Goal: Transaction & Acquisition: Obtain resource

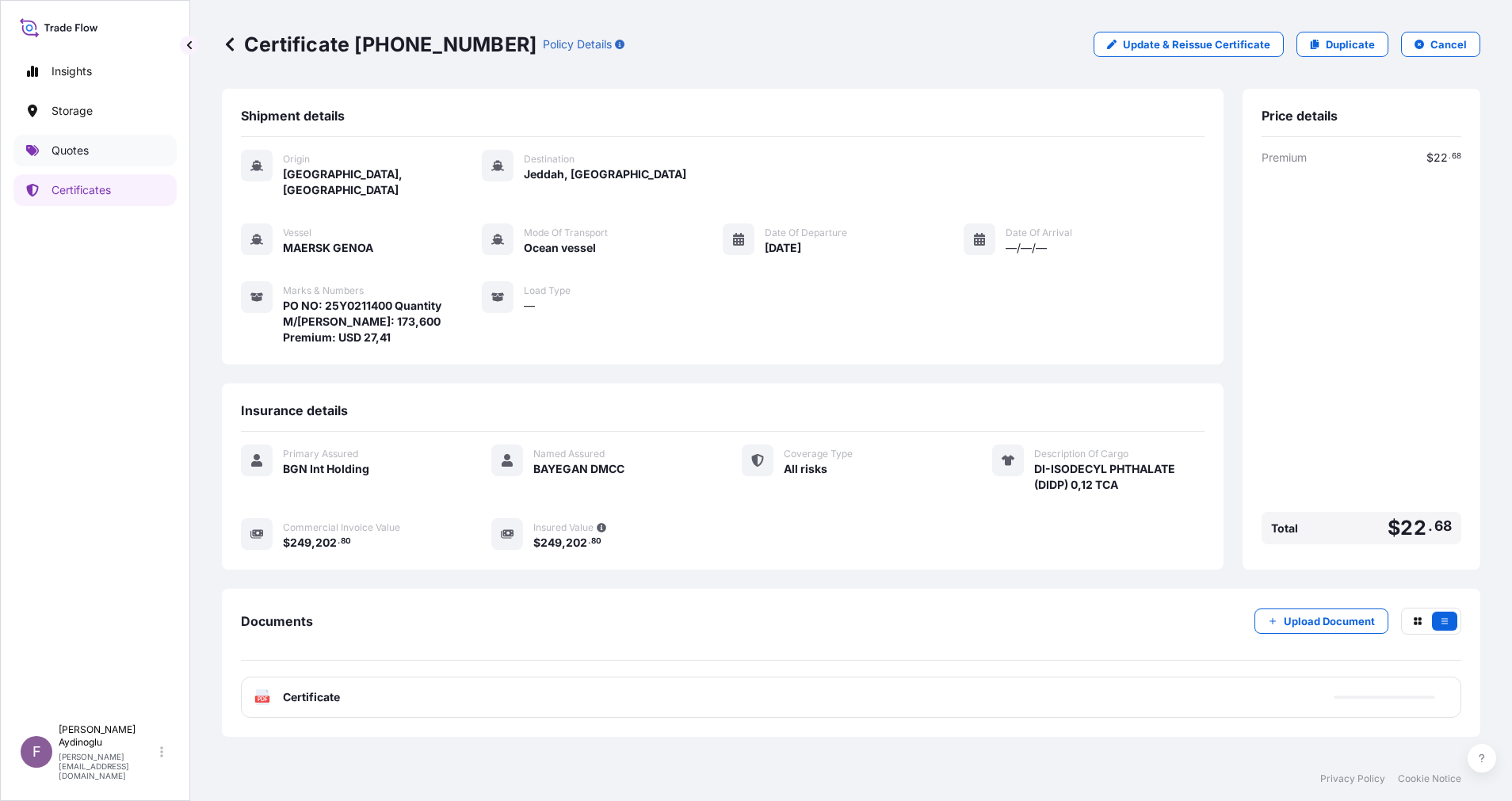
click at [76, 148] on p "Quotes" at bounding box center [70, 150] width 37 height 16
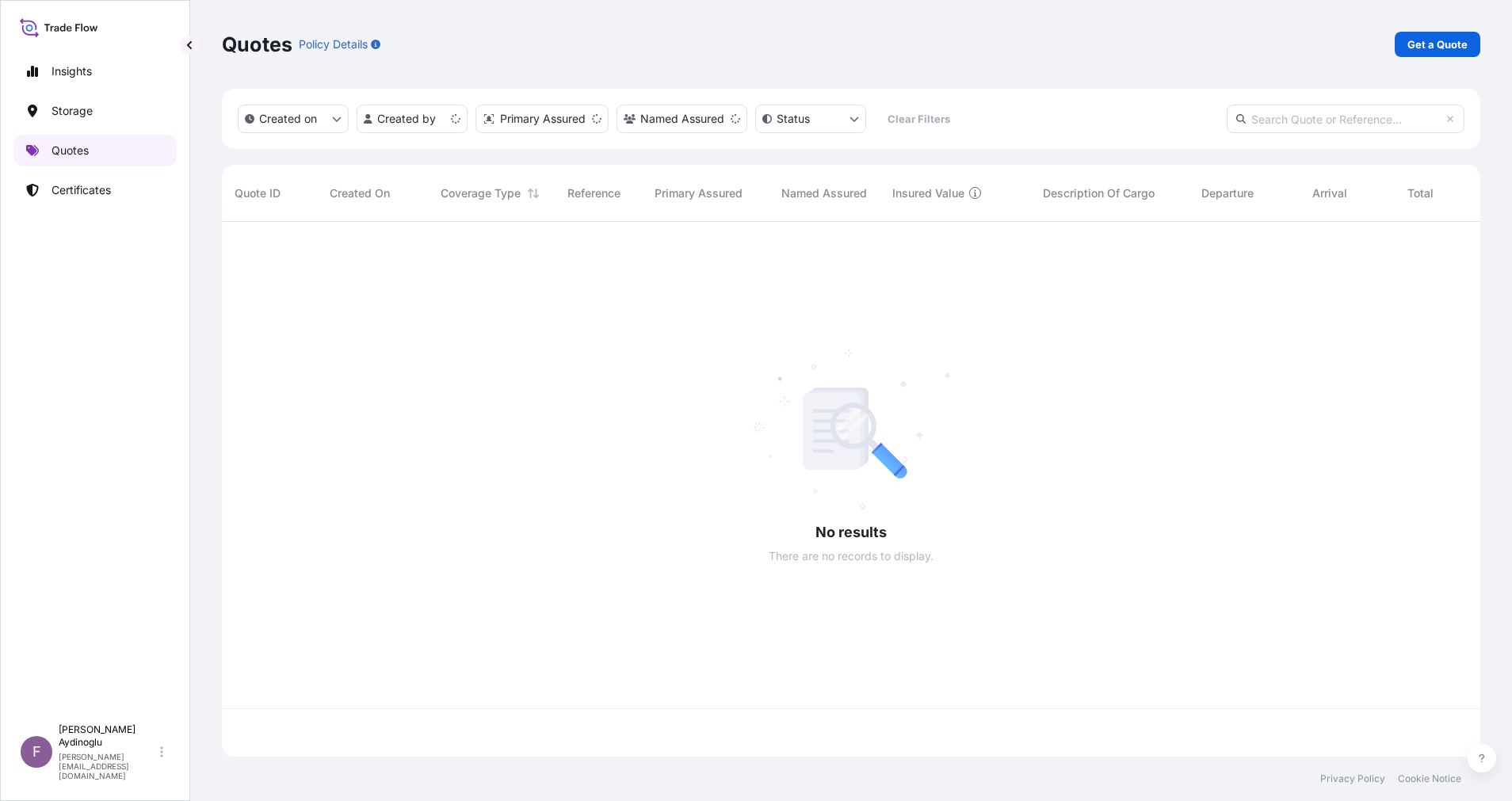
scroll to position [526, 1241]
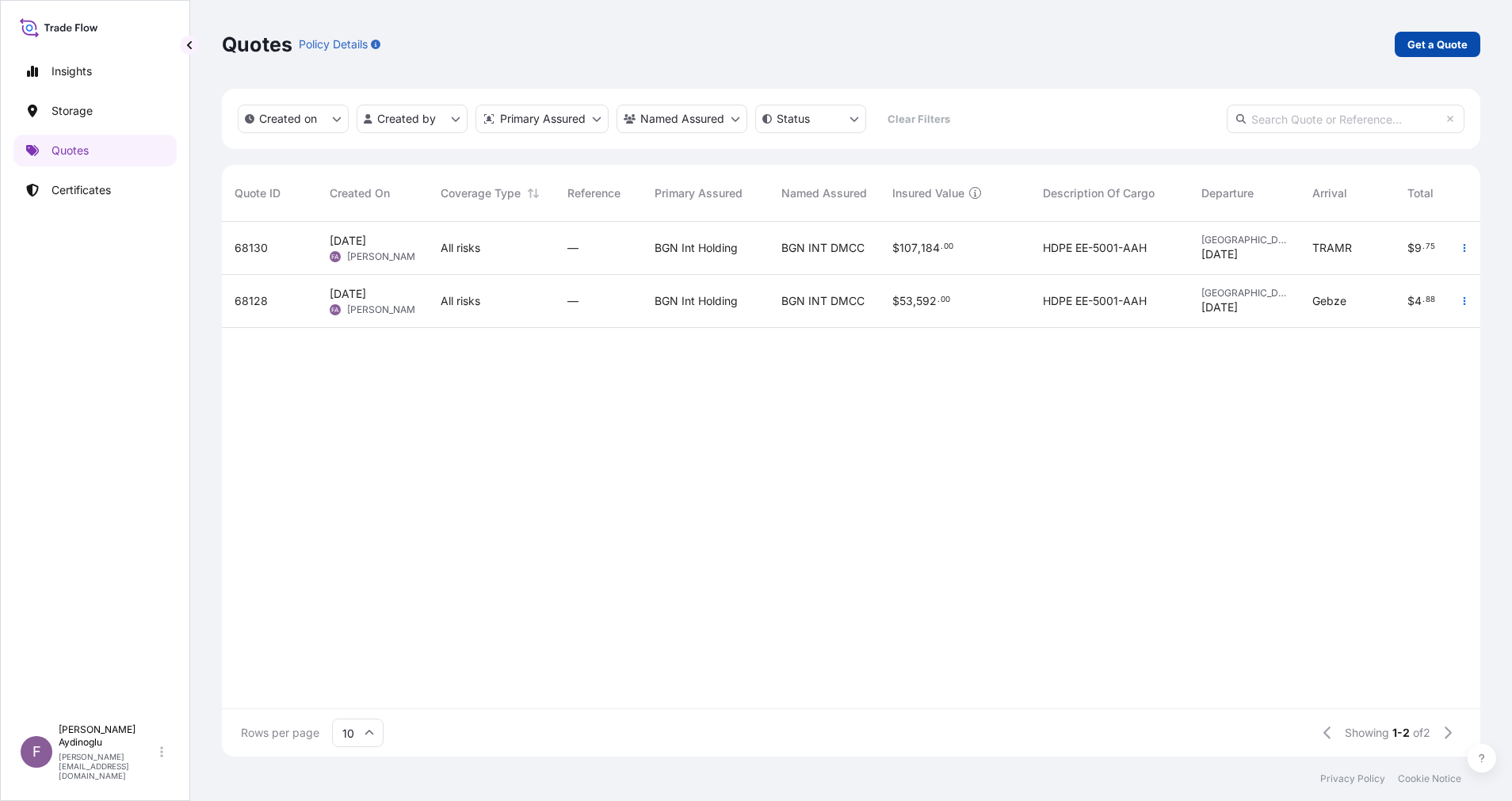
click at [1445, 43] on p "Get a Quote" at bounding box center [1437, 45] width 61 height 16
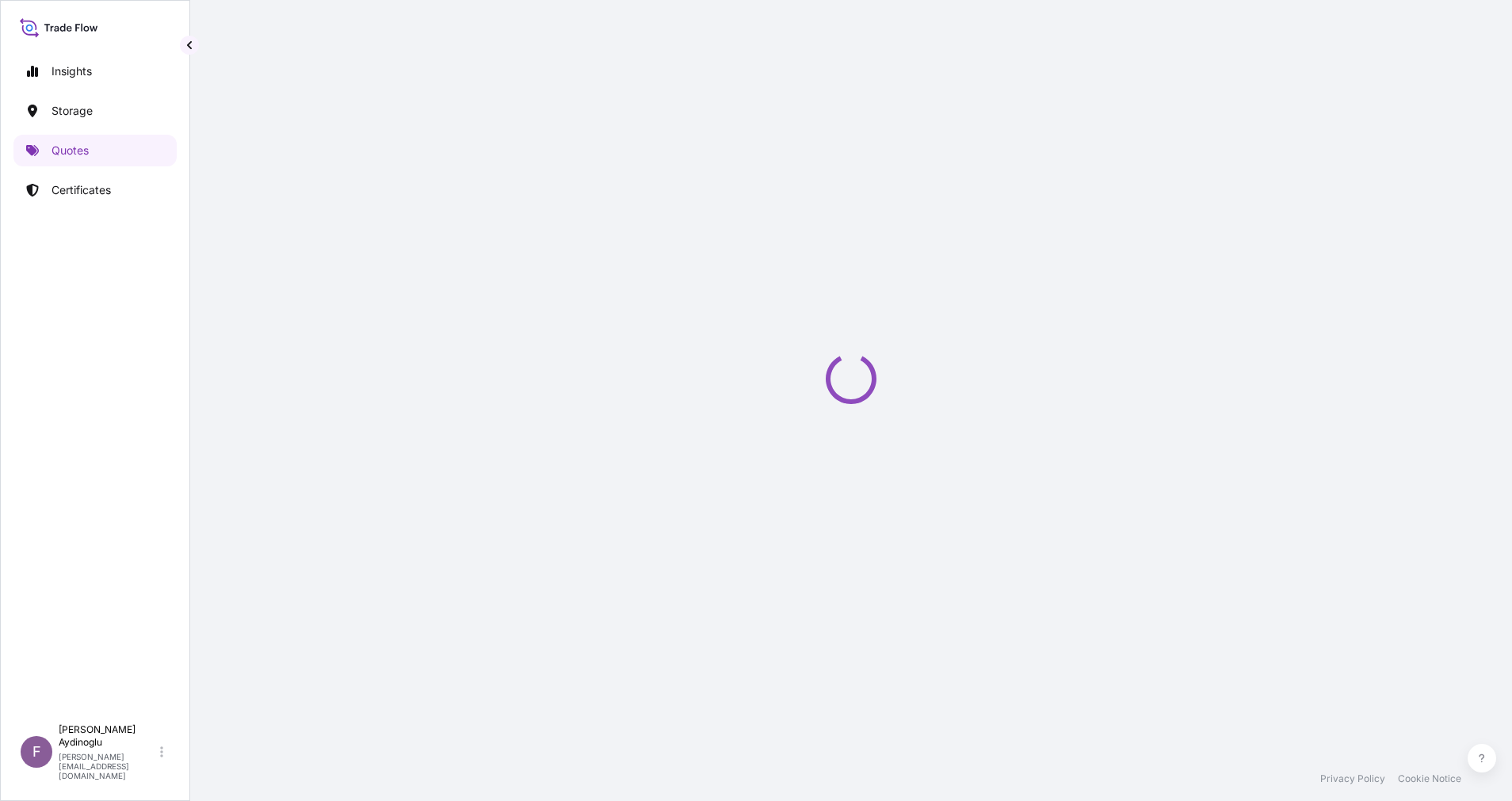
select select "Ocean Vessel"
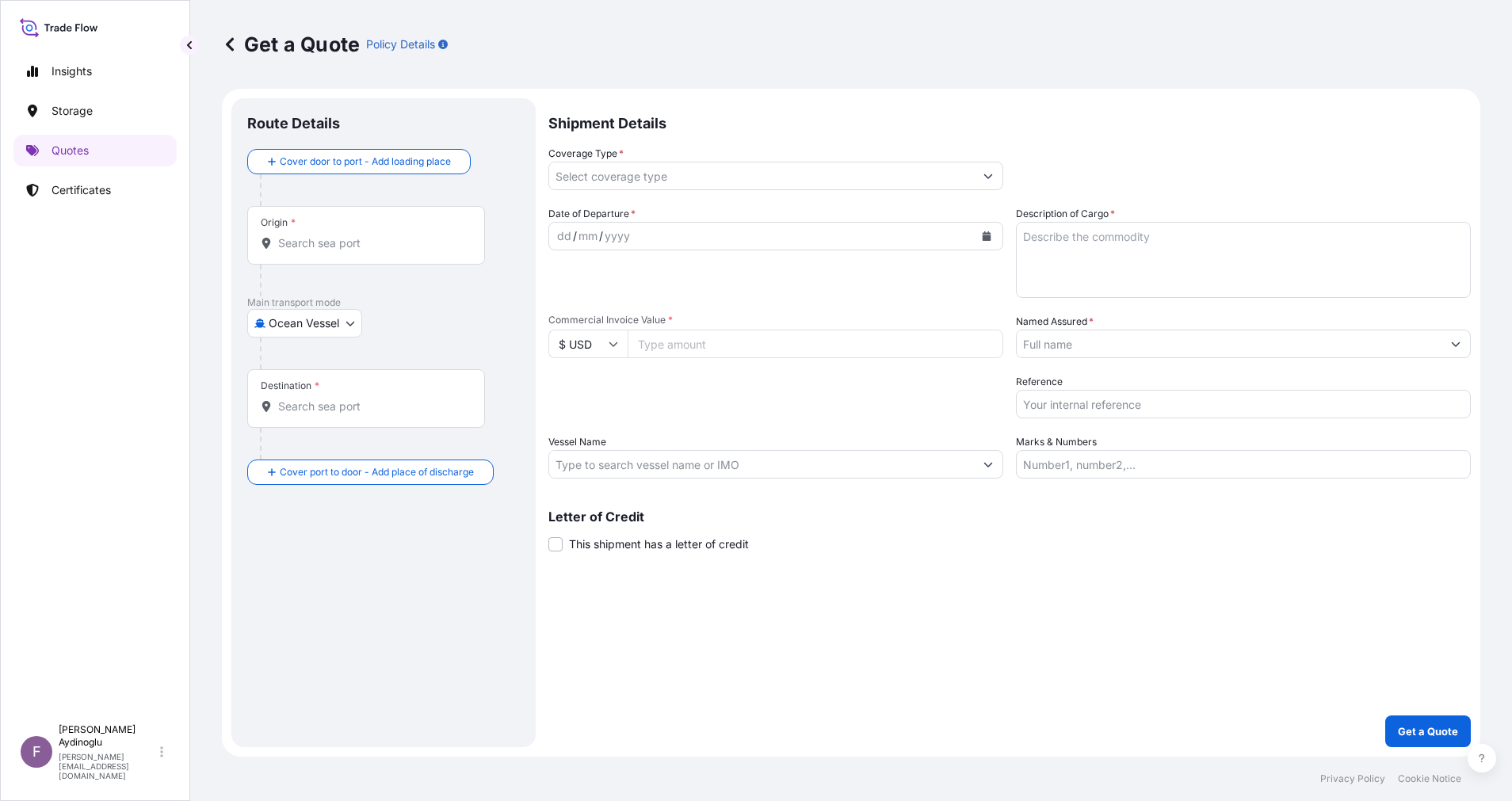
click at [1146, 459] on input "Marks & Numbers" at bounding box center [1244, 464] width 455 height 29
click at [1115, 503] on div "Letter of Credit This shipment has a letter of credit Letter of credit * Letter…" at bounding box center [1010, 521] width 923 height 61
click at [1208, 451] on input "Marks & Numbers" at bounding box center [1244, 464] width 455 height 29
click at [1092, 348] on input "Named Assured *" at bounding box center [1229, 344] width 424 height 29
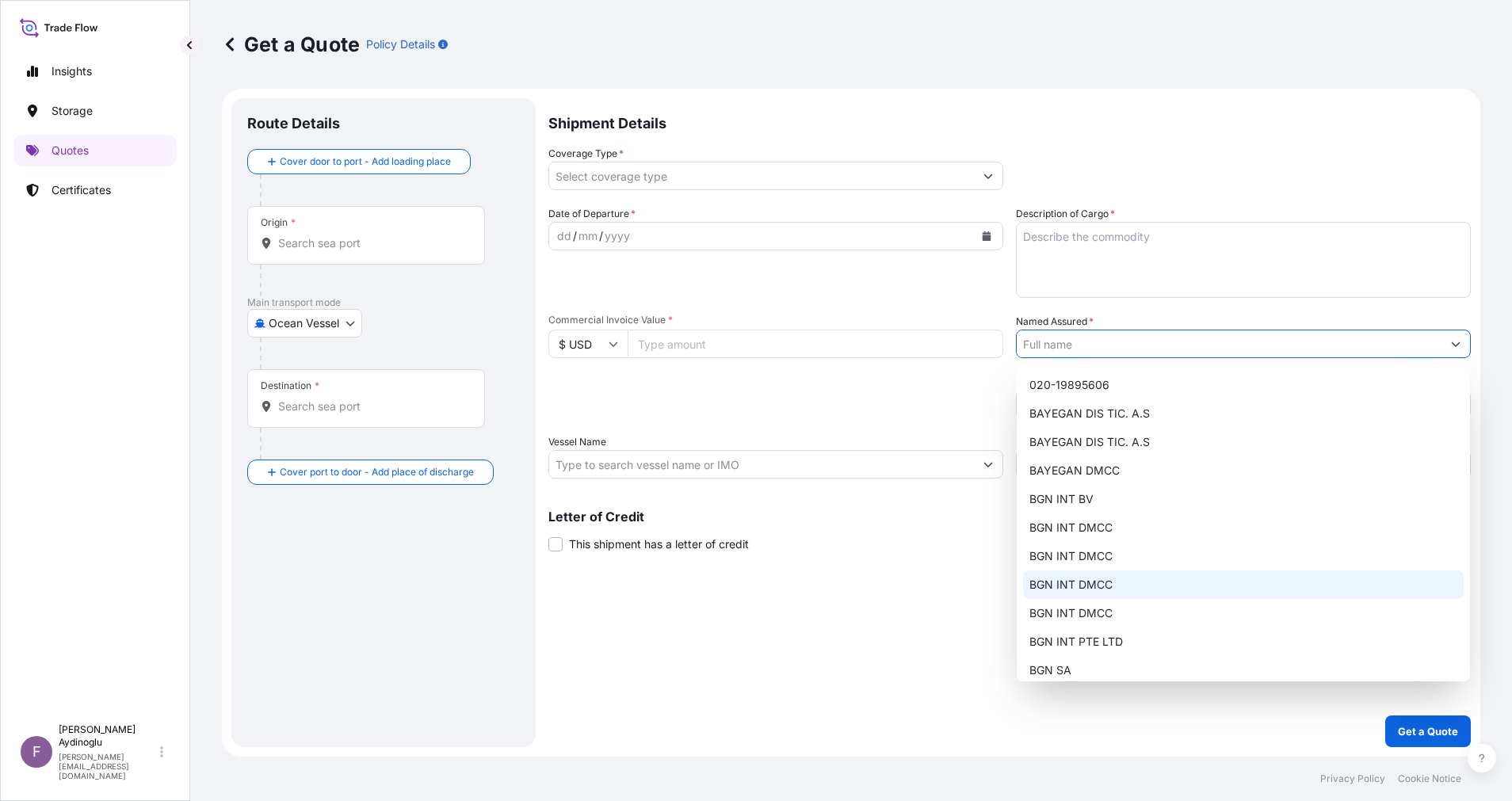
click at [1119, 588] on div "BGN INT DMCC" at bounding box center [1243, 584] width 440 height 29
type input "BGN INT DMCC"
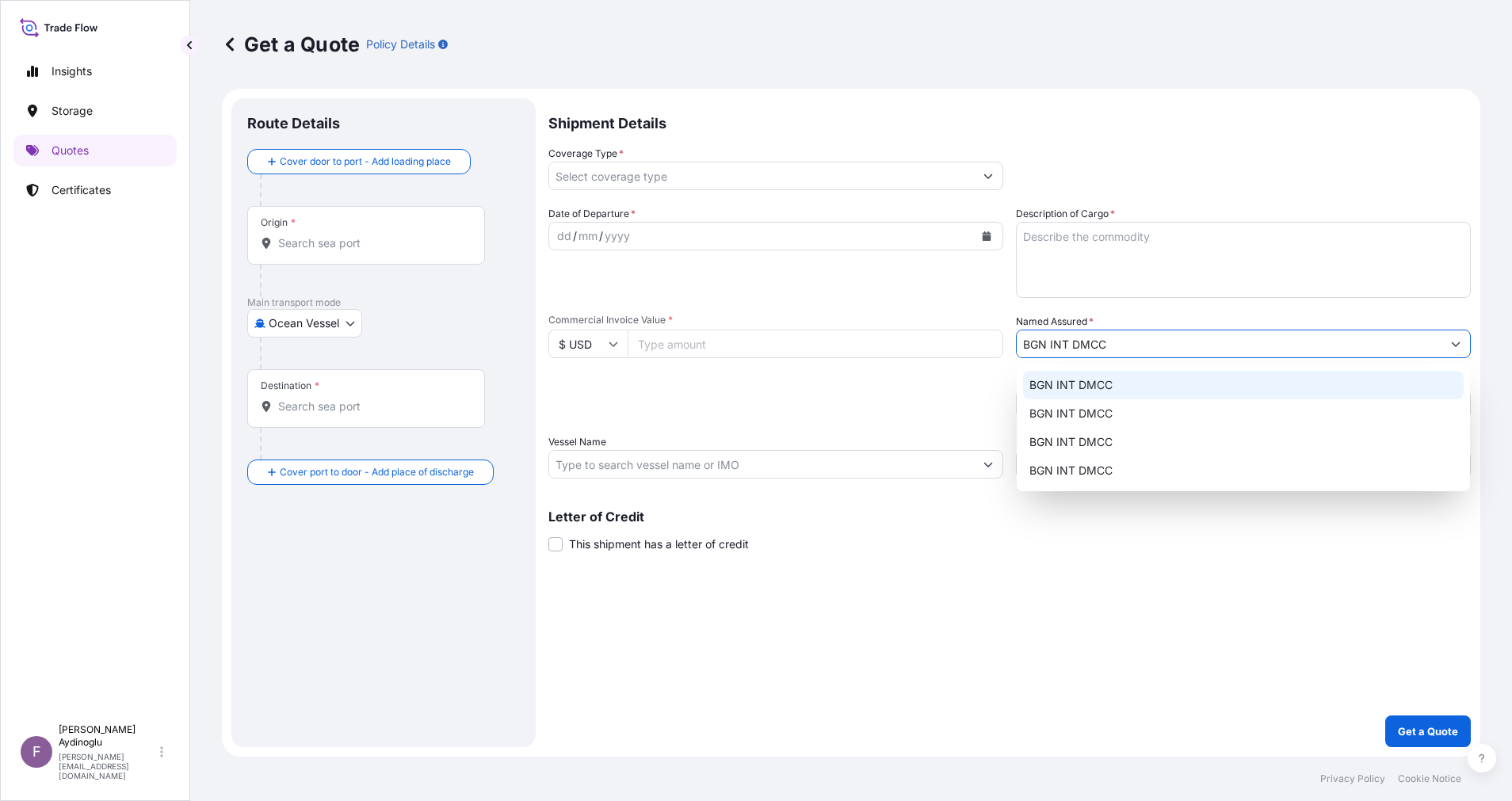
click at [1119, 394] on div "BGN INT DMCC" at bounding box center [1243, 385] width 440 height 29
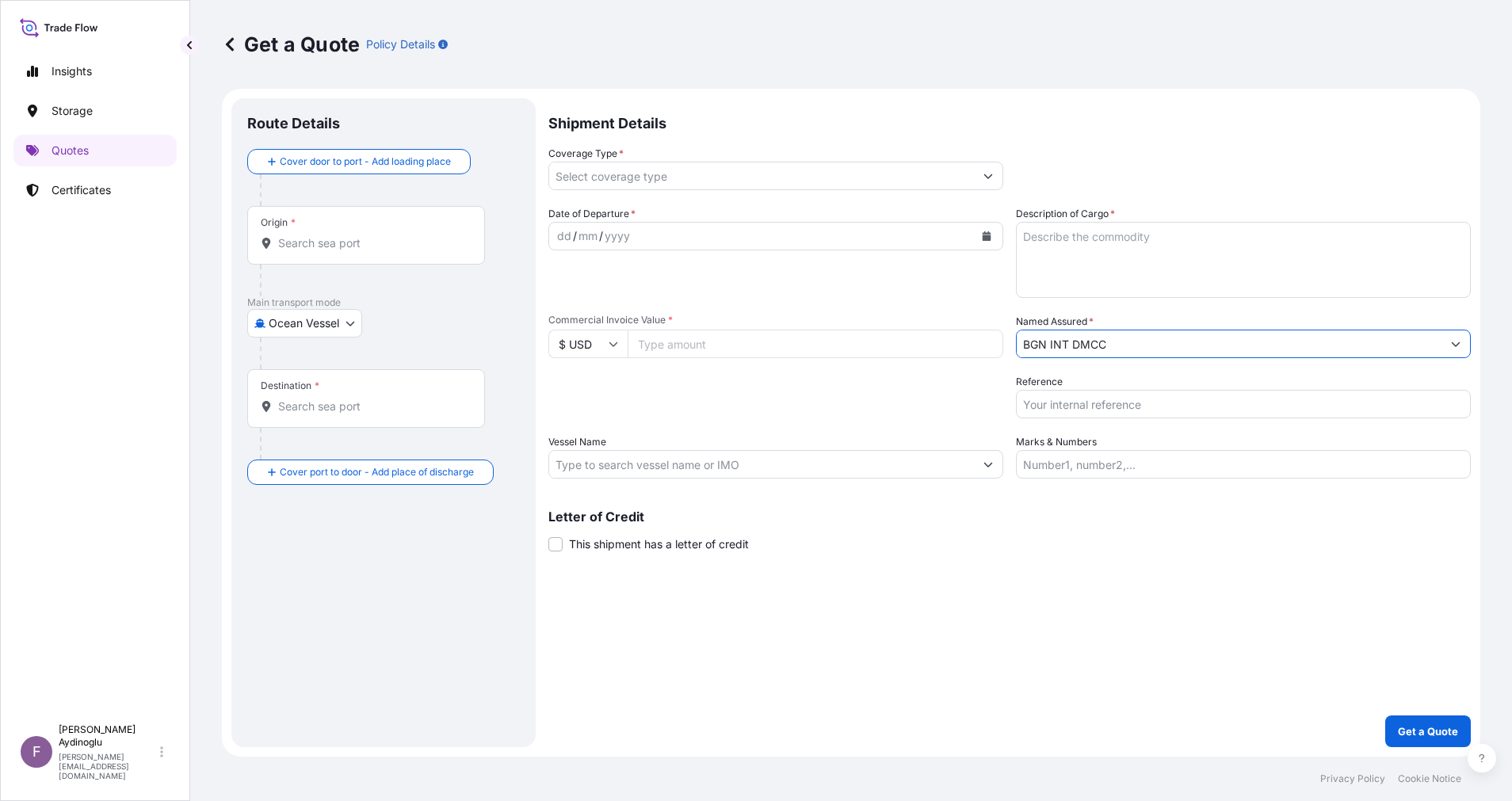
click at [1118, 540] on div "Letter of Credit This shipment has a letter of credit Letter of credit * Letter…" at bounding box center [1010, 531] width 923 height 42
click at [1105, 472] on input "Marks & Numbers" at bounding box center [1244, 464] width 455 height 29
click at [1148, 454] on input "Marks & Numbers" at bounding box center [1244, 464] width 455 height 29
paste input "PO NO: 25BL05014 Quantity M/[PERSON_NAME]: 29.539,26 Premium: USD 2.812,08"
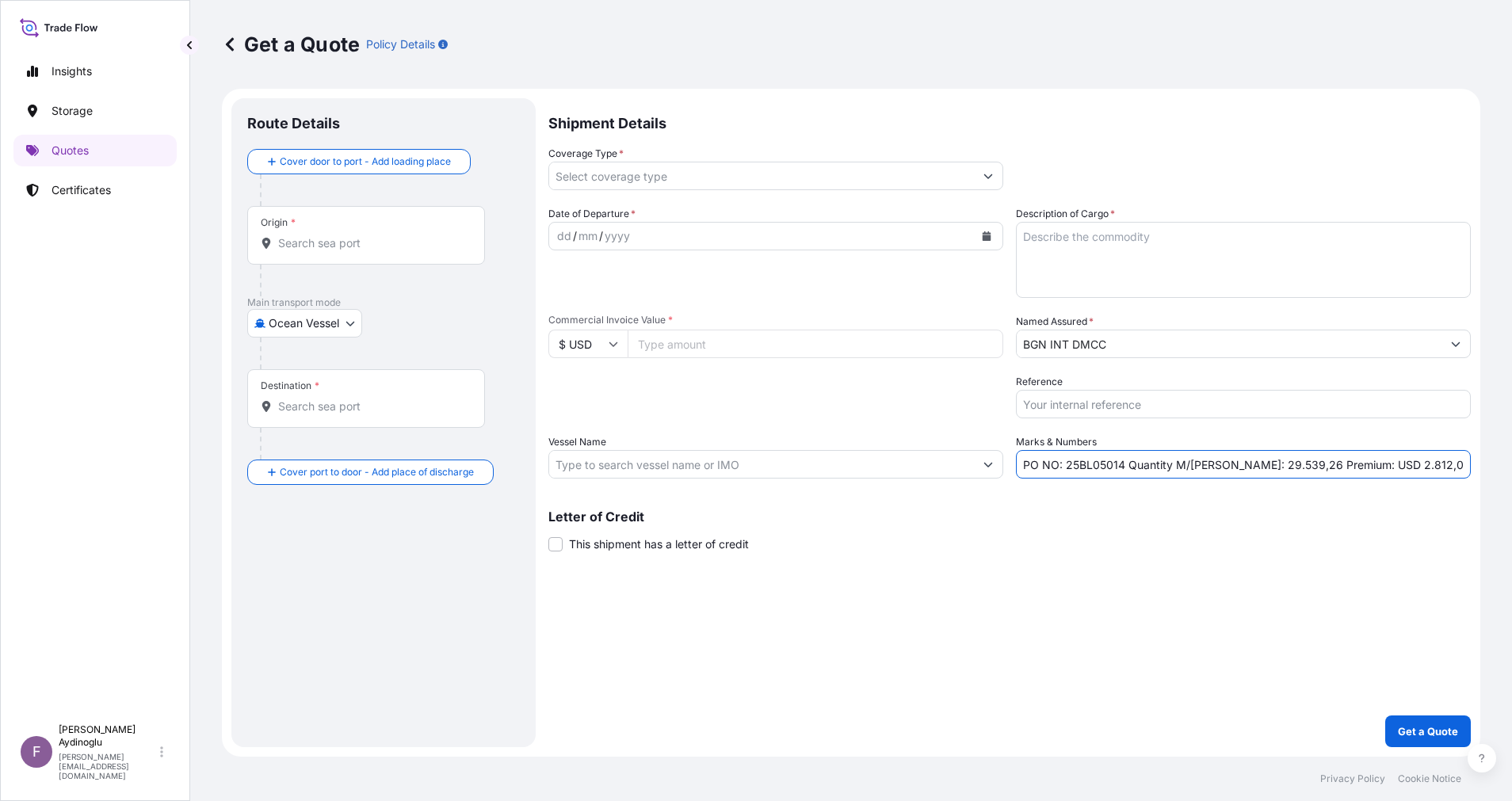
drag, startPoint x: 1068, startPoint y: 472, endPoint x: 1123, endPoint y: 478, distance: 55.3
click at [1123, 478] on input "PO NO: 25BL05014 Quantity M/[PERSON_NAME]: 29.539,26 Premium: USD 2.812,08" at bounding box center [1244, 464] width 455 height 29
paste input "Y0249100"
type input "PO NO: 25Y0249100 Quantity M/[PERSON_NAME]: 29.539,26 Premium: USD 2.812,08"
click at [1146, 210] on div "Description of Cargo *" at bounding box center [1244, 251] width 455 height 91
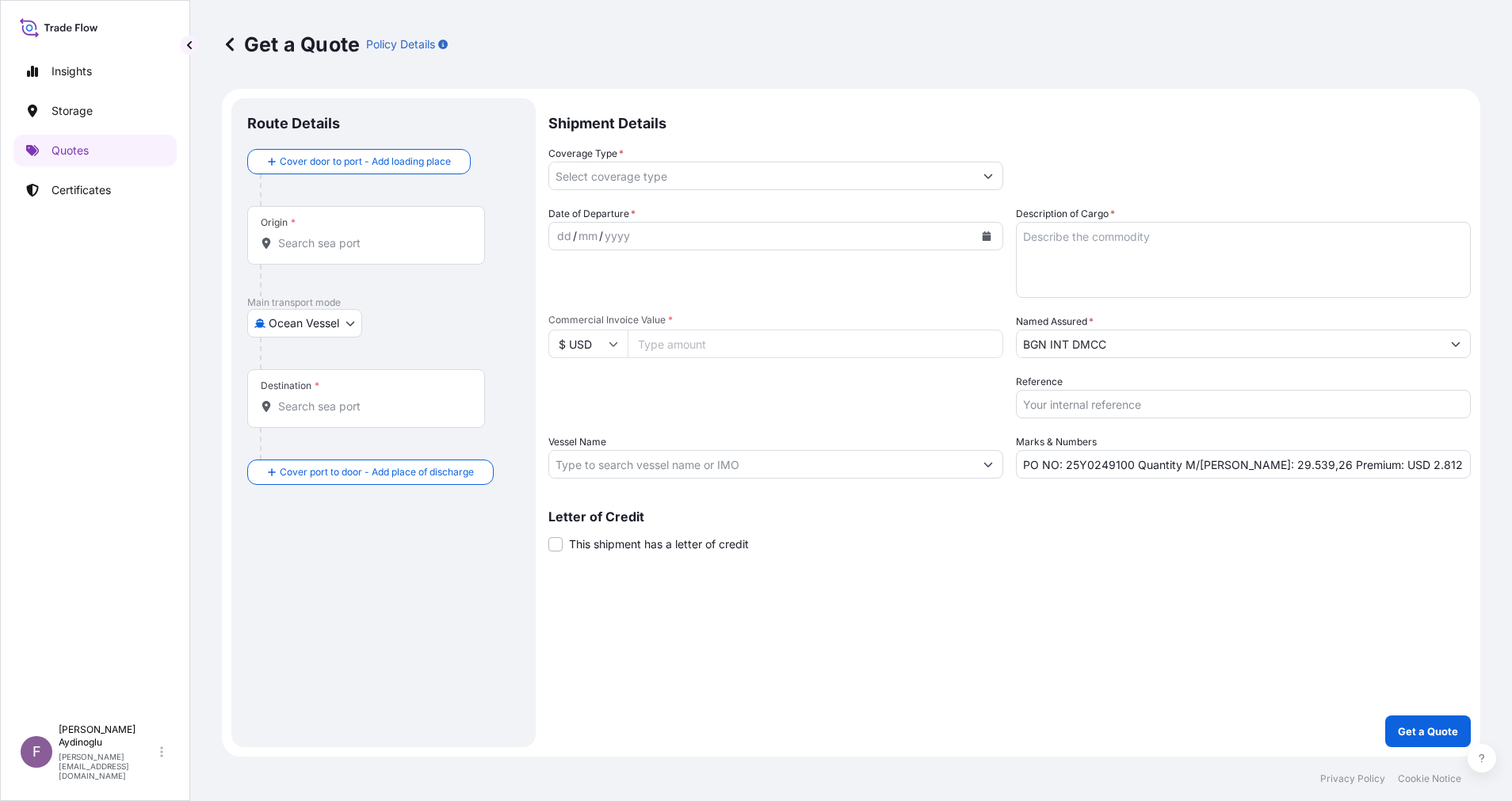
click at [1159, 238] on textarea "Description of Cargo *" at bounding box center [1244, 259] width 455 height 77
type textarea "GASOLINE"
click at [755, 340] on input "Commercial Invoice Value *" at bounding box center [815, 344] width 376 height 29
type input "25722005.92"
drag, startPoint x: 1235, startPoint y: 468, endPoint x: 1263, endPoint y: 471, distance: 28.2
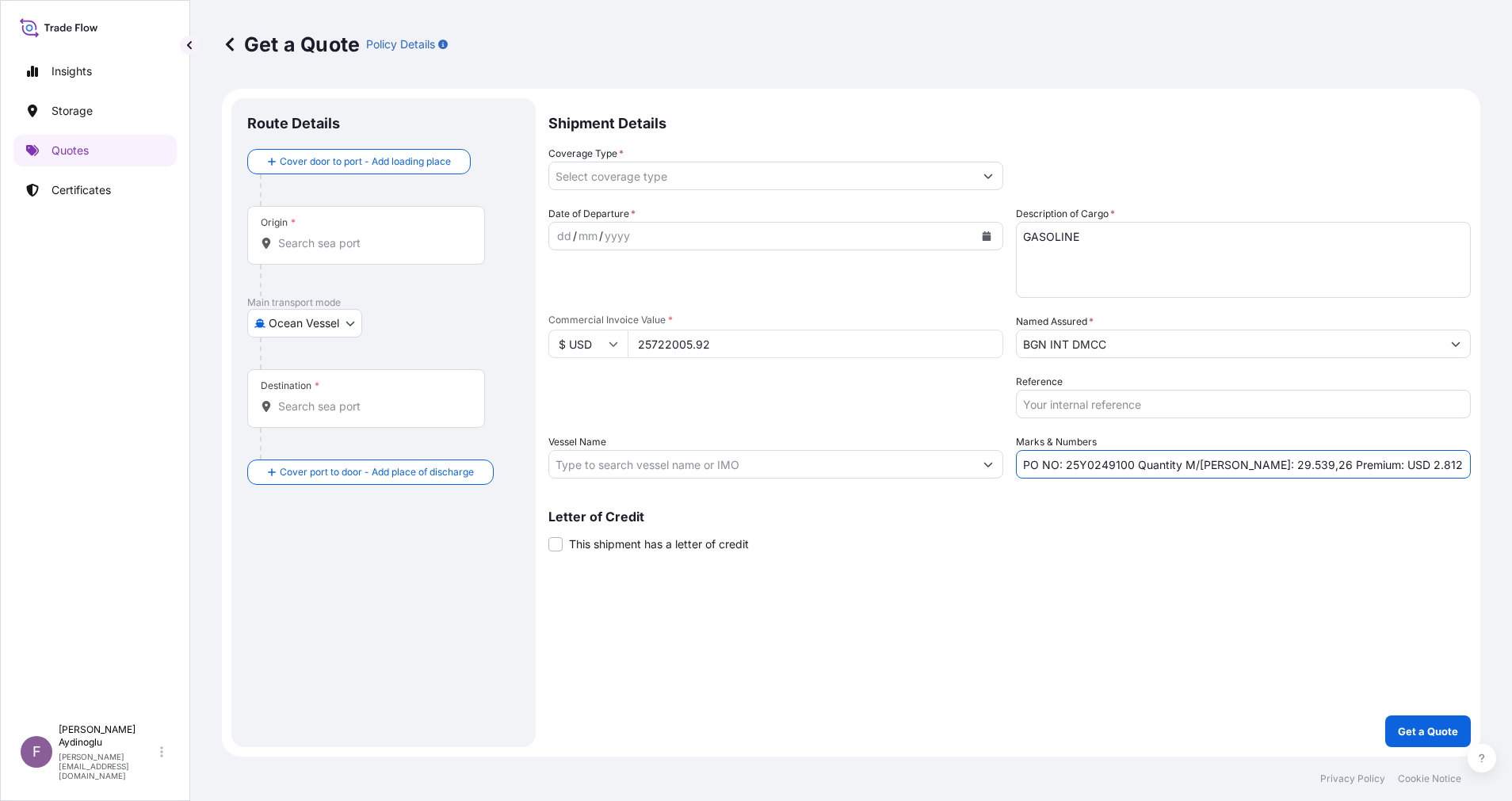
click at [1263, 471] on input "PO NO: 25Y0249100 Quantity M/[PERSON_NAME]: 29.539,26 Premium: USD 2.812,08" at bounding box center [1244, 464] width 455 height 29
type input "PO NO: 25Y0249100 Quantity M/[PERSON_NAME]: 30.487,15 Premium: USD 2.812,08"
click at [828, 468] on input "Vessel Name" at bounding box center [760, 464] width 424 height 29
paste input "SEYCHELLES PROGRESS"
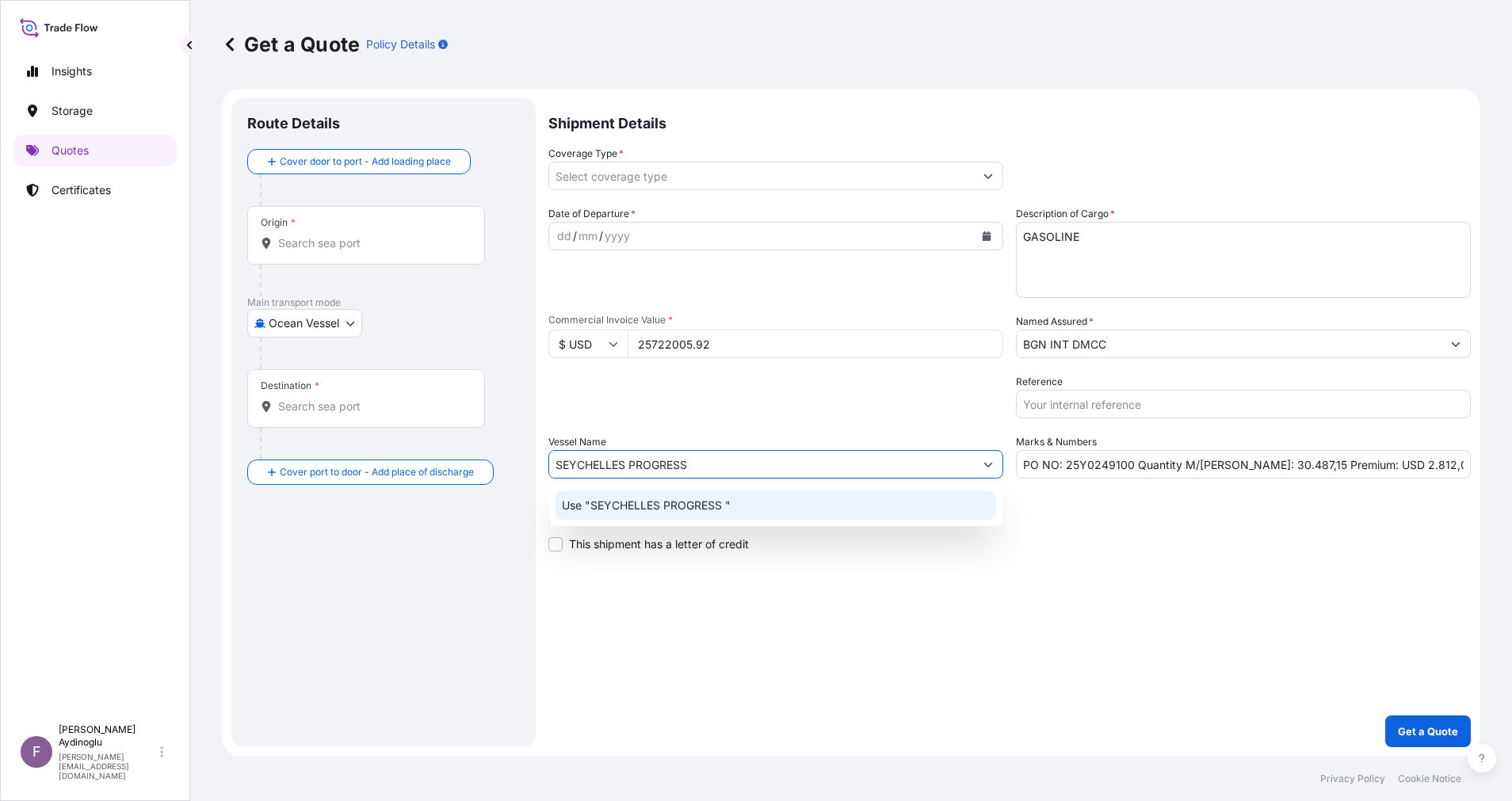
click at [787, 506] on div "Use "SEYCHELLES PROGRESS "" at bounding box center [775, 505] width 440 height 29
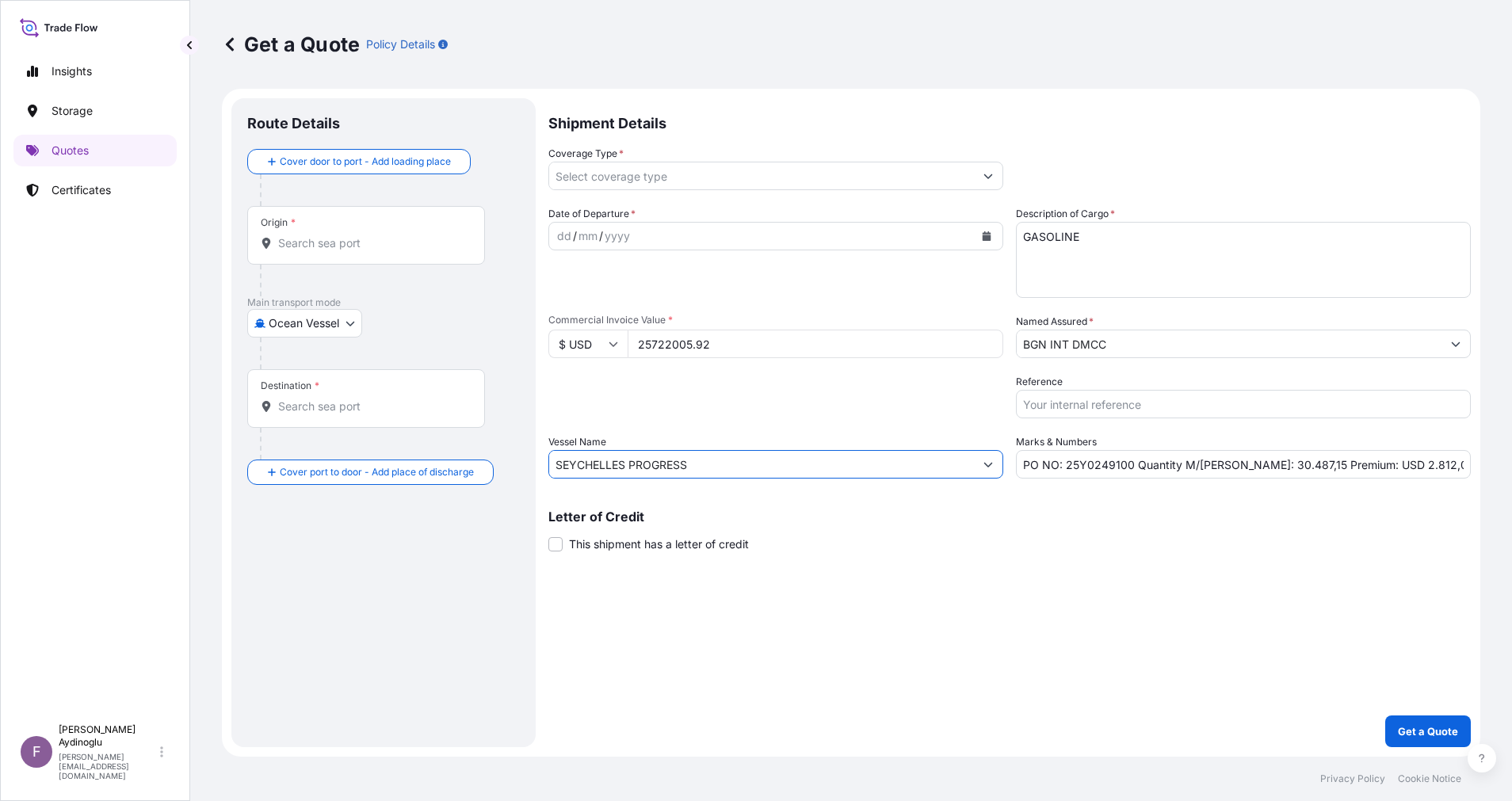
type input "SEYCHELLES PROGRESS"
click at [1007, 554] on div "Shipment Details Coverage Type * Date of Departure * dd / mm / yyyy Cargo Categ…" at bounding box center [1010, 422] width 923 height 649
click at [365, 256] on div "Origin *" at bounding box center [366, 235] width 238 height 59
click at [365, 251] on input "Origin *" at bounding box center [372, 243] width 187 height 16
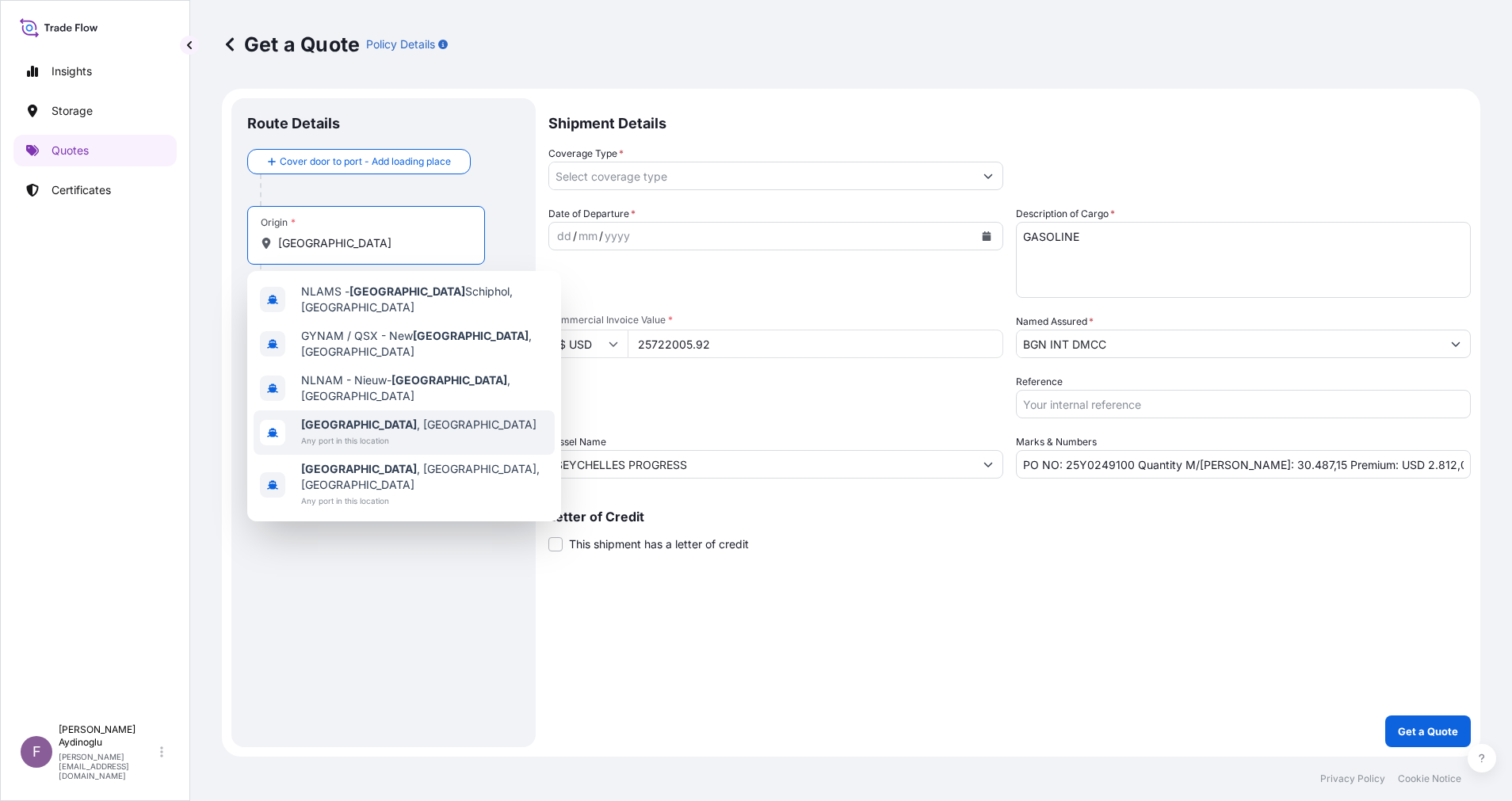
click at [389, 416] on span "[GEOGRAPHIC_DATA] , [GEOGRAPHIC_DATA]" at bounding box center [419, 424] width 236 height 16
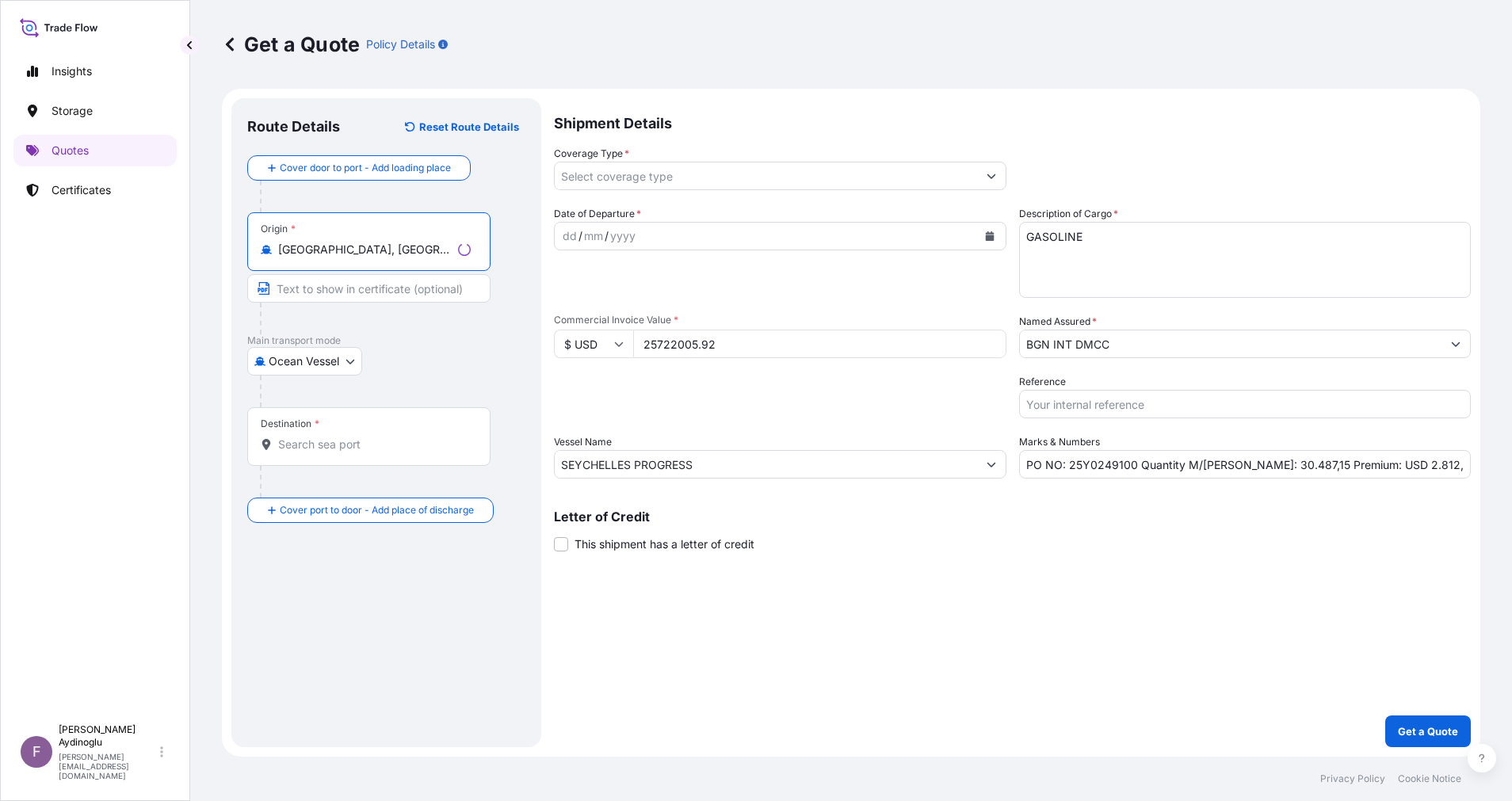
type input "[GEOGRAPHIC_DATA], [GEOGRAPHIC_DATA]"
click at [413, 296] on input "Text to appear on certificate" at bounding box center [369, 288] width 244 height 29
type input "[GEOGRAPHIC_DATA] / [GEOGRAPHIC_DATA]"
click at [446, 348] on div "Ocean Vessel Air Ocean Vessel Land" at bounding box center [384, 361] width 272 height 29
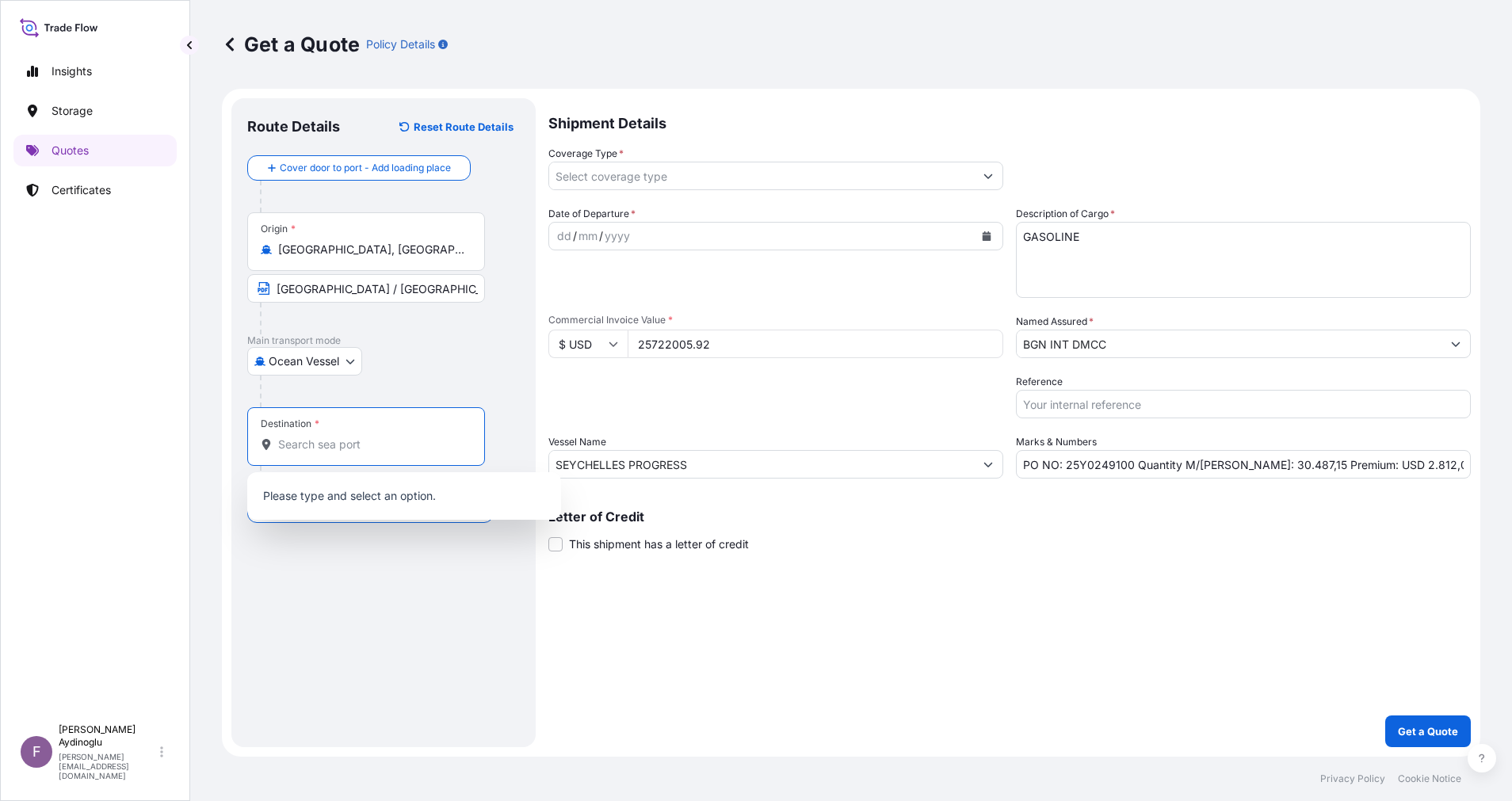
click at [372, 437] on input "Destination *" at bounding box center [372, 444] width 187 height 16
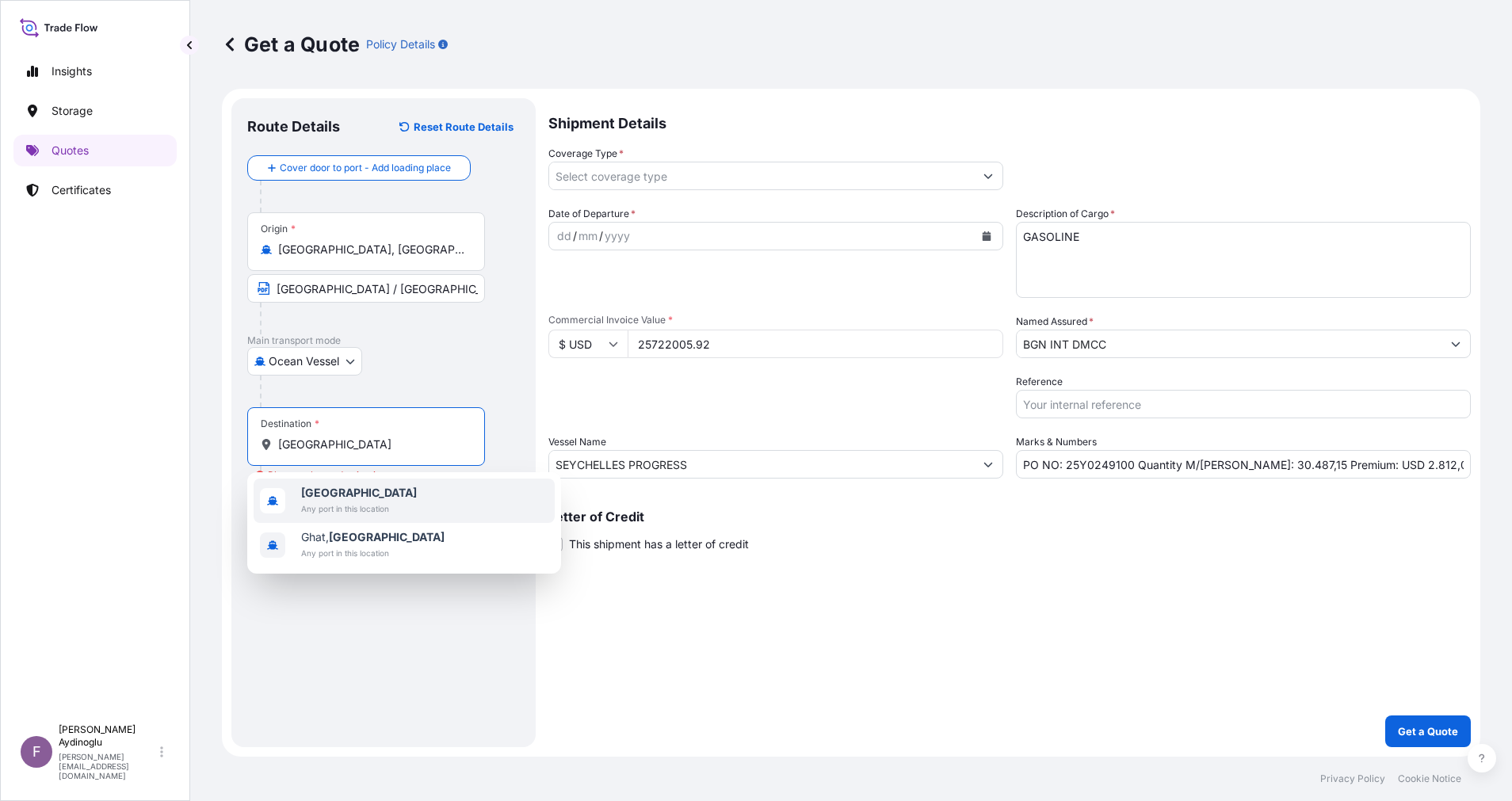
click at [391, 509] on div "[GEOGRAPHIC_DATA] Any port in this location" at bounding box center [404, 500] width 301 height 45
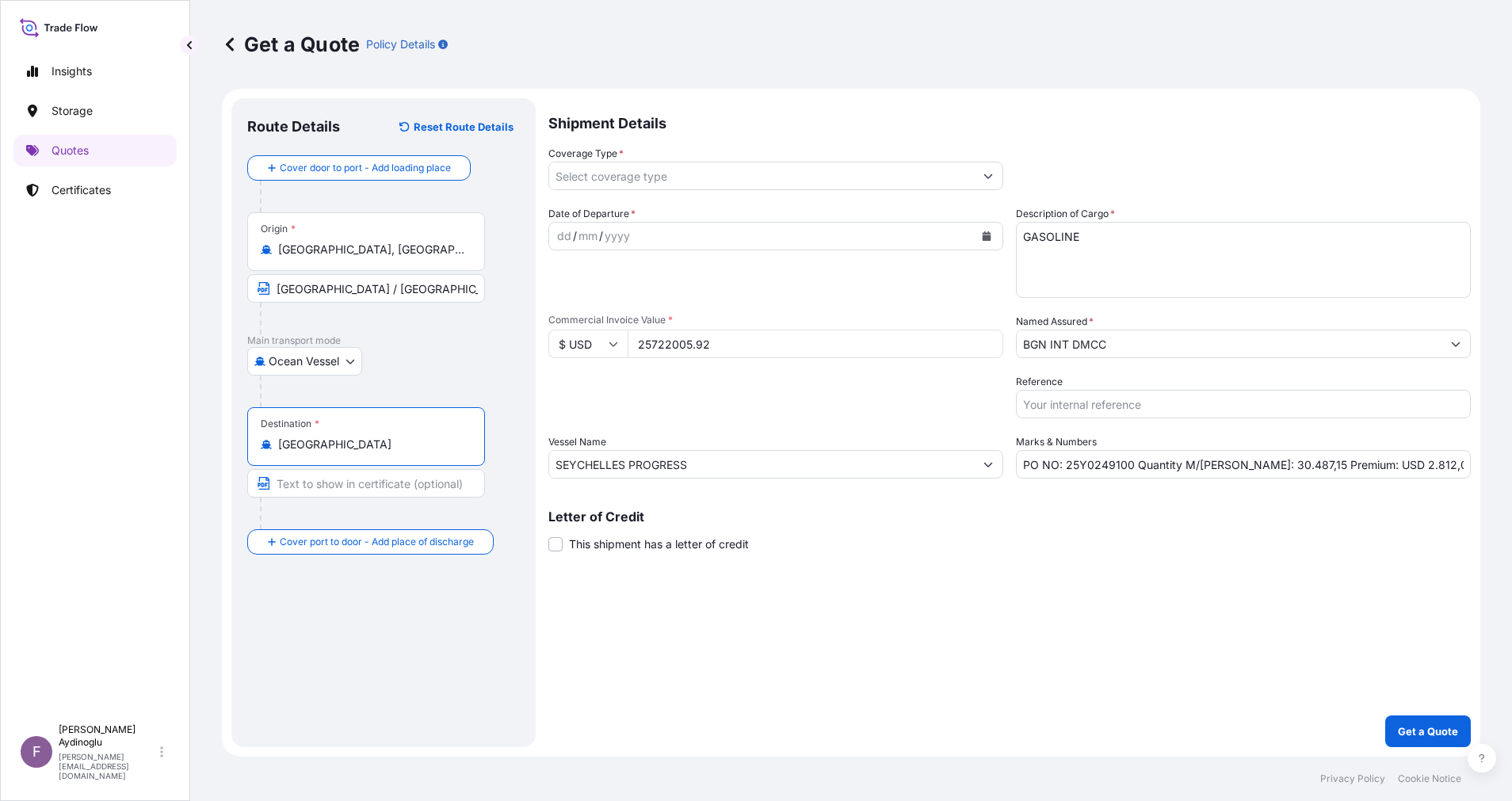
type input "[GEOGRAPHIC_DATA]"
click at [378, 486] on input "Text to appear on certificate" at bounding box center [366, 483] width 238 height 29
type input "[GEOGRAPHIC_DATA]"
click at [767, 467] on input "SEYCHELLES PROGRESS" at bounding box center [760, 464] width 424 height 29
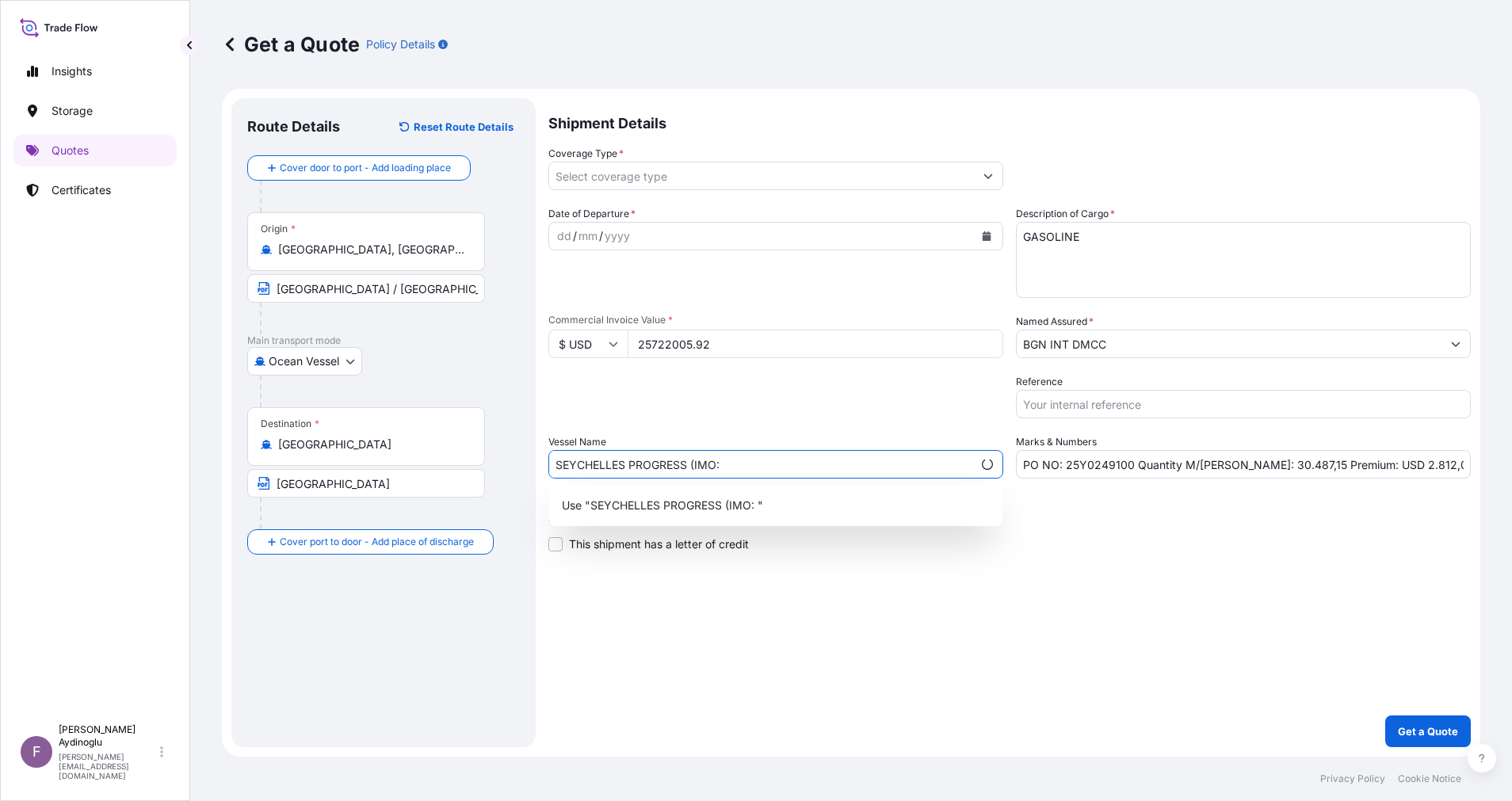
paste input "9298181"
type input "SEYCHELLES PROGRESS (IMO: 9298181)"
click at [1049, 594] on div "Shipment Details Coverage Type * Date of Departure * dd / mm / yyyy Cargo Categ…" at bounding box center [1010, 422] width 923 height 649
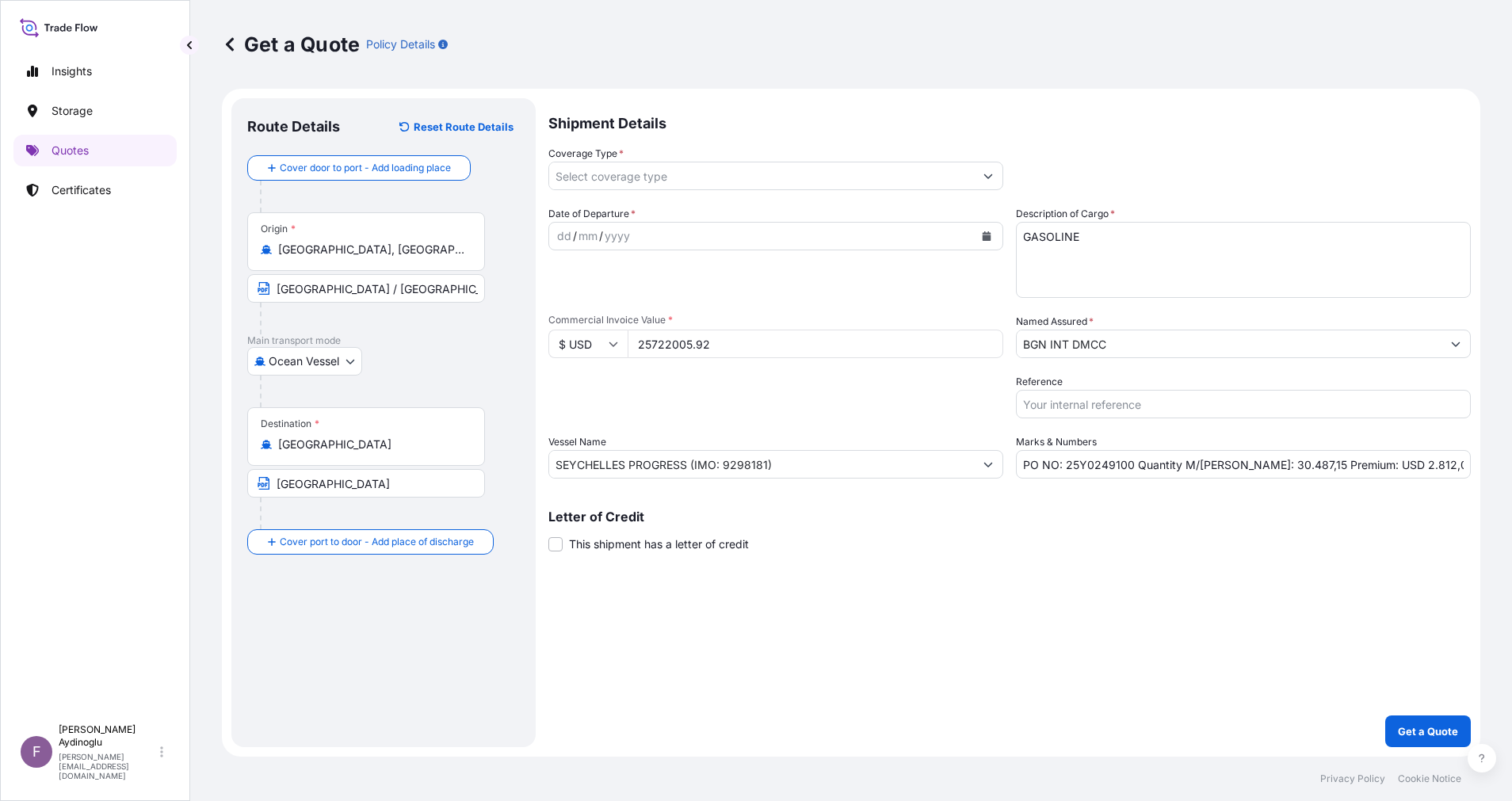
click at [381, 481] on input "[GEOGRAPHIC_DATA]" at bounding box center [366, 483] width 238 height 29
type input "LIBYA FOR ORDERS / [GEOGRAPHIC_DATA]"
click at [556, 231] on div "dd" at bounding box center [565, 236] width 18 height 19
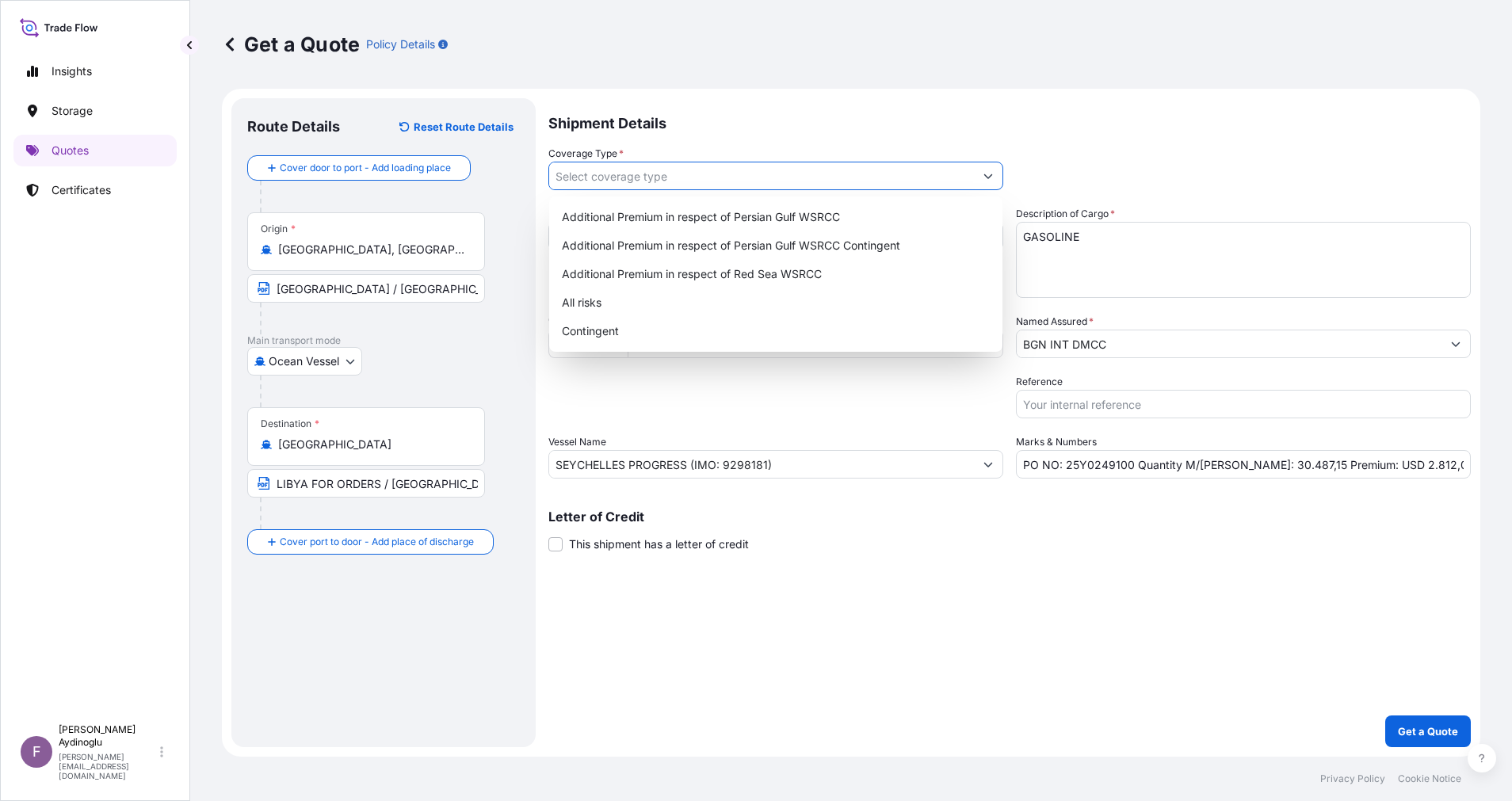
click at [919, 183] on input "Coverage Type *" at bounding box center [760, 176] width 424 height 29
click at [819, 295] on div "All risks" at bounding box center [775, 302] width 440 height 29
type input "All risks"
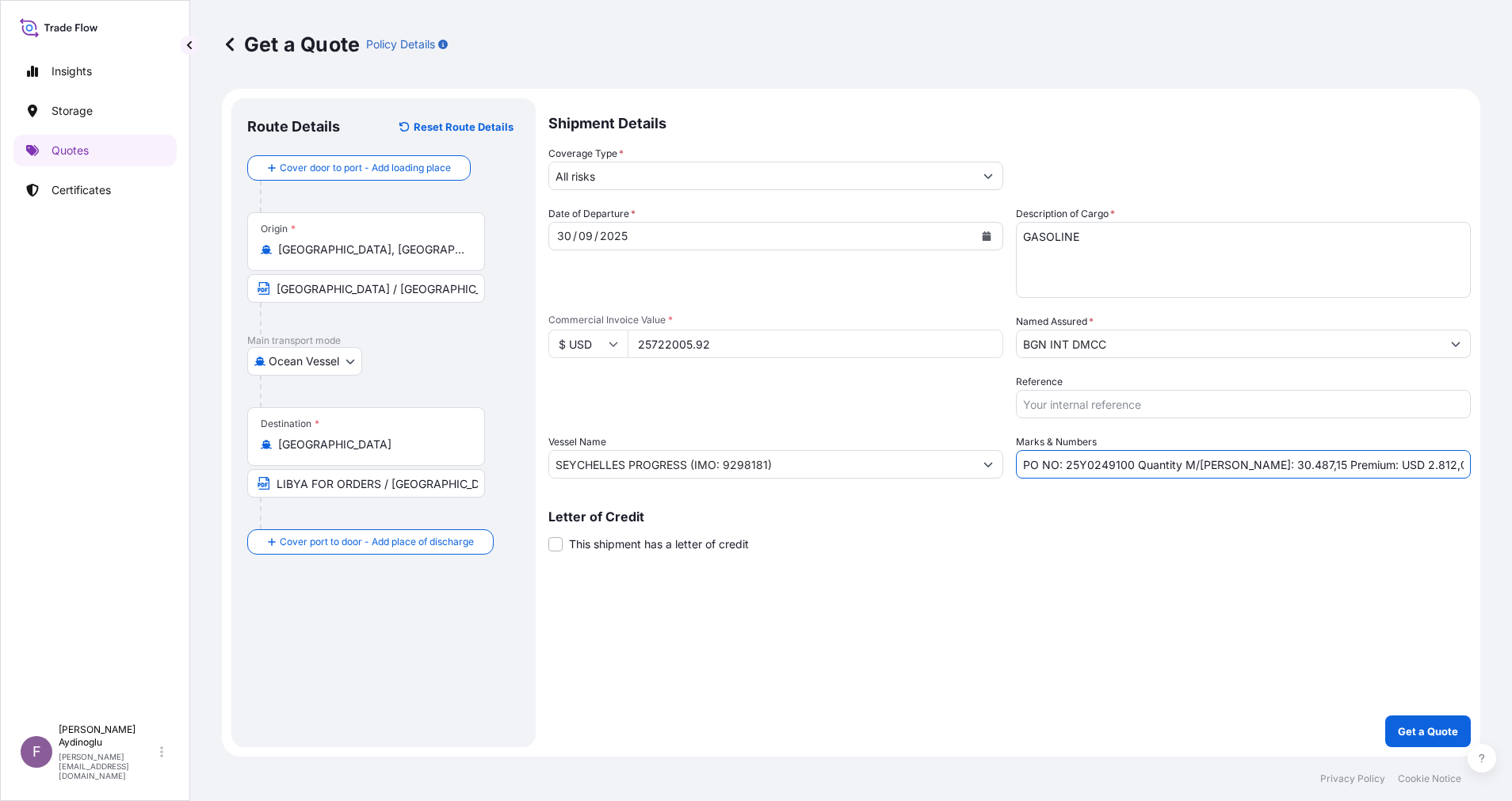
click at [1385, 468] on input "PO NO: 25Y0249100 Quantity M/[PERSON_NAME]: 30.487,15 Premium: USD 2.812,08" at bounding box center [1244, 464] width 455 height 29
click at [1416, 467] on input "PO NO: 25Y0249100 Quantity M/[PERSON_NAME]: 30.487,15 Premium: USD 2.829,08" at bounding box center [1244, 464] width 455 height 29
type input "PO NO: 25Y0249100 Quantity M/[PERSON_NAME]: 30.487,15 Premium: USD 2.829,42"
click at [1034, 545] on div "Letter of Credit This shipment has a letter of credit Letter of credit * Letter…" at bounding box center [1010, 531] width 923 height 42
click at [1436, 726] on p "Get a Quote" at bounding box center [1428, 731] width 61 height 16
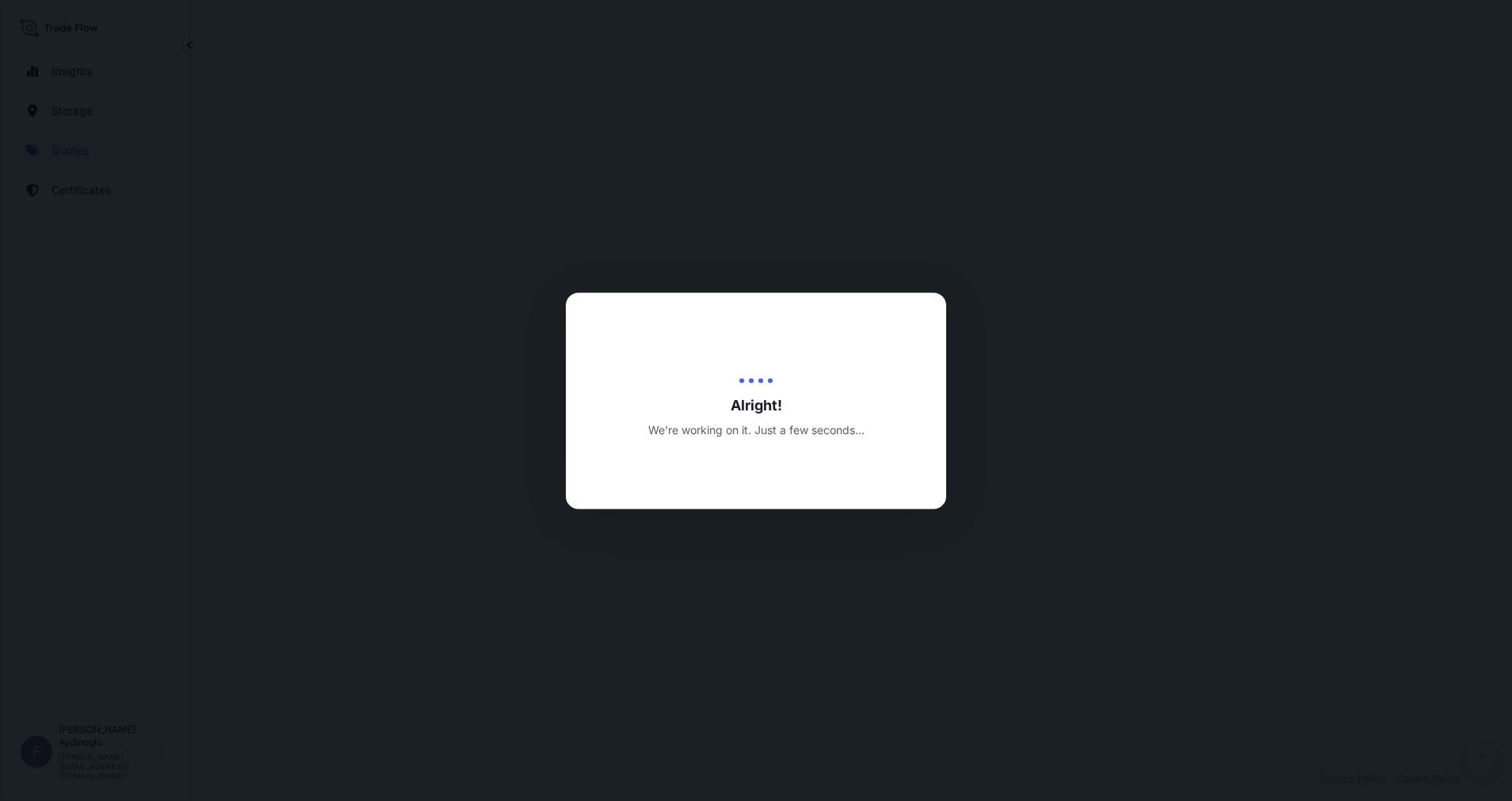
select select "Ocean Vessel"
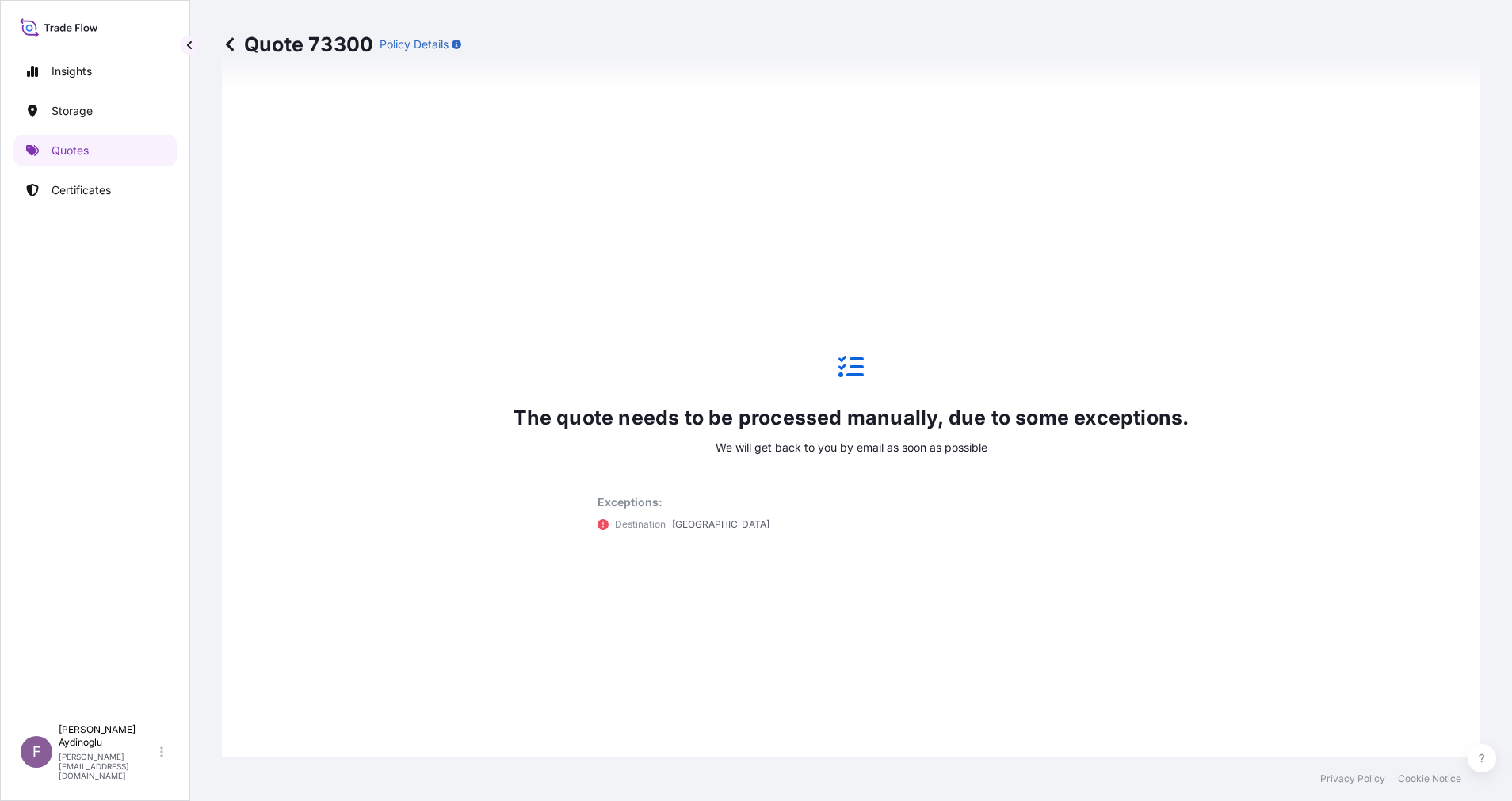
scroll to position [427, 0]
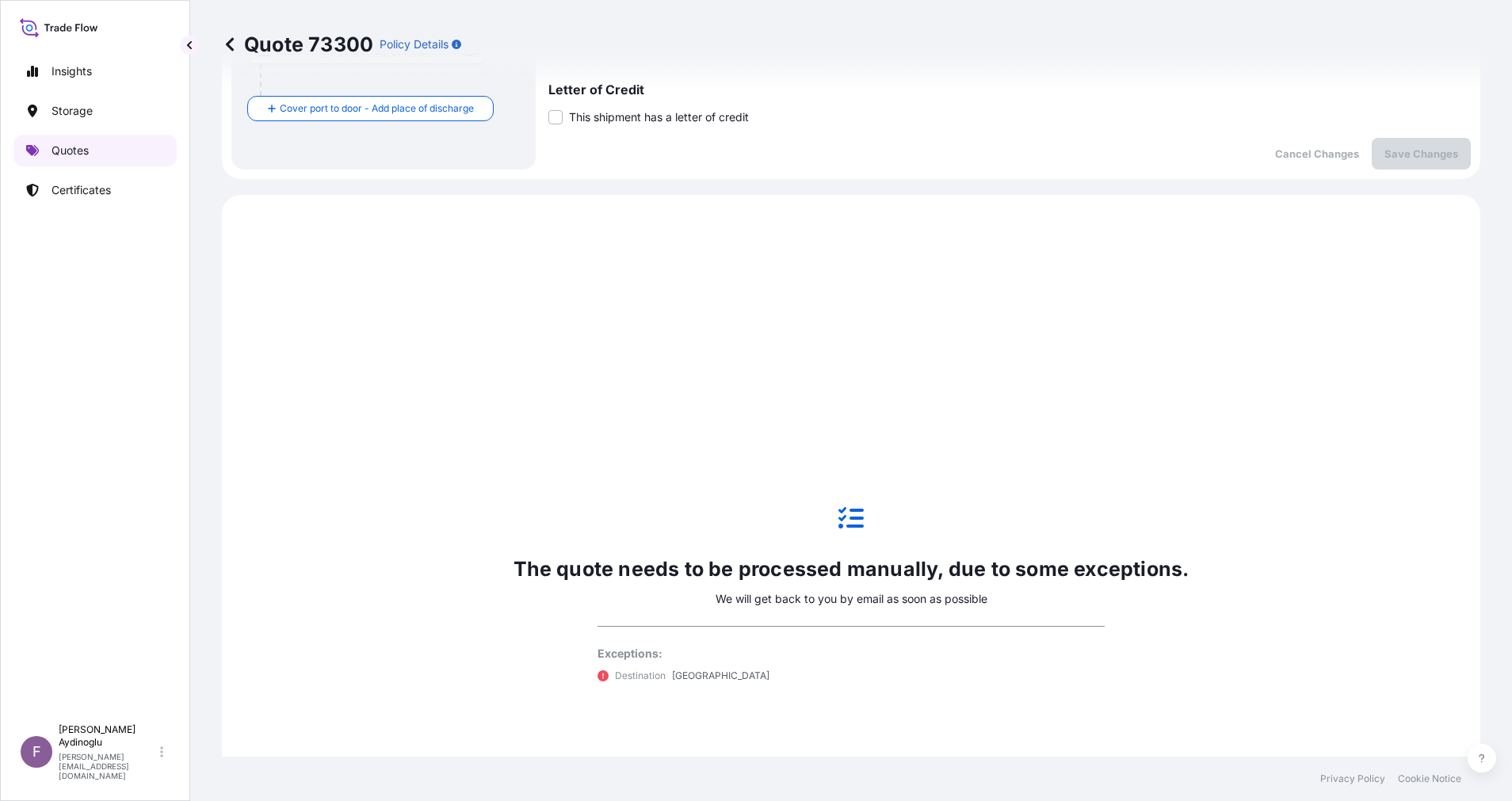
click at [49, 154] on link "Quotes" at bounding box center [95, 151] width 163 height 32
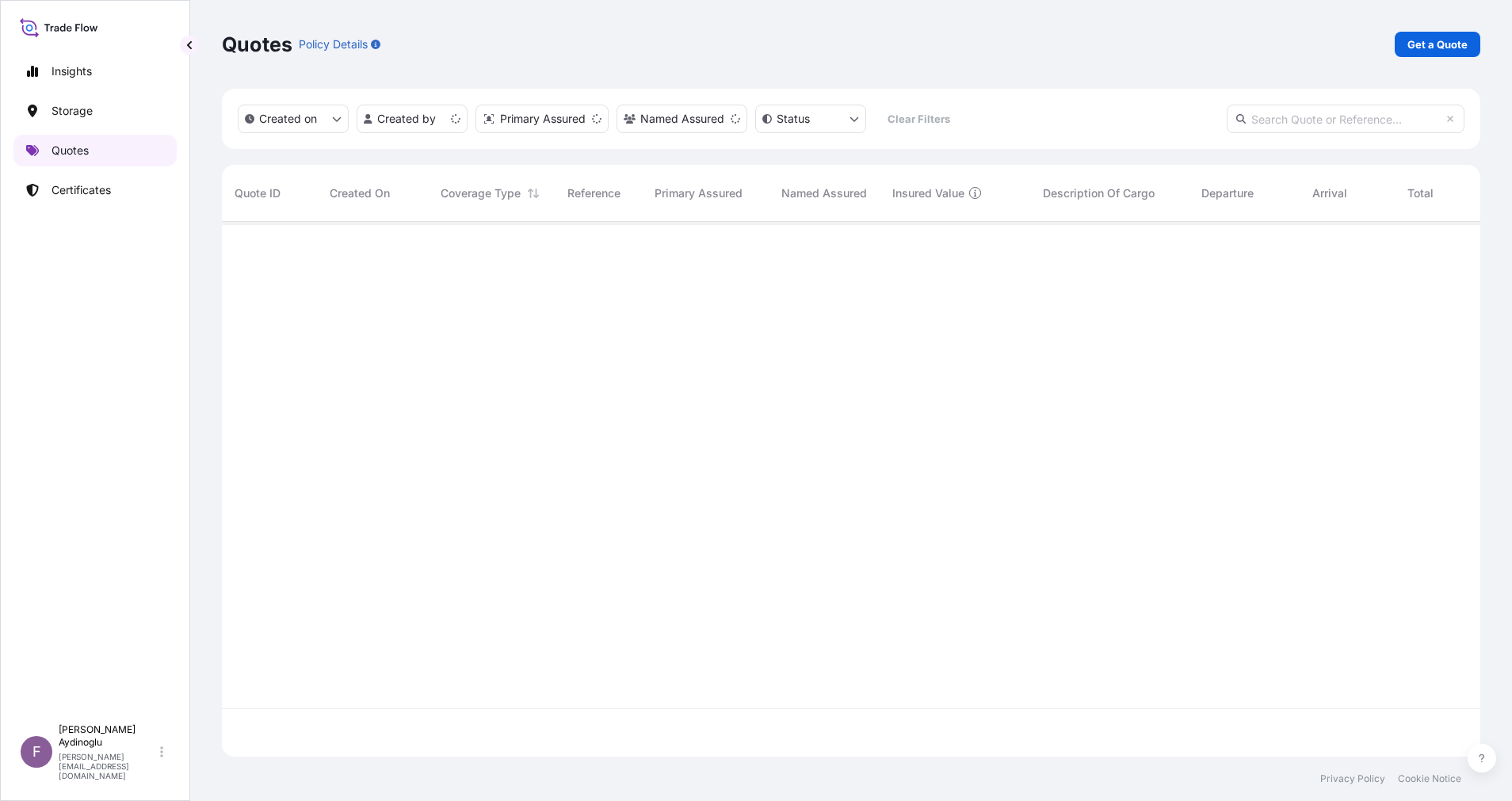
scroll to position [526, 1241]
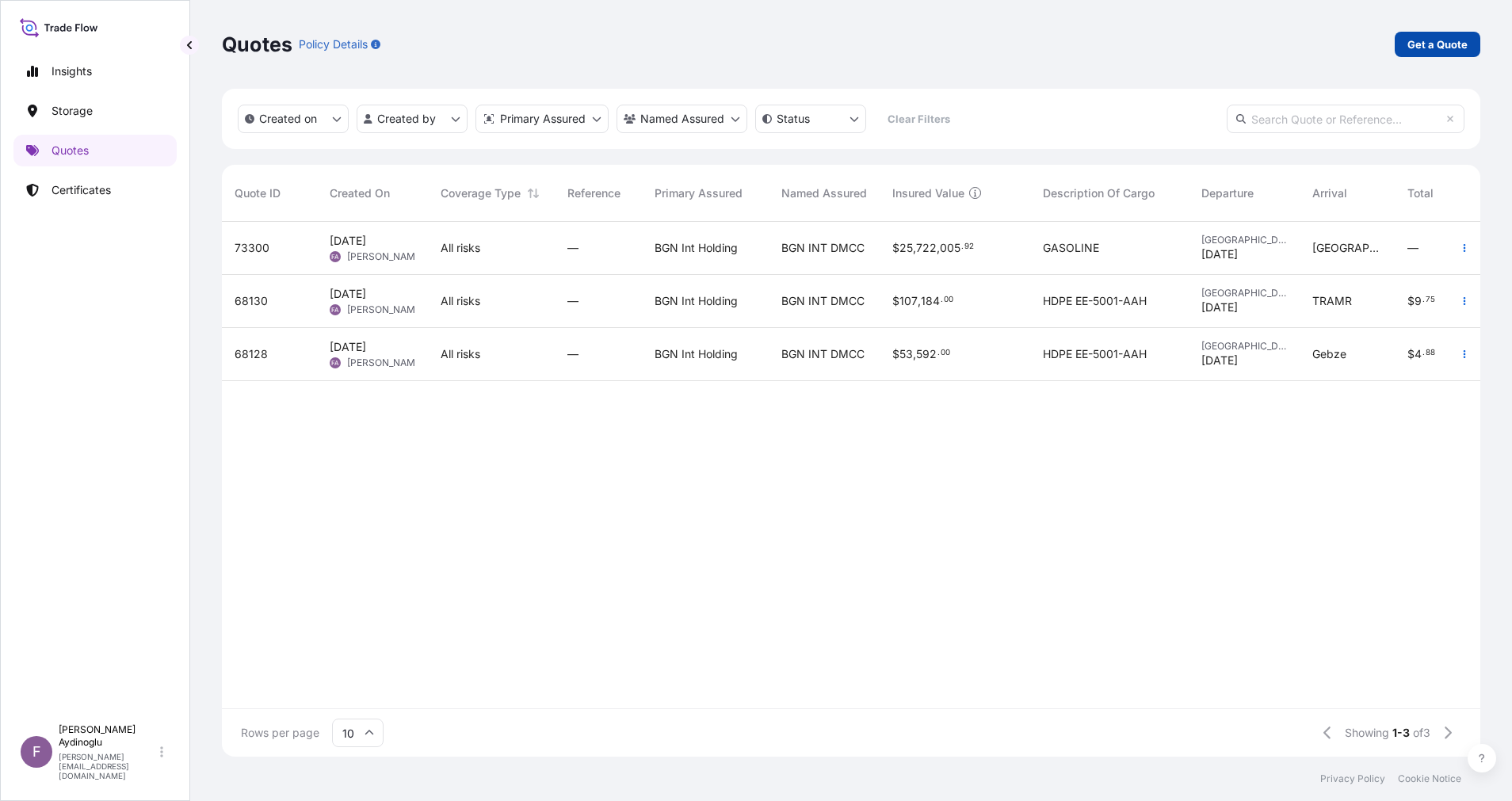
click at [1436, 37] on p "Get a Quote" at bounding box center [1437, 45] width 61 height 16
select select "Ocean Vessel"
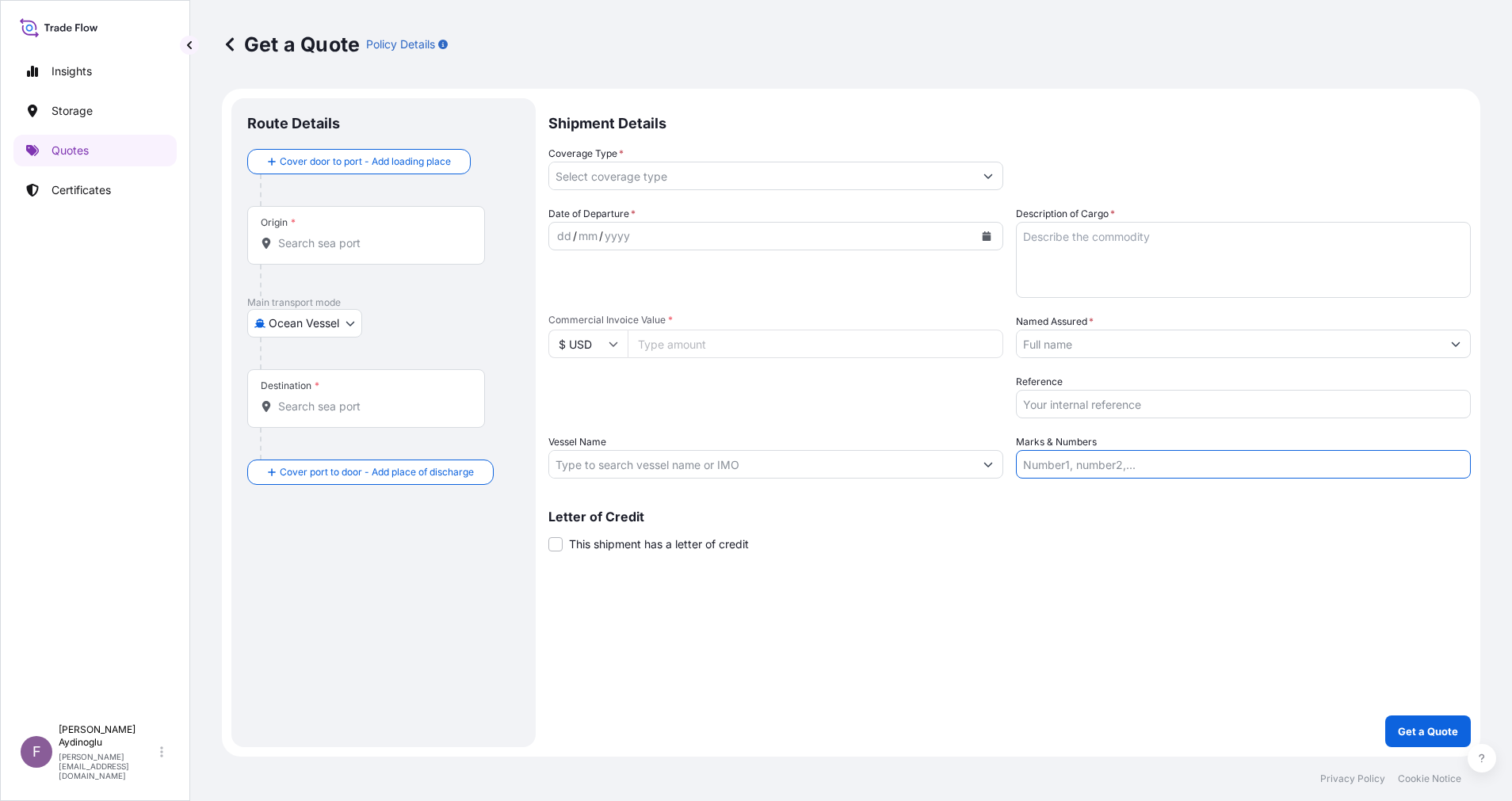
click at [1111, 454] on input "Marks & Numbers" at bounding box center [1244, 464] width 455 height 29
click at [1110, 460] on input "Marks & Numbers" at bounding box center [1244, 464] width 455 height 29
click at [1213, 356] on input "Named Assured *" at bounding box center [1229, 344] width 424 height 29
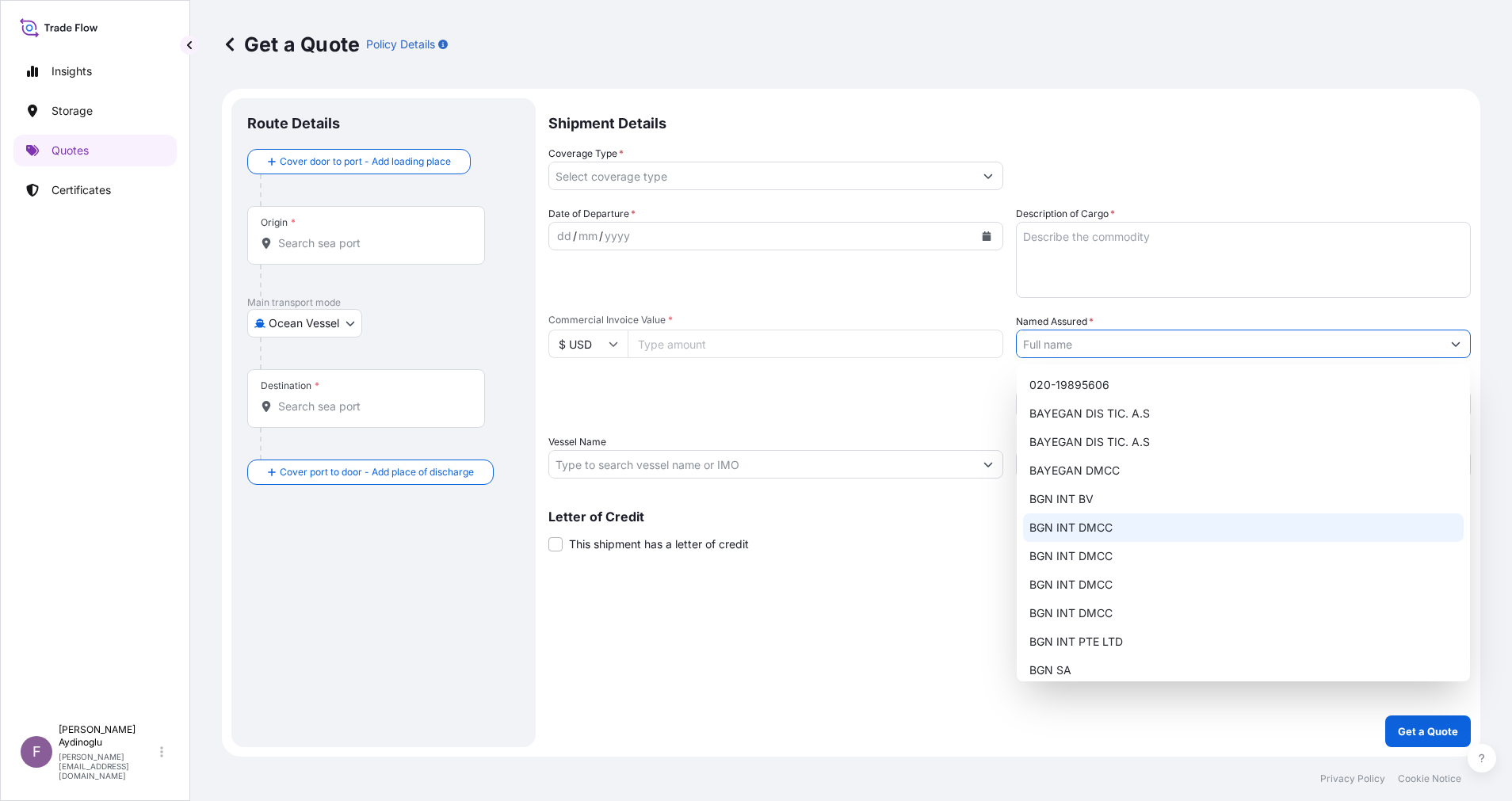
click at [1169, 533] on div "BGN INT DMCC" at bounding box center [1243, 528] width 440 height 29
type input "BGN INT DMCC"
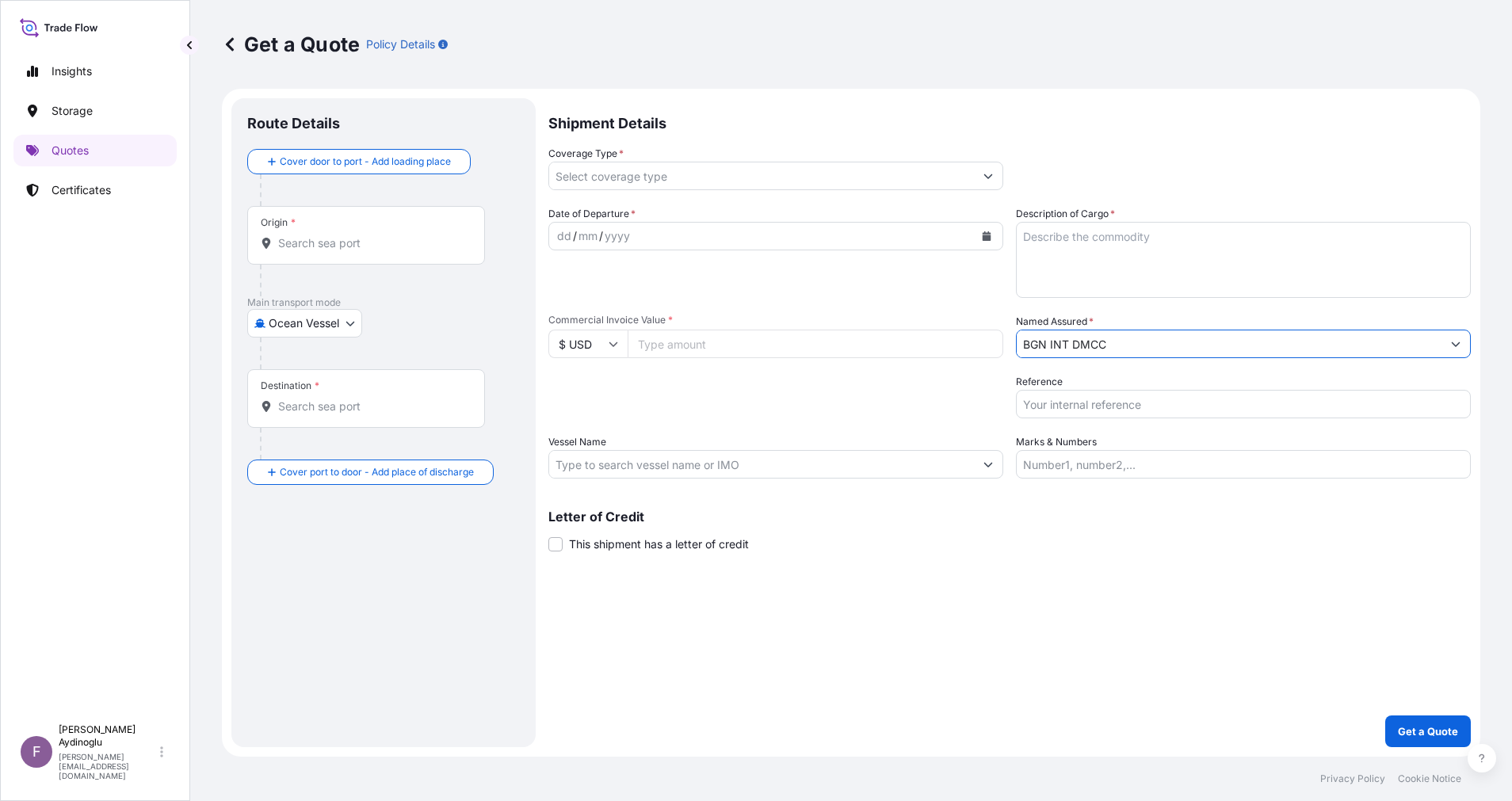
click at [1083, 638] on div "Shipment Details Coverage Type * Date of Departure * dd / mm / yyyy Cargo Categ…" at bounding box center [1010, 422] width 923 height 649
click at [1111, 462] on input "Marks & Numbers" at bounding box center [1244, 464] width 455 height 29
paste input "PO NO: 25BL05014 Quantity M/[PERSON_NAME]: 29.539,26 Premium: USD 2.812,08"
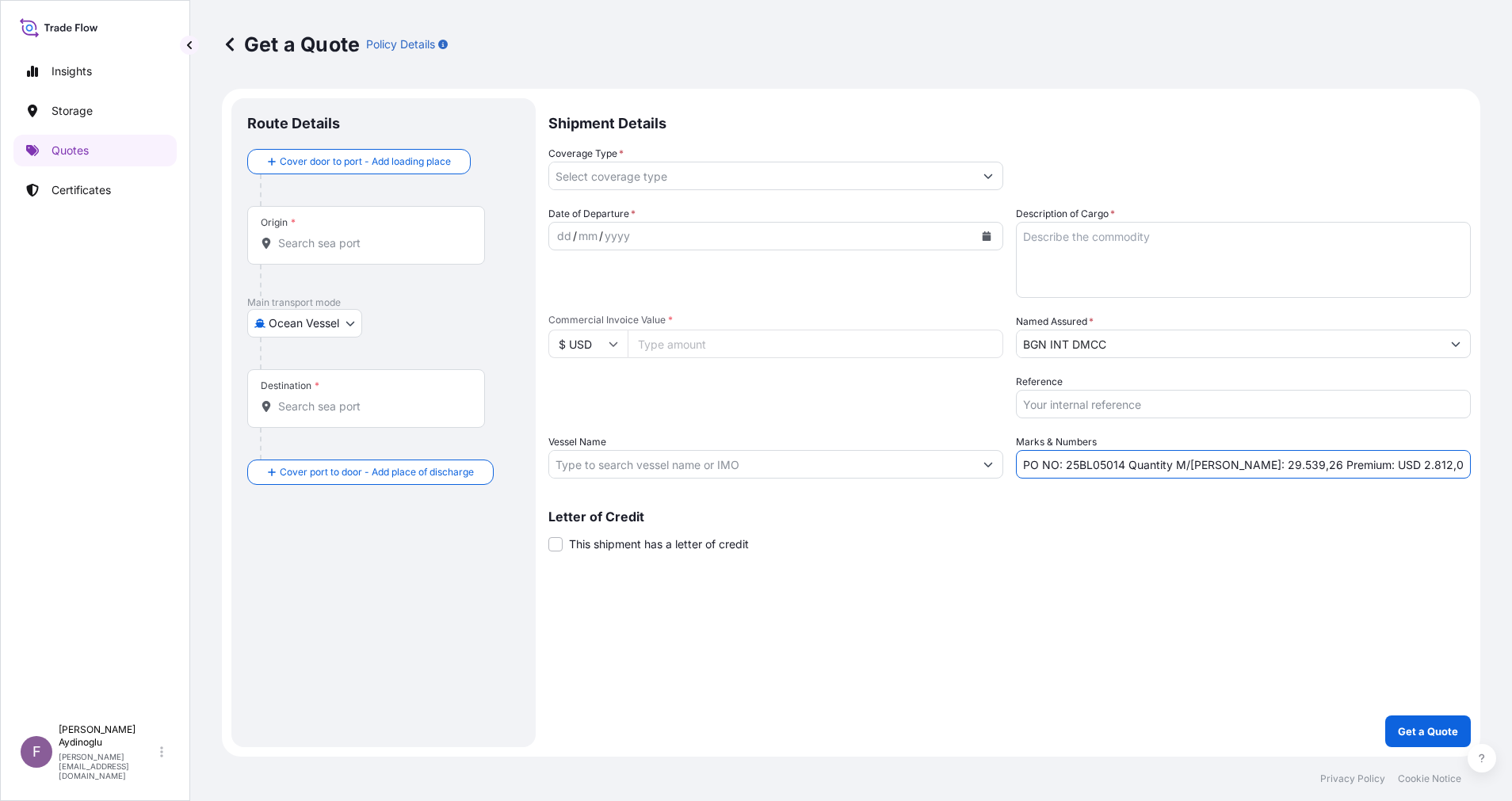
drag, startPoint x: 1069, startPoint y: 467, endPoint x: 1123, endPoint y: 471, distance: 54.1
click at [1123, 471] on input "PO NO: 25BL05014 Quantity M/[PERSON_NAME]: 29.539,26 Premium: USD 2.812,08" at bounding box center [1244, 464] width 455 height 29
paste input "Y0192900"
type input "PO NO: 25Y0192900 Quantity M/[PERSON_NAME]: 29.539,26 Premium: USD 2.812,08"
click at [672, 346] on input "Commercial Invoice Value *" at bounding box center [815, 344] width 376 height 29
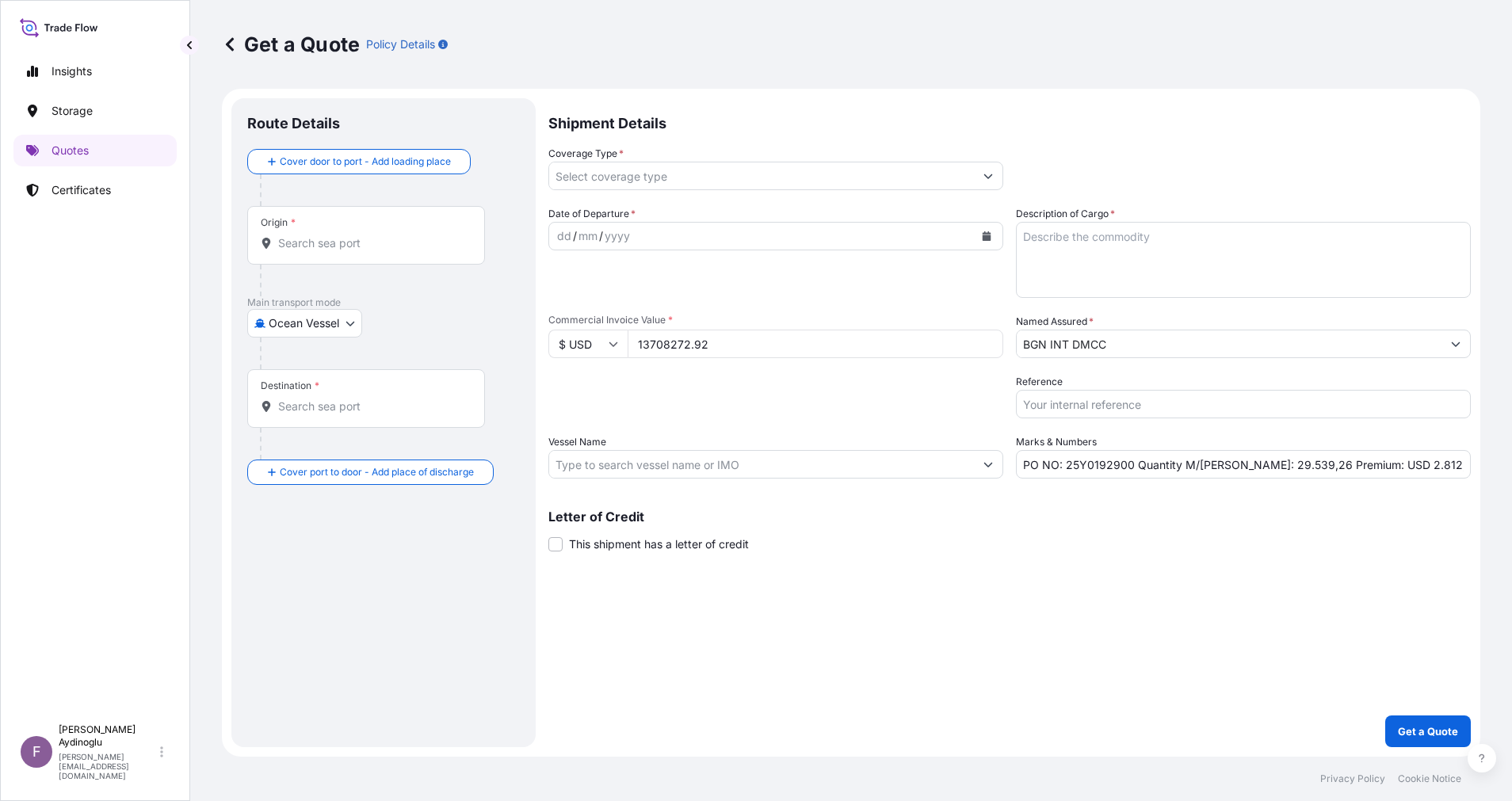
type input "13708272.92"
click at [708, 403] on div "Packing Category Type to search a container mode Please select a primary mode o…" at bounding box center [776, 396] width 455 height 45
click at [1114, 271] on textarea "Description of Cargo *" at bounding box center [1244, 259] width 455 height 77
type textarea "PROPANE"
click at [1242, 469] on input "PO NO: 25Y0192900 Quantity M/[PERSON_NAME]: 29.539,26 Premium: USD 2.812,08" at bounding box center [1244, 464] width 455 height 29
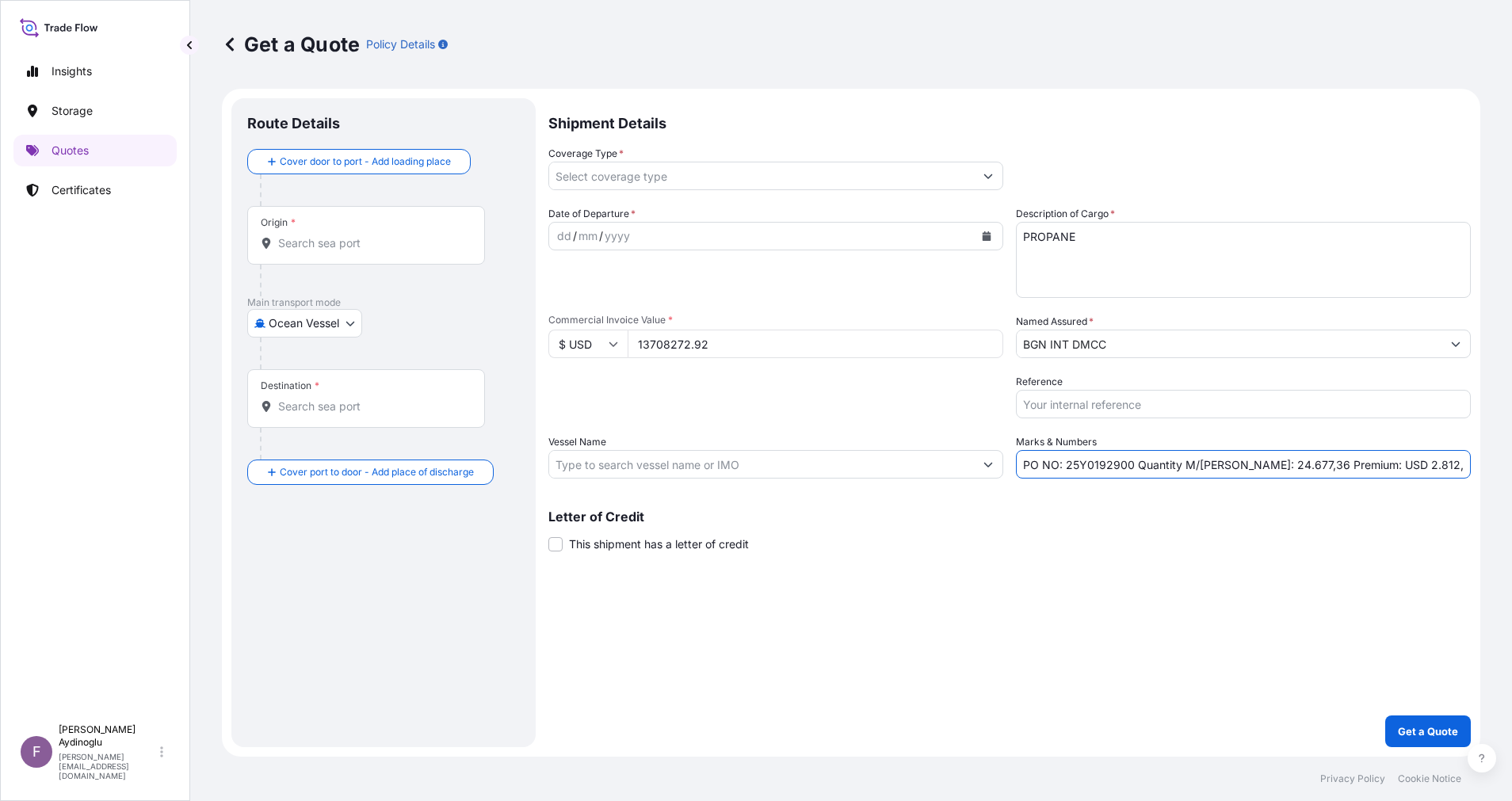
type input "PO NO: 25Y0192900 Quantity M/[PERSON_NAME]: 24.677,36 Premium: USD 2.812,08"
click at [718, 463] on input "Vessel Name" at bounding box center [760, 464] width 424 height 29
paste input "9938054"
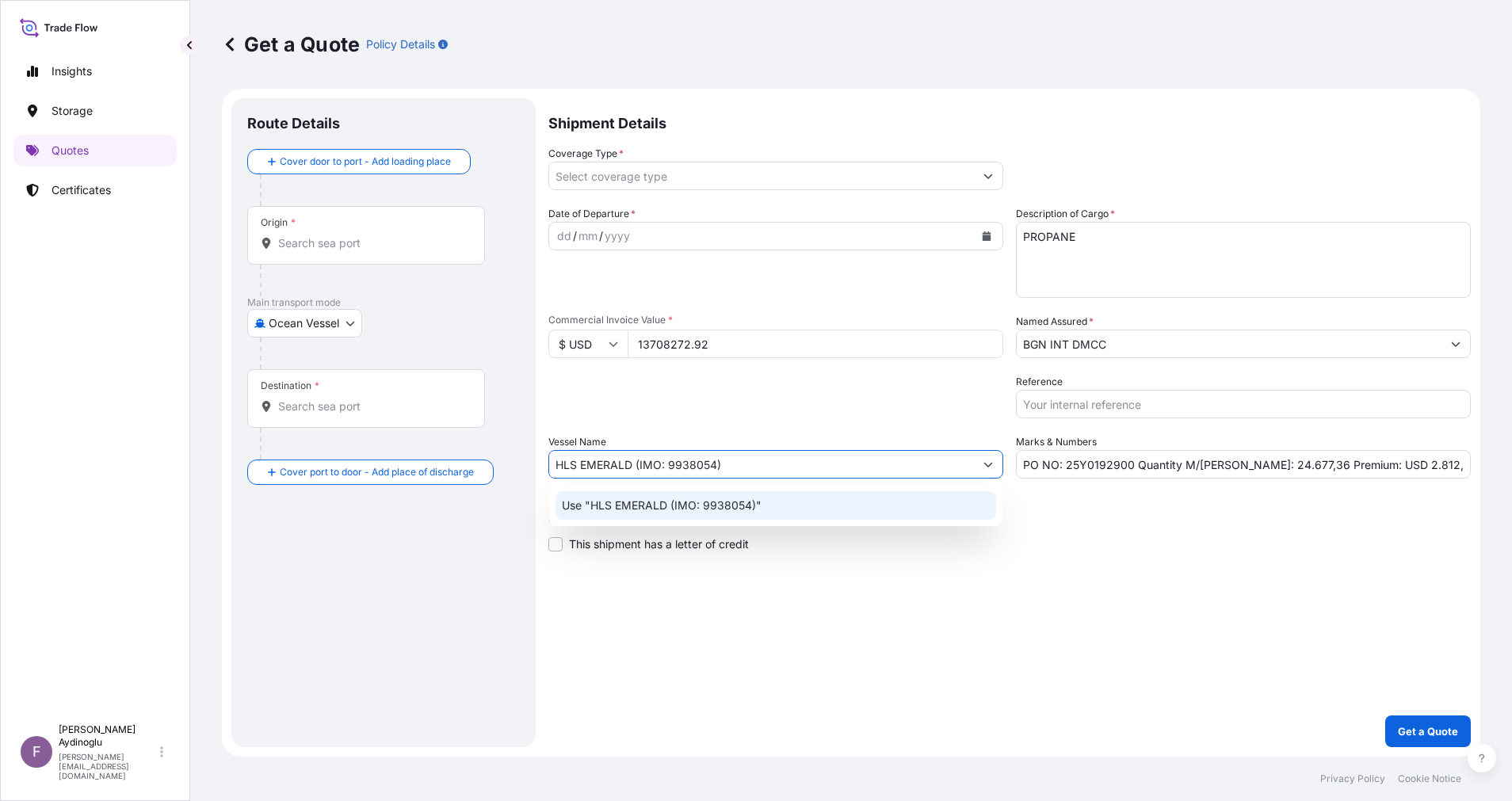
click at [751, 506] on p "Use "HLS EMERALD (IMO: 9938054)"" at bounding box center [661, 506] width 200 height 16
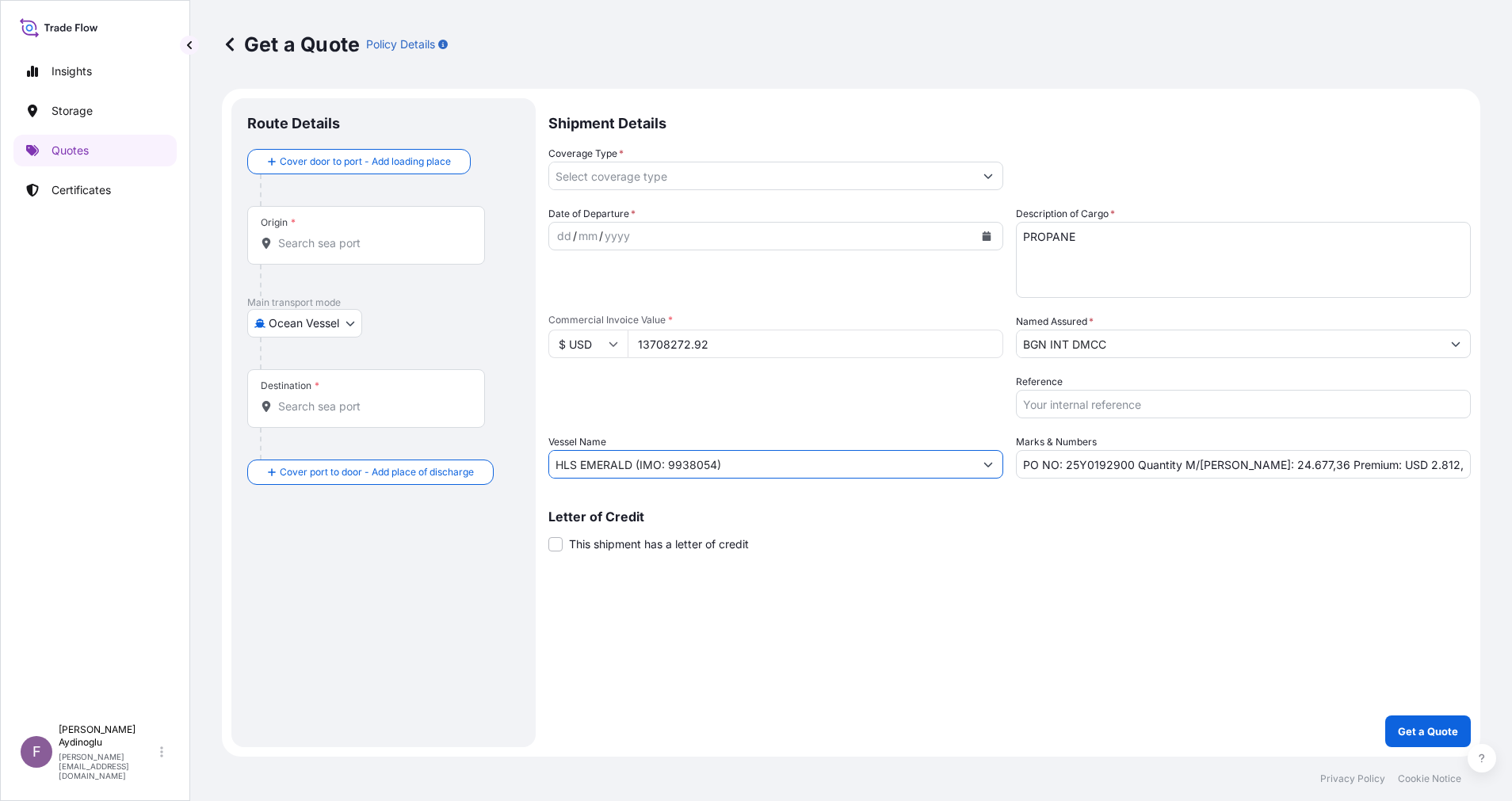
type input "HLS EMERALD (IMO: 9938054)"
click at [1029, 529] on div "Letter of Credit This shipment has a letter of credit Letter of credit * Letter…" at bounding box center [1010, 531] width 923 height 42
click at [338, 239] on input "Origin *" at bounding box center [372, 243] width 187 height 16
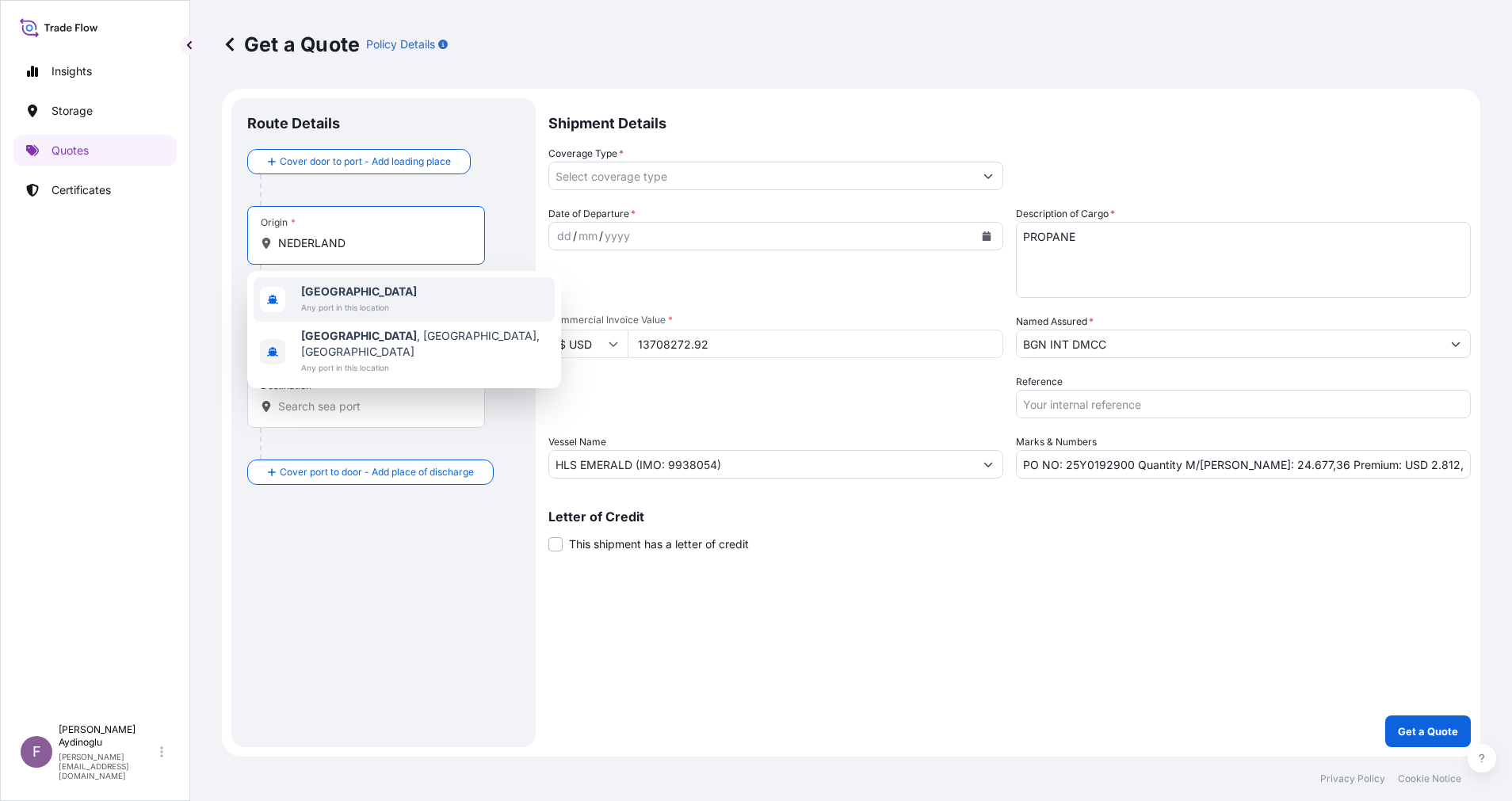
click at [381, 295] on span "[GEOGRAPHIC_DATA]" at bounding box center [359, 291] width 115 height 16
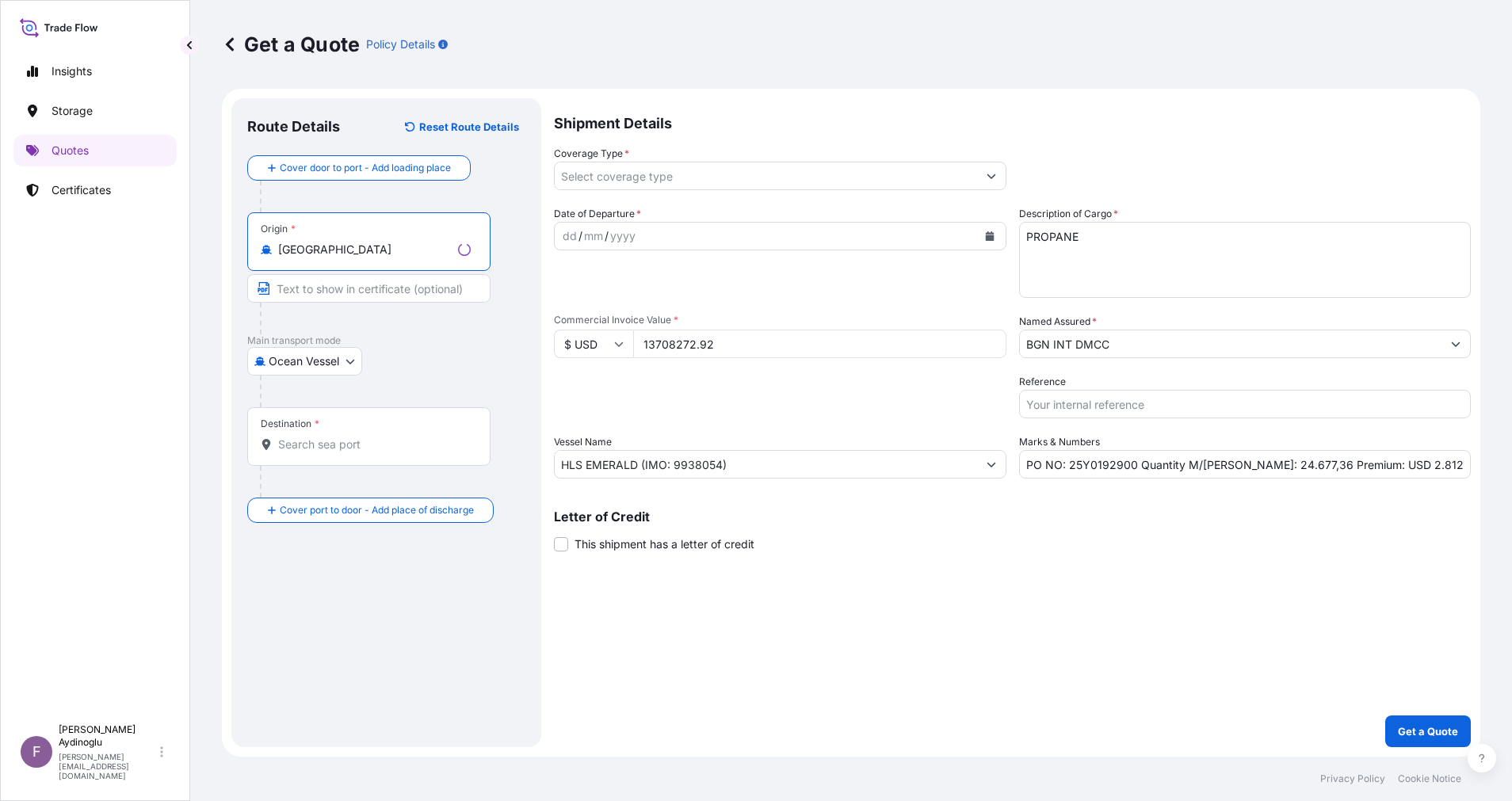
type input "[GEOGRAPHIC_DATA]"
click at [389, 297] on input "Text to appear on certificate" at bounding box center [369, 288] width 244 height 29
type input "[GEOGRAPHIC_DATA], [GEOGRAPHIC_DATA] / [GEOGRAPHIC_DATA]"
click at [416, 355] on div "Ocean Vessel Air Ocean Vessel Land" at bounding box center [384, 361] width 272 height 29
click at [355, 439] on input "Destination *" at bounding box center [372, 444] width 187 height 16
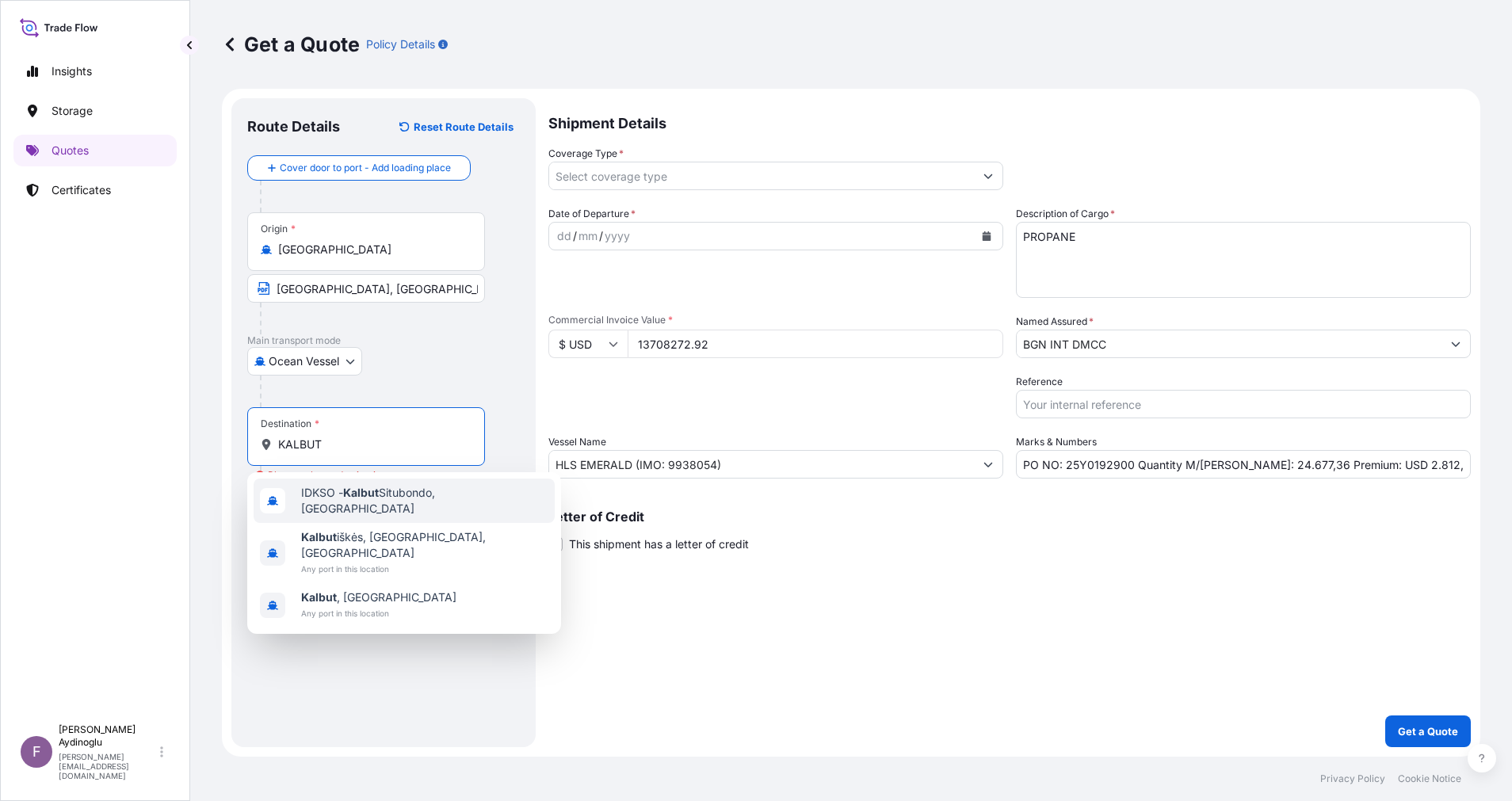
click at [400, 493] on span "IDKSO - [PERSON_NAME], [GEOGRAPHIC_DATA]" at bounding box center [424, 501] width 248 height 32
type input "IDKSO - [PERSON_NAME], [GEOGRAPHIC_DATA]"
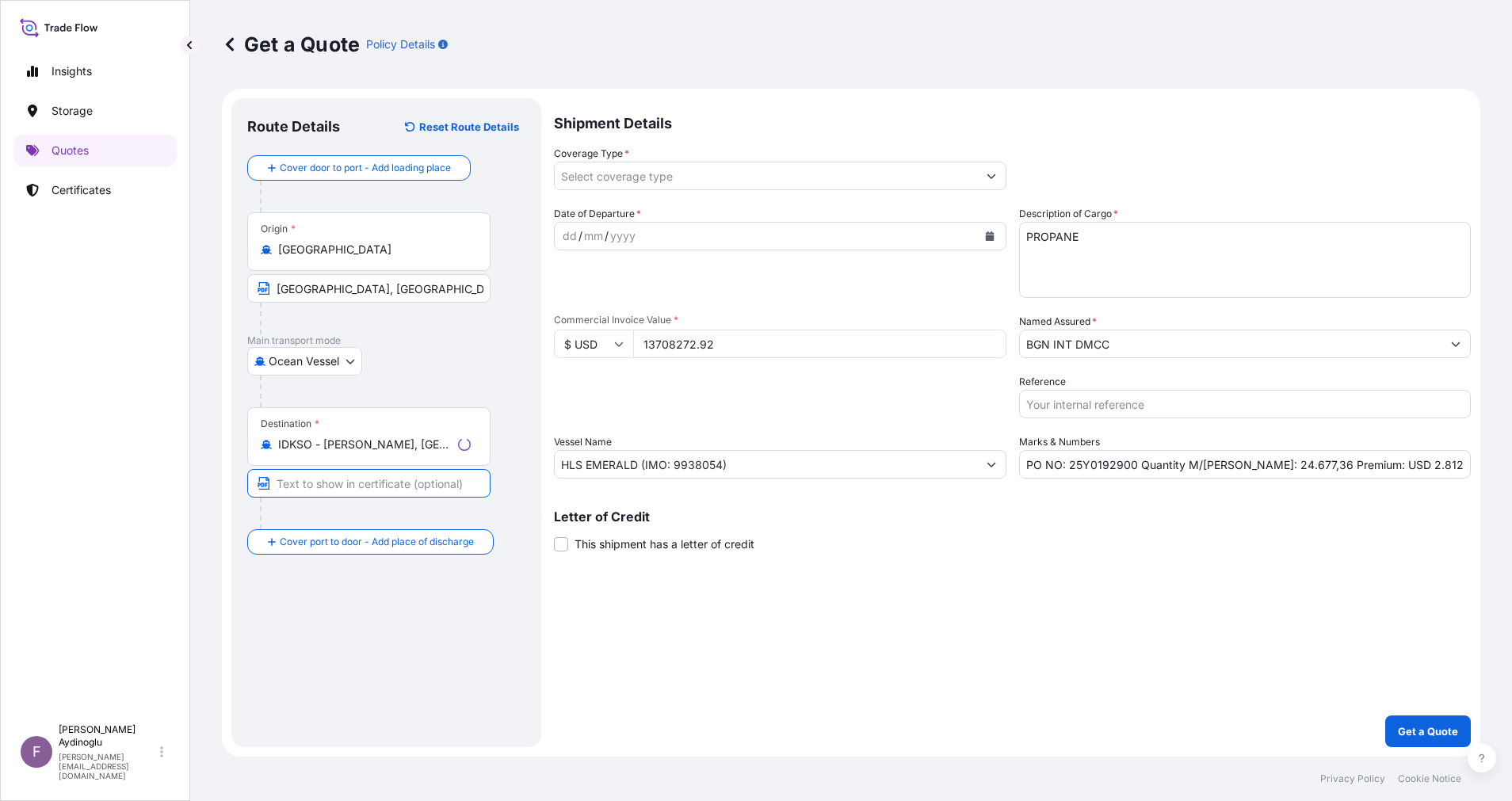
click at [396, 491] on input "Text to appear on certificate" at bounding box center [369, 483] width 244 height 29
type input "KALBUT / [GEOGRAPHIC_DATA]"
click at [558, 237] on div "dd" at bounding box center [565, 236] width 18 height 19
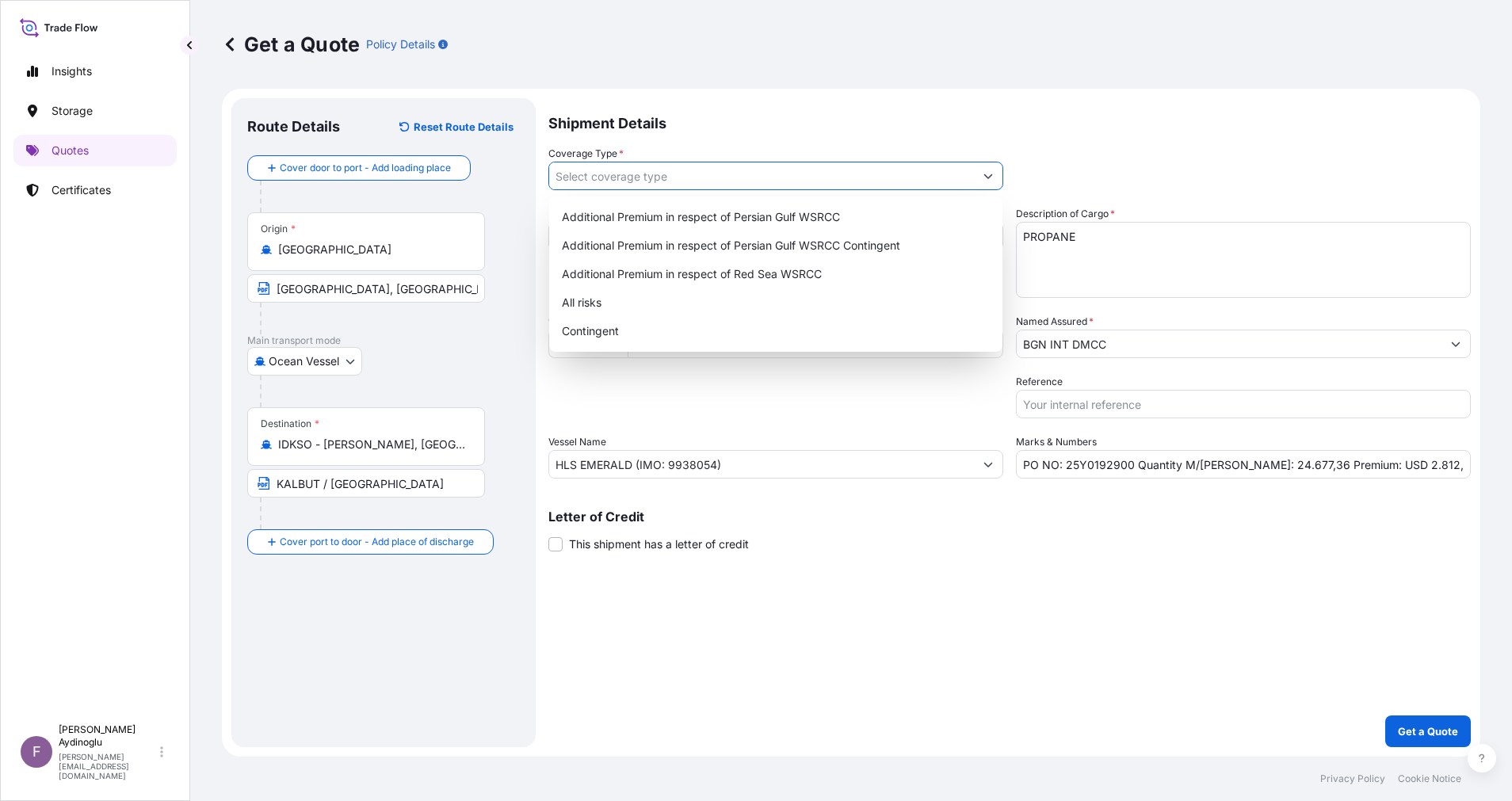
click at [931, 176] on input "Coverage Type *" at bounding box center [760, 176] width 424 height 29
click at [788, 317] on div "Contingent" at bounding box center [775, 331] width 440 height 29
type input "Contingent"
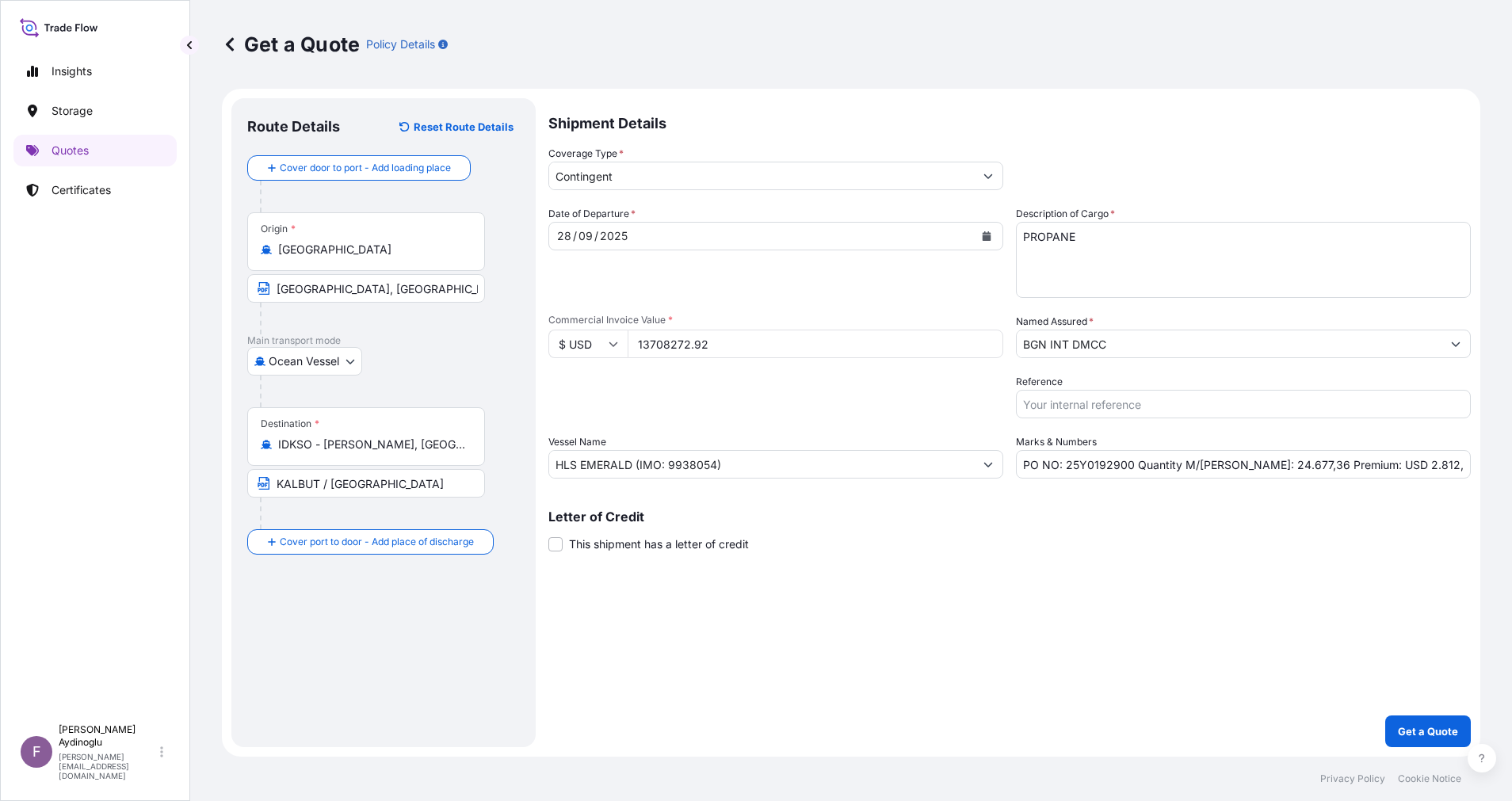
click at [885, 430] on div "Date of Departure * [DATE] Cargo Category * LPG, Crude Oil, Utility Fuel, Mid D…" at bounding box center [1010, 342] width 923 height 272
drag, startPoint x: 1365, startPoint y: 467, endPoint x: 1389, endPoint y: 470, distance: 24.2
click at [1389, 470] on input "PO NO: 25Y0192900 Quantity M/[PERSON_NAME]: 24.677,36 Premium: USD 2.812,08" at bounding box center [1244, 464] width 455 height 29
type input "PO NO: 25Y0192900 Quantity M/[PERSON_NAME]: 24.677,36 Premium: USD 685,41"
click at [1417, 720] on button "Get a Quote" at bounding box center [1428, 731] width 85 height 32
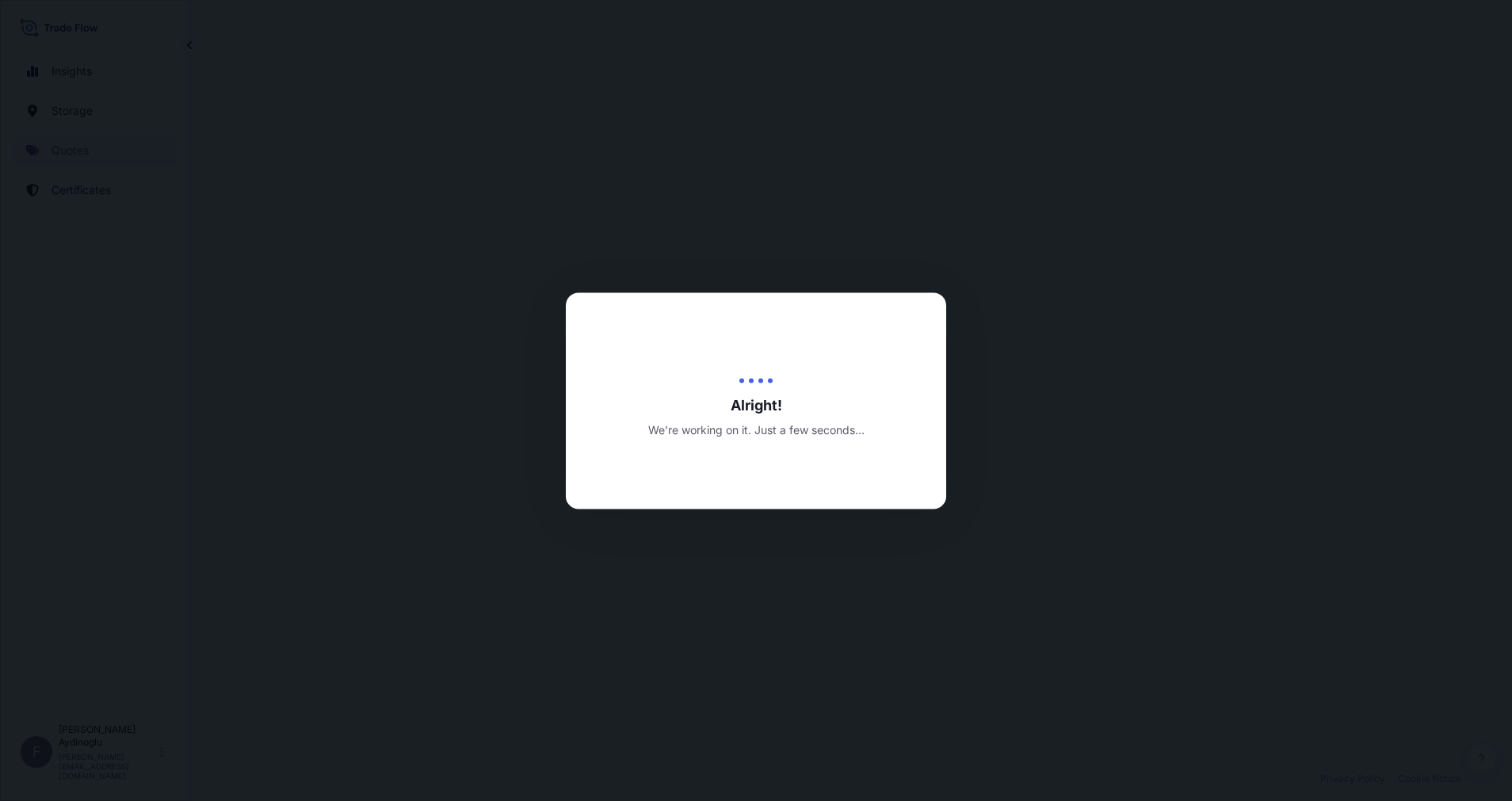
select select "Ocean Vessel"
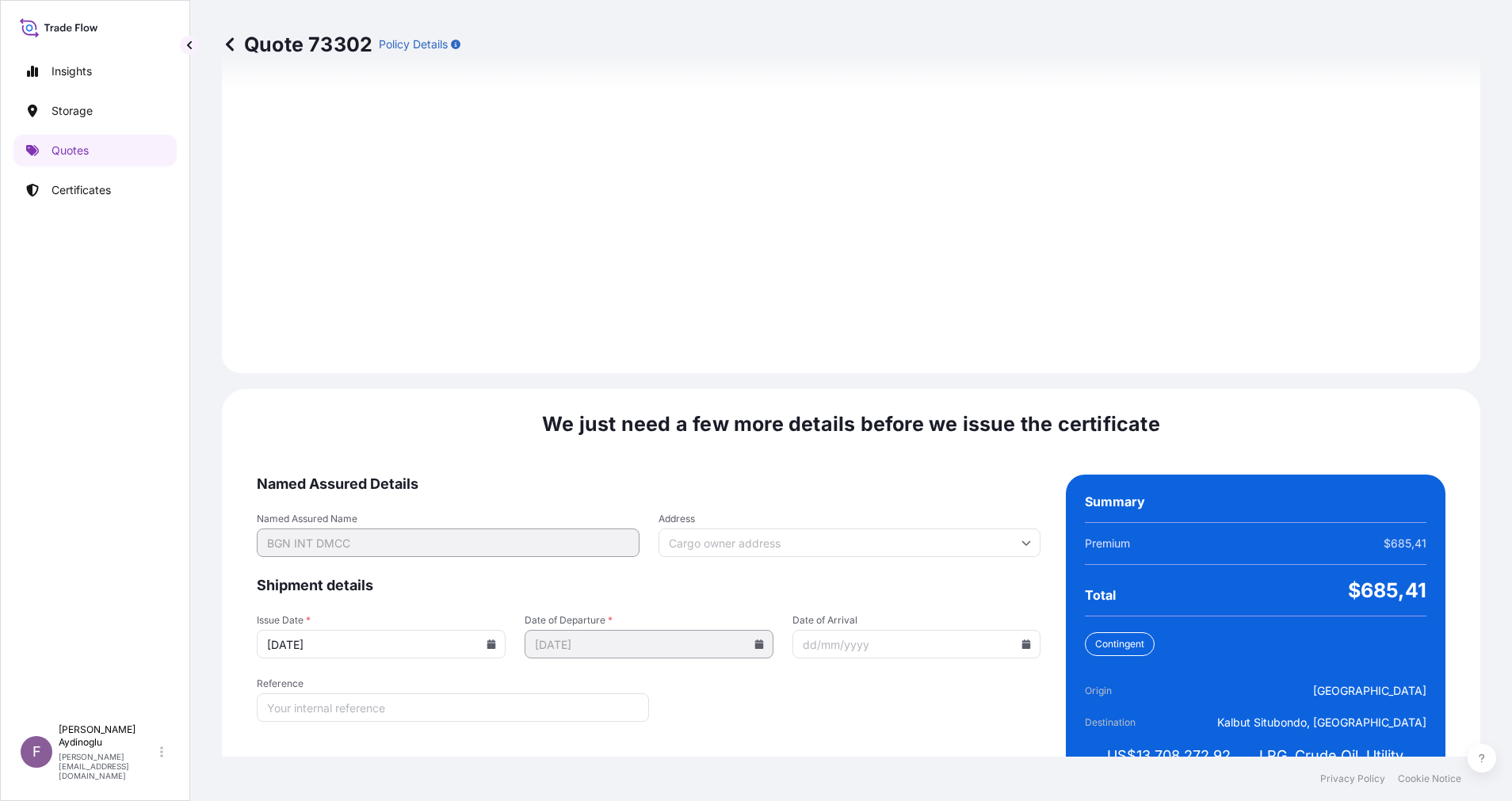
scroll to position [1700, 0]
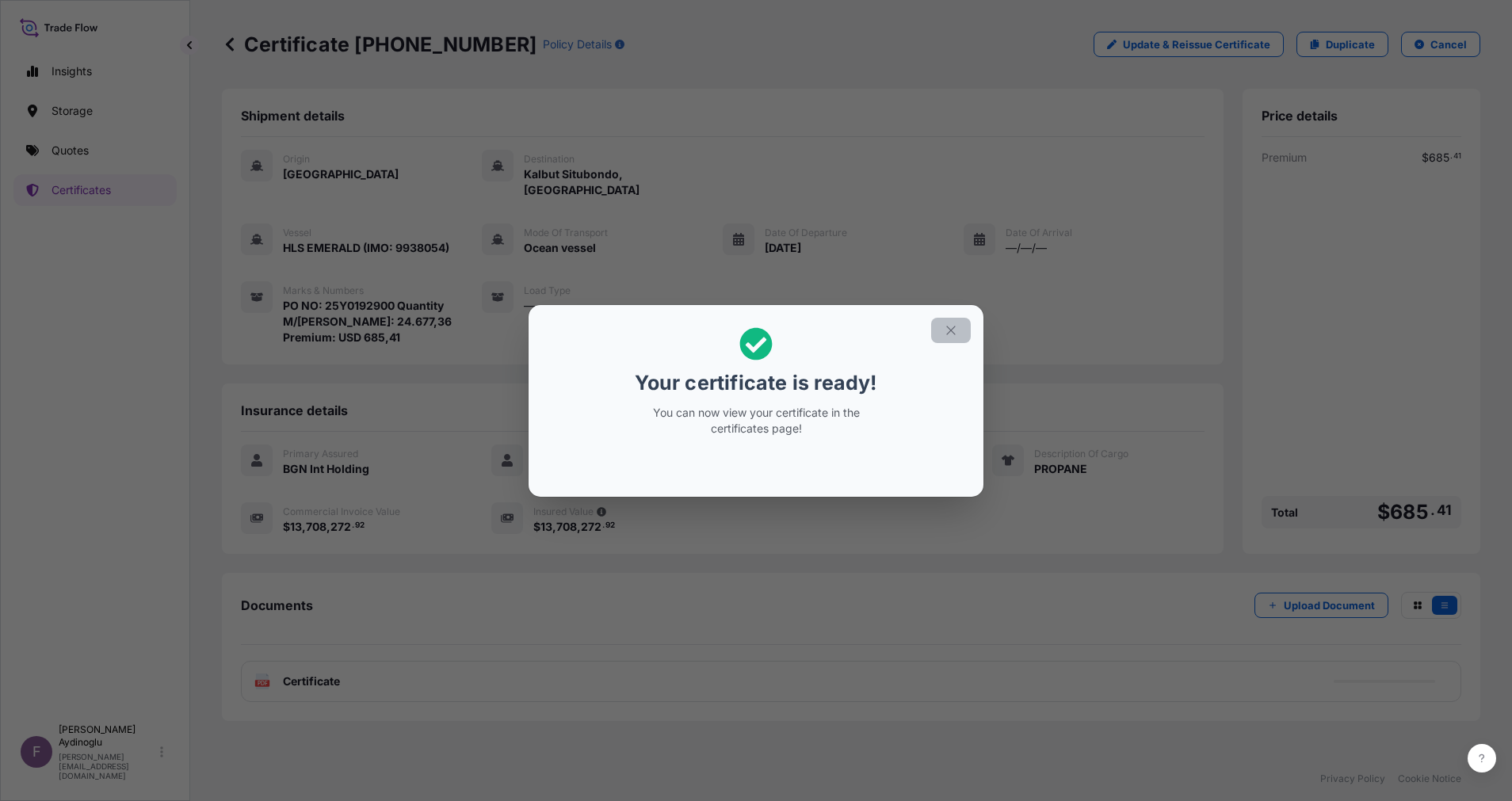
click at [949, 326] on icon "button" at bounding box center [950, 330] width 14 height 14
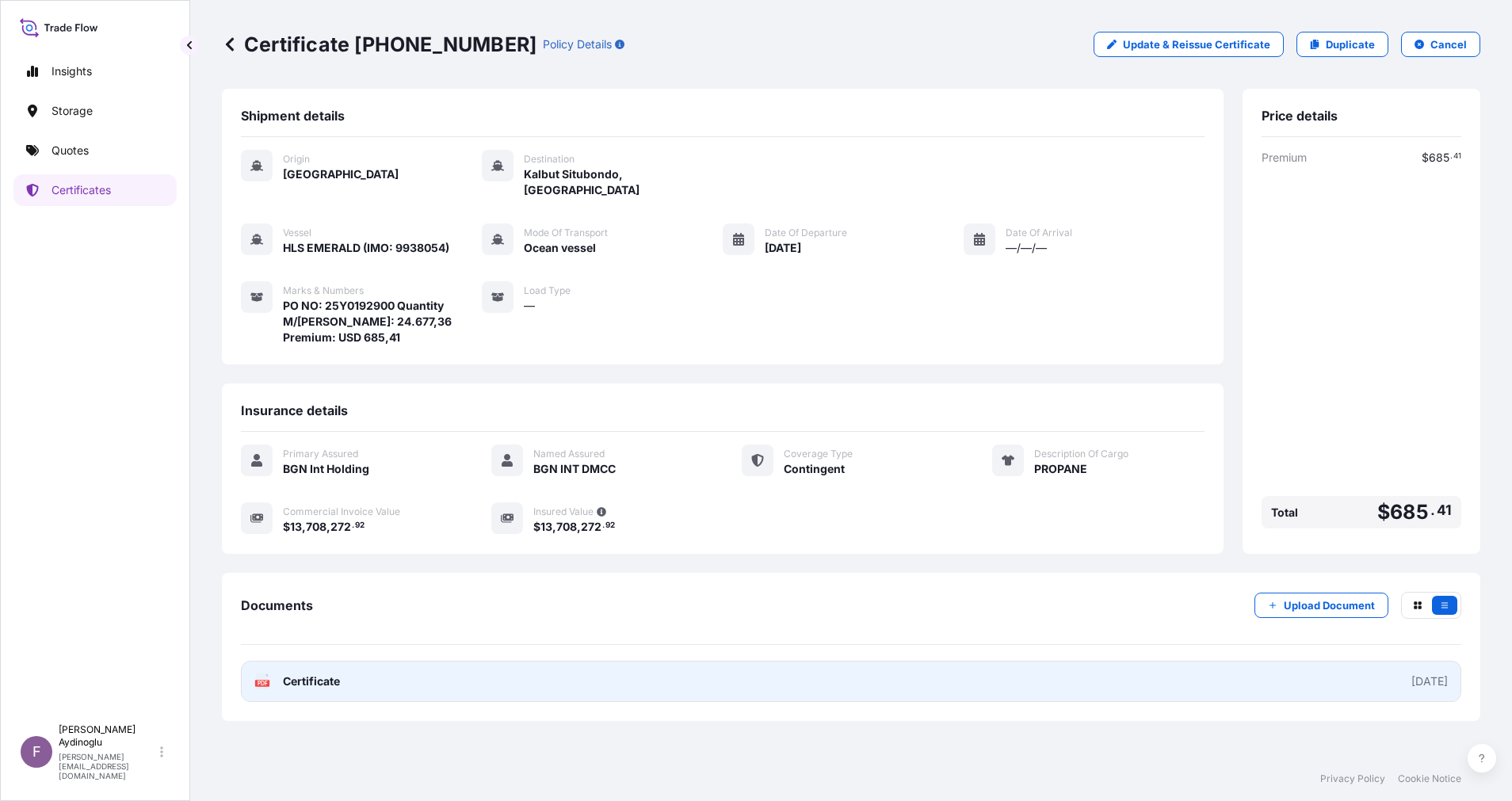
click at [845, 661] on link "PDF Certificate [DATE]" at bounding box center [851, 681] width 1221 height 41
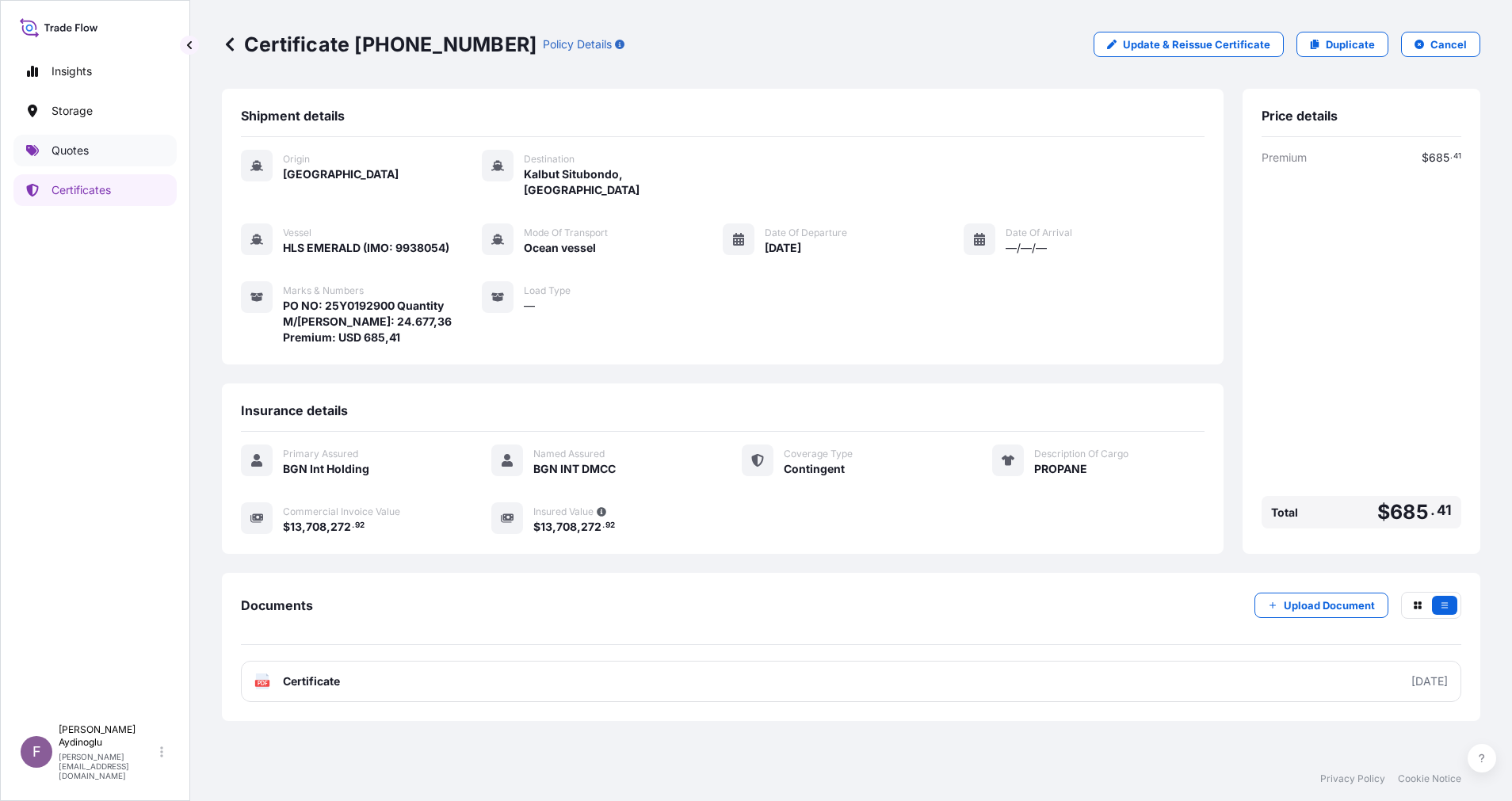
click at [107, 148] on link "Quotes" at bounding box center [95, 151] width 163 height 32
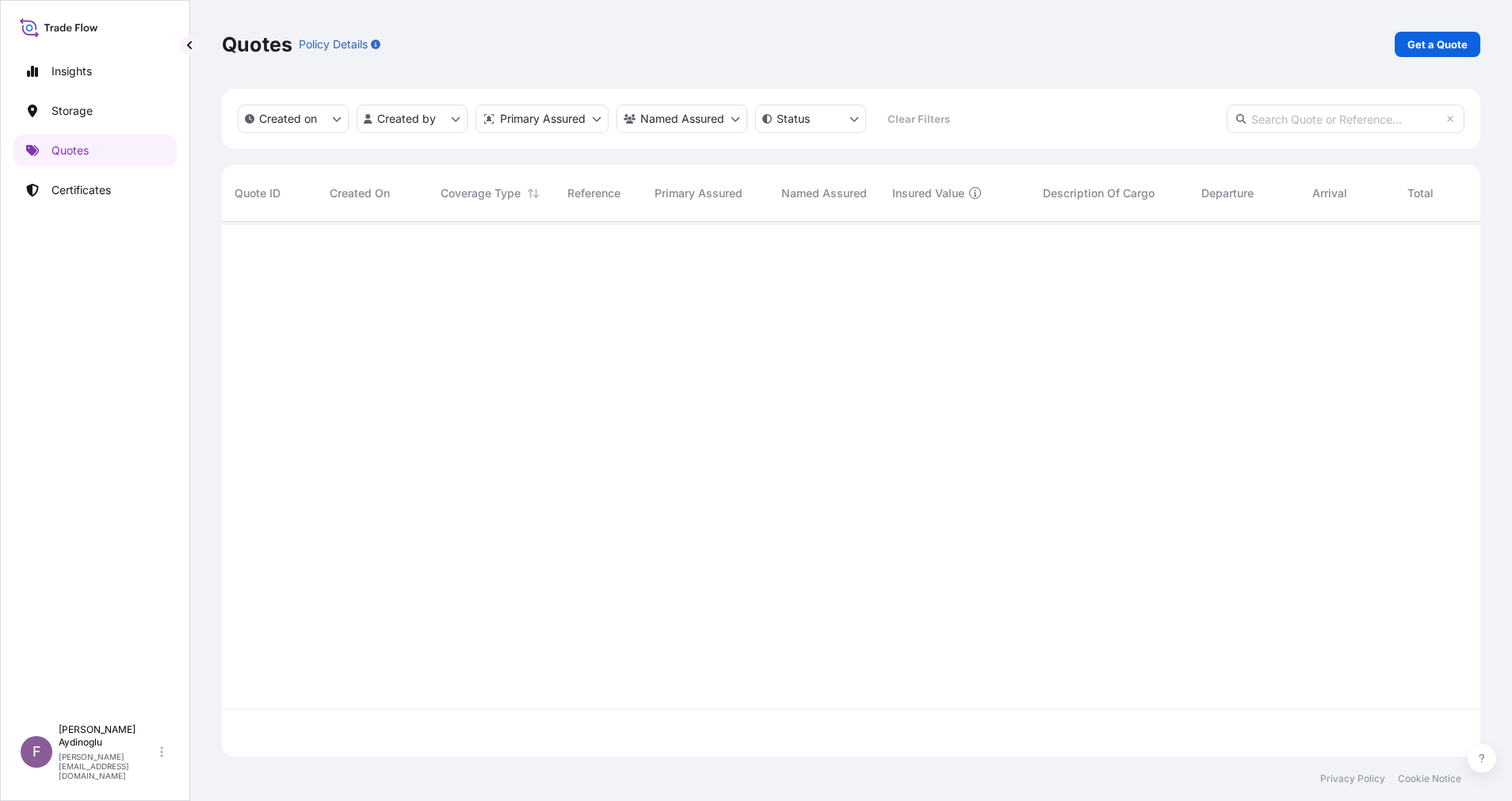
scroll to position [526, 1241]
click at [1448, 44] on p "Get a Quote" at bounding box center [1437, 45] width 61 height 16
select select "Ocean Vessel"
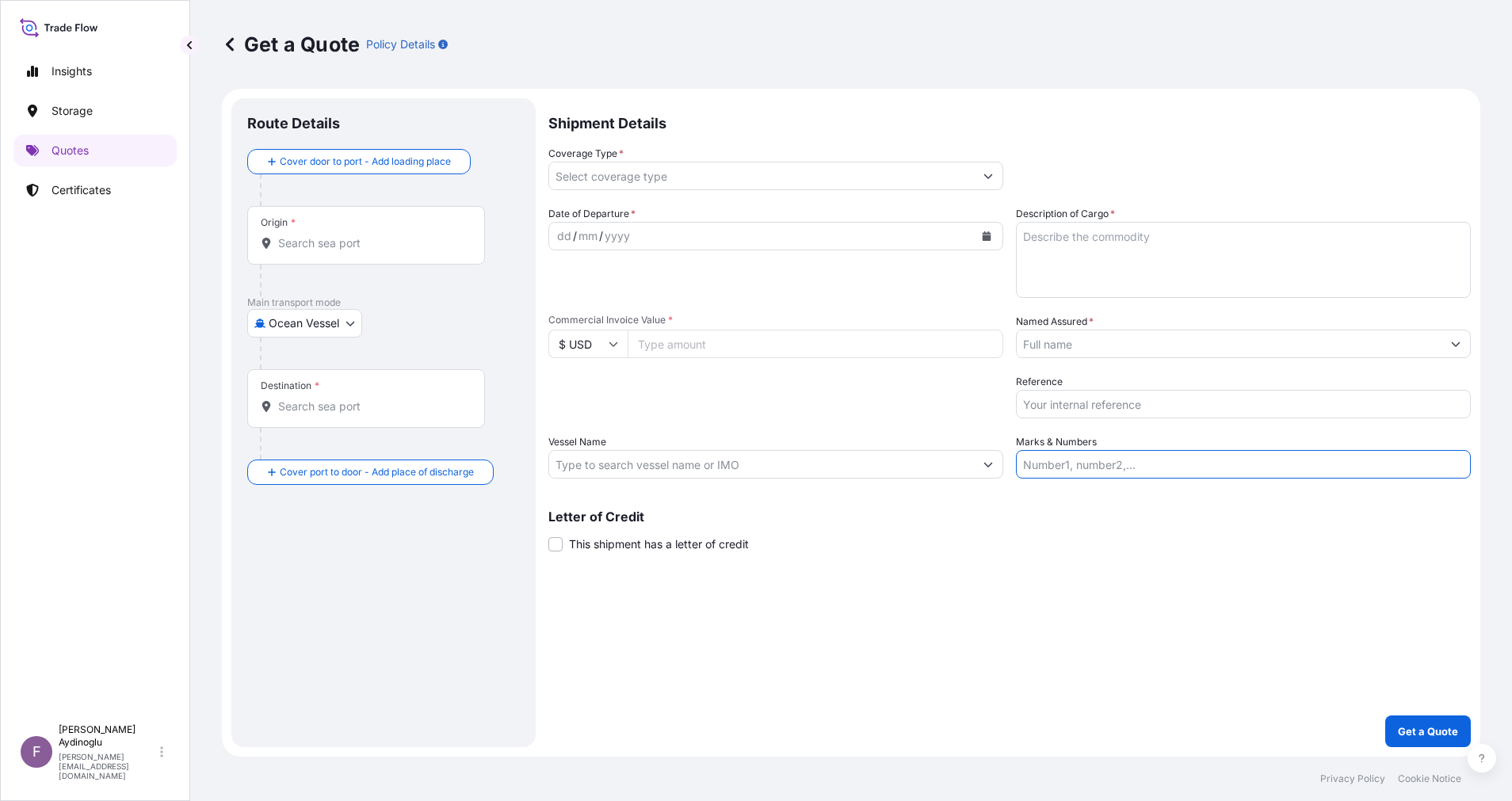
click at [1107, 468] on input "Marks & Numbers" at bounding box center [1244, 464] width 455 height 29
paste input "PO NO: 25BL05014 Quantity M/[PERSON_NAME]: 29.539,26 Premium: USD 2.812,08"
click at [1103, 557] on div "Shipment Details Coverage Type * Date of Departure * dd / mm / yyyy Cargo Categ…" at bounding box center [1010, 422] width 923 height 649
click at [1136, 246] on textarea "Description of Cargo *" at bounding box center [1244, 259] width 455 height 77
drag, startPoint x: 1067, startPoint y: 465, endPoint x: 1121, endPoint y: 467, distance: 54.0
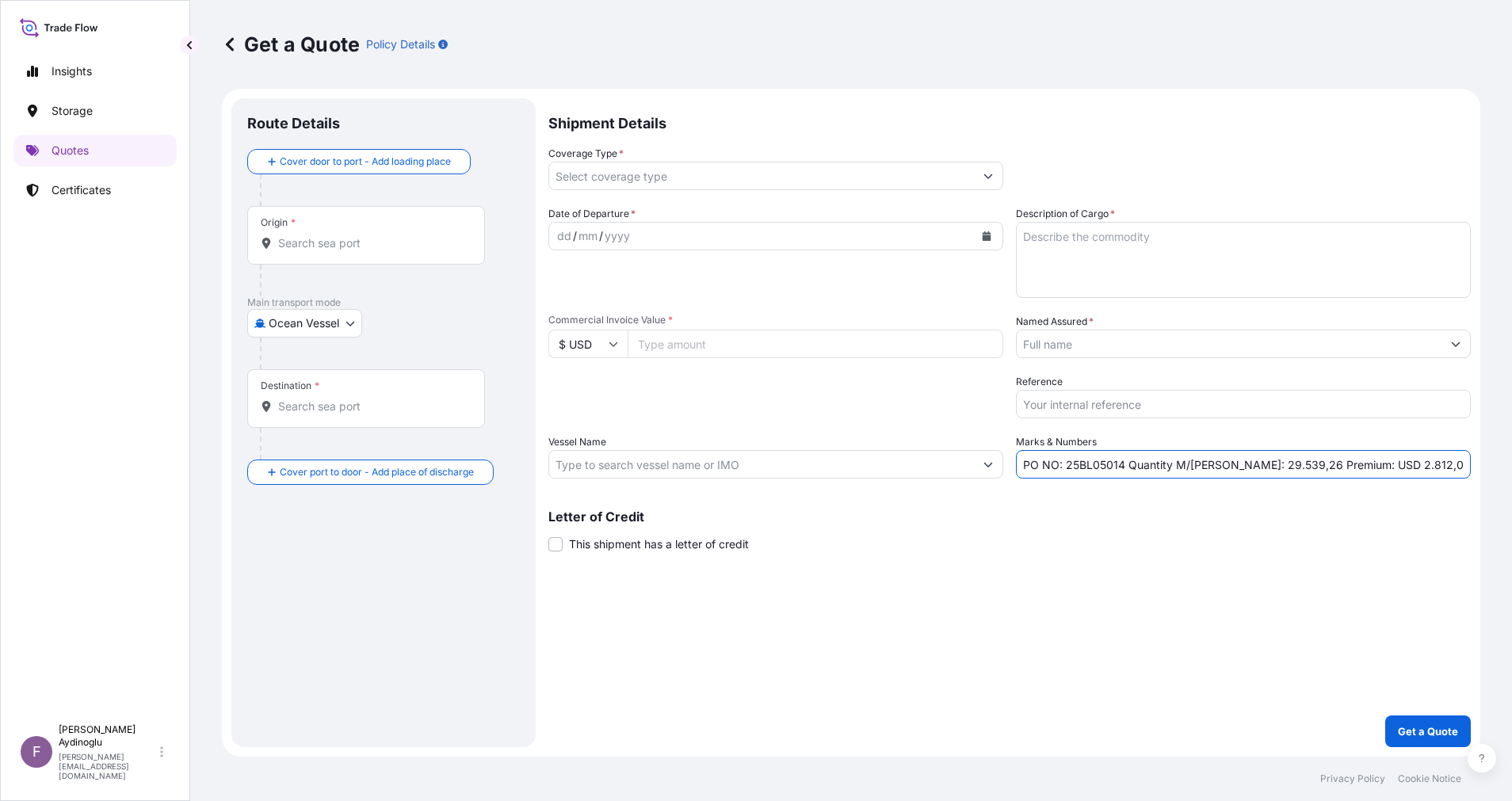
click at [1121, 467] on input "PO NO: 25BL05014 Quantity M/[PERSON_NAME]: 29.539,26 Premium: USD 2.812,08" at bounding box center [1244, 464] width 455 height 29
paste input "Y0193000"
type input "PO NO: 25Y0193000 Quantity M/[PERSON_NAME]: 29.539,26 Premium: USD 2.812,08"
click at [744, 337] on input "Commercial Invoice Value *" at bounding box center [815, 344] width 376 height 29
type input "13315919.54"
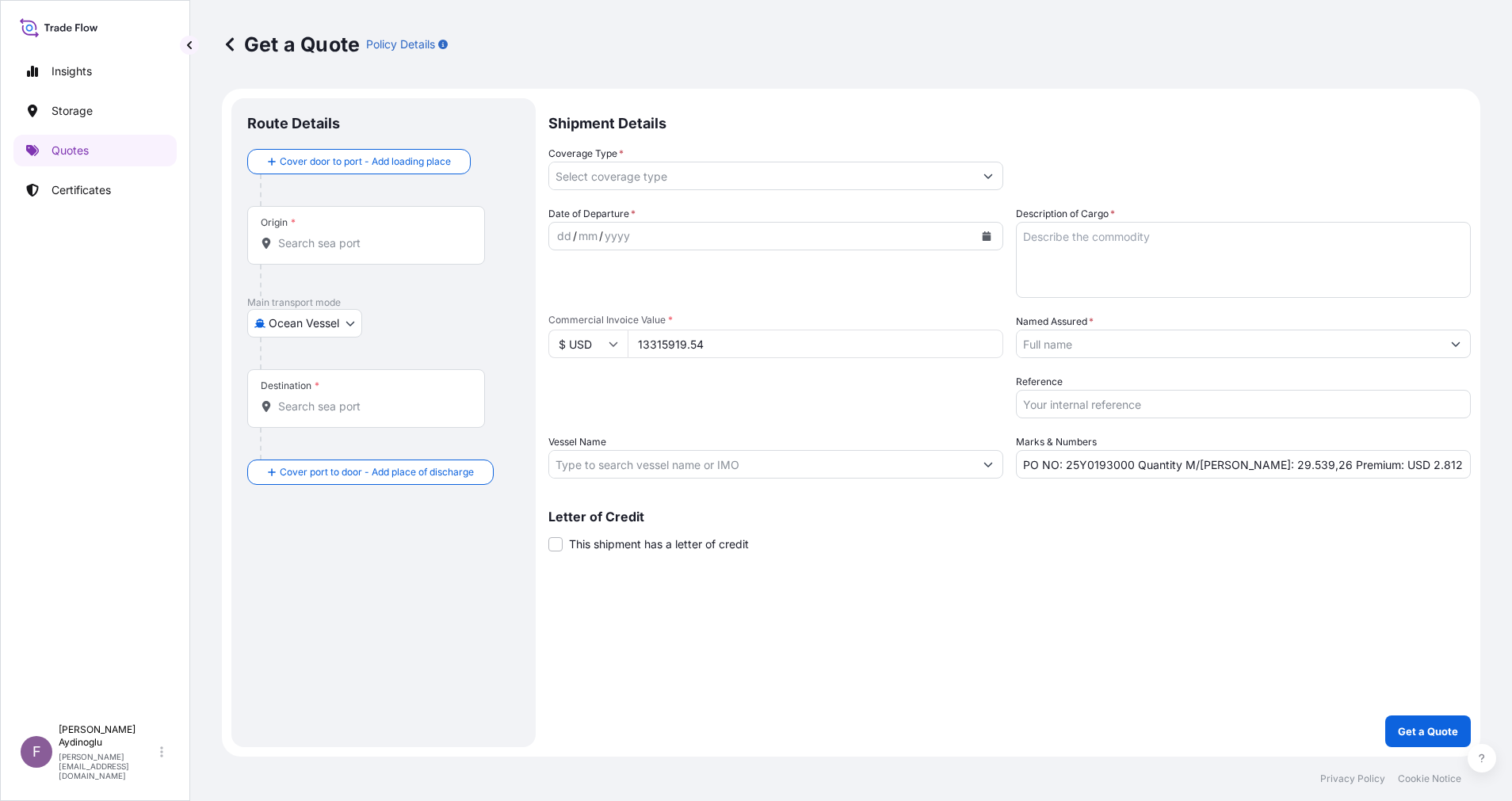
click at [1099, 255] on textarea "Description of Cargo *" at bounding box center [1244, 259] width 455 height 77
type textarea "BUTANE"
click at [989, 619] on div "Shipment Details Coverage Type * Date of Departure * dd / mm / yyyy Cargo Categ…" at bounding box center [1010, 422] width 923 height 649
click at [1243, 467] on input "PO NO: 25Y0193000 Quantity M/[PERSON_NAME]: 29.539,26 Premium: USD 2.812,08" at bounding box center [1244, 464] width 455 height 29
drag, startPoint x: 1277, startPoint y: 464, endPoint x: 1279, endPoint y: 472, distance: 8.2
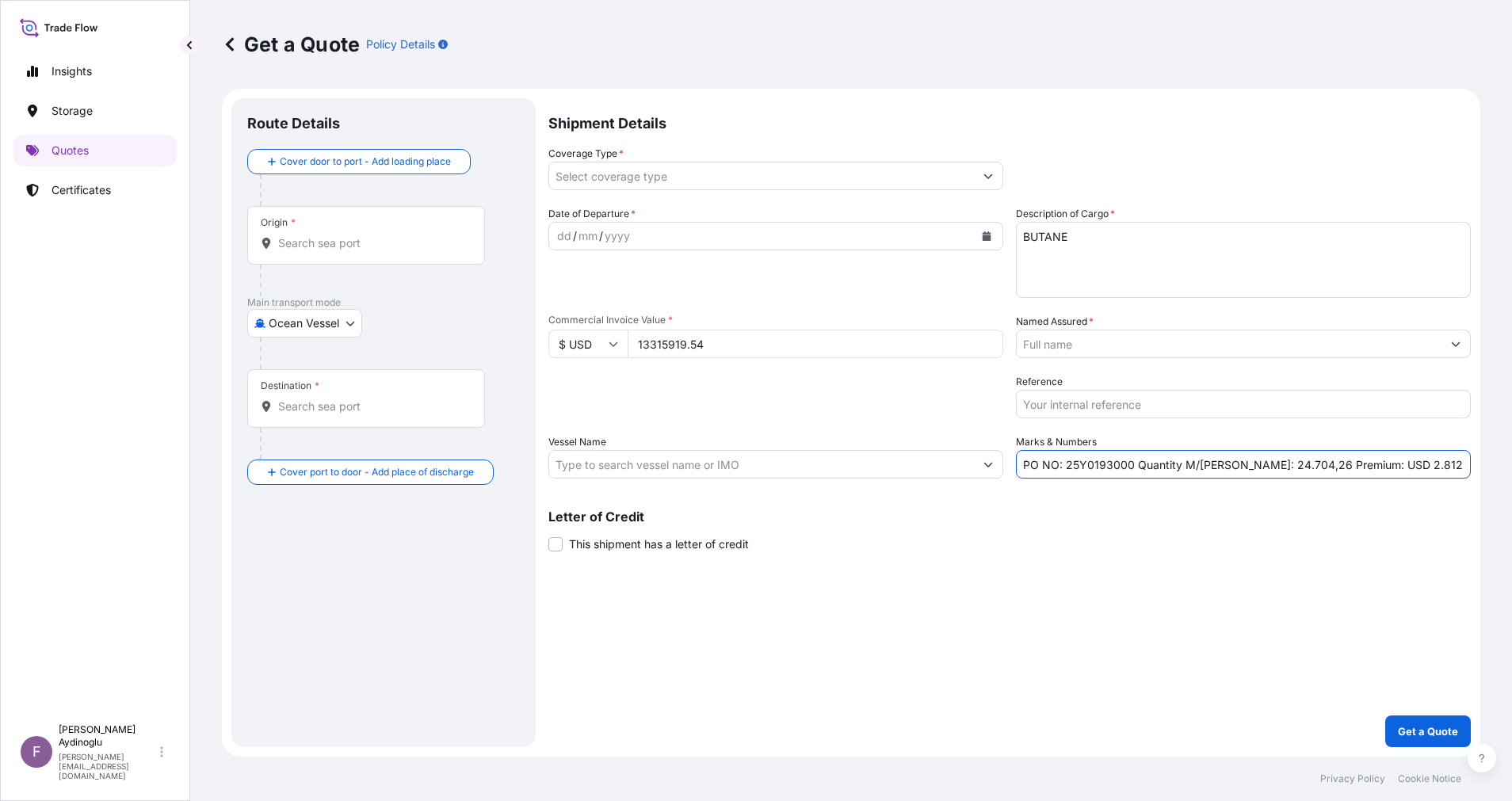
click at [1276, 465] on input "PO NO: 25Y0193000 Quantity M/[PERSON_NAME]: 24.704,26 Premium: USD 2.812,08" at bounding box center [1244, 464] width 455 height 29
type input "PO NO: 25Y0193000 Quantity M/[PERSON_NAME]: 24.704,86 Premium: USD 2.812,08"
click at [741, 467] on input "Vessel Name" at bounding box center [760, 464] width 424 height 29
paste input "9938054"
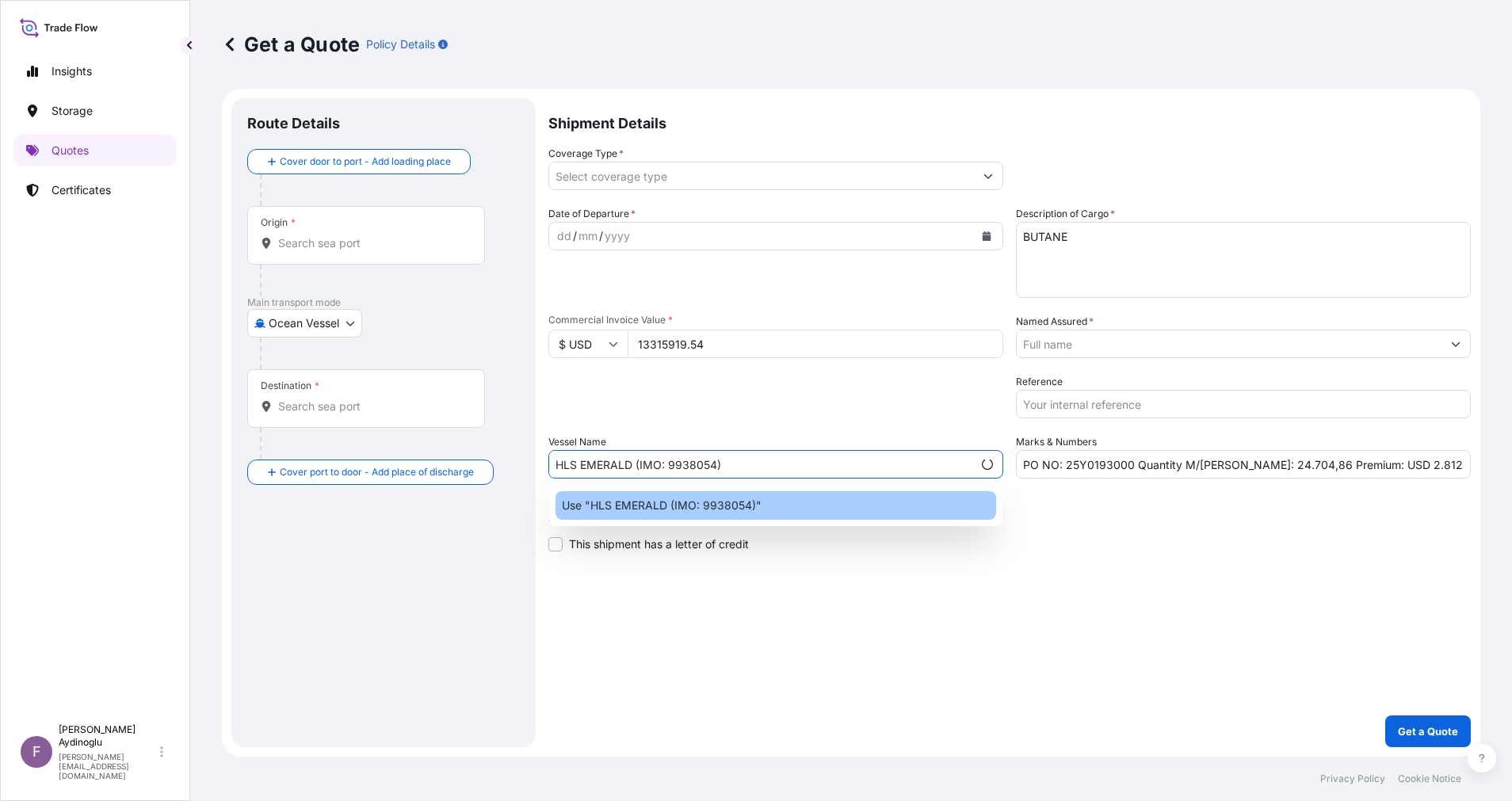
type input "HLS EMERALD (IMO: 9938054)"
click at [703, 523] on div "Use "HLS EMERALD (IMO: 9938054)"" at bounding box center [775, 505] width 453 height 41
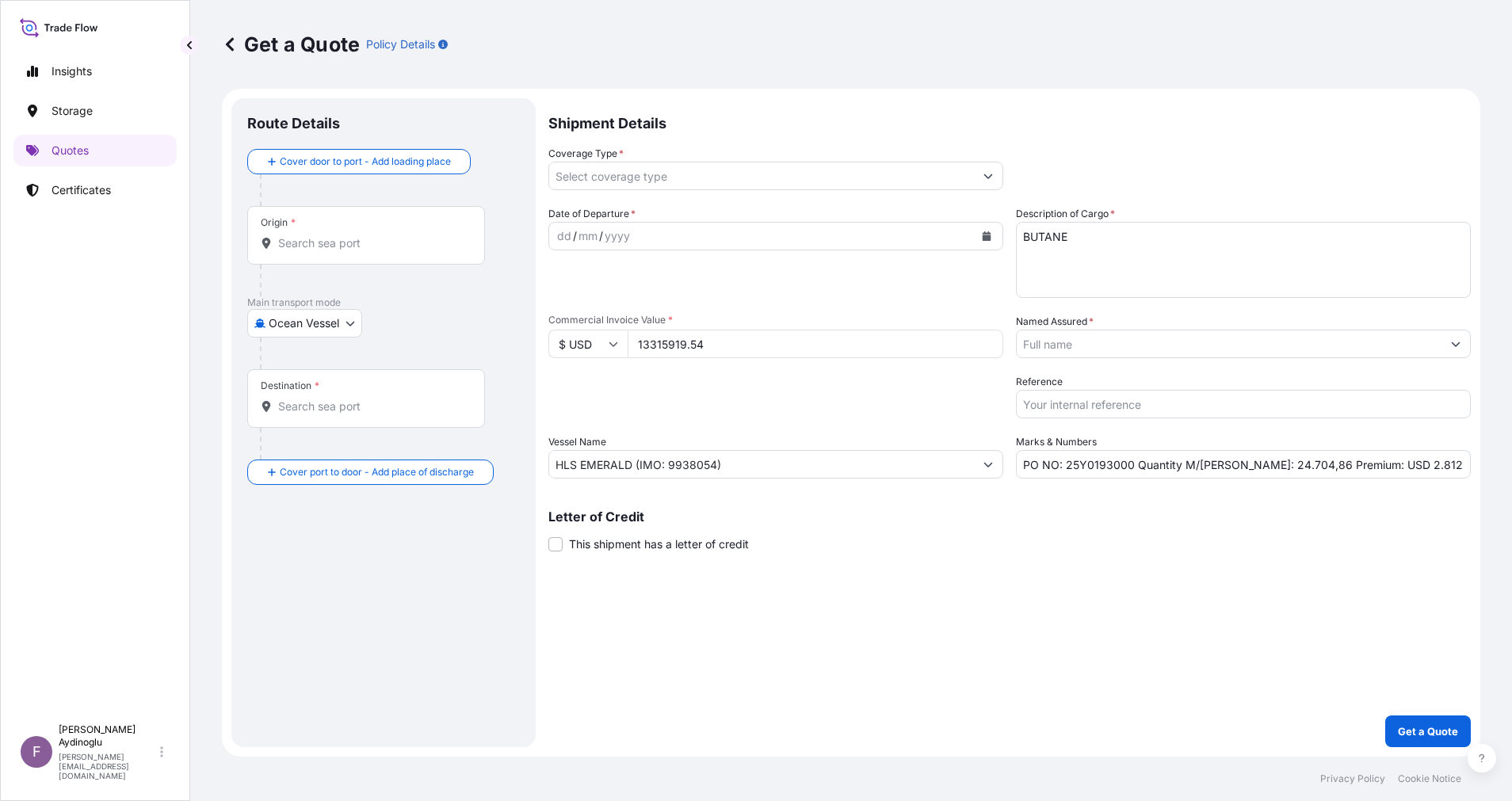
click at [885, 556] on div "Shipment Details Coverage Type * Date of Departure * dd / mm / yyyy Cargo Categ…" at bounding box center [1010, 422] width 923 height 649
click at [397, 258] on div "Origin *" at bounding box center [366, 235] width 238 height 59
click at [397, 251] on input "Origin *" at bounding box center [372, 243] width 187 height 16
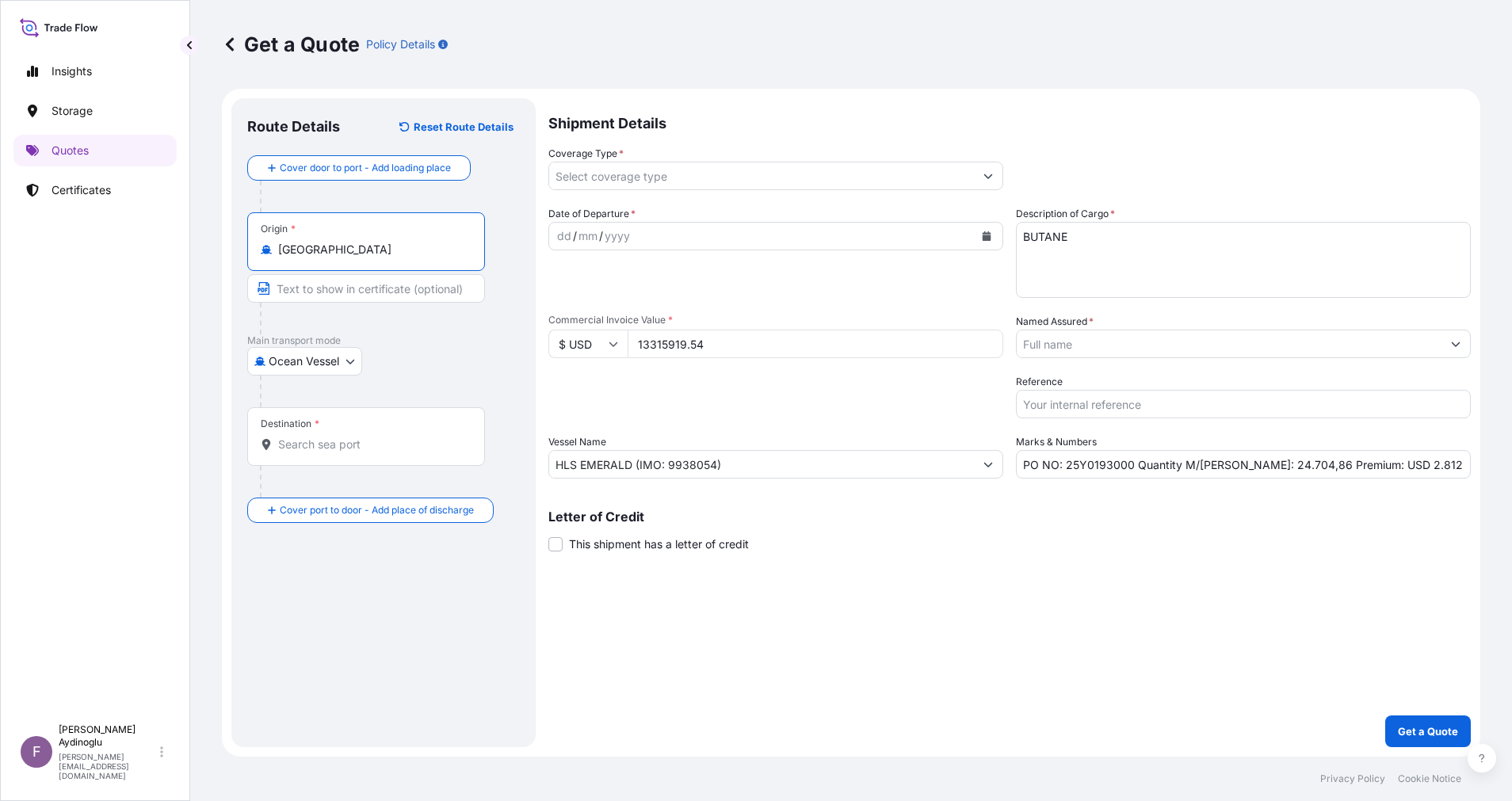
type input "[GEOGRAPHIC_DATA]"
click at [1385, 716] on button "Get a Quote" at bounding box center [1428, 731] width 85 height 32
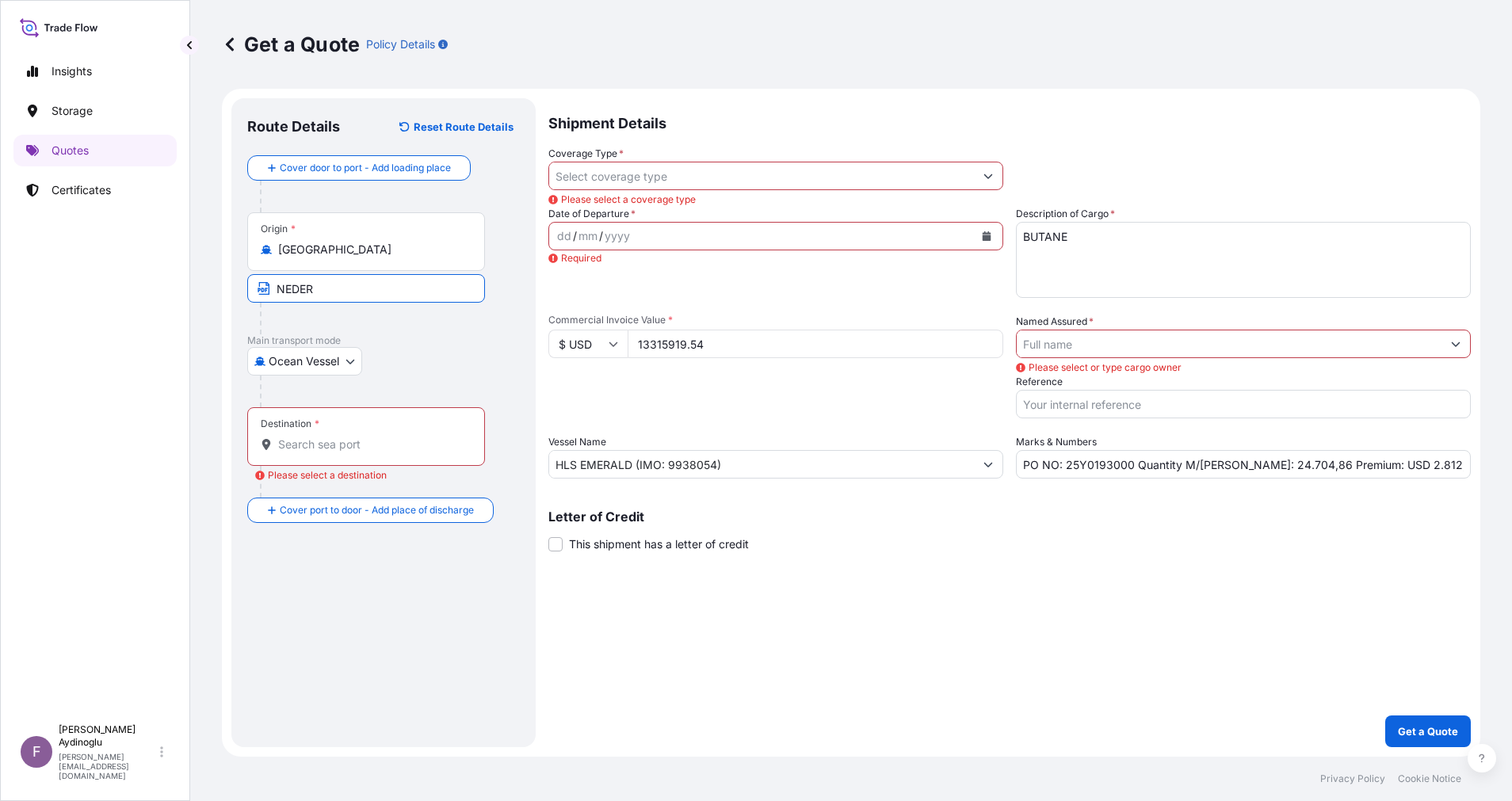
click at [404, 287] on input "NEDER" at bounding box center [366, 288] width 238 height 29
type input "[GEOGRAPHIC_DATA], [GEOGRAPHIC_DATA] / [GEOGRAPHIC_DATA]"
click at [434, 368] on div "Ocean Vessel Air Ocean Vessel Land" at bounding box center [384, 361] width 272 height 29
click at [414, 443] on input "Destination * Please select a destination" at bounding box center [372, 444] width 187 height 16
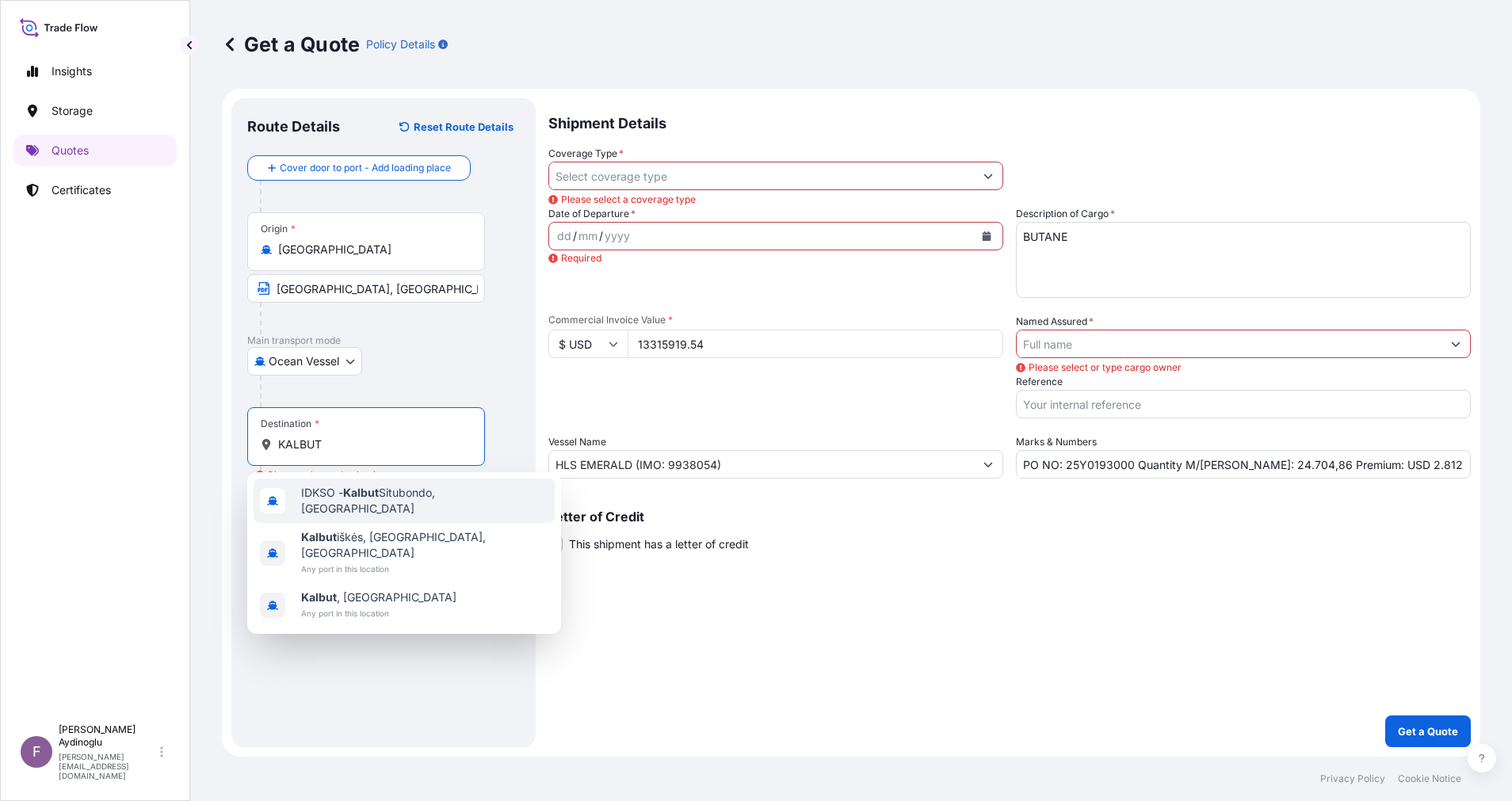
click at [420, 493] on span "IDKSO - [PERSON_NAME], [GEOGRAPHIC_DATA]" at bounding box center [424, 501] width 248 height 32
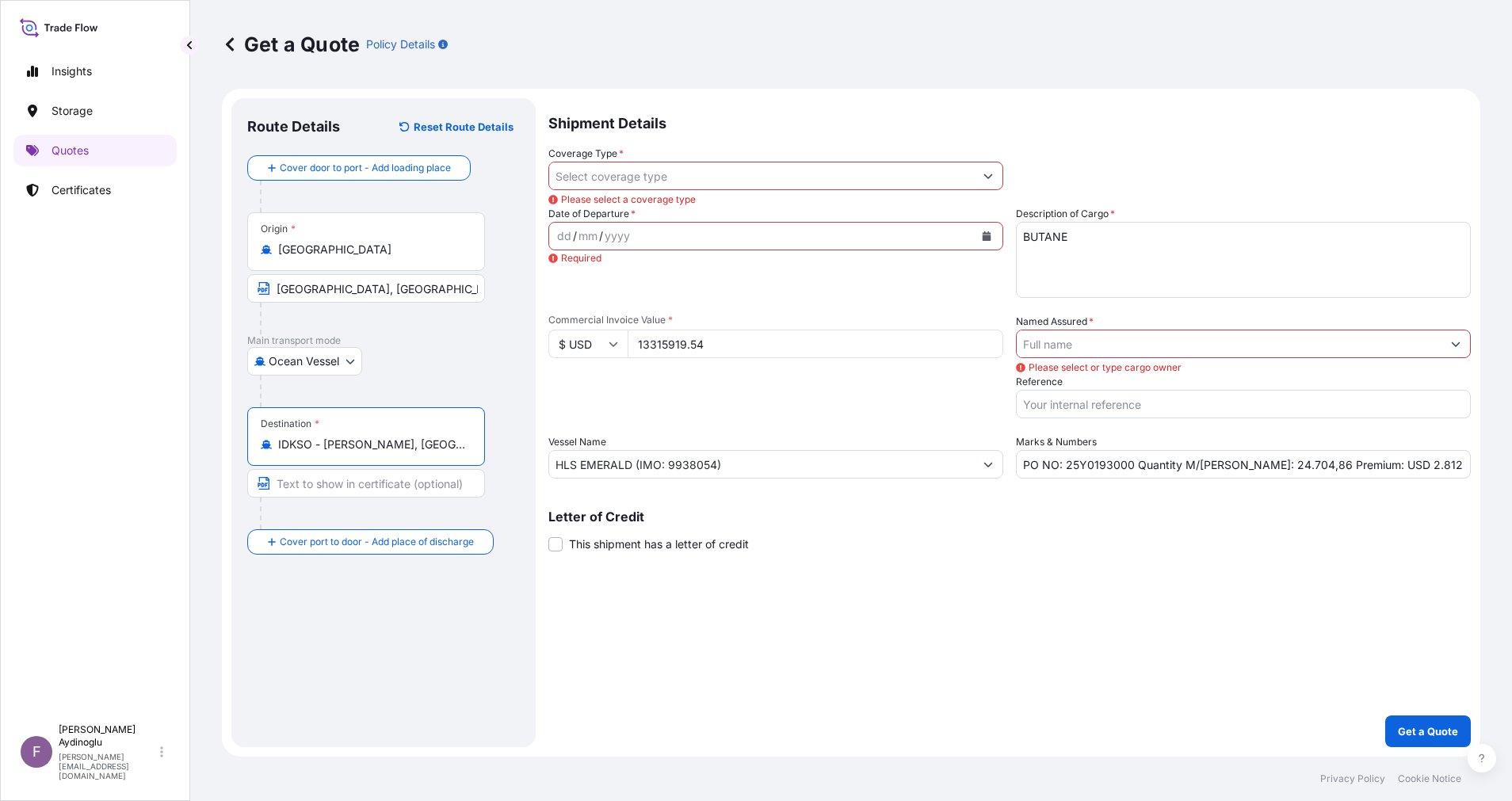
type input "IDKSO - [PERSON_NAME], [GEOGRAPHIC_DATA]"
click at [405, 486] on input "Text to appear on certificate" at bounding box center [366, 483] width 238 height 29
type input "KALBUT / [GEOGRAPHIC_DATA]"
click at [745, 631] on div "Shipment Details Coverage Type * Please select a coverage type Date of Departur…" at bounding box center [1010, 422] width 923 height 649
click at [557, 227] on div "dd / mm / yyyy" at bounding box center [760, 236] width 424 height 29
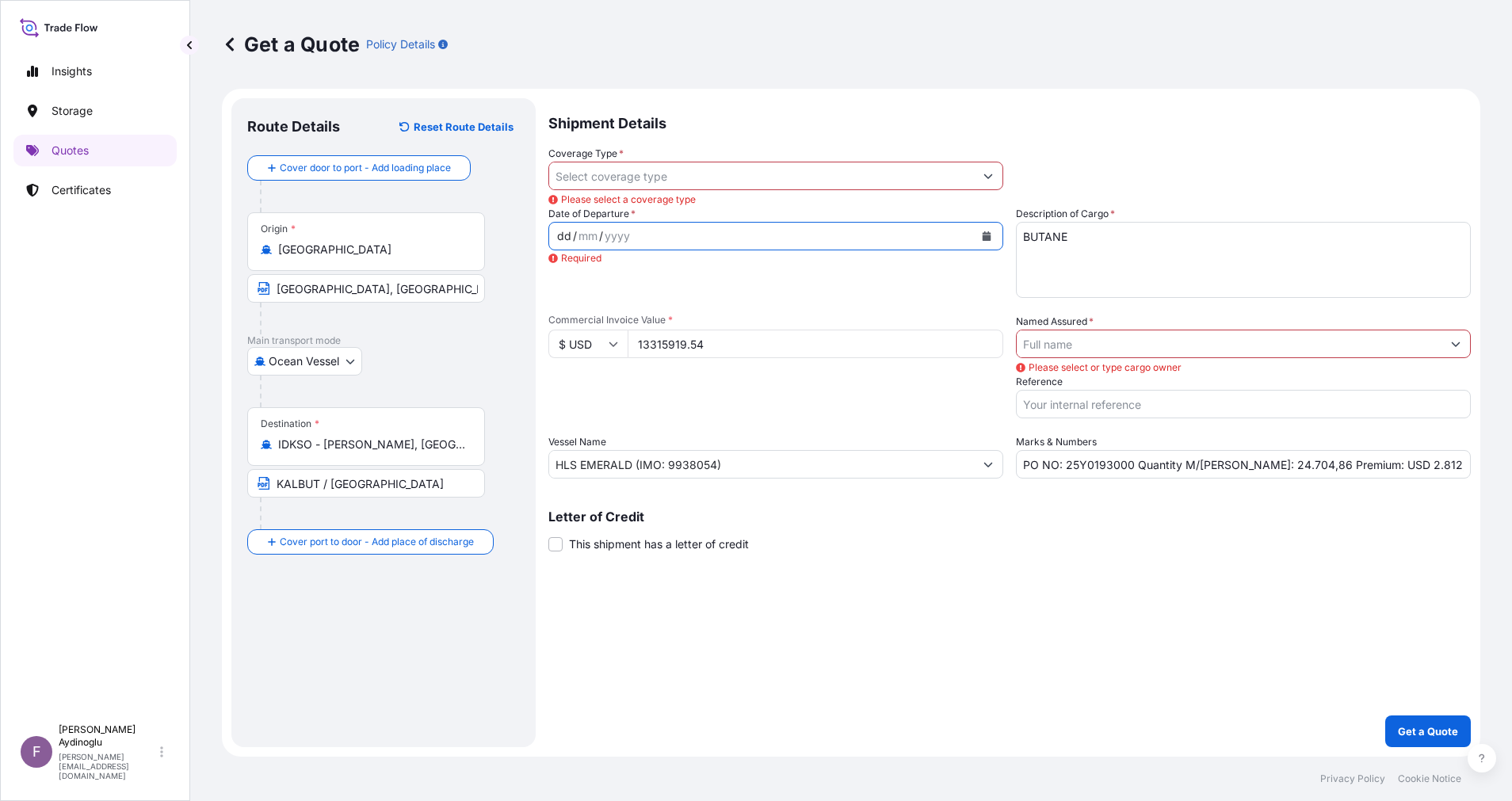
click at [557, 229] on div "dd" at bounding box center [565, 236] width 18 height 19
click at [584, 236] on div "09" at bounding box center [586, 236] width 18 height 19
click at [982, 178] on button "Show suggestions" at bounding box center [988, 176] width 29 height 29
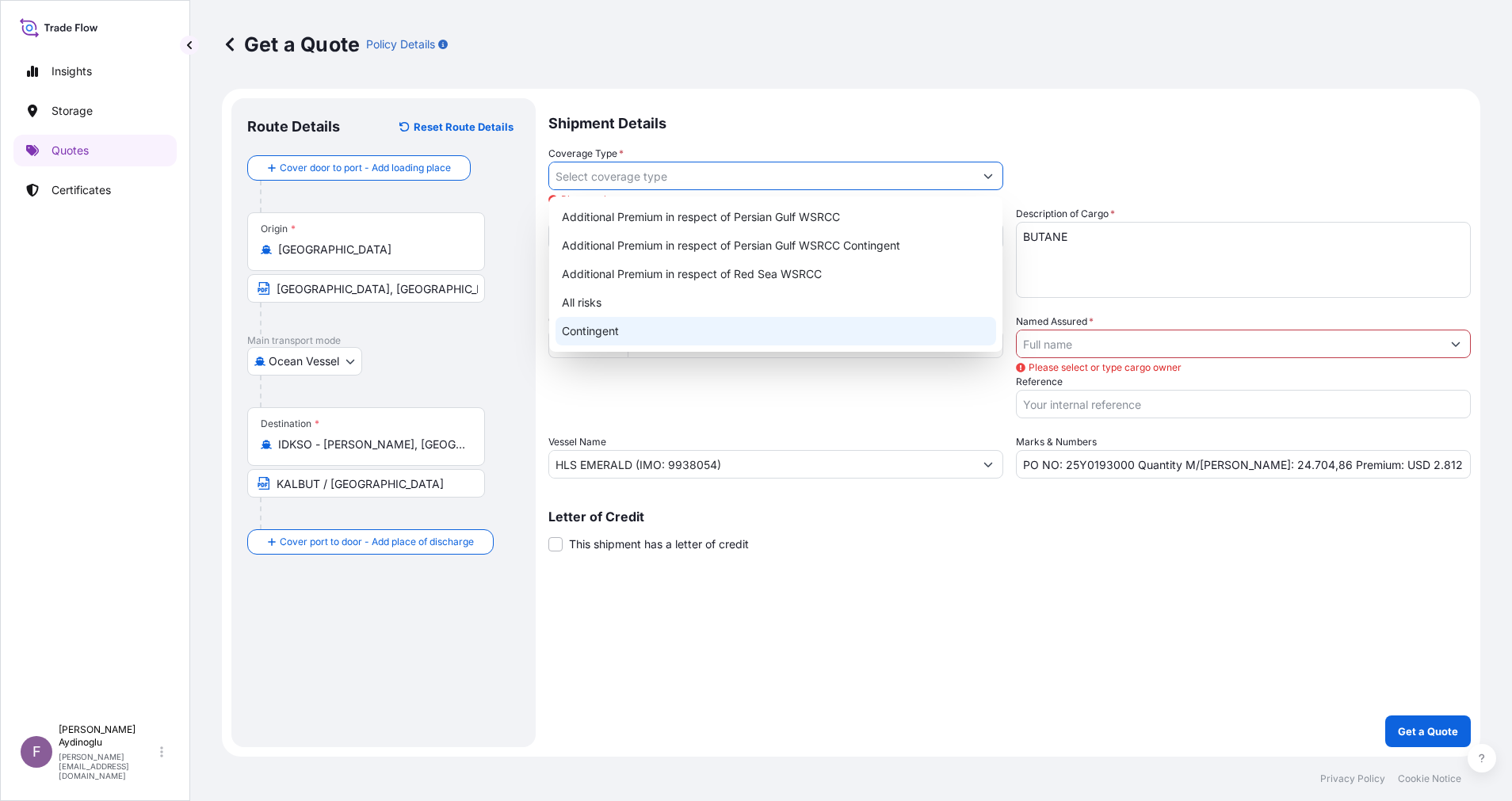
click at [850, 324] on div "Contingent" at bounding box center [775, 331] width 440 height 29
type input "Contingent"
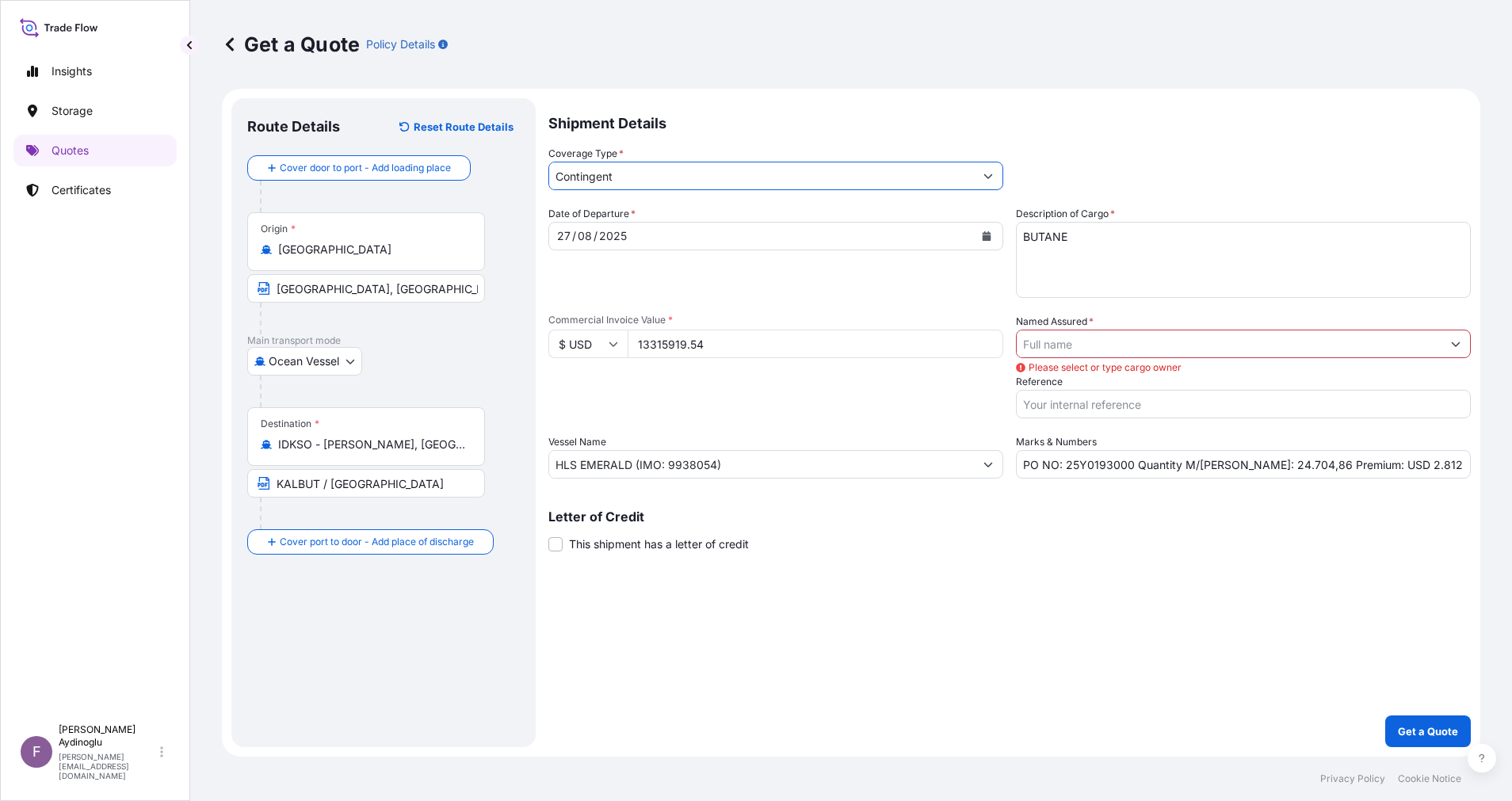
click at [896, 423] on div "Date of Departure * [DATE] Cargo Category * LPG, Crude Oil, Utility Fuel, Mid D…" at bounding box center [1010, 342] width 923 height 272
drag, startPoint x: 1366, startPoint y: 467, endPoint x: 1389, endPoint y: 470, distance: 23.2
click at [1389, 470] on input "PO NO: 25Y0193000 Quantity M/[PERSON_NAME]: 24.704,86 Premium: USD 2.812,08" at bounding box center [1244, 464] width 455 height 29
type input "PO NO: 25Y0193000 Quantity M/[PERSON_NAME]: 24.704,86 Premium: USD 665,80"
click at [1161, 345] on input "Named Assured *" at bounding box center [1229, 344] width 424 height 29
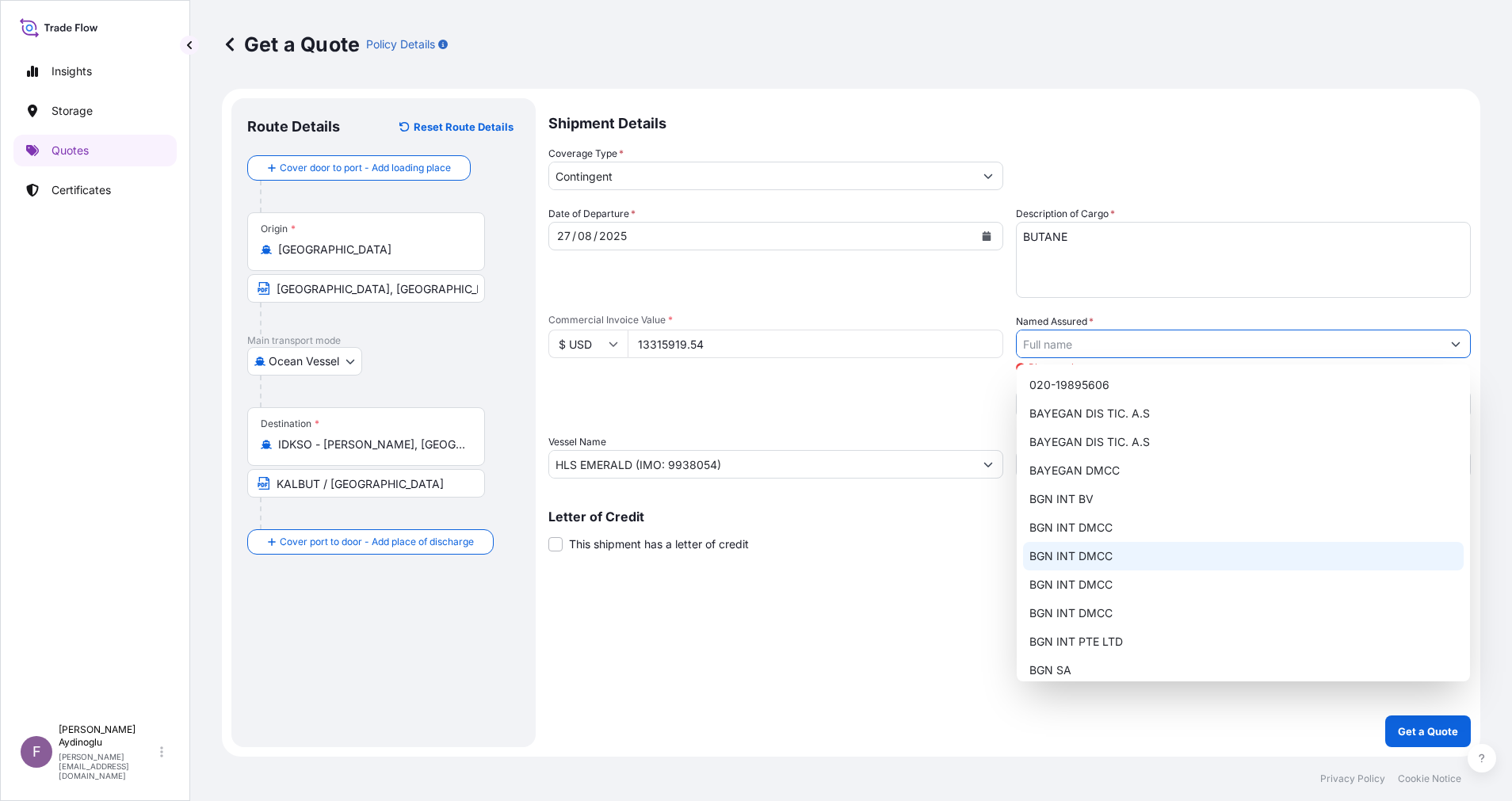
click at [1121, 561] on div "BGN INT DMCC" at bounding box center [1243, 556] width 440 height 29
type input "BGN INT DMCC"
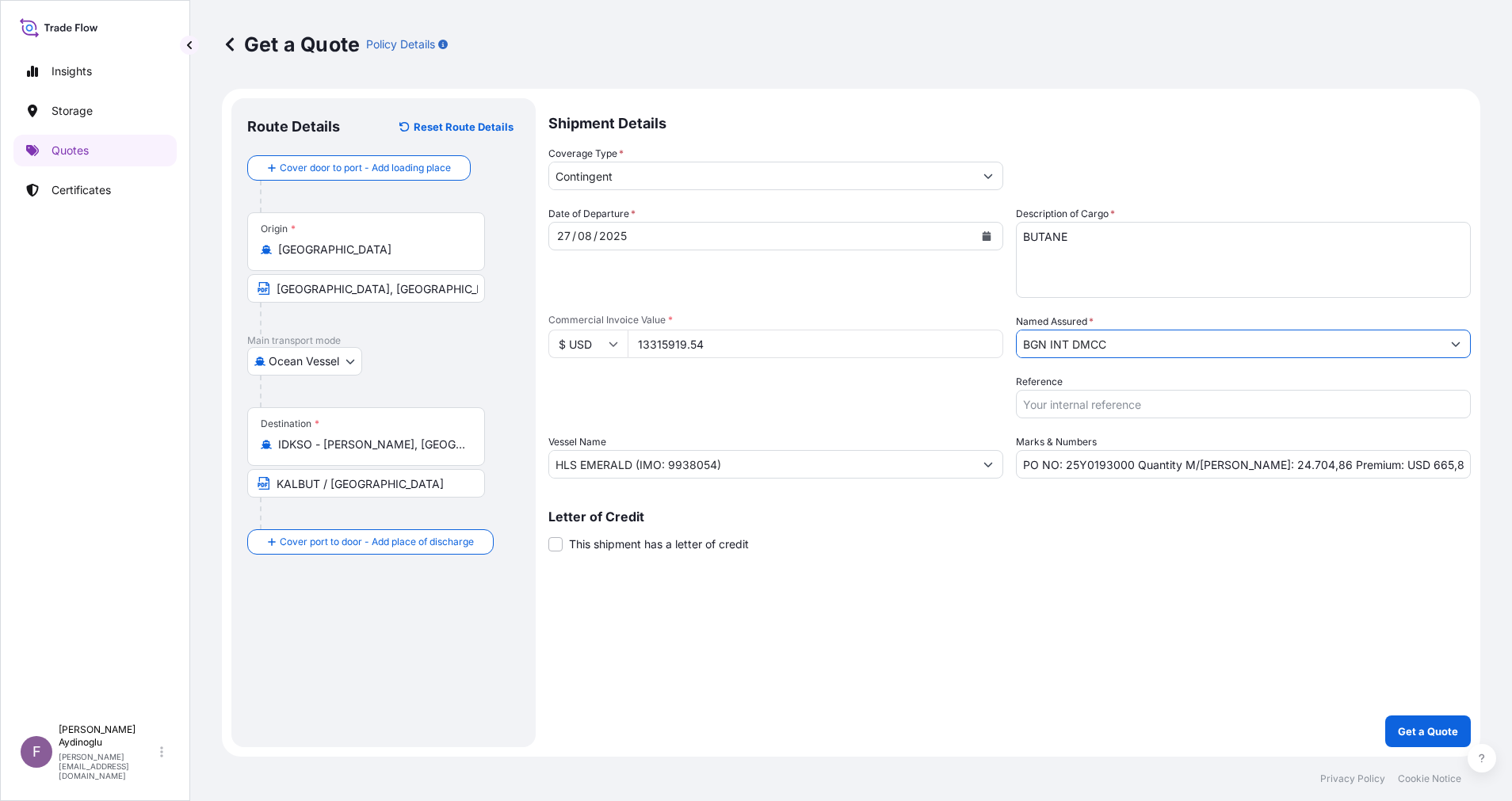
click at [1051, 608] on div "Shipment Details Coverage Type * Contingent Date of Departure * [DATE] Cargo Ca…" at bounding box center [1010, 422] width 923 height 649
click at [1408, 732] on p "Get a Quote" at bounding box center [1428, 731] width 61 height 16
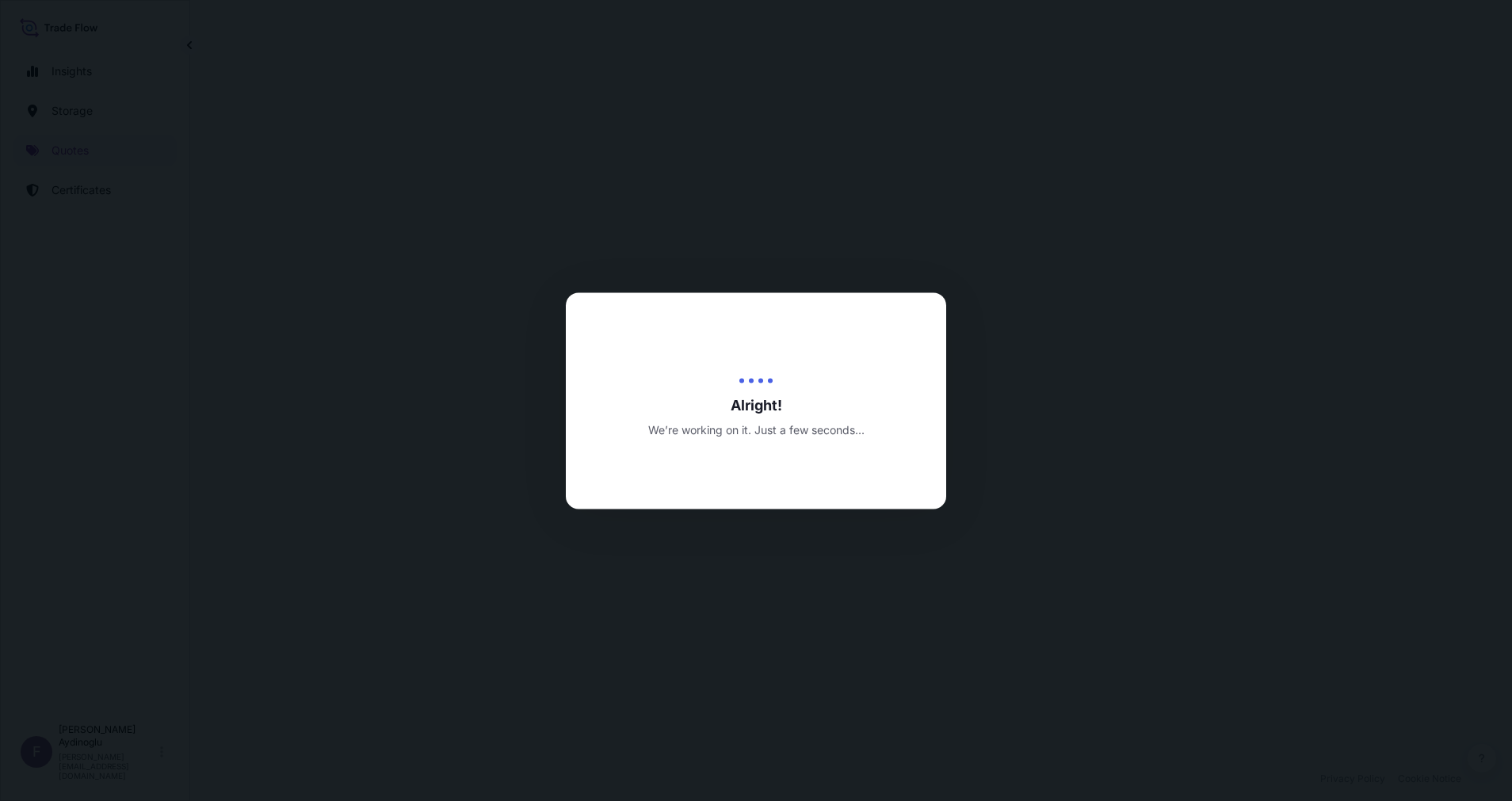
select select "Ocean Vessel"
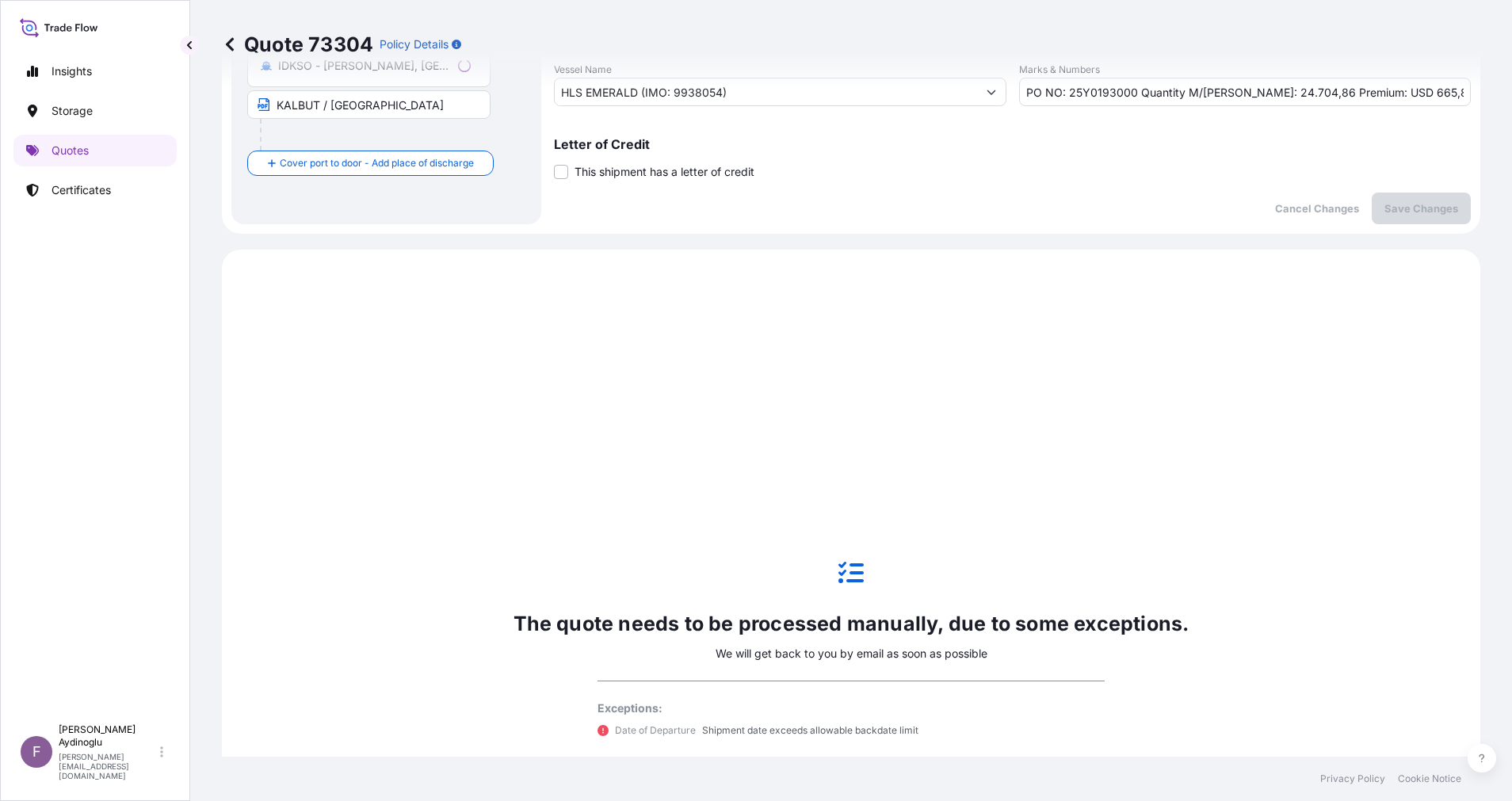
scroll to position [543, 0]
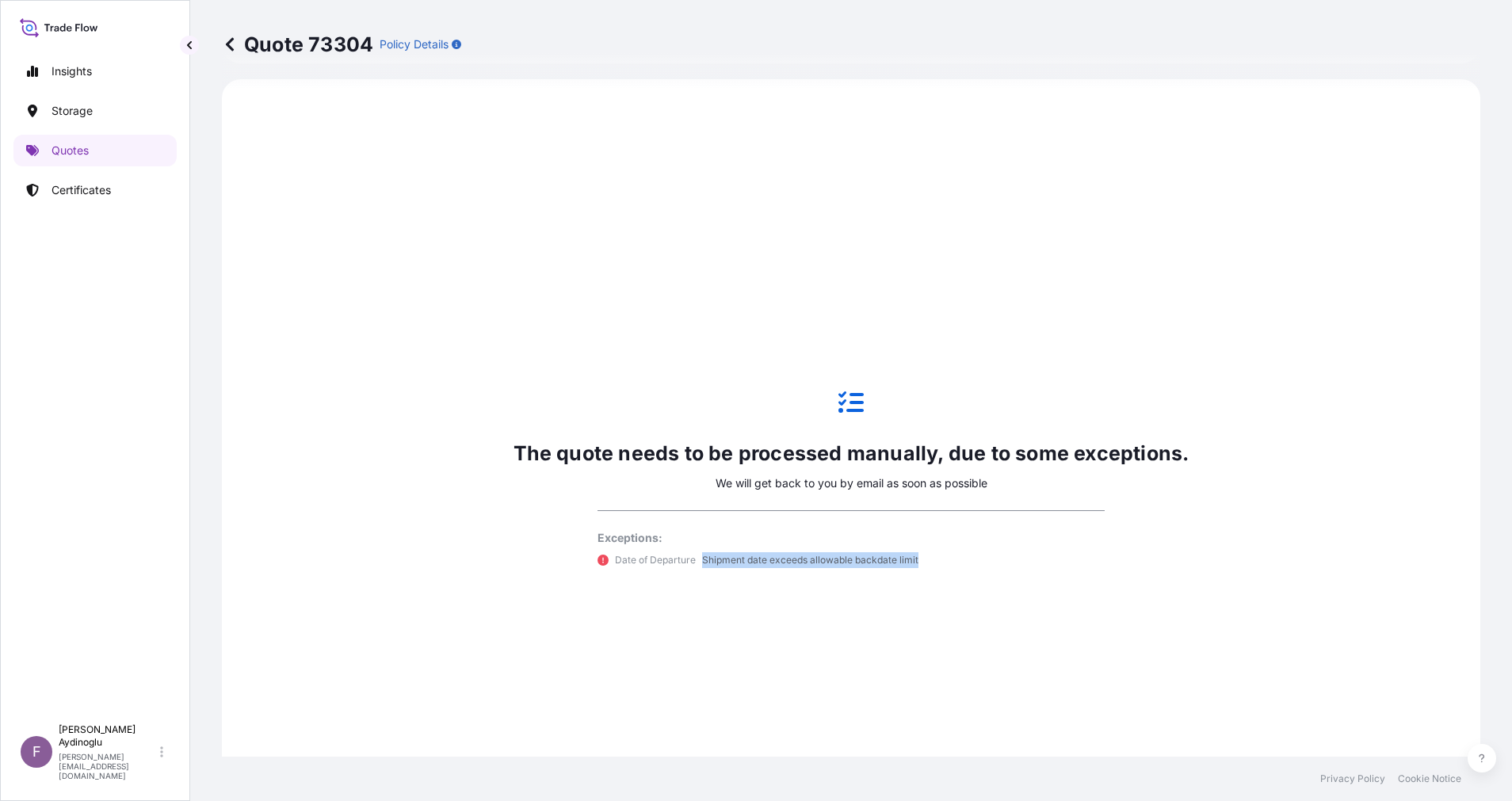
drag, startPoint x: 696, startPoint y: 560, endPoint x: 938, endPoint y: 561, distance: 242.0
click at [938, 561] on div "Date of Departure Shipment date exceeds allowable backdate limit" at bounding box center [851, 561] width 507 height 16
click at [917, 562] on div "Date of Departure Shipment date exceeds allowable backdate limit" at bounding box center [851, 561] width 507 height 16
click at [1464, 343] on div "Quote 73304 Policy Details Route Details Cover door to port - Add loading place…" at bounding box center [851, 378] width 1322 height 756
click at [669, 561] on p "Date of Departure" at bounding box center [655, 561] width 81 height 16
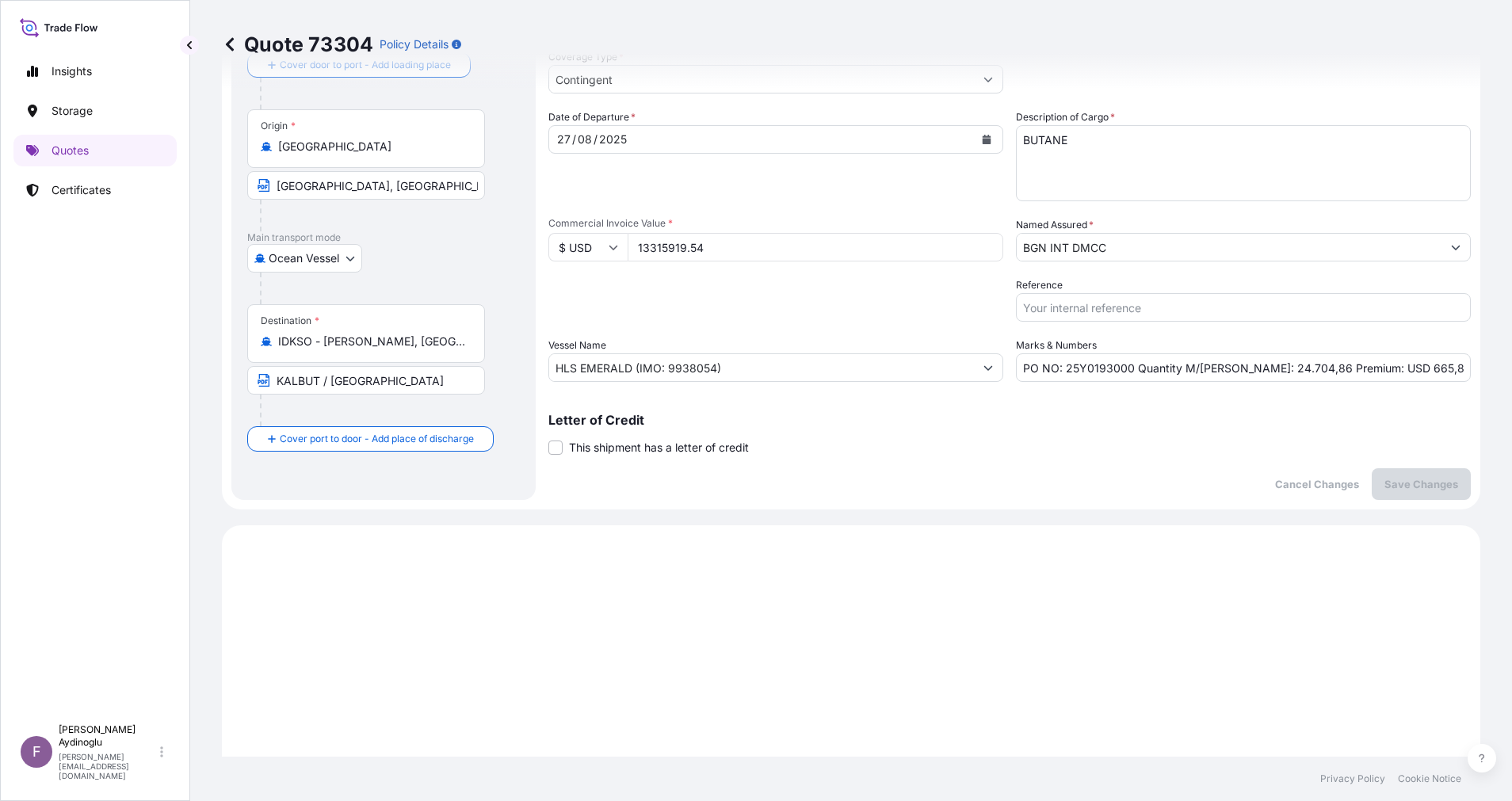
scroll to position [0, 0]
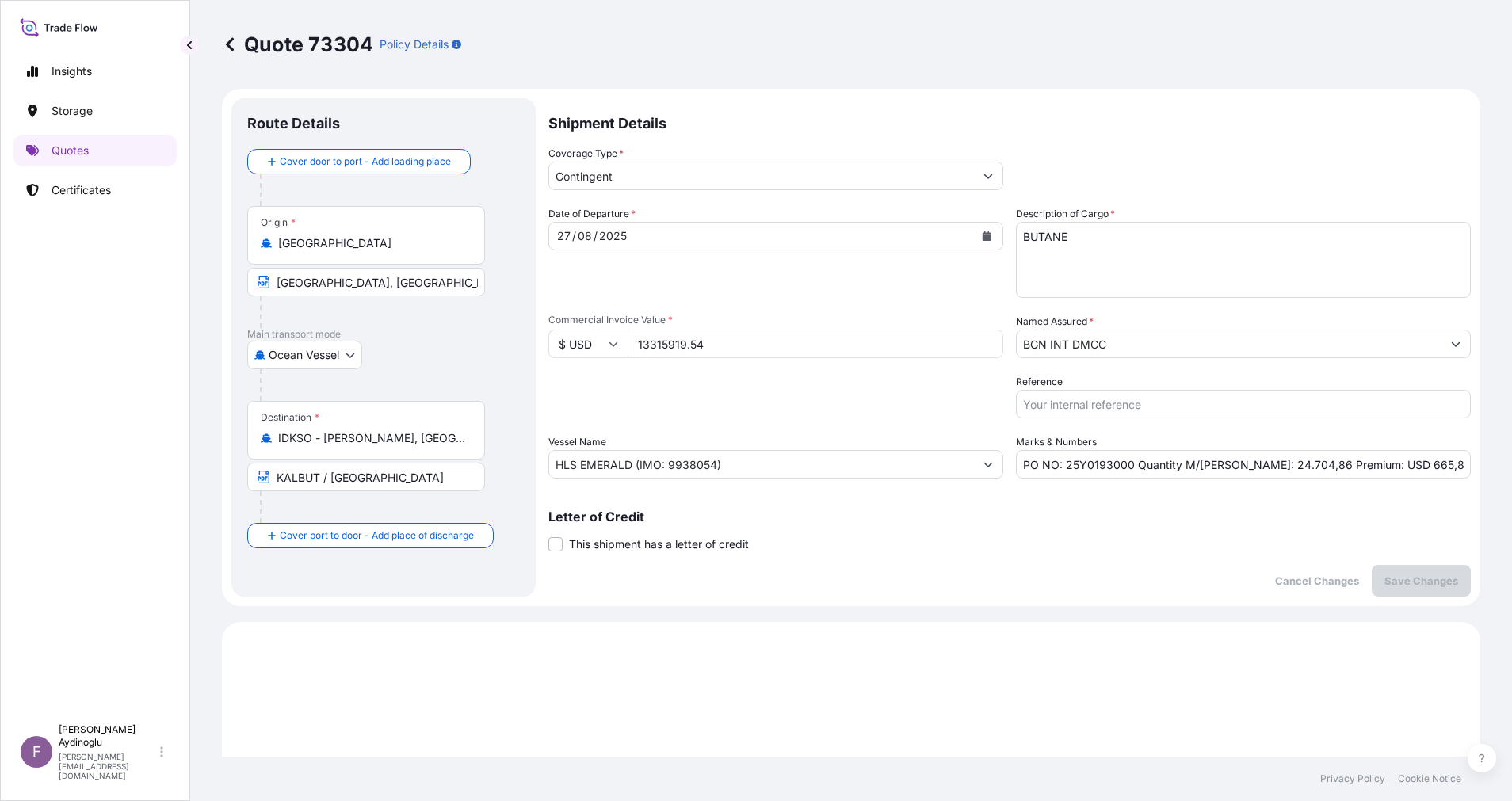
click at [581, 239] on div "08" at bounding box center [586, 236] width 18 height 19
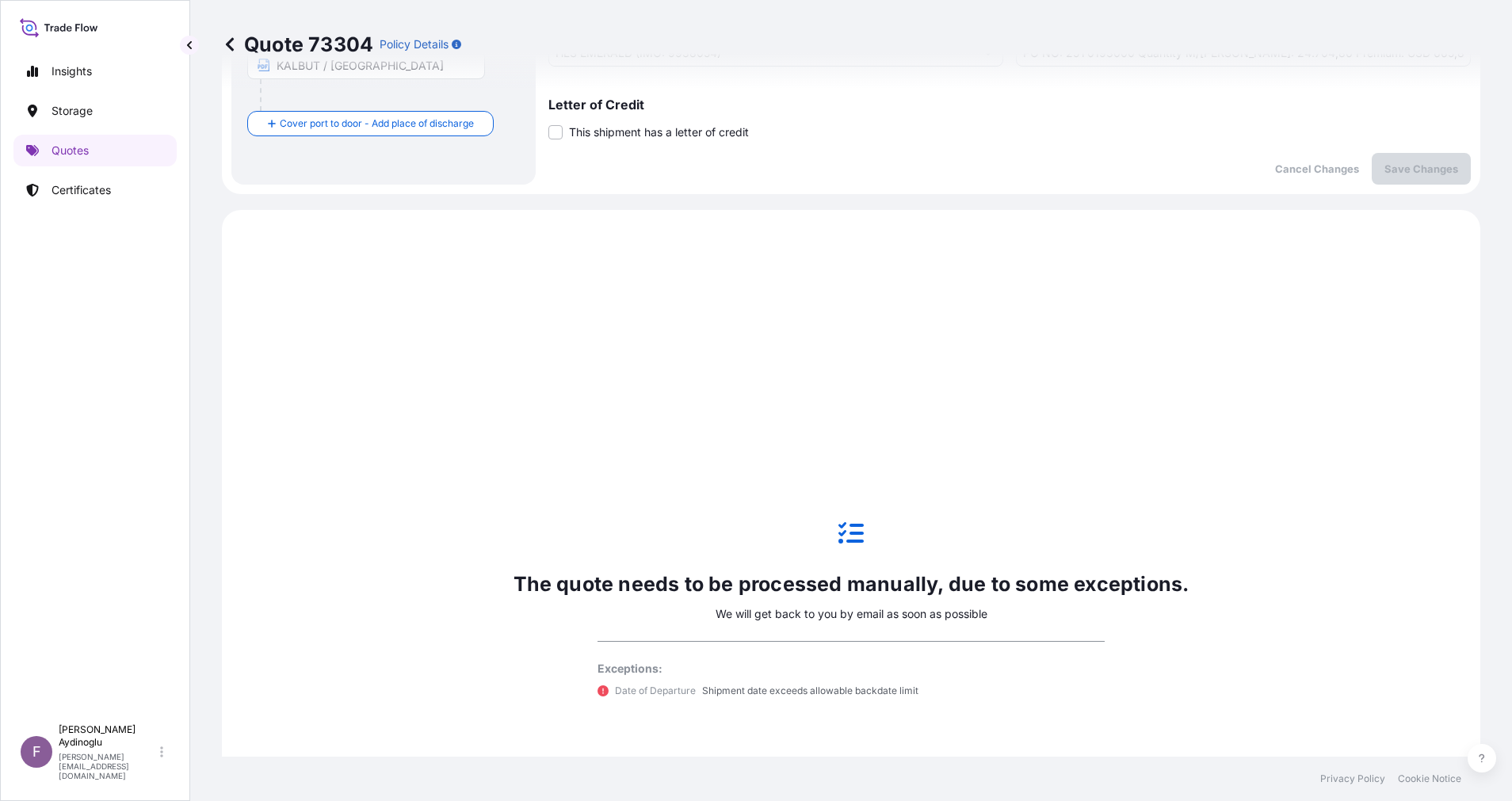
scroll to position [665, 0]
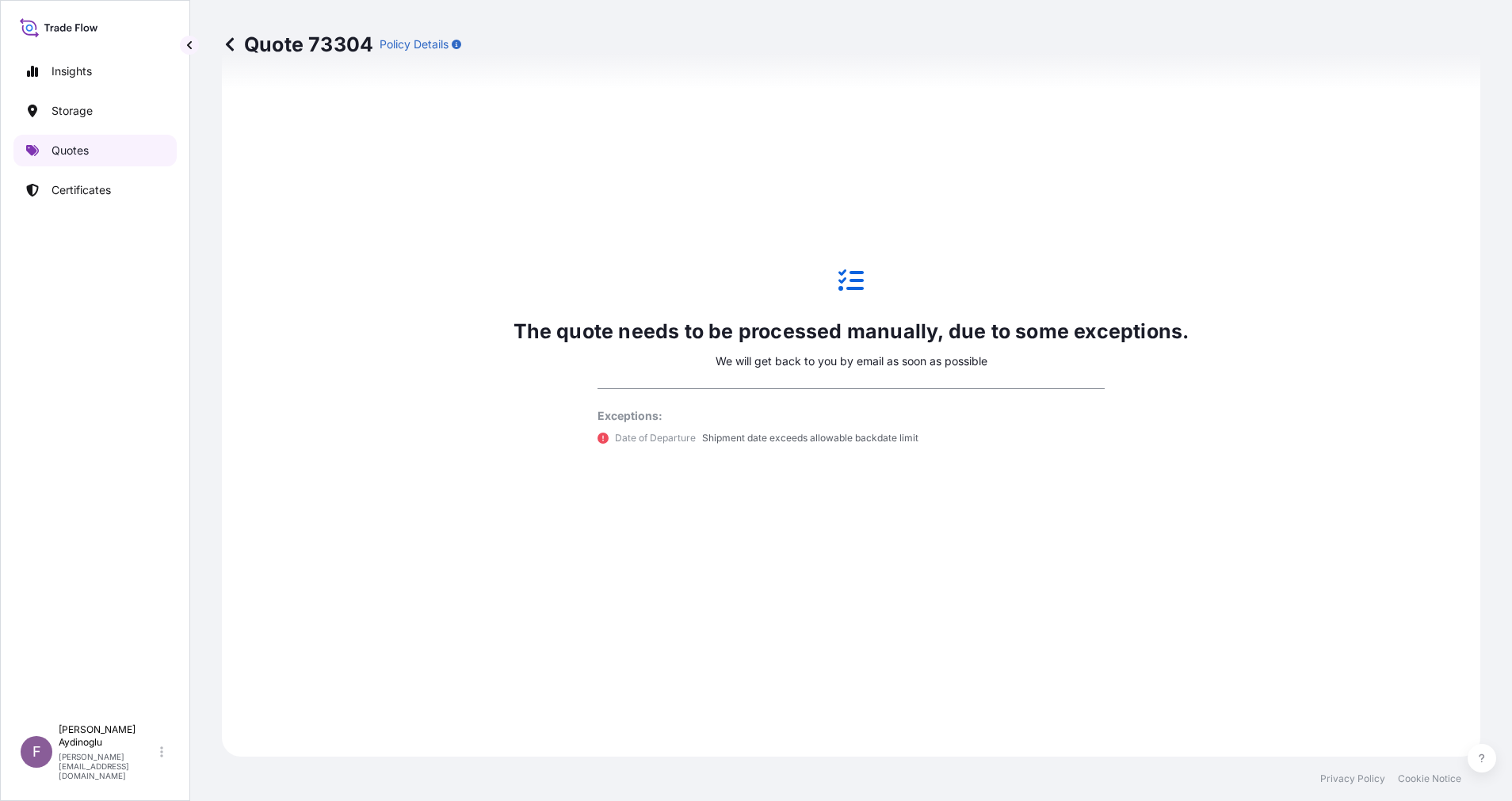
click at [103, 143] on link "Quotes" at bounding box center [95, 151] width 163 height 32
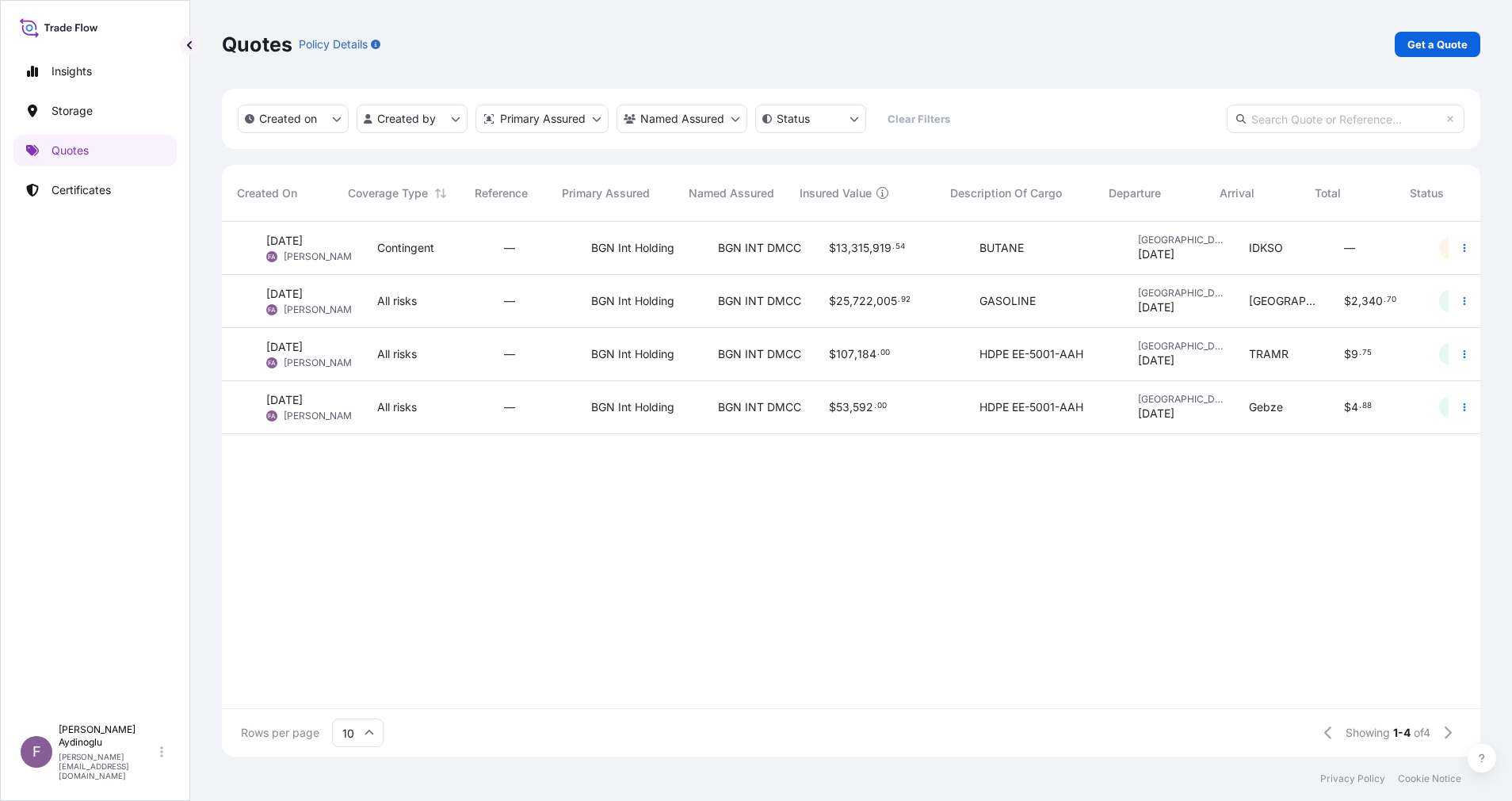
scroll to position [0, 152]
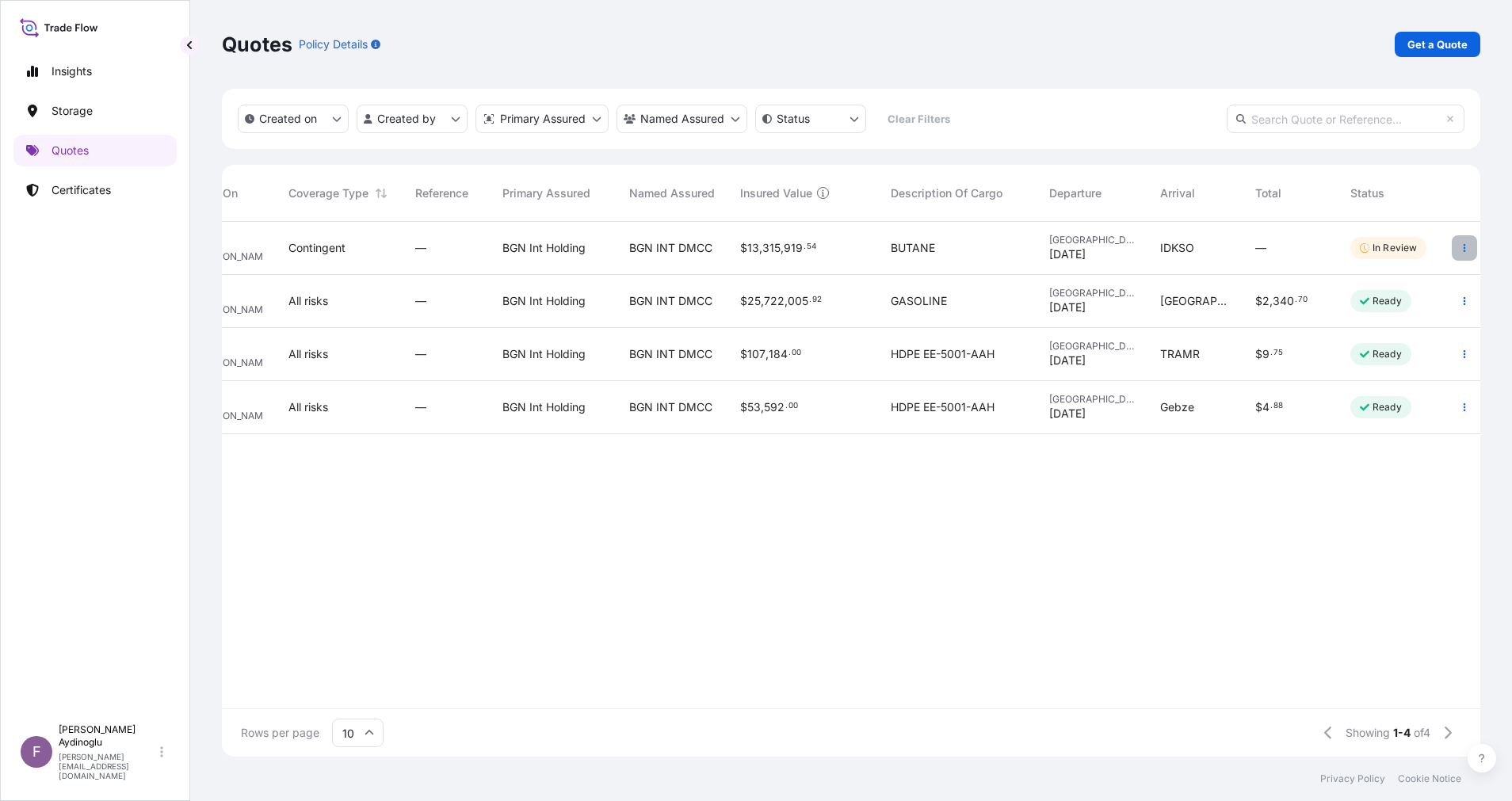
click at [1460, 250] on icon "button" at bounding box center [1464, 248] width 10 height 10
click at [1415, 248] on link "Edit quote" at bounding box center [1392, 251] width 123 height 26
select select "Ocean Vessel"
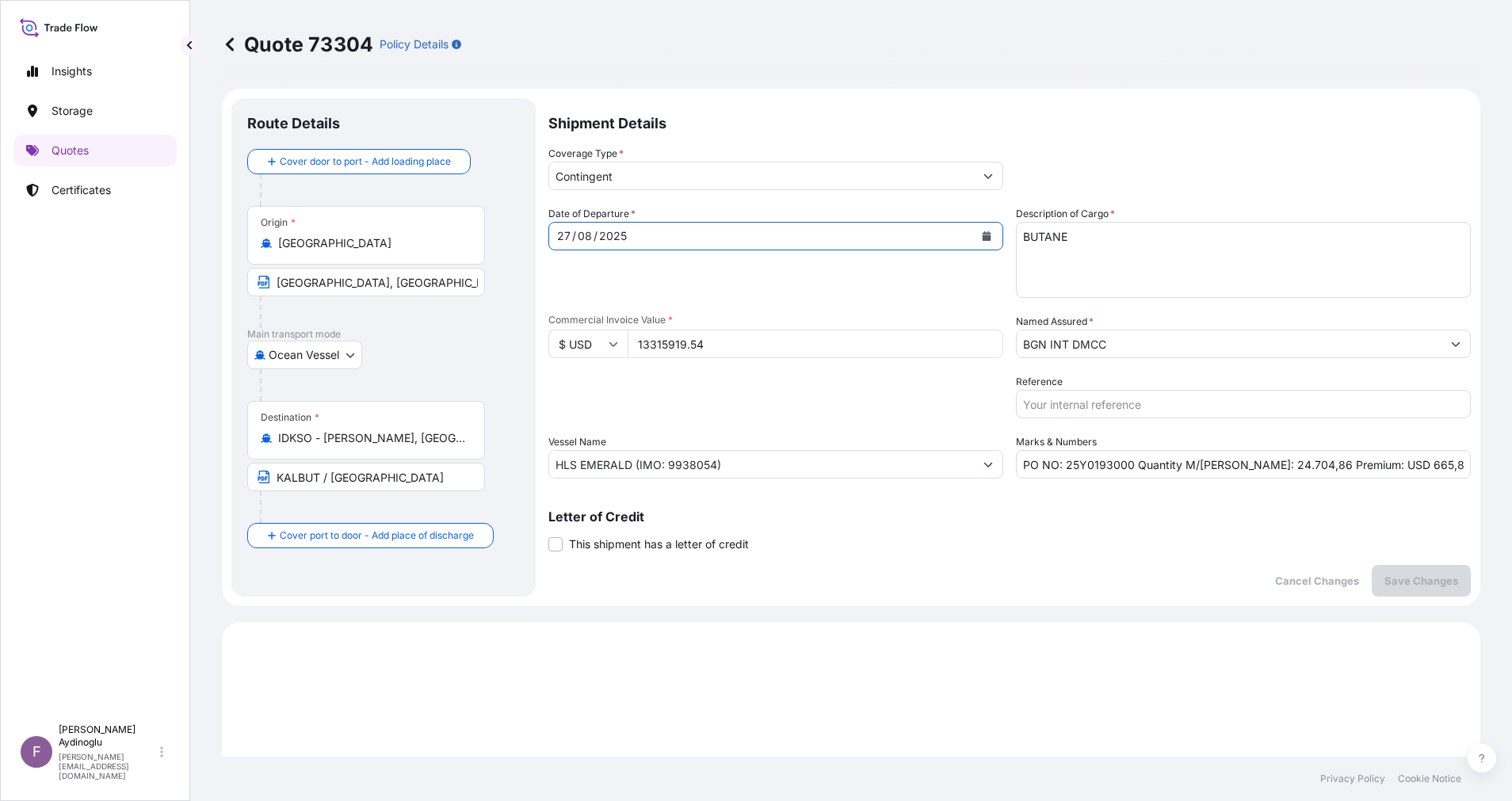
click at [586, 233] on div "08" at bounding box center [586, 236] width 18 height 19
click at [1435, 582] on p "Save Changes" at bounding box center [1422, 580] width 74 height 16
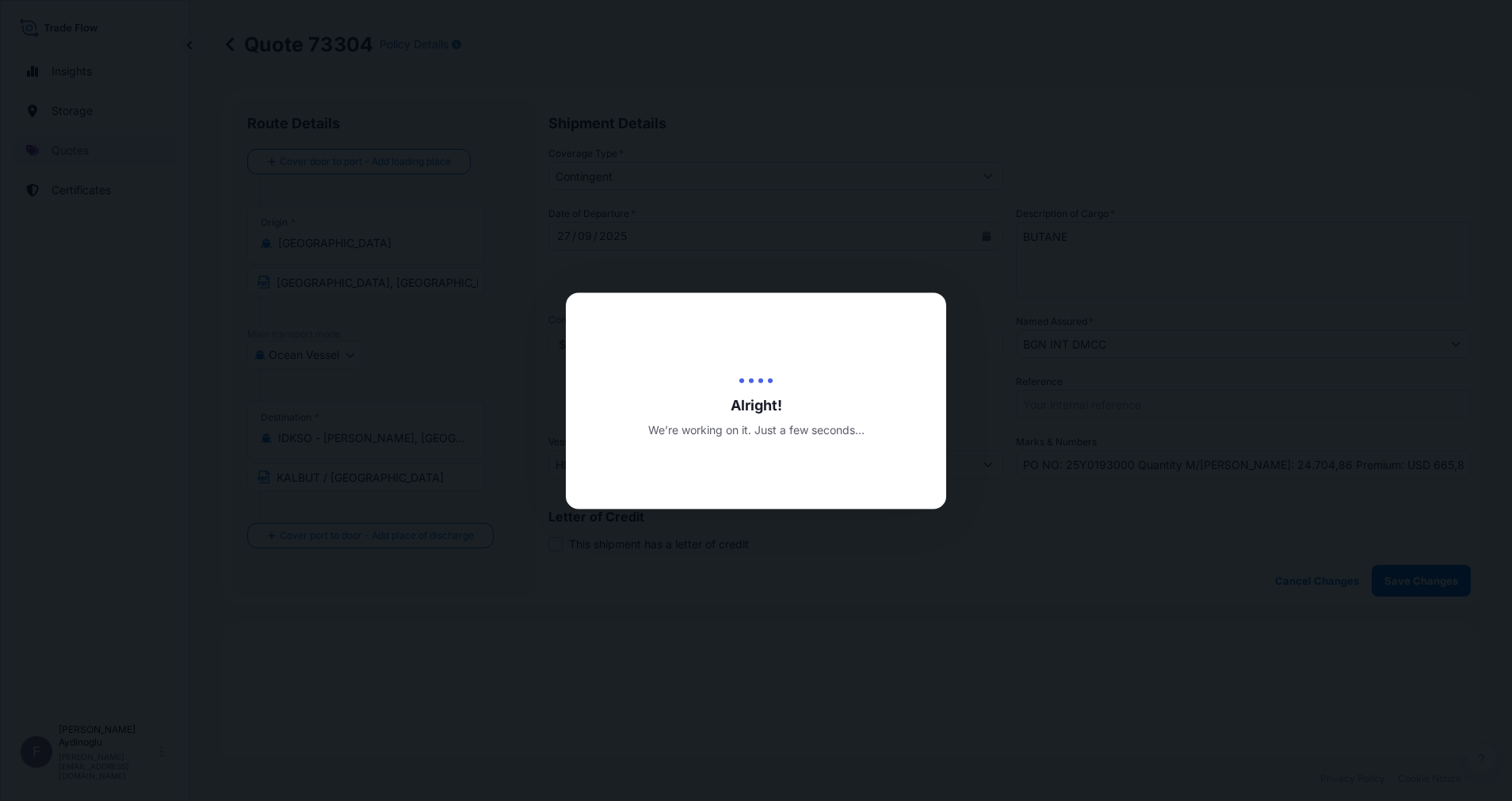
type input "[DATE]"
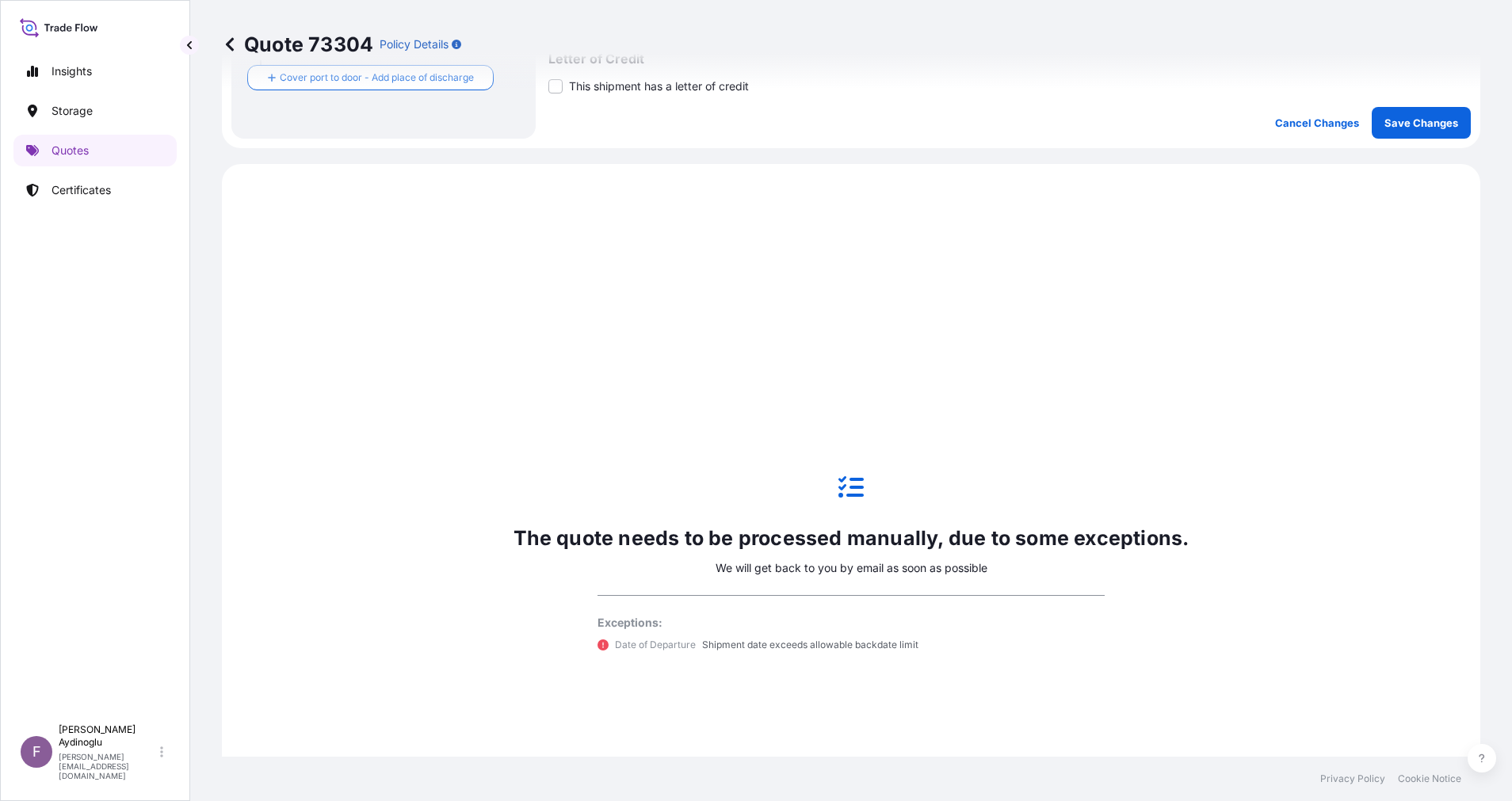
scroll to position [543, 0]
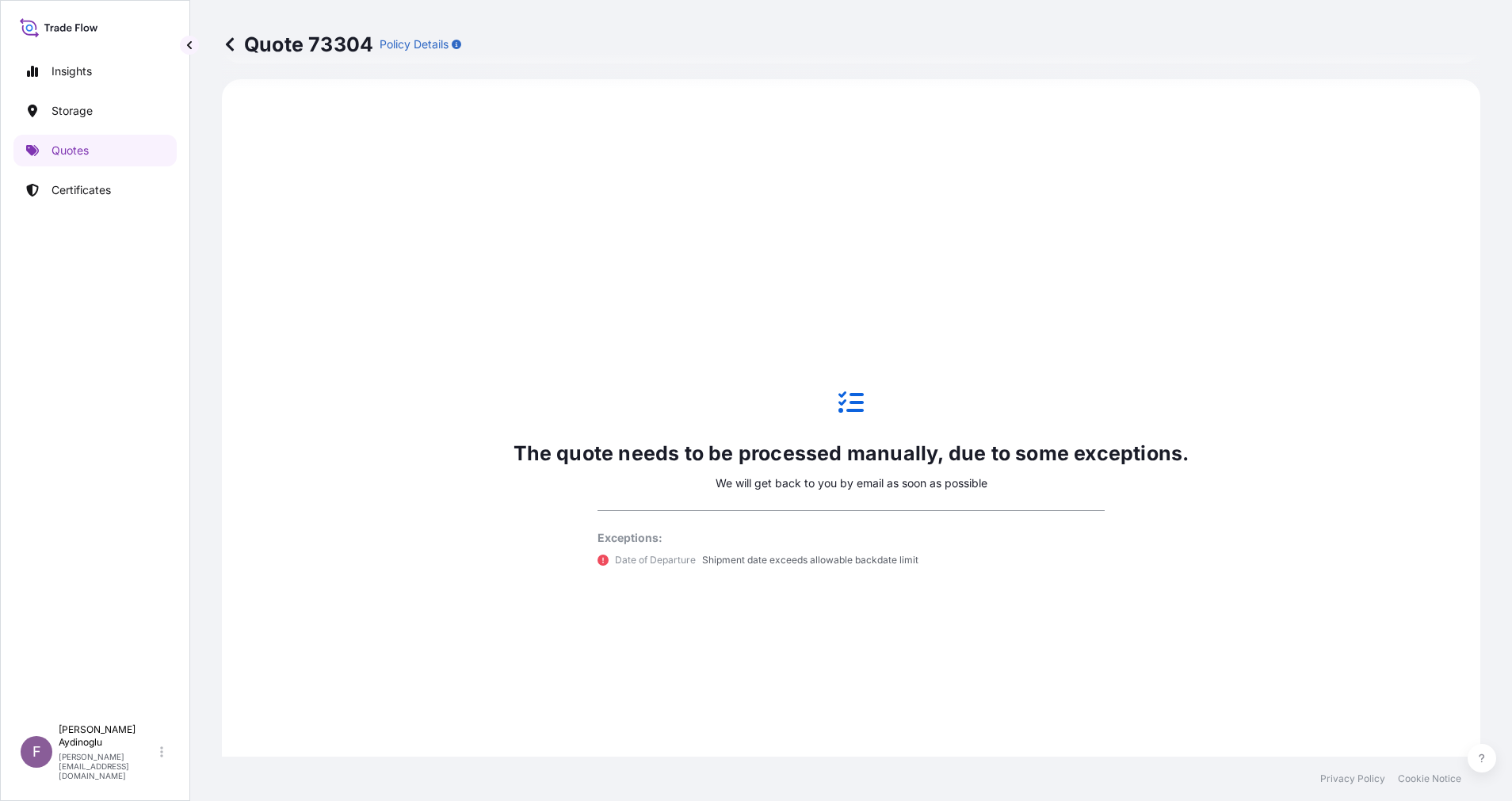
select select "Ocean Vessel"
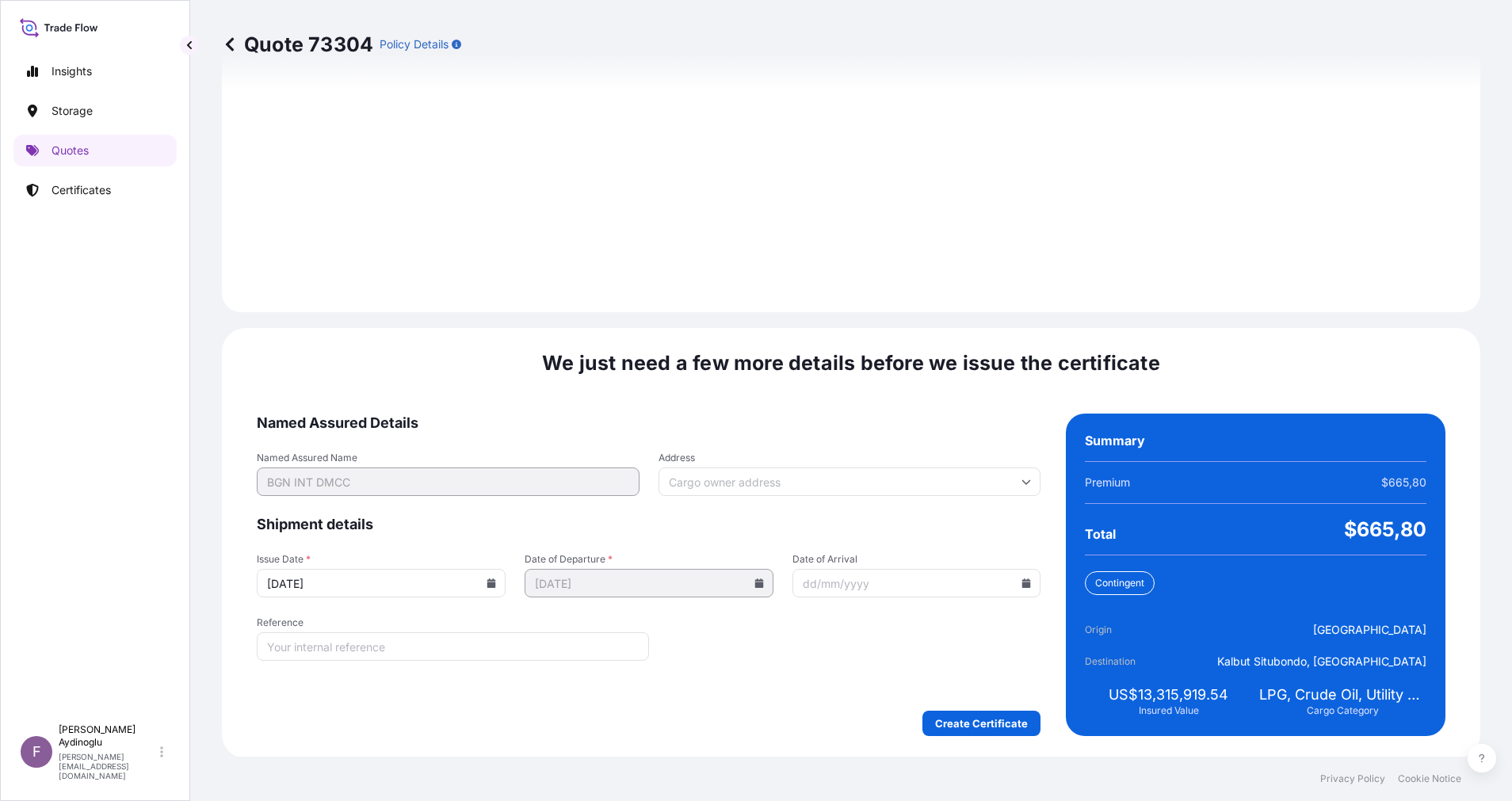
scroll to position [1700, 0]
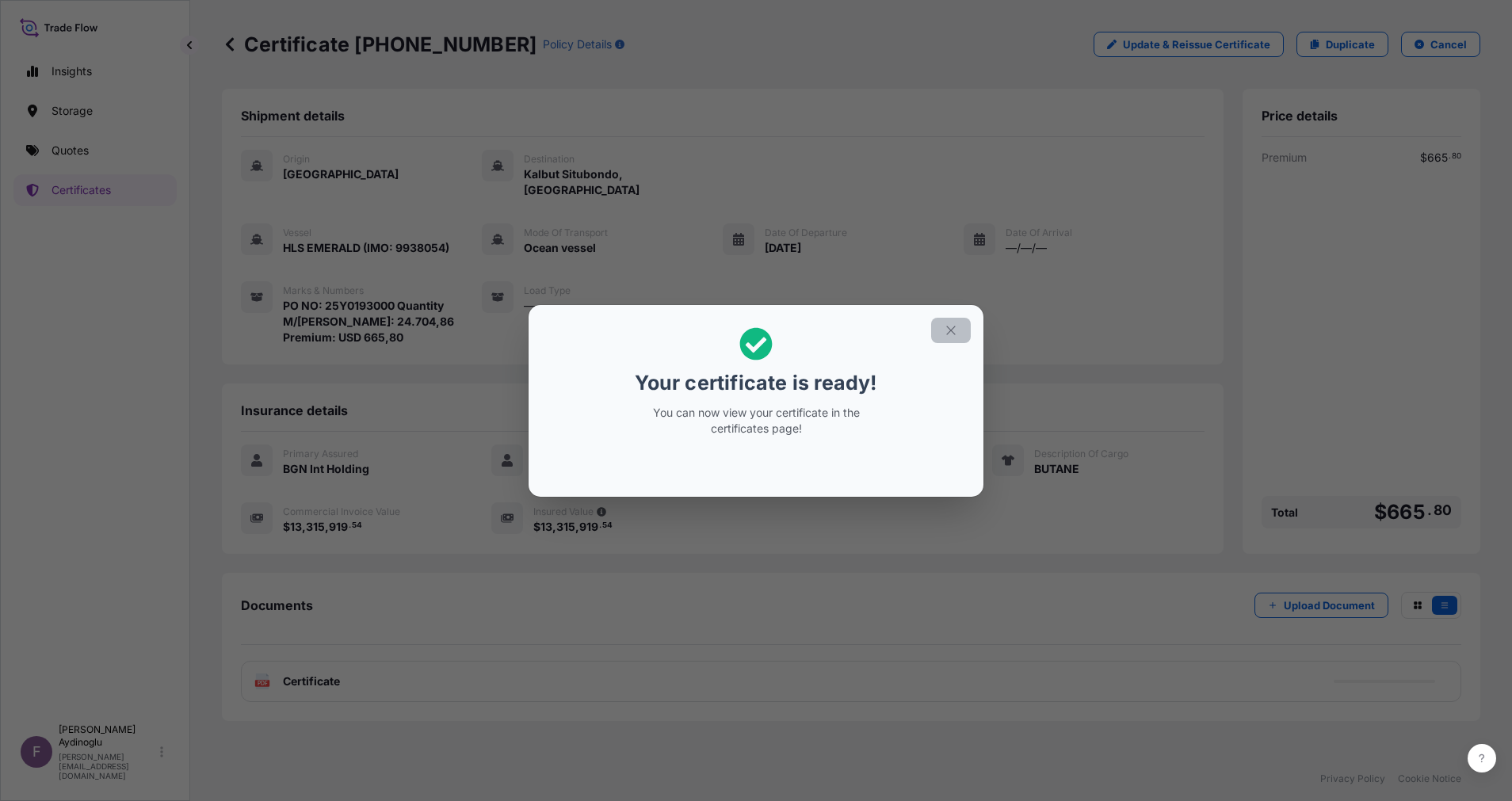
click at [958, 320] on button "button" at bounding box center [951, 331] width 40 height 26
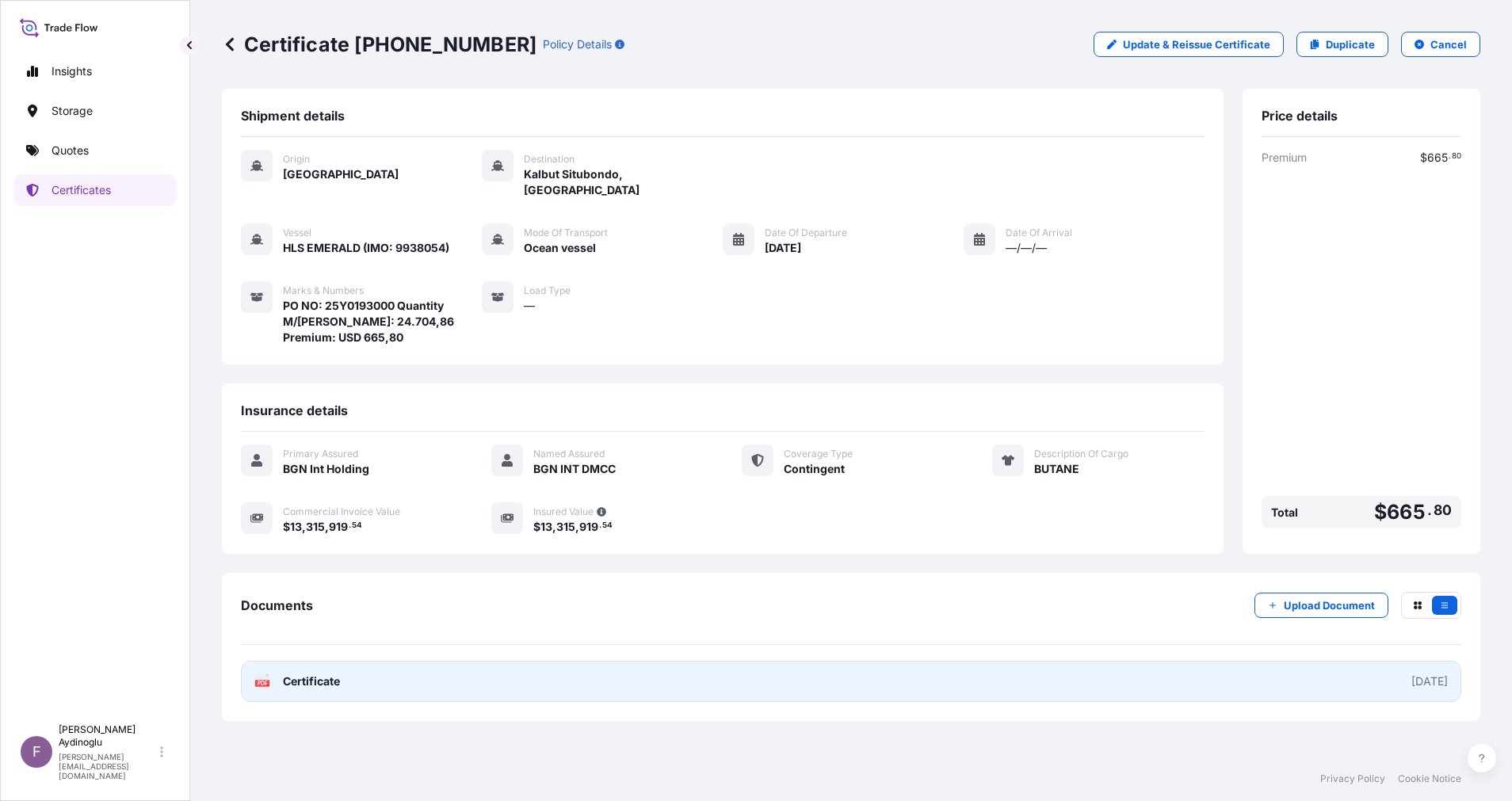
click at [796, 678] on link "PDF Certificate [DATE]" at bounding box center [851, 681] width 1221 height 41
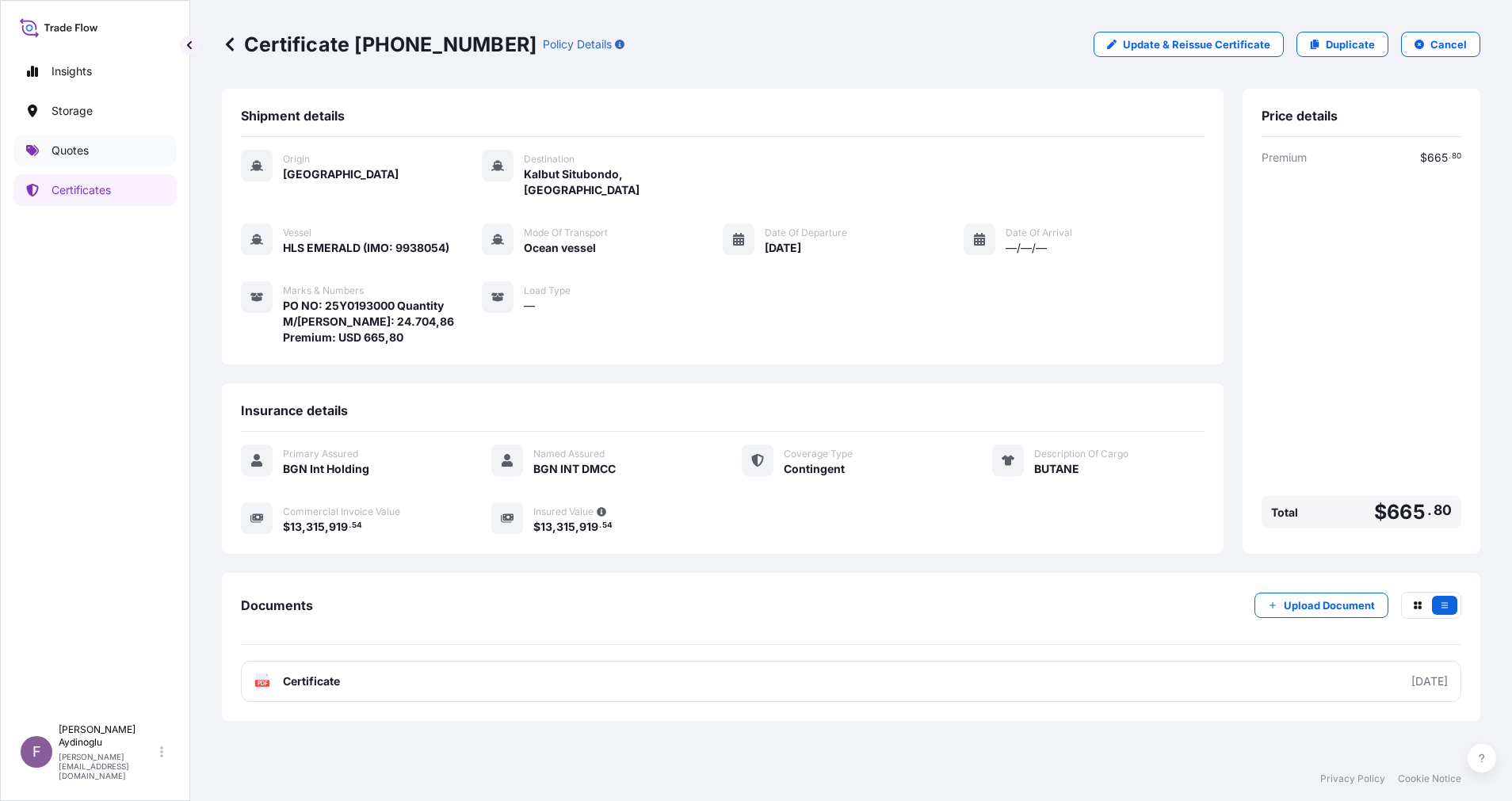
click at [74, 150] on p "Quotes" at bounding box center [70, 150] width 37 height 16
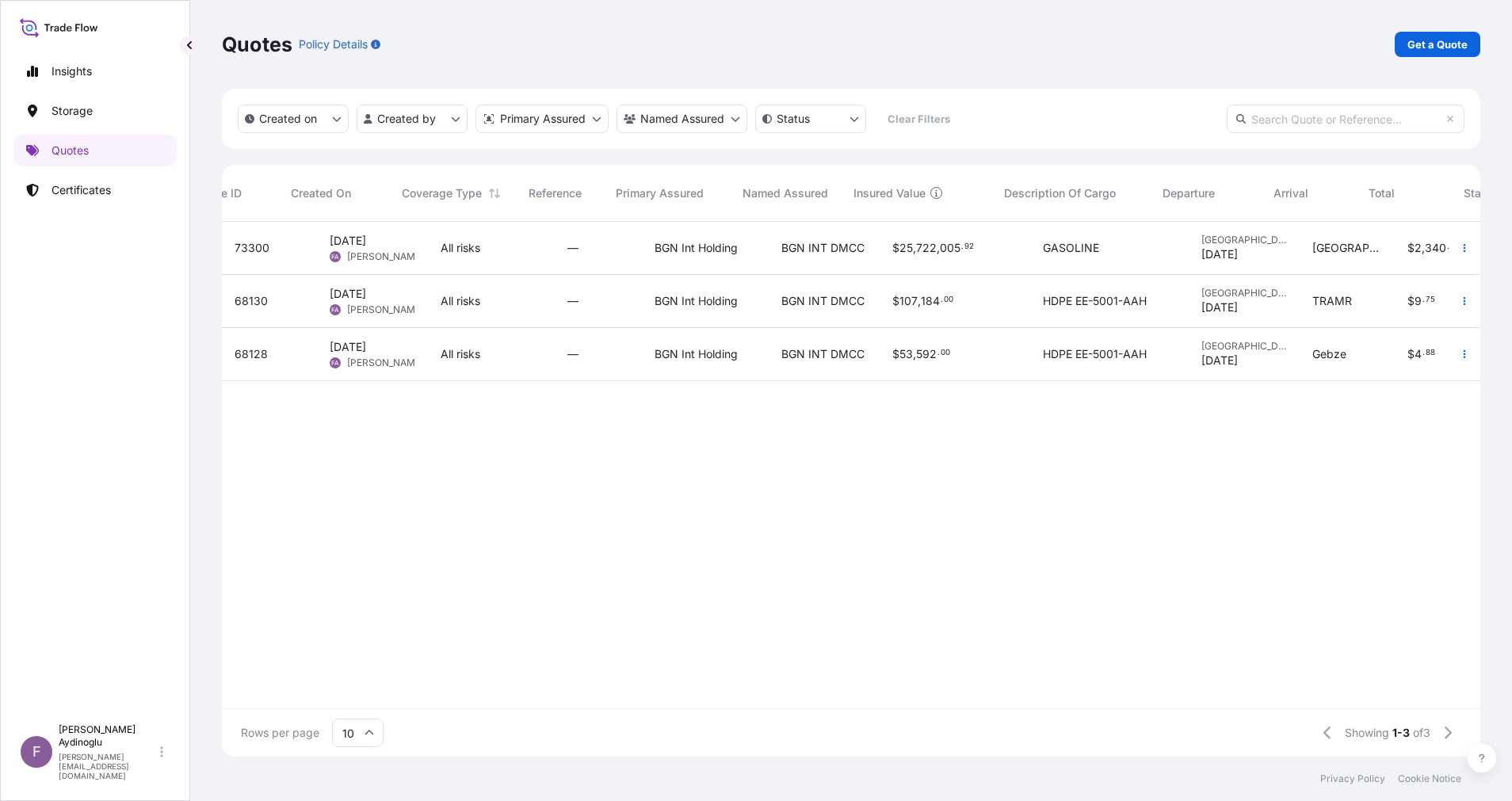
scroll to position [0, 152]
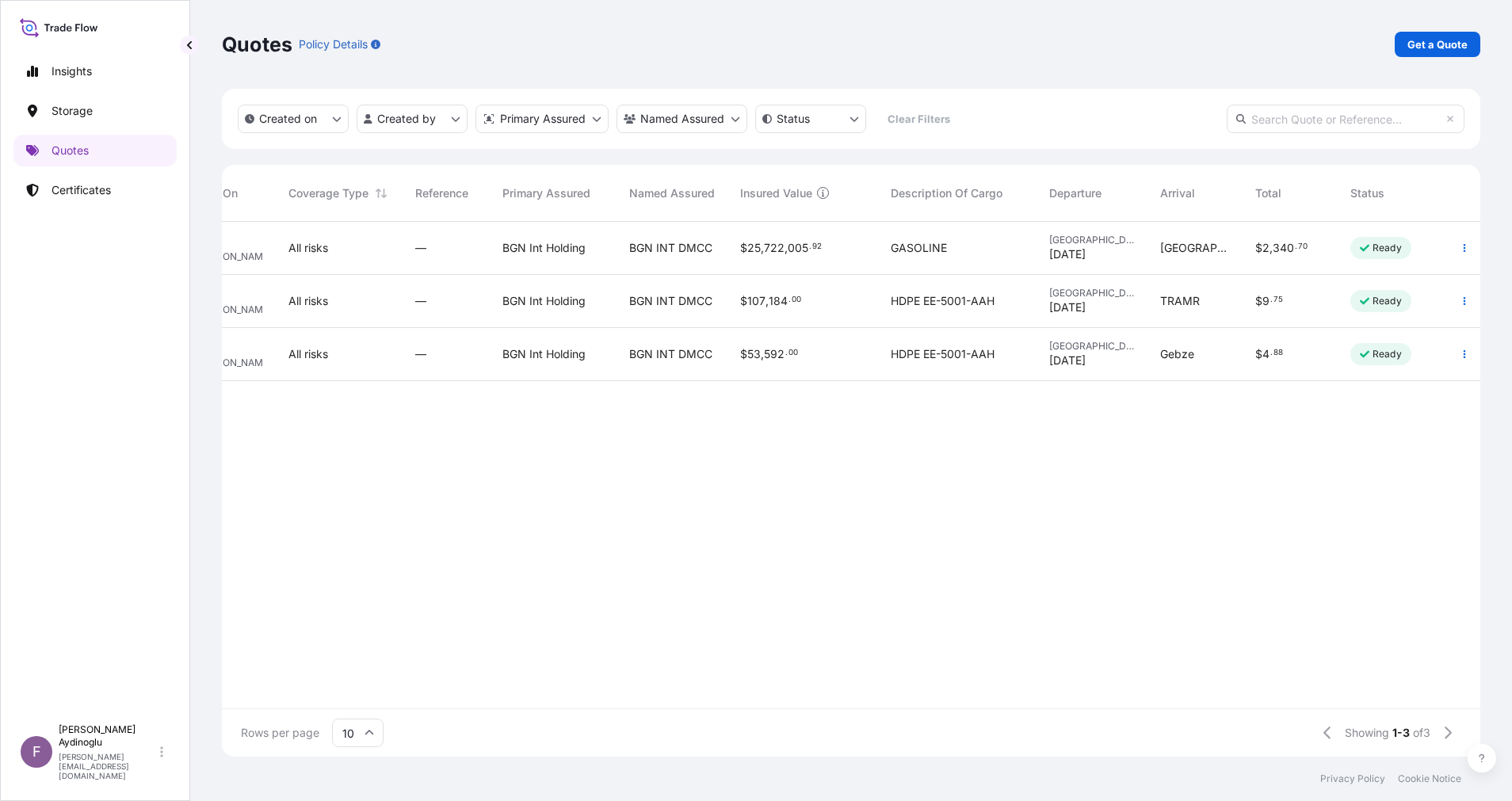
click at [1416, 241] on div "Ready" at bounding box center [1394, 247] width 111 height 53
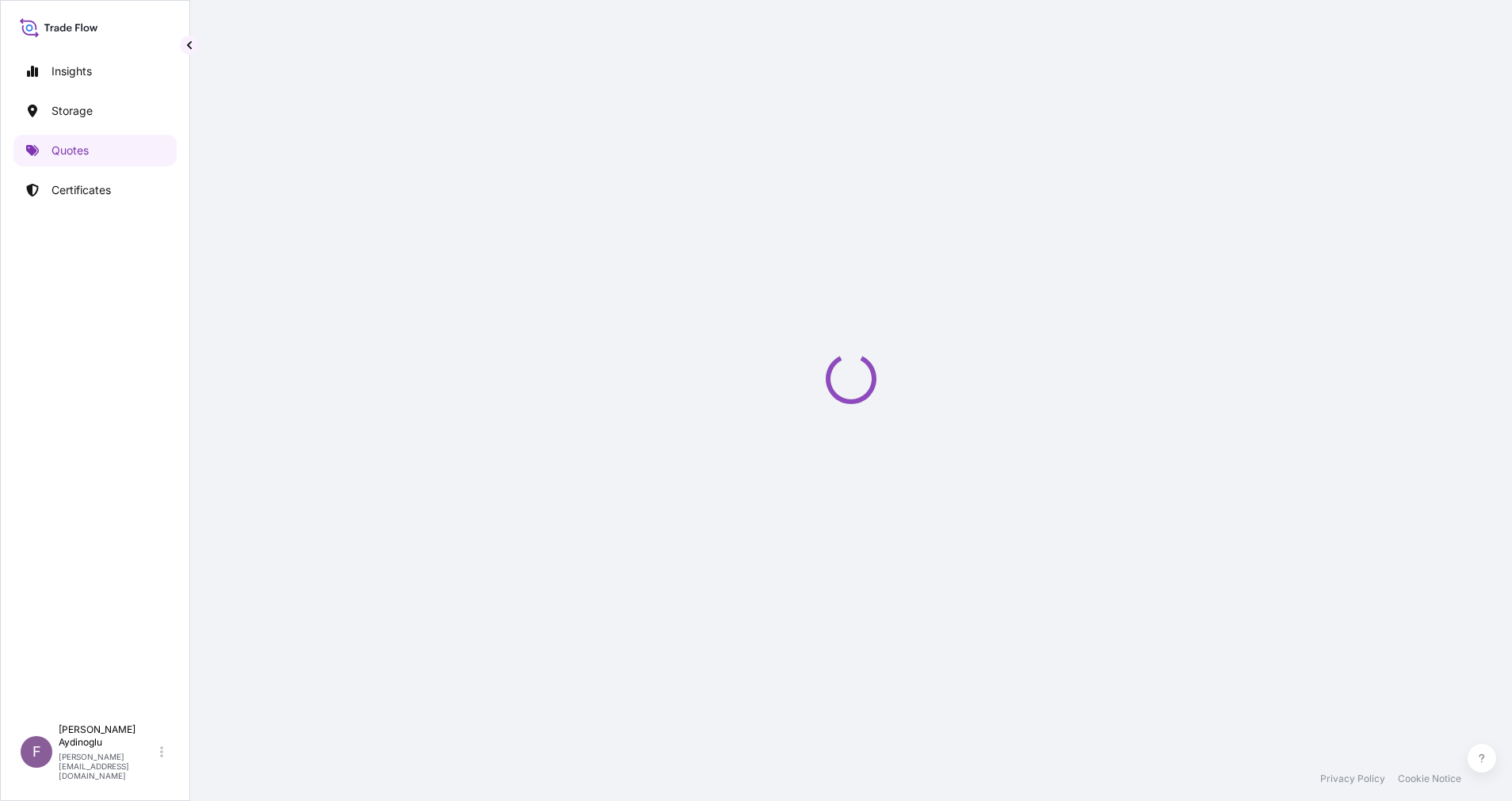
select select "Ocean Vessel"
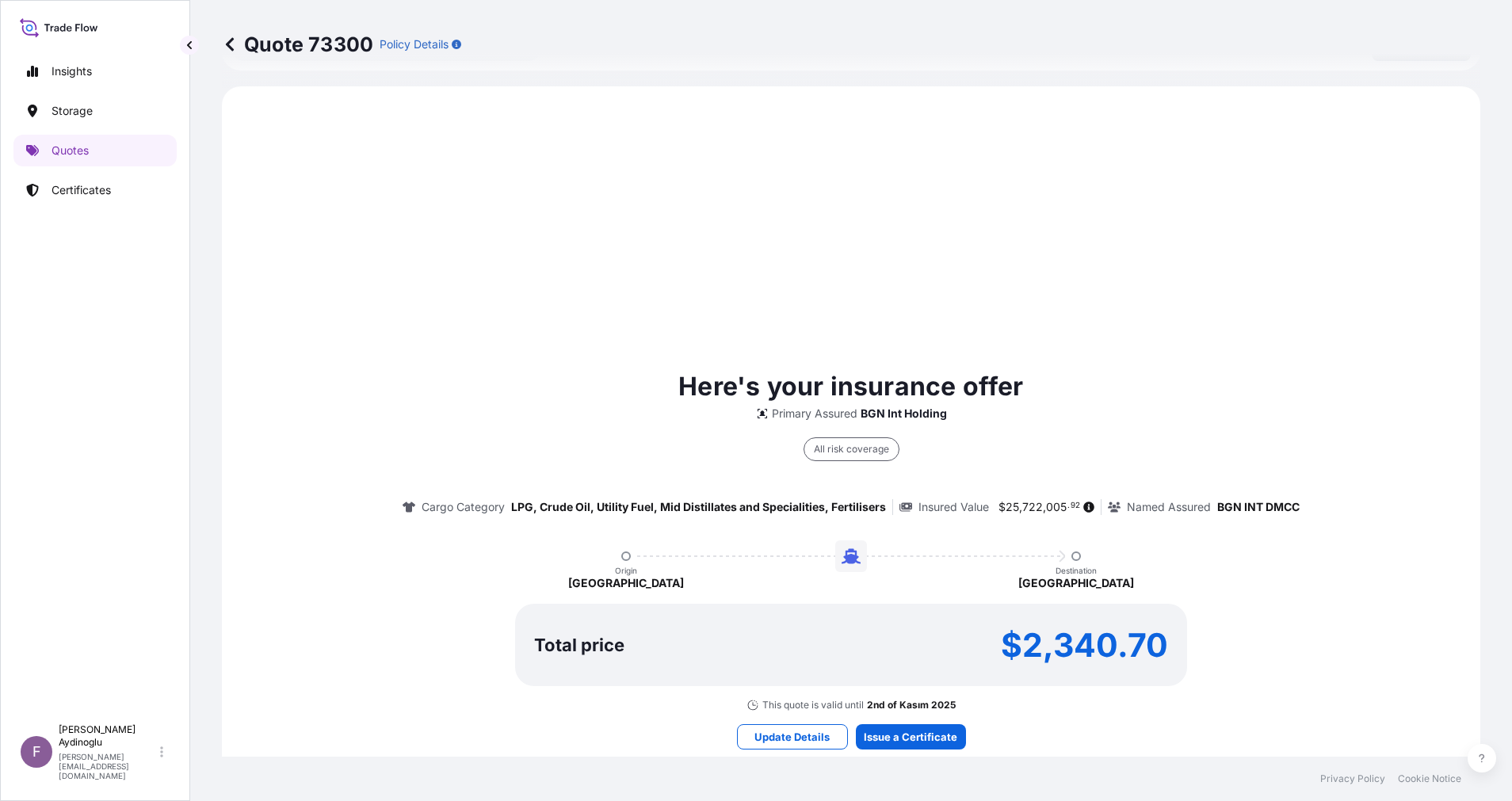
scroll to position [543, 0]
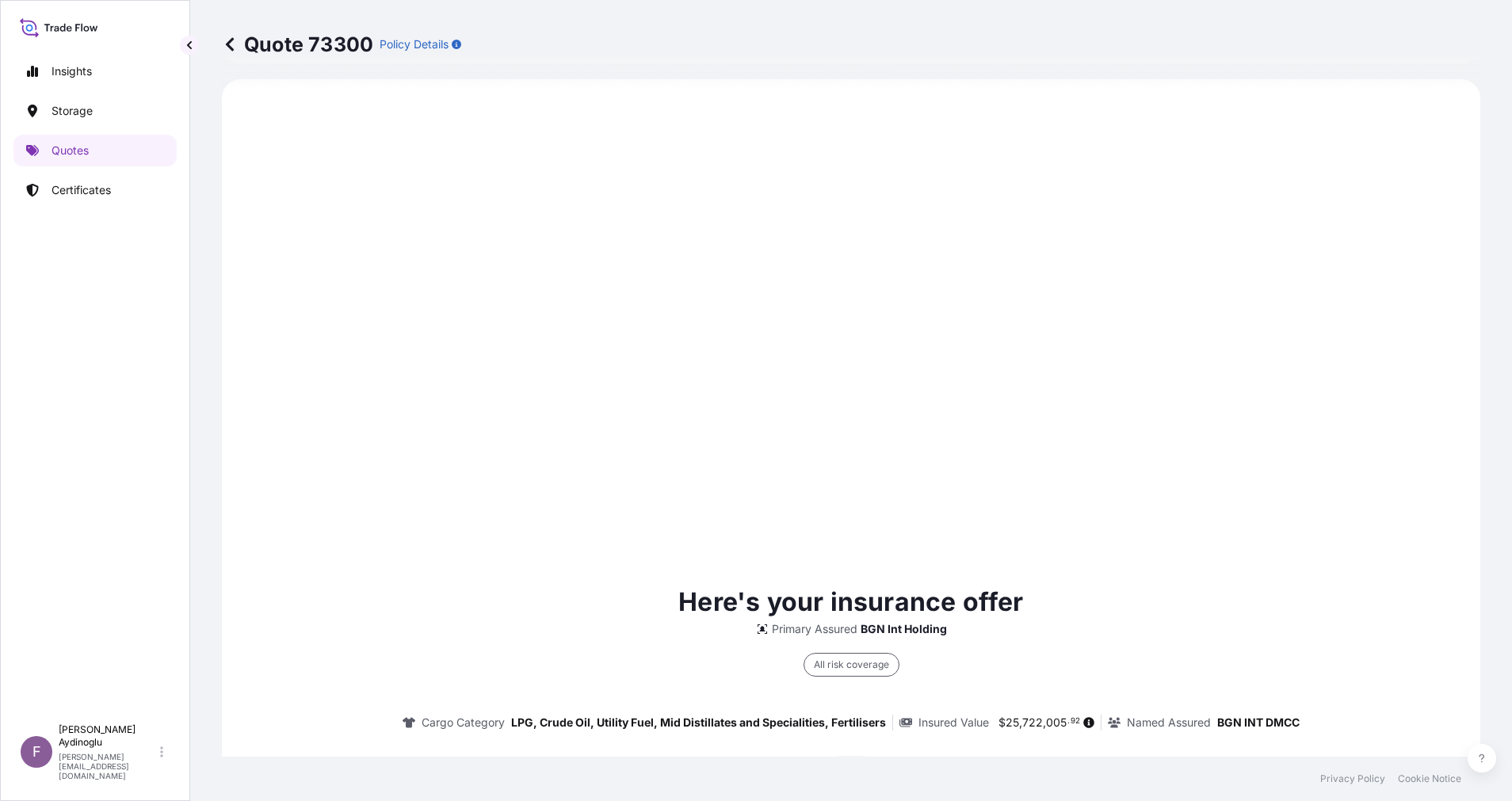
type input "[DATE]"
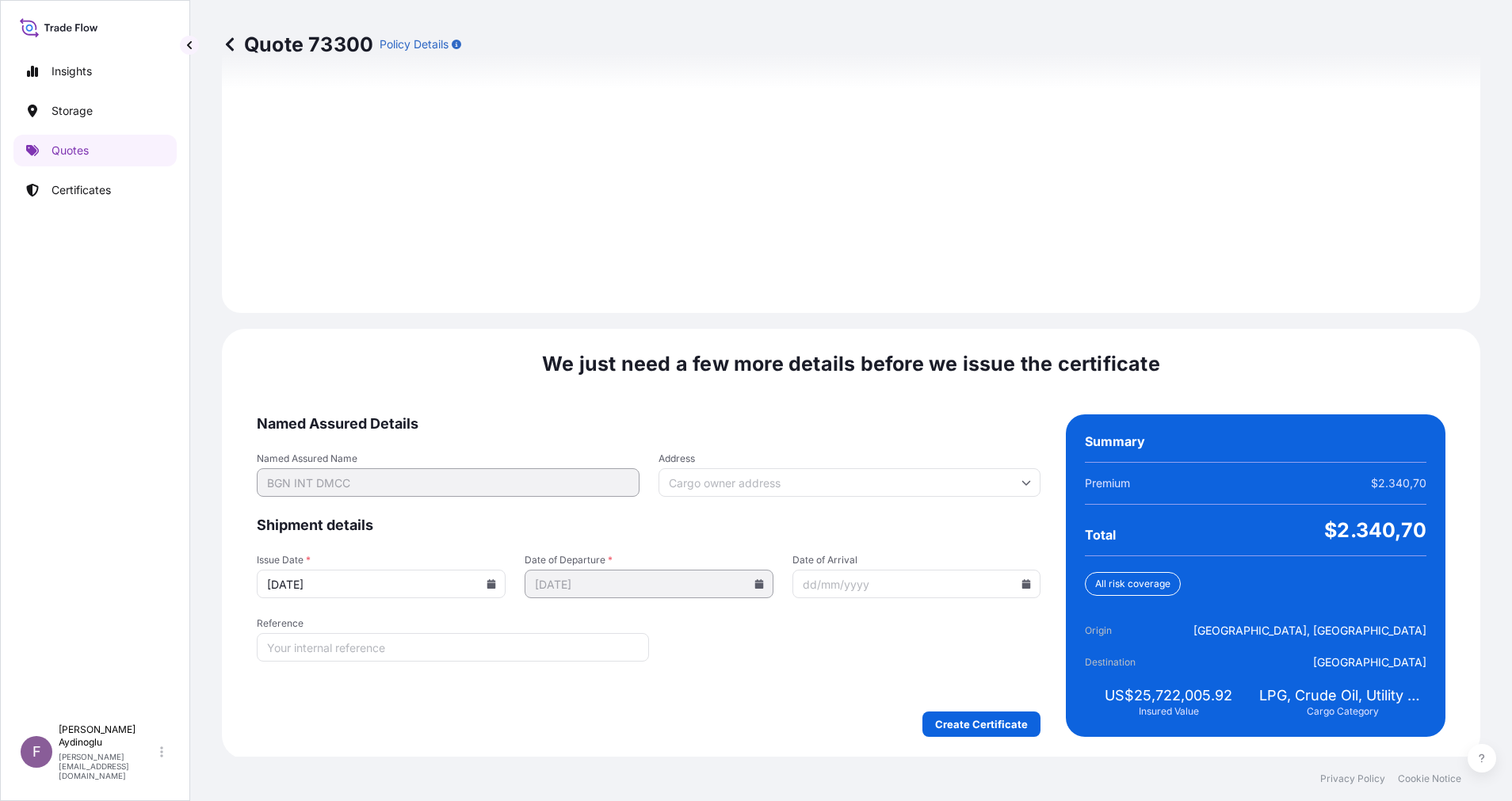
scroll to position [1700, 0]
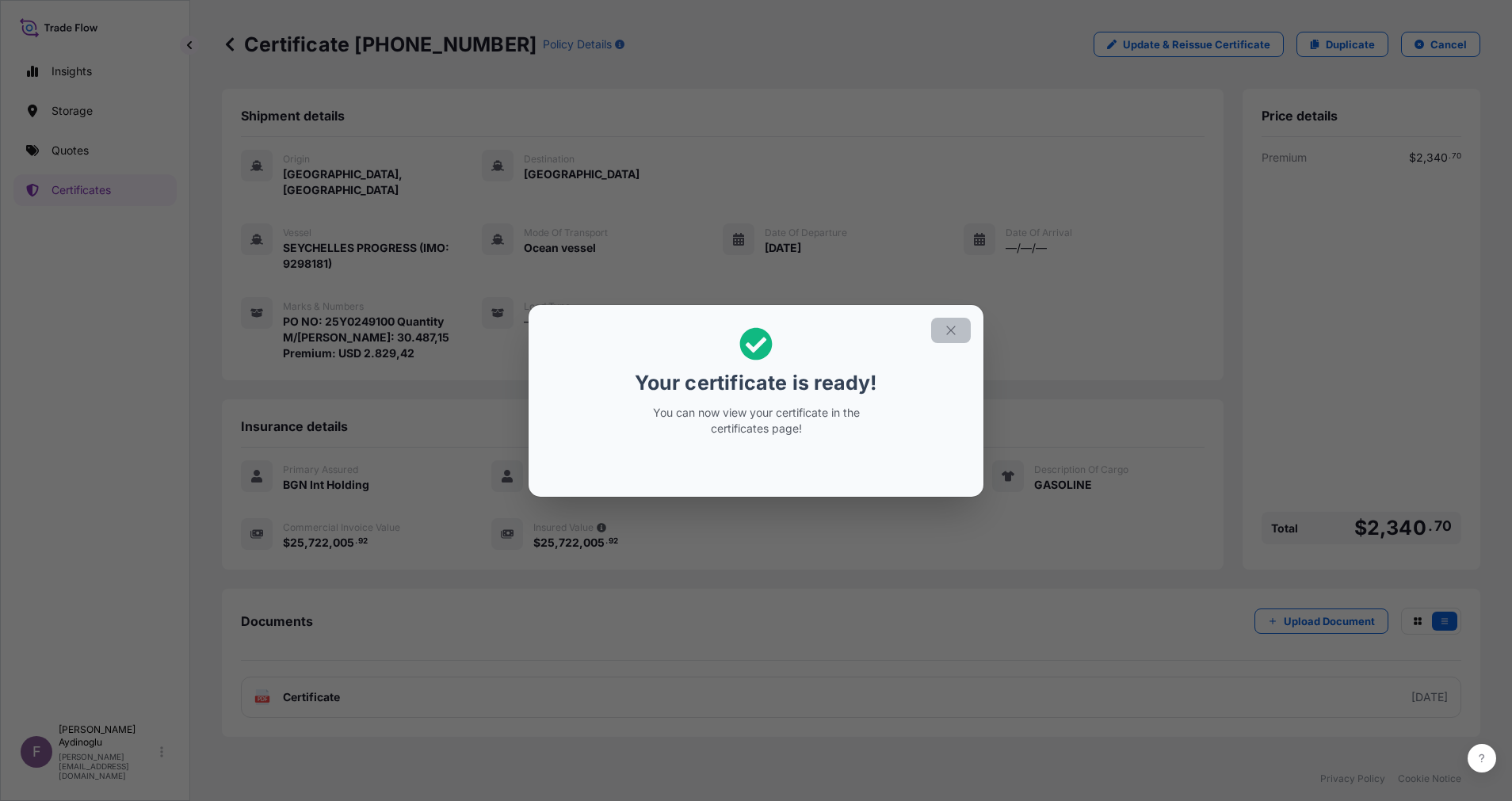
click at [961, 326] on button "button" at bounding box center [951, 331] width 40 height 26
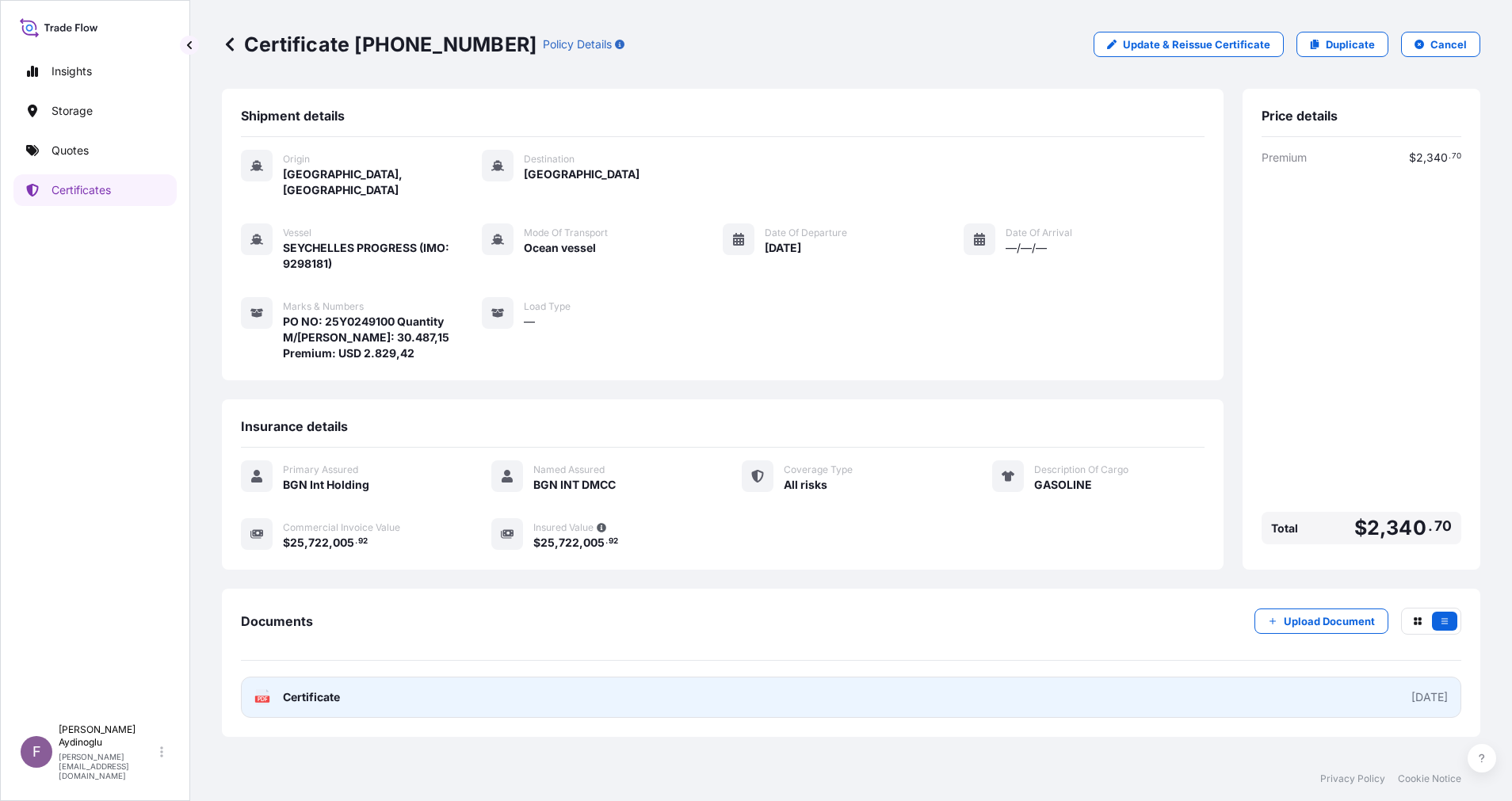
click at [974, 677] on link "PDF Certificate [DATE]" at bounding box center [851, 697] width 1221 height 41
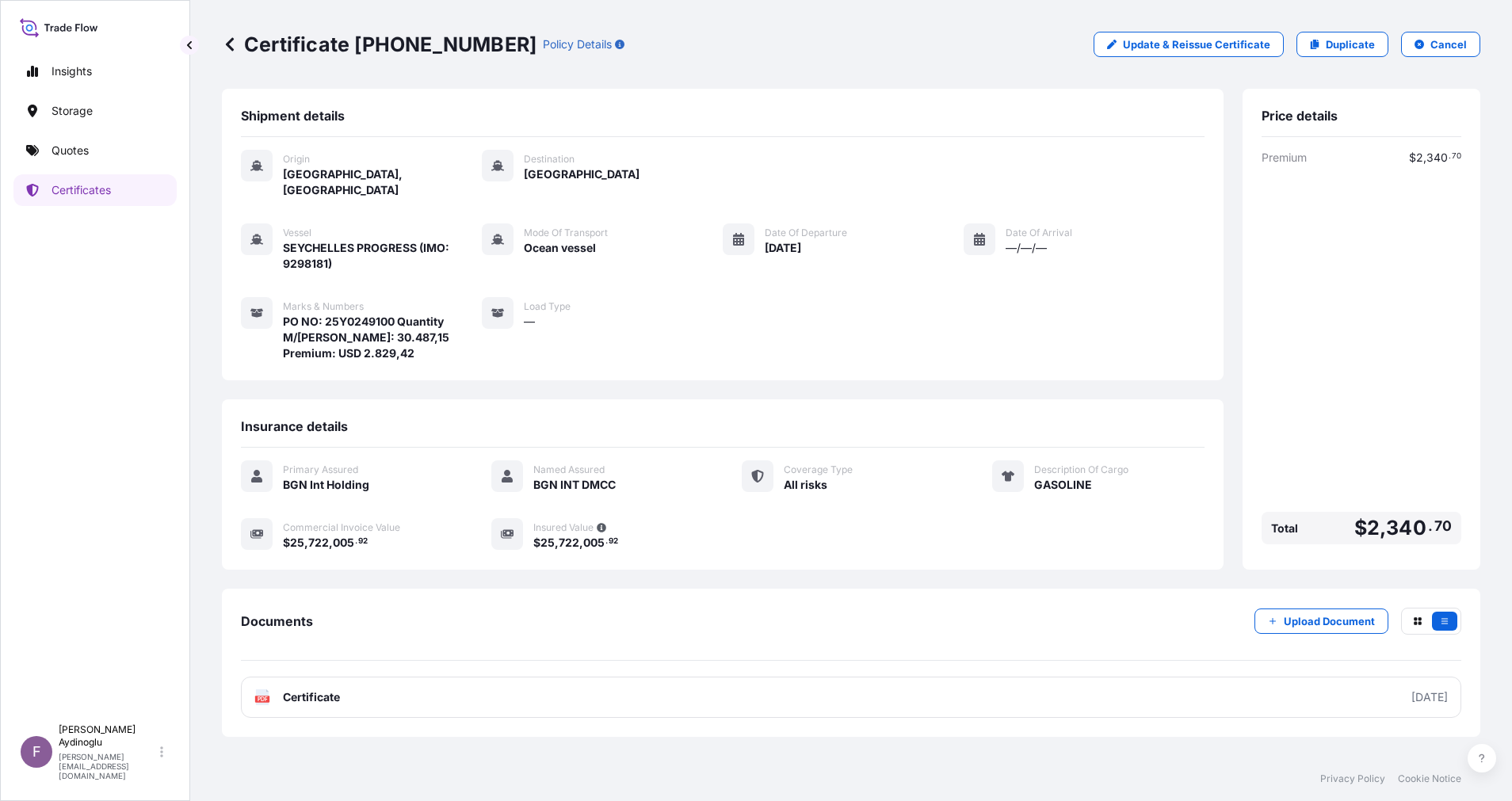
click at [98, 159] on link "Quotes" at bounding box center [95, 151] width 163 height 32
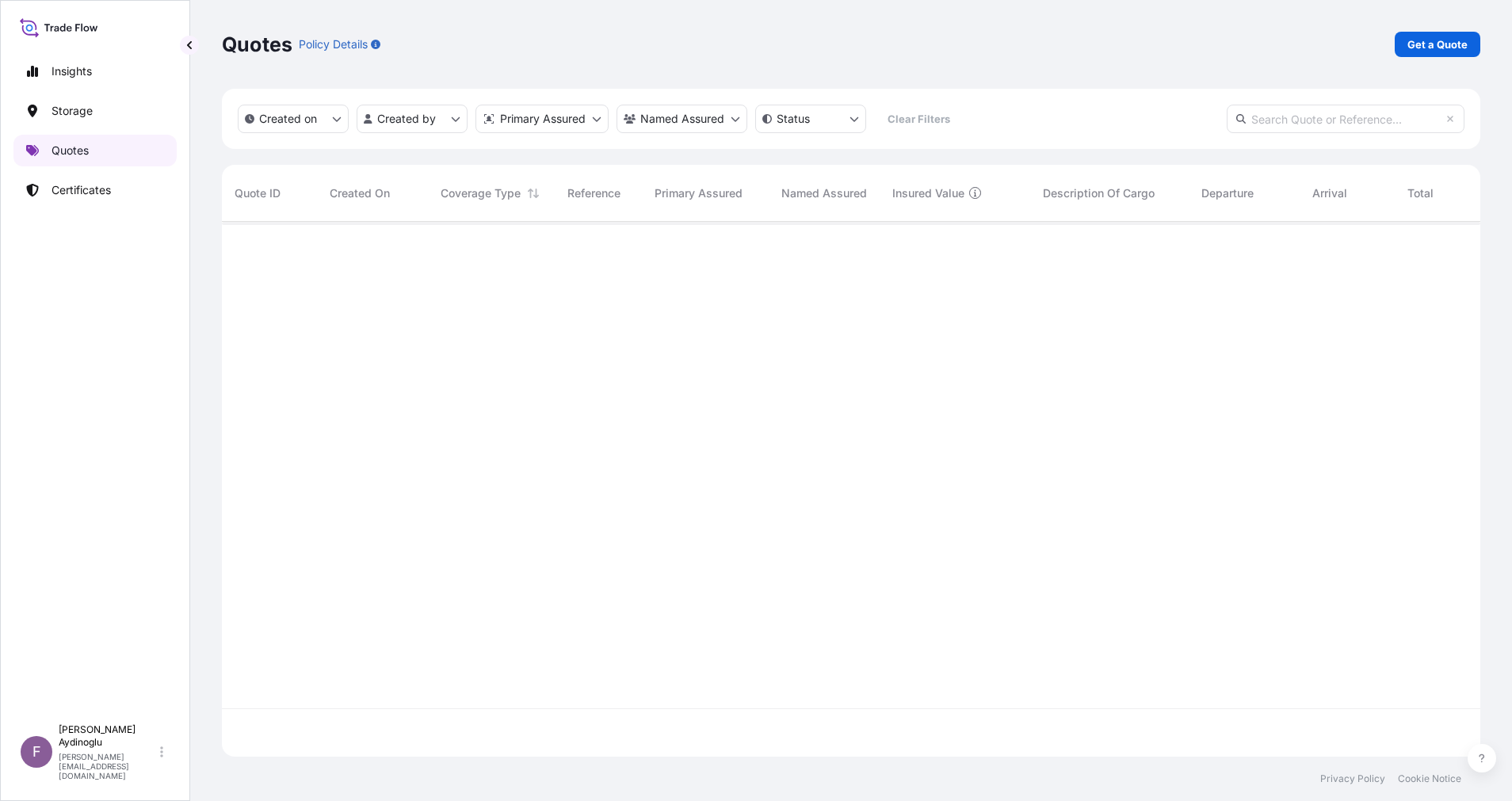
scroll to position [526, 1241]
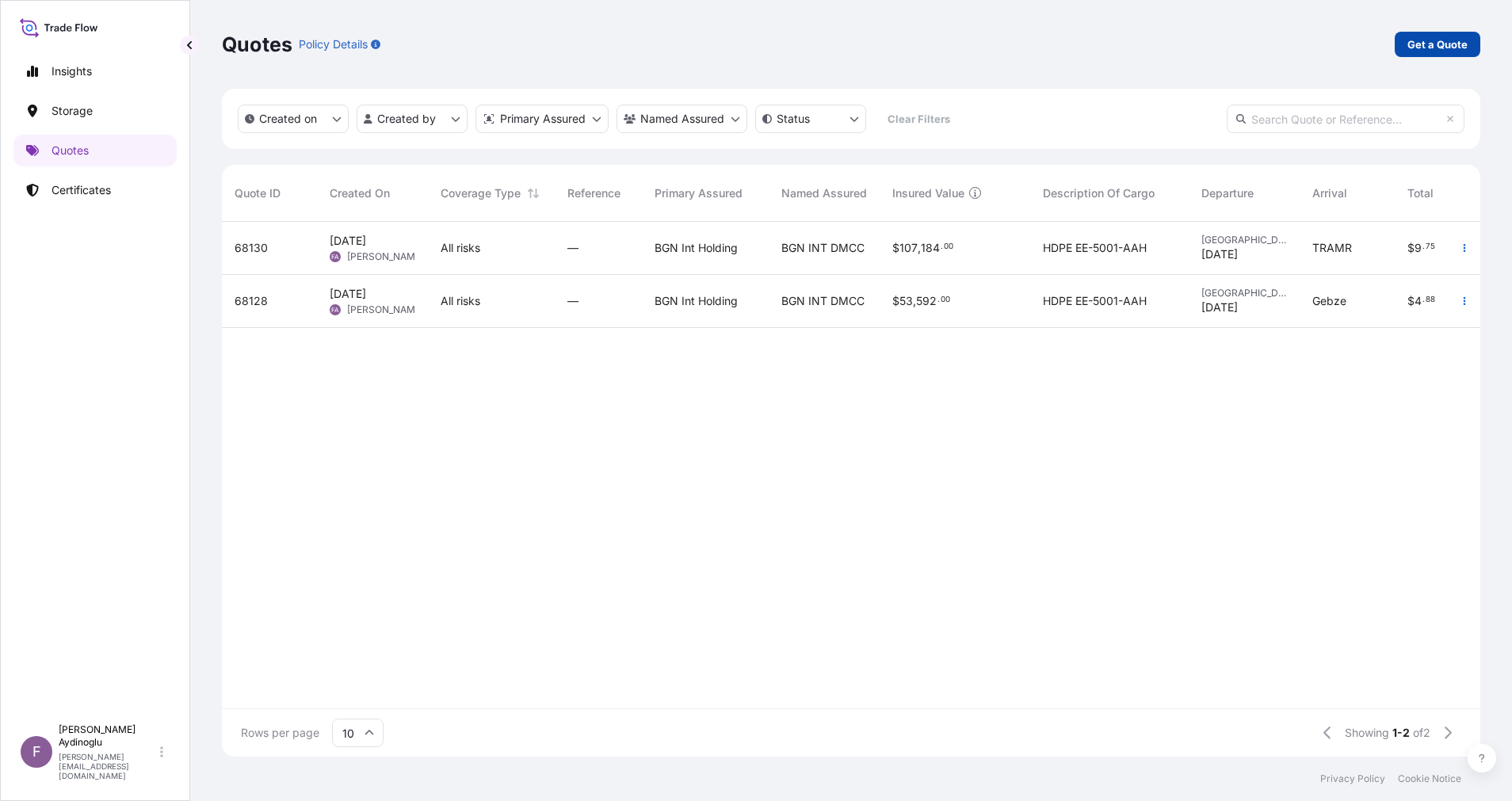
click at [1435, 38] on p "Get a Quote" at bounding box center [1437, 45] width 61 height 16
select select "Ocean Vessel"
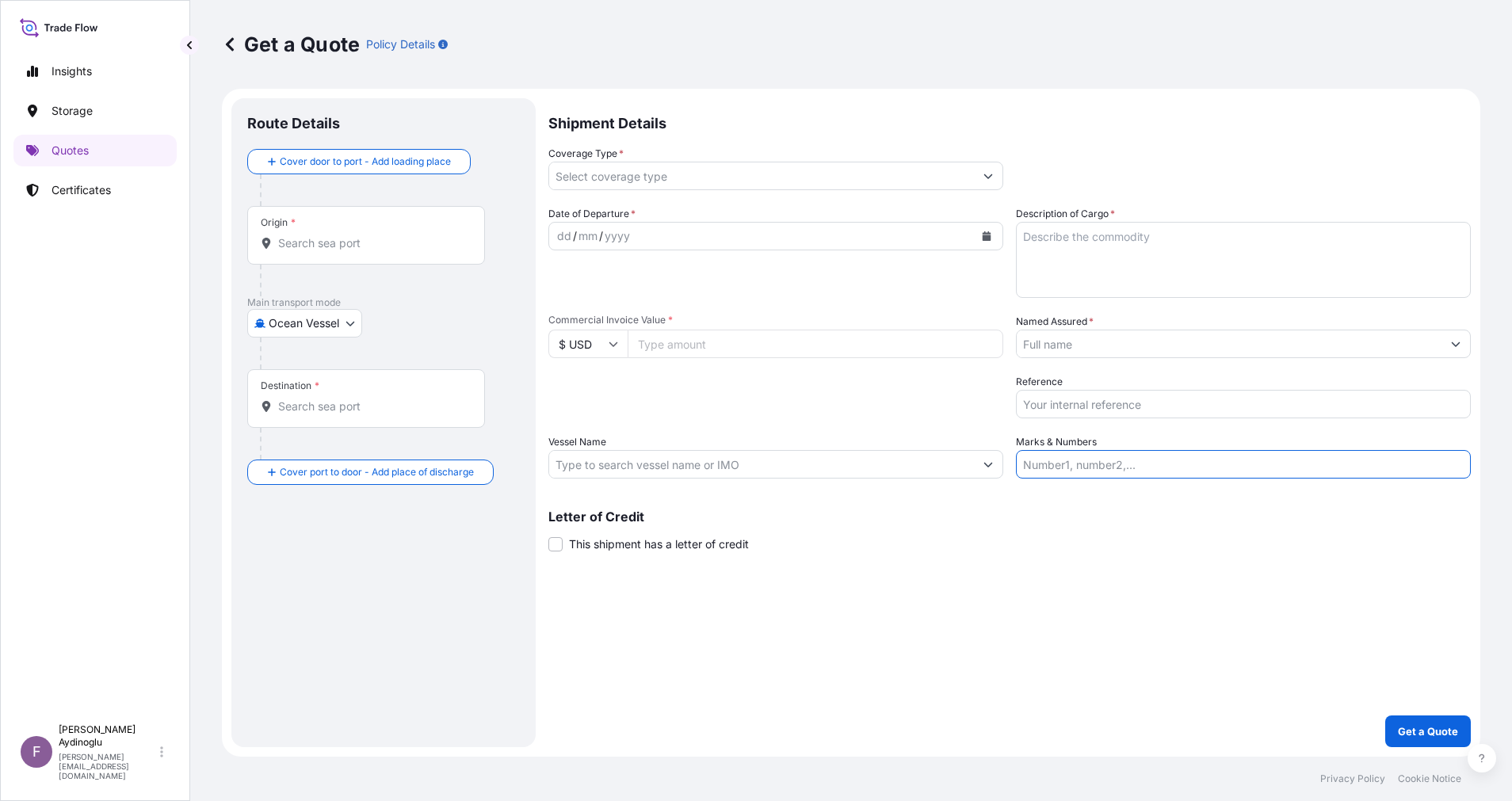
click at [1115, 465] on input "Marks & Numbers" at bounding box center [1244, 464] width 455 height 29
click at [1174, 463] on input "Marks & Numbers" at bounding box center [1244, 464] width 455 height 29
paste input "PO NO: 25BL05014 Quantity M/[PERSON_NAME]: 29.539,26 Premium: USD 2.812,08"
click at [1161, 513] on p "Letter of Credit" at bounding box center [1010, 516] width 923 height 13
drag, startPoint x: 1071, startPoint y: 466, endPoint x: 1122, endPoint y: 467, distance: 51.0
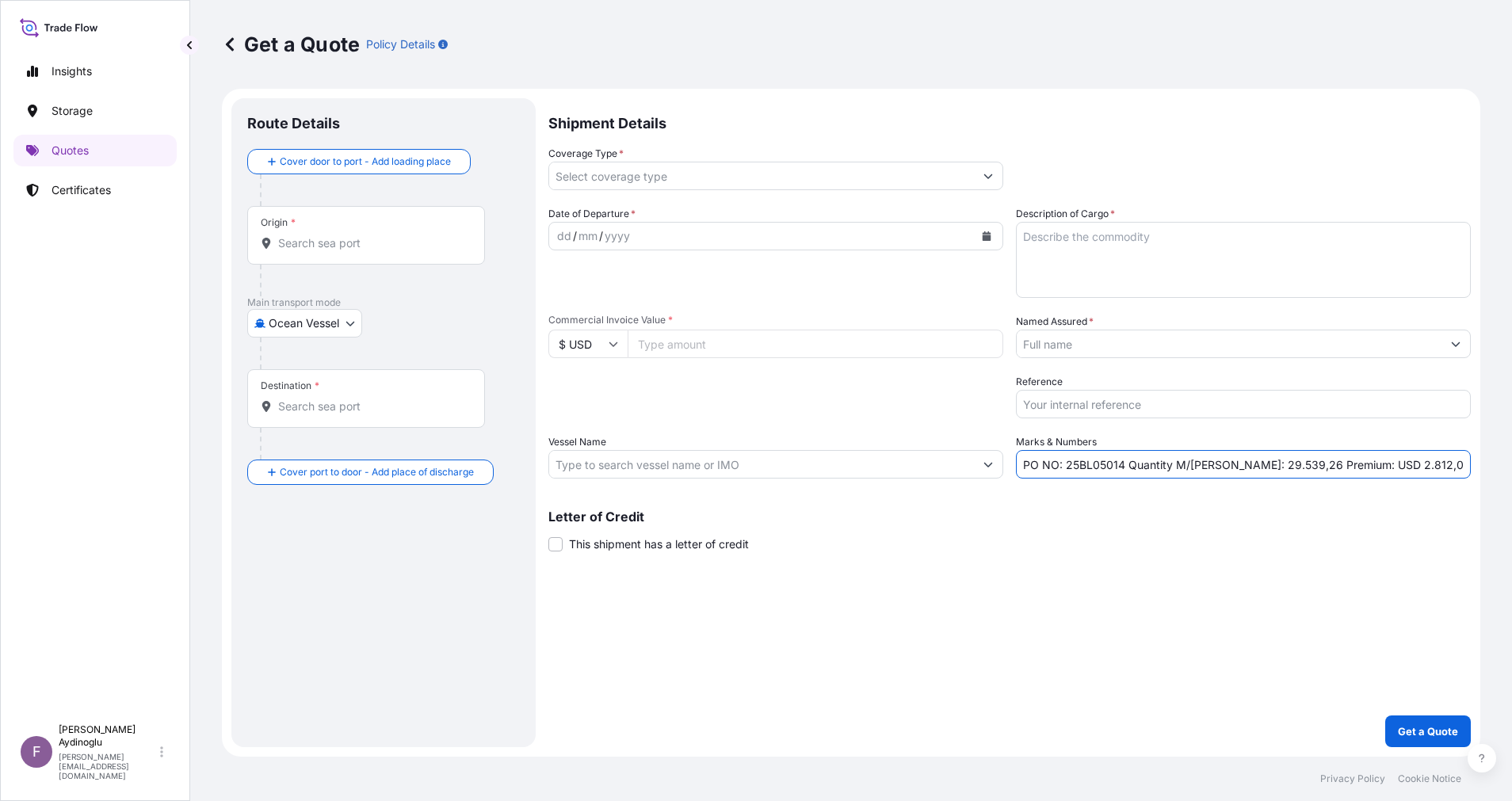
click at [1122, 467] on input "PO NO: 25BL05014 Quantity M/[PERSON_NAME]: 29.539,26 Premium: USD 2.812,08" at bounding box center [1244, 464] width 455 height 29
paste input "Y0193300"
type input "PO NO: 25Y0193300 Quantity M/[PERSON_NAME]: 29.539,26 Premium: USD 2.812,08"
click at [705, 338] on input "Commercial Invoice Value *" at bounding box center [815, 344] width 376 height 29
type input "13225383.60"
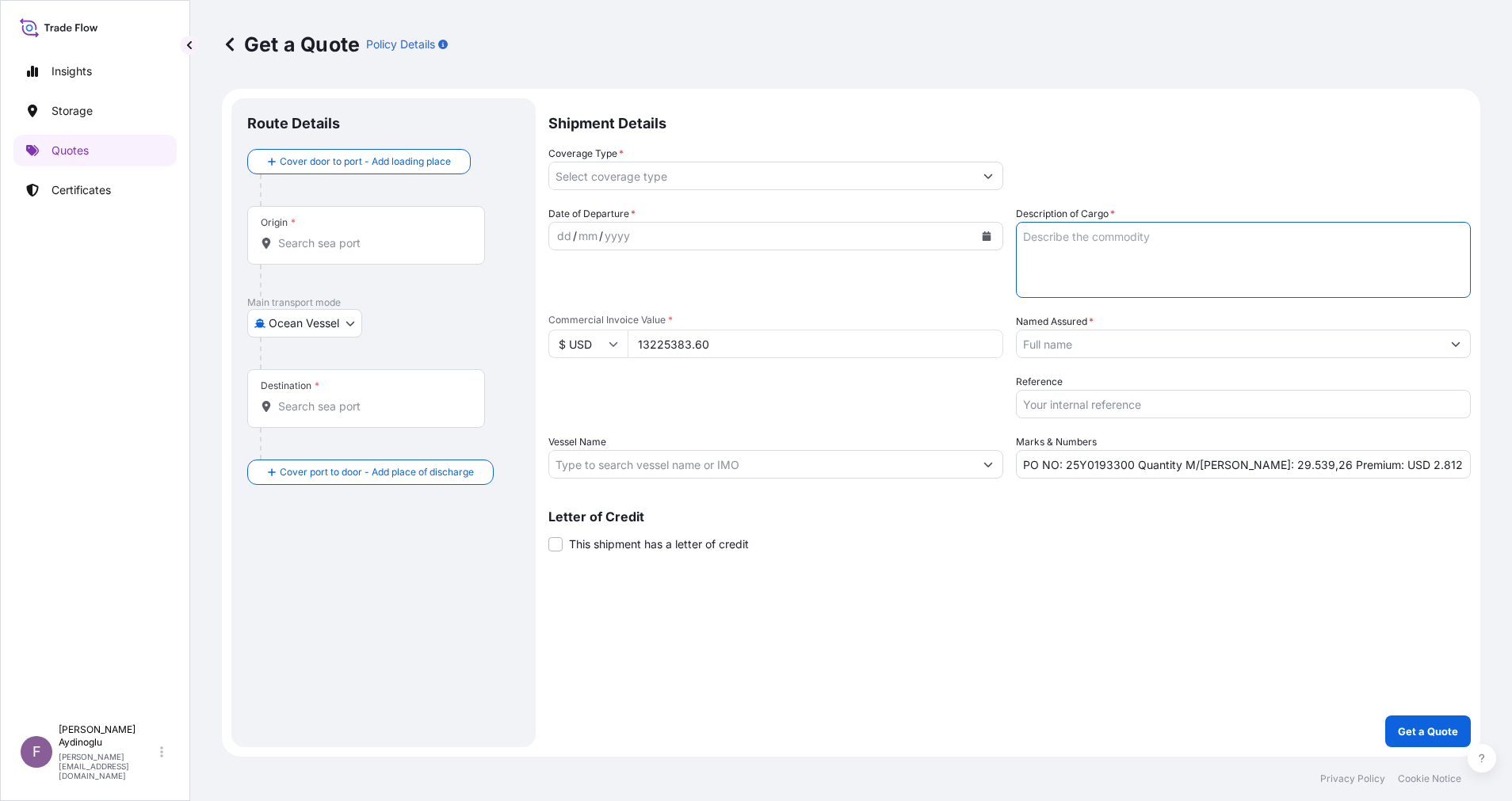
drag, startPoint x: 1094, startPoint y: 261, endPoint x: 1092, endPoint y: 283, distance: 22.1
click at [1094, 261] on textarea "Description of Cargo *" at bounding box center [1244, 259] width 455 height 77
type textarea "PROPANE"
click at [930, 603] on div "Shipment Details Coverage Type * Date of Departure * dd / mm / yyyy Cargo Categ…" at bounding box center [1010, 422] width 923 height 649
click at [1242, 467] on input "PO NO: 25Y0193300 Quantity M/[PERSON_NAME]: 29.539,26 Premium: USD 2.812,08" at bounding box center [1244, 464] width 455 height 29
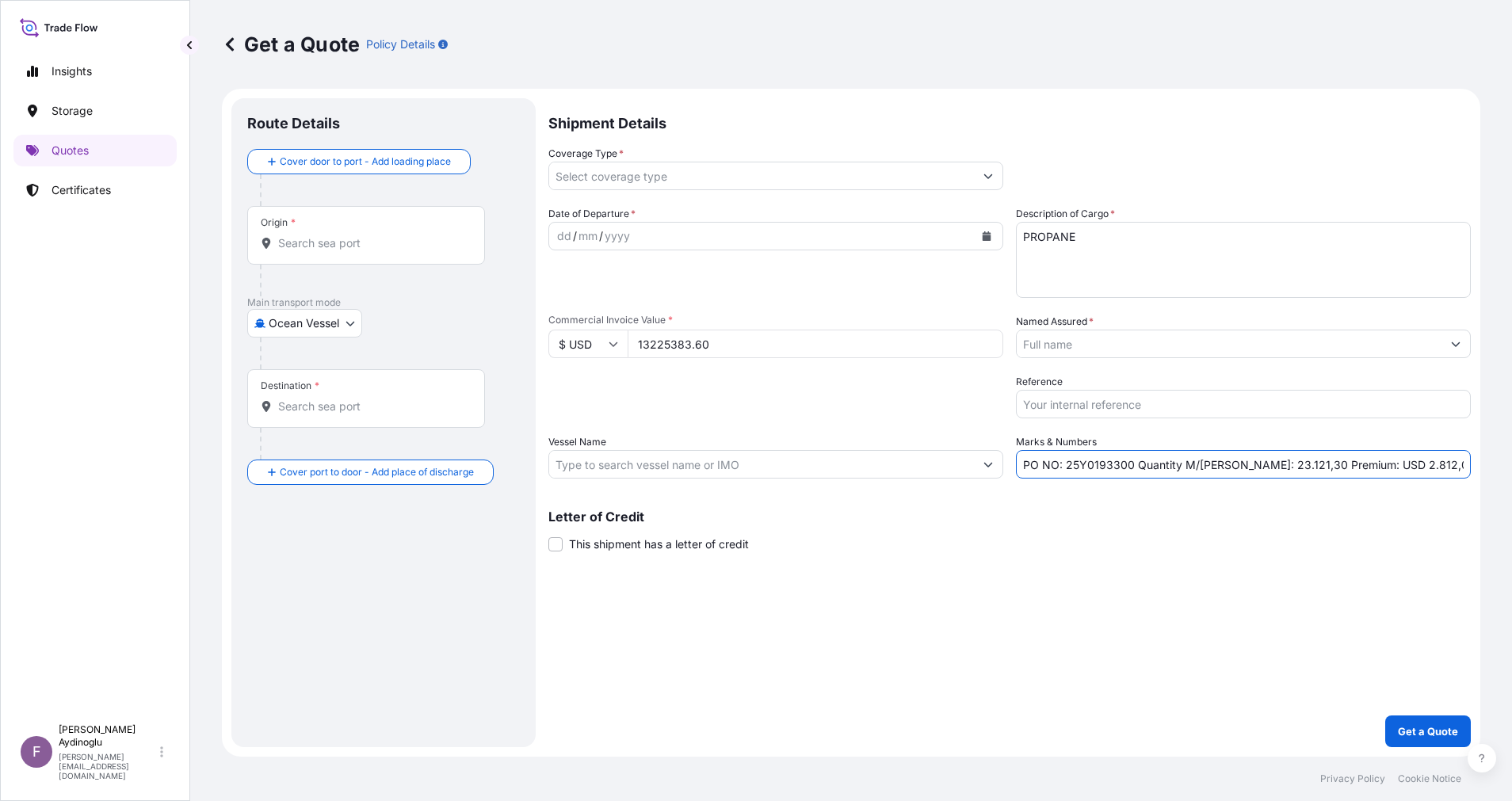
type input "PO NO: 25Y0193300 Quantity M/[PERSON_NAME]: 23.121,30 Premium: USD 2.812,08"
click at [1251, 498] on div "Letter of Credit This shipment has a letter of credit Letter of credit * Letter…" at bounding box center [1010, 521] width 923 height 61
click at [793, 475] on input "Vessel Name" at bounding box center [760, 464] width 424 height 29
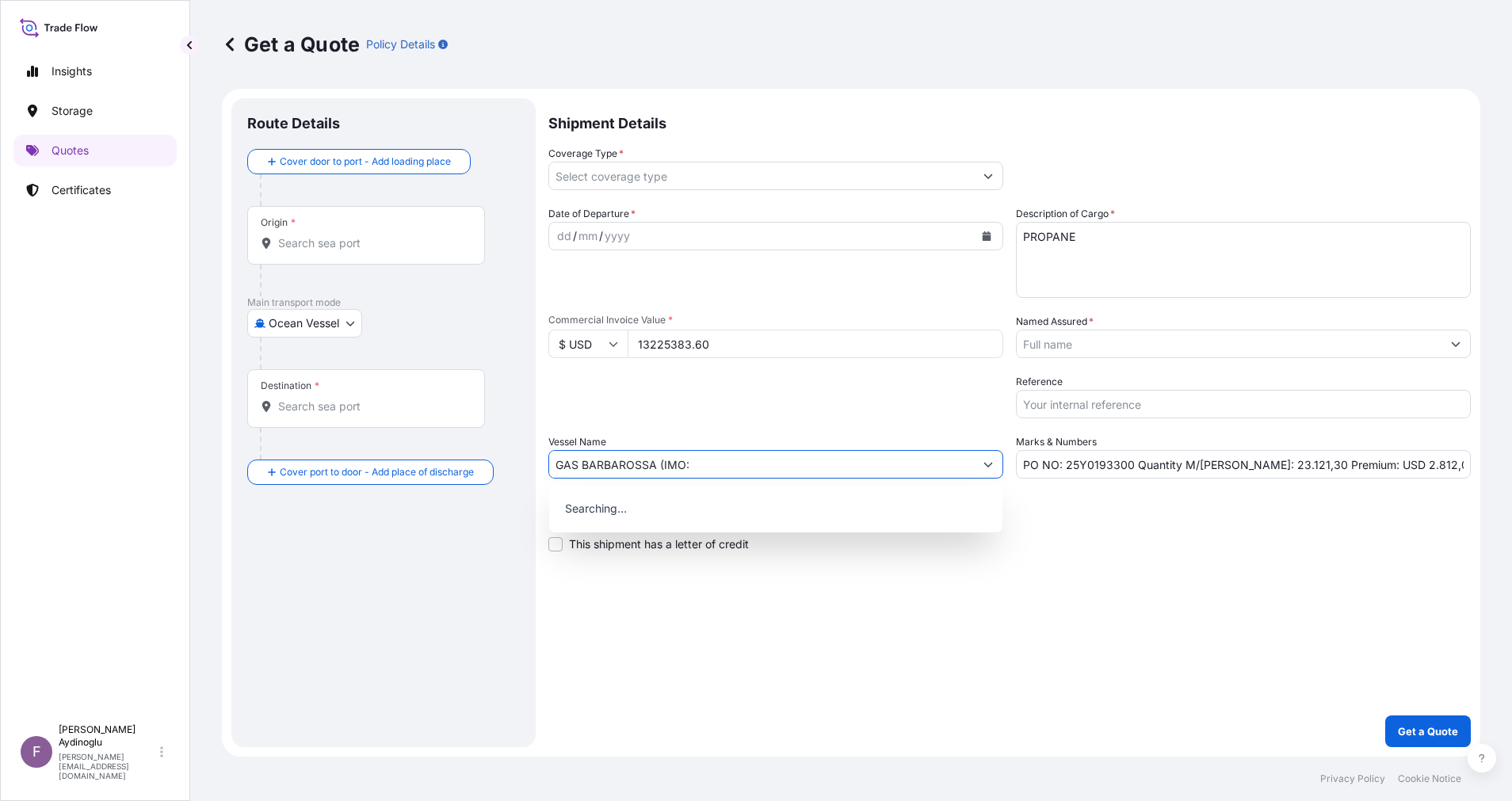
paste input "9903762"
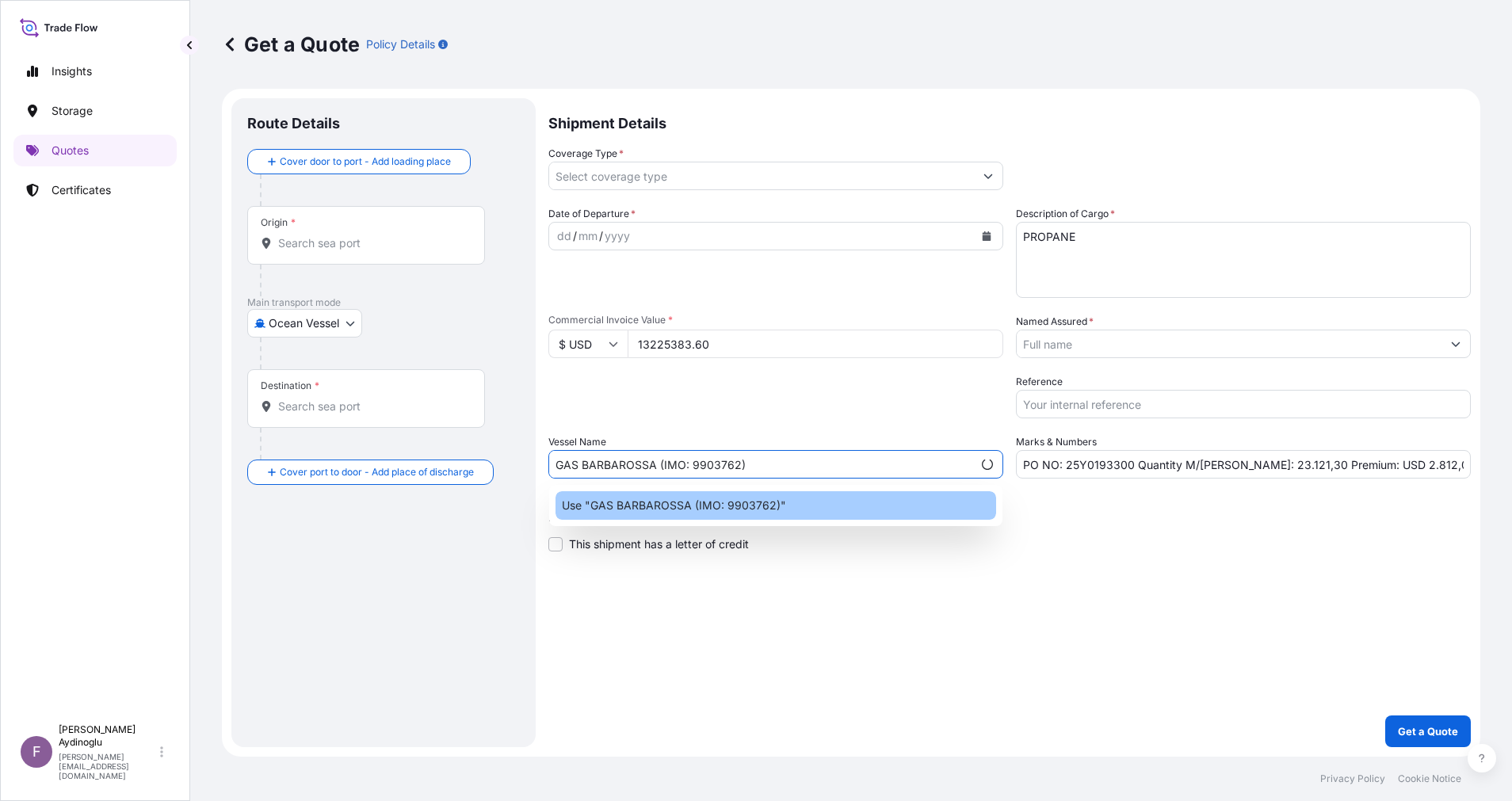
click at [886, 516] on div "Use "GAS BARBAROSSA (IMO: 9903762)"" at bounding box center [775, 505] width 440 height 29
type input "GAS BARBAROSSA (IMO: 9903762)"
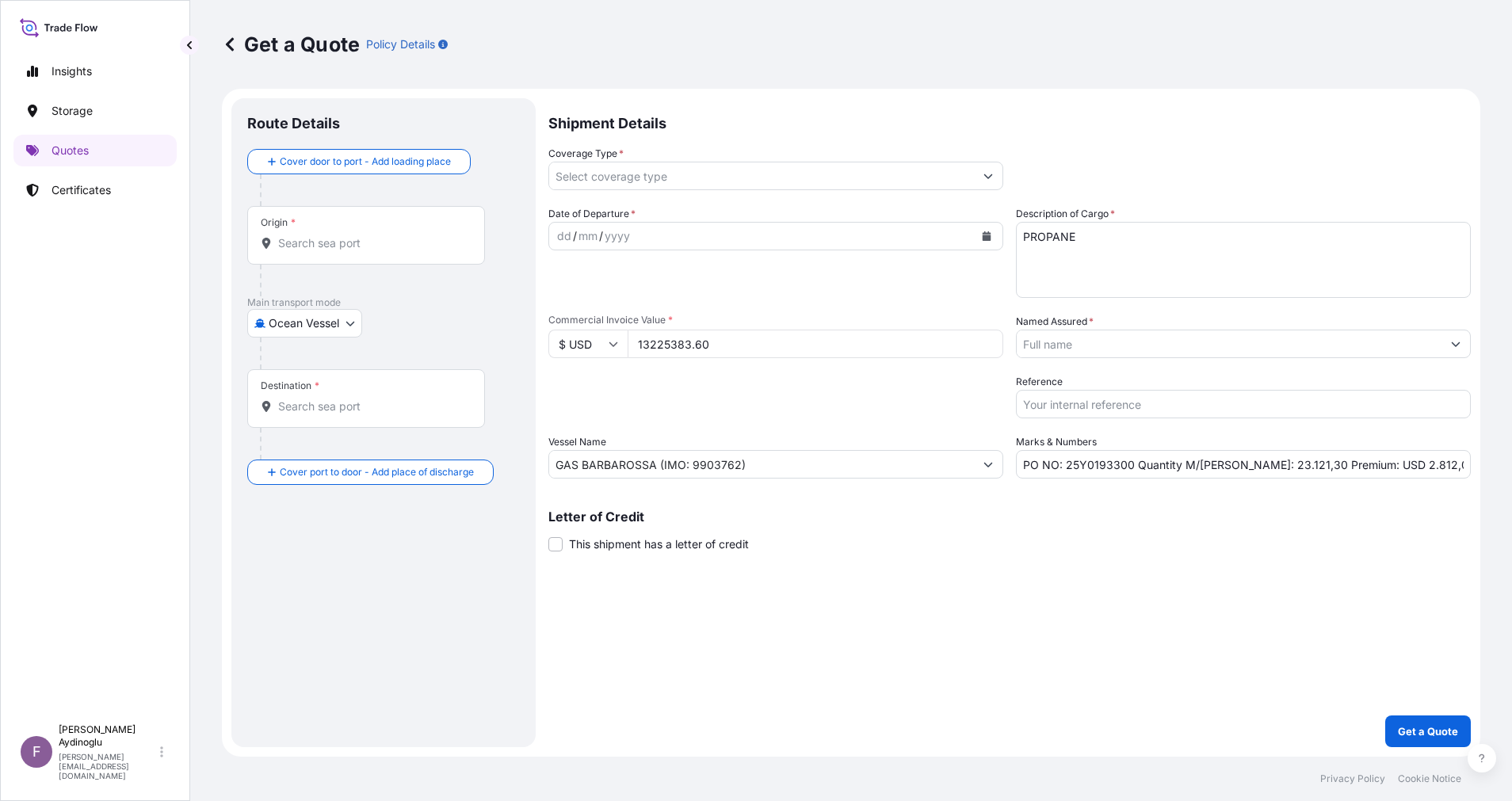
click at [894, 537] on div "Letter of Credit This shipment has a letter of credit Letter of credit * Letter…" at bounding box center [1010, 531] width 923 height 42
click at [377, 242] on input "Origin *" at bounding box center [372, 243] width 187 height 16
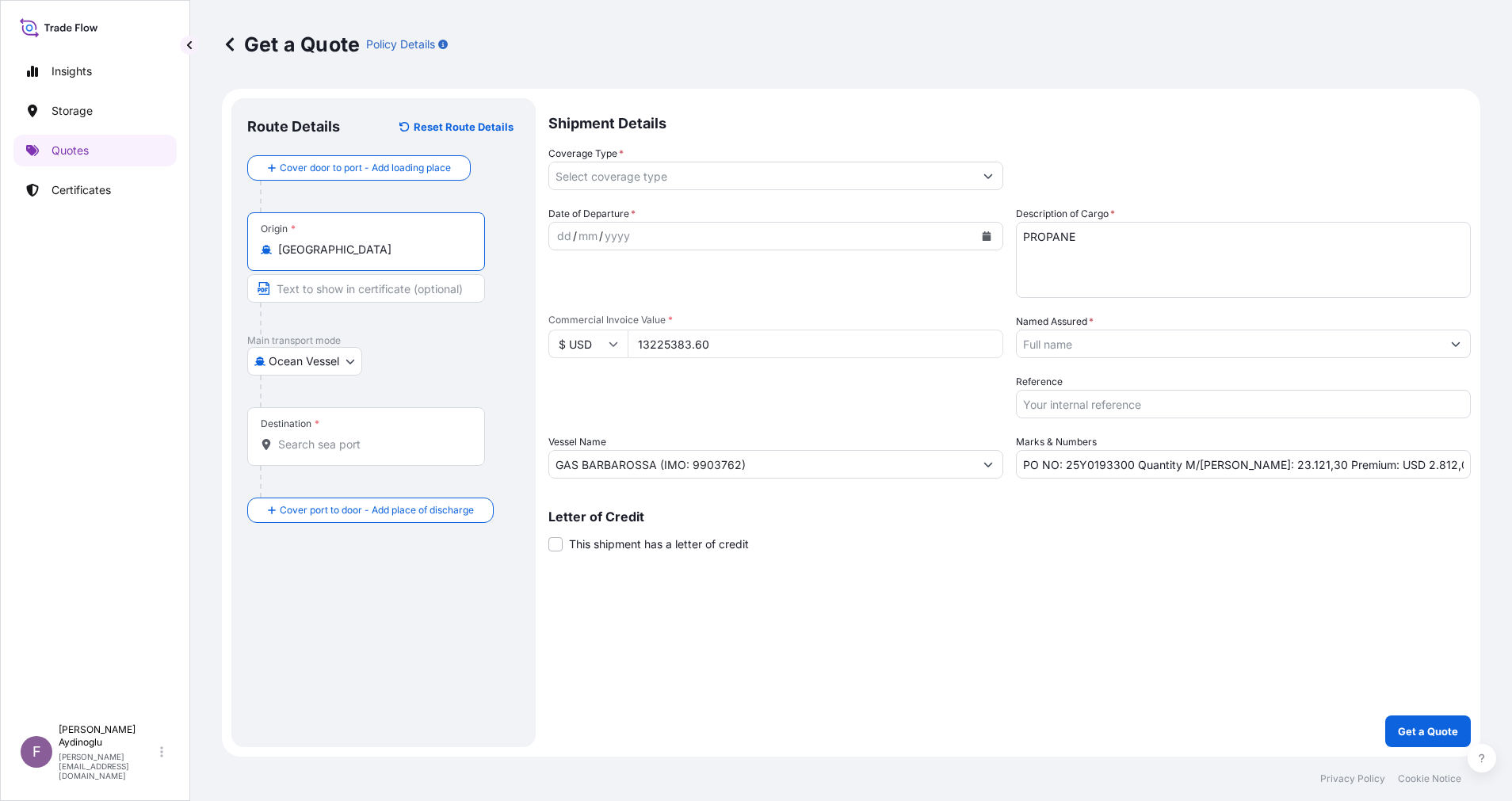
type input "[GEOGRAPHIC_DATA]"
type input "[GEOGRAPHIC_DATA], [GEOGRAPHIC_DATA] / [GEOGRAPHIC_DATA]"
click at [344, 434] on div "Destination *" at bounding box center [366, 436] width 238 height 59
click at [344, 436] on input "Destination *" at bounding box center [372, 444] width 187 height 16
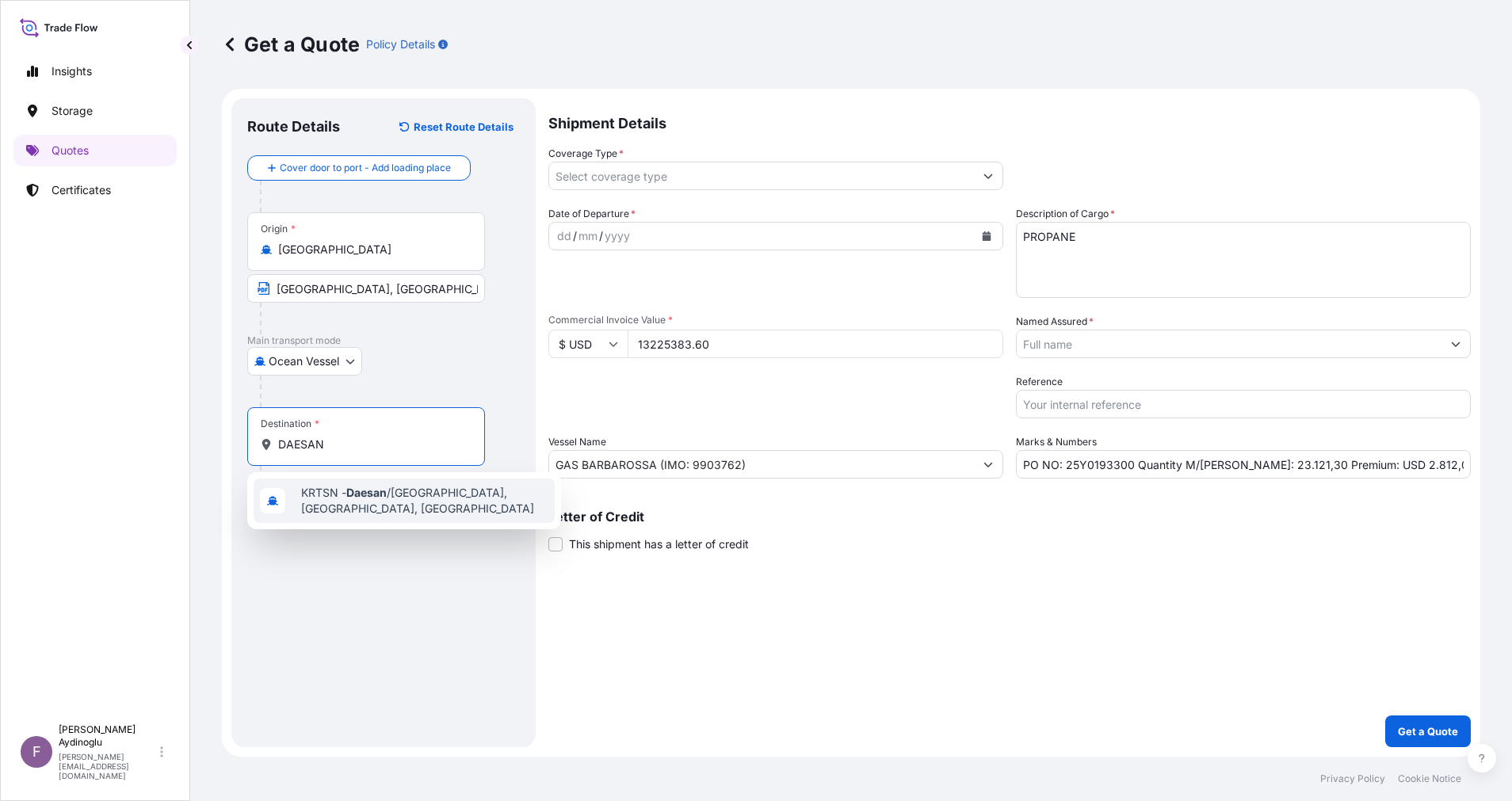
click at [408, 502] on span "KRTSN - Daesan /[GEOGRAPHIC_DATA], [GEOGRAPHIC_DATA], [GEOGRAPHIC_DATA]" at bounding box center [424, 501] width 248 height 32
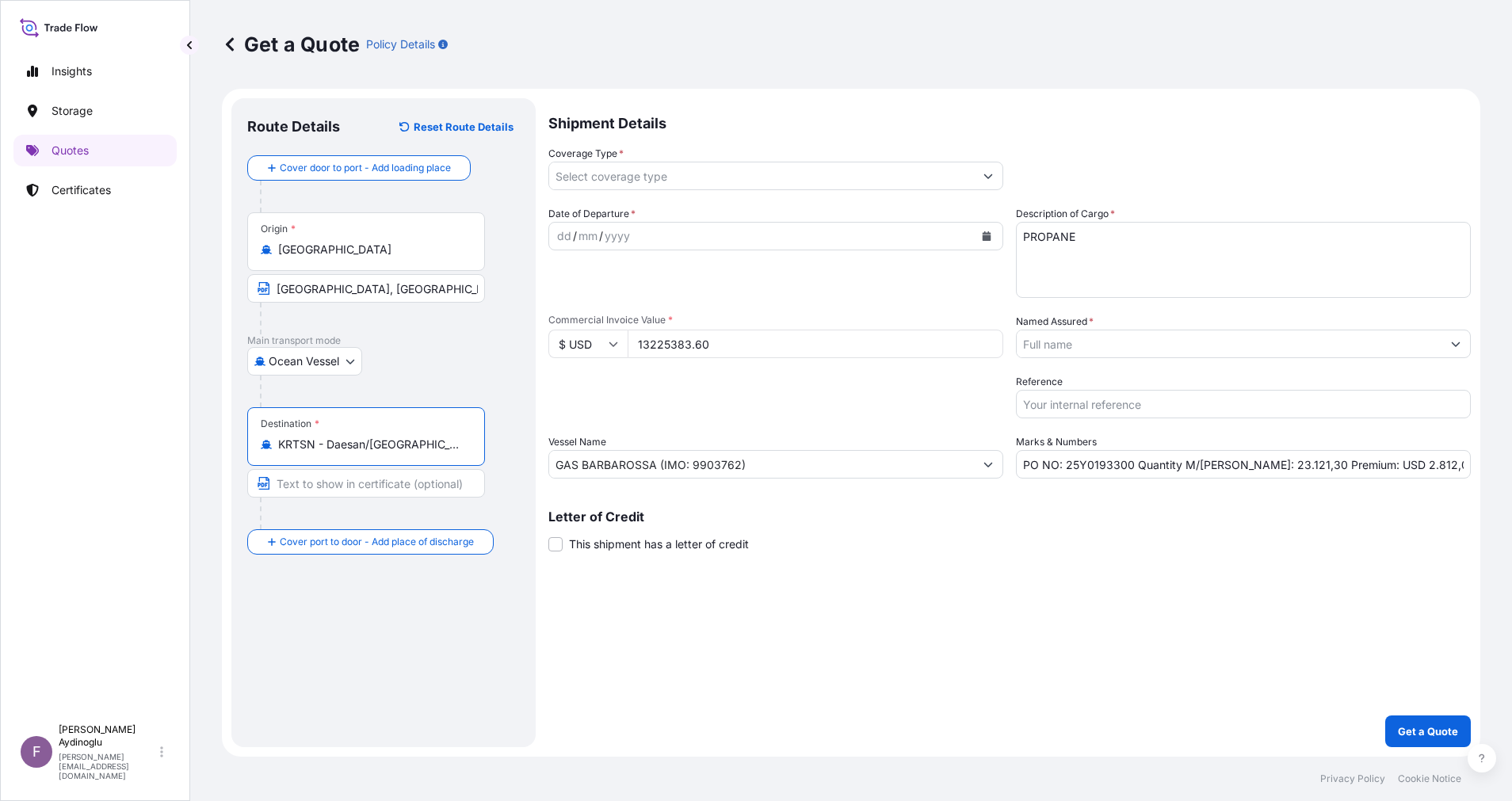
type input "KRTSN - Daesan/[GEOGRAPHIC_DATA], [GEOGRAPHIC_DATA], [GEOGRAPHIC_DATA]"
click at [397, 481] on input "Text to appear on certificate" at bounding box center [366, 483] width 238 height 29
type input "[GEOGRAPHIC_DATA] / [GEOGRAPHIC_DATA]"
click at [560, 619] on div "Shipment Details Coverage Type * Date of Departure * dd / mm / yyyy Cargo Categ…" at bounding box center [1010, 422] width 923 height 649
click at [563, 227] on div "dd" at bounding box center [565, 236] width 18 height 19
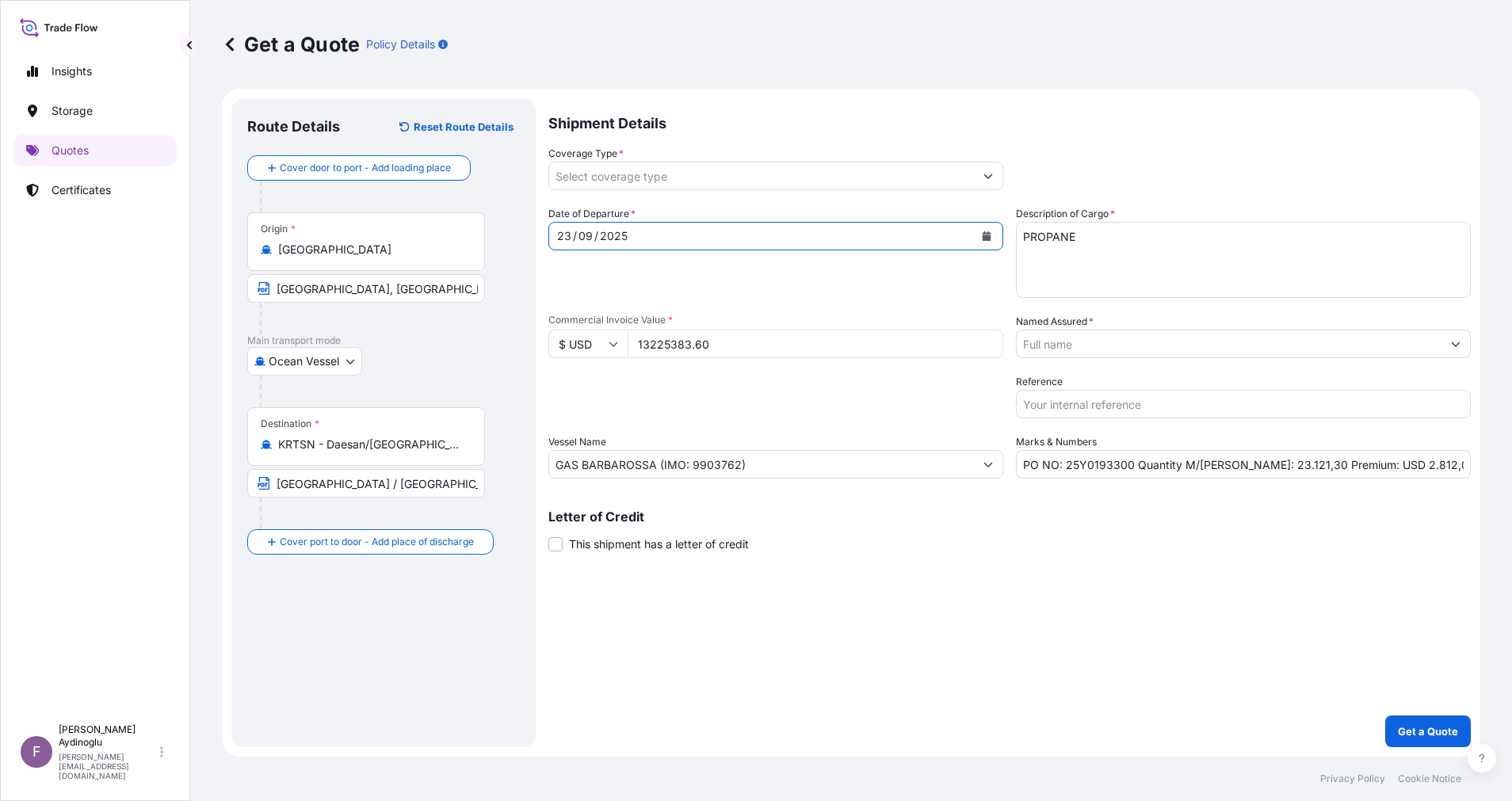
click at [869, 182] on input "Coverage Type *" at bounding box center [760, 176] width 424 height 29
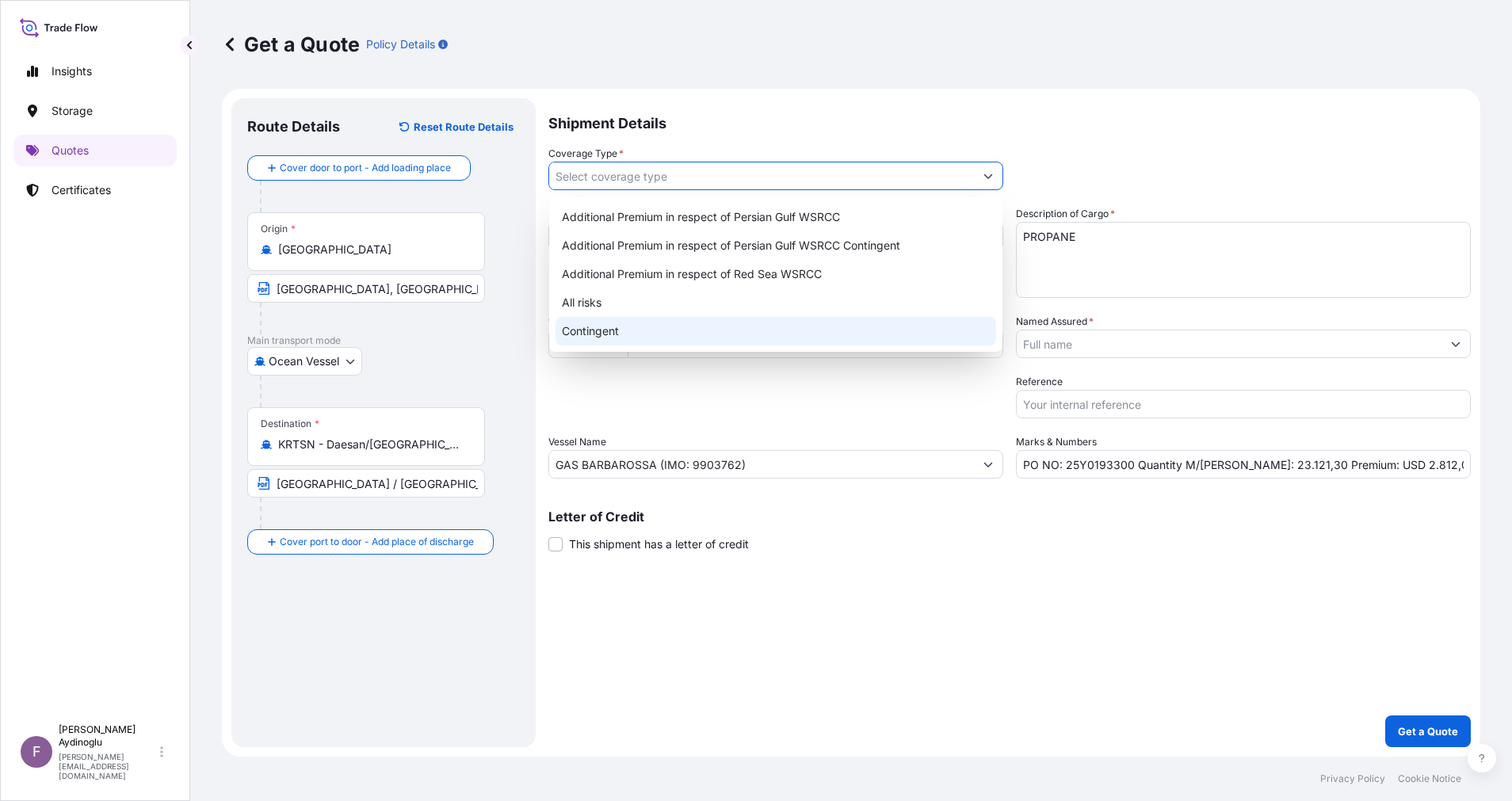
click at [791, 342] on div "Contingent" at bounding box center [775, 331] width 440 height 29
type input "Contingent"
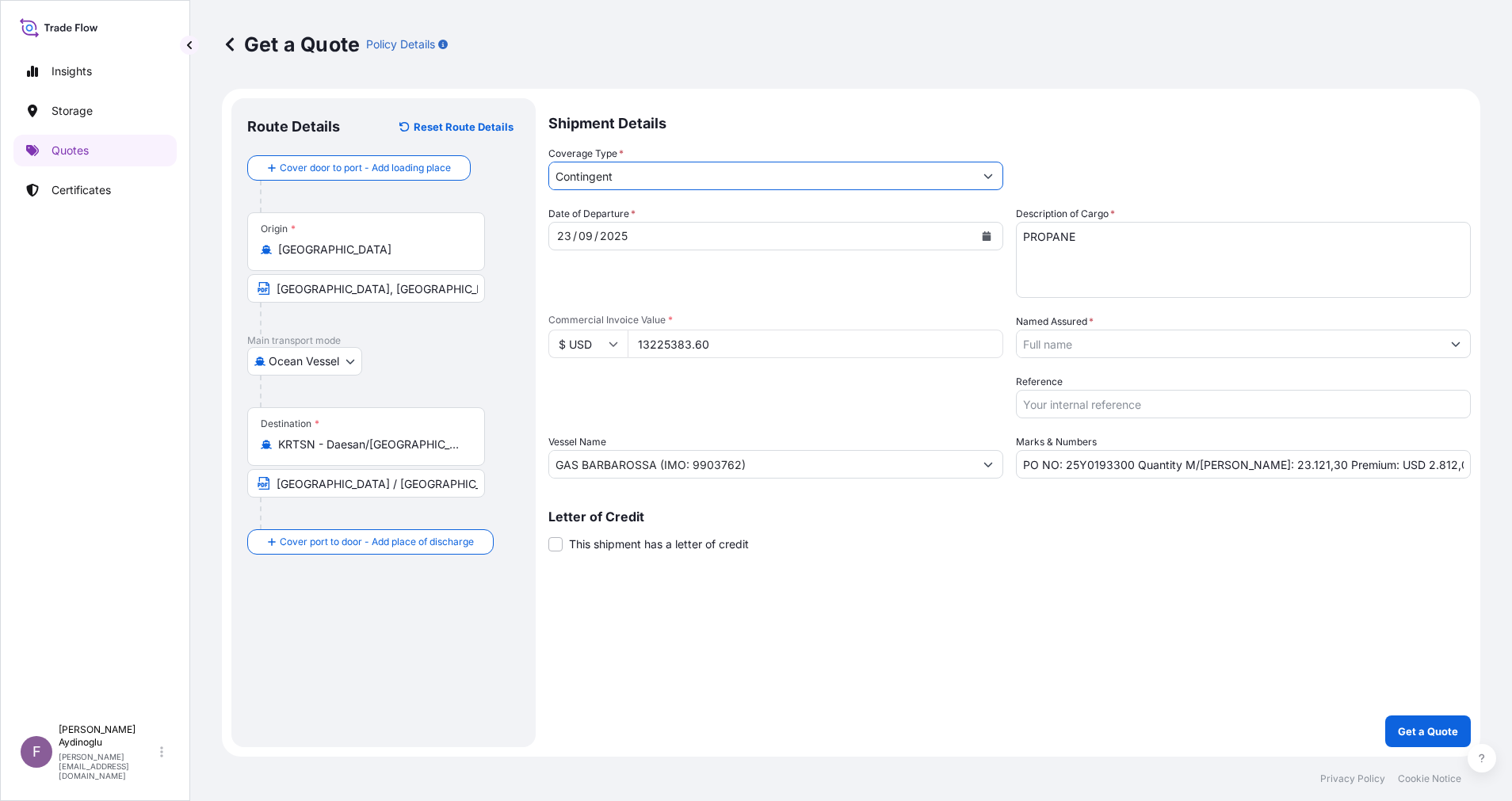
click at [828, 391] on div "Packing Category Type to search a container mode Please select a primary mode o…" at bounding box center [776, 396] width 455 height 45
drag, startPoint x: 1386, startPoint y: 463, endPoint x: 1359, endPoint y: 464, distance: 27.0
click at [1359, 464] on input "PO NO: 25Y0193300 Quantity M/[PERSON_NAME]: 23.121,30 Premium: USD 2.812,08" at bounding box center [1244, 464] width 455 height 29
type input "PO NO: 25Y0193300 Quantity M/[PERSON_NAME]: 23.121,30 Premium: USD 661,27"
click at [1271, 342] on input "Named Assured *" at bounding box center [1229, 344] width 424 height 29
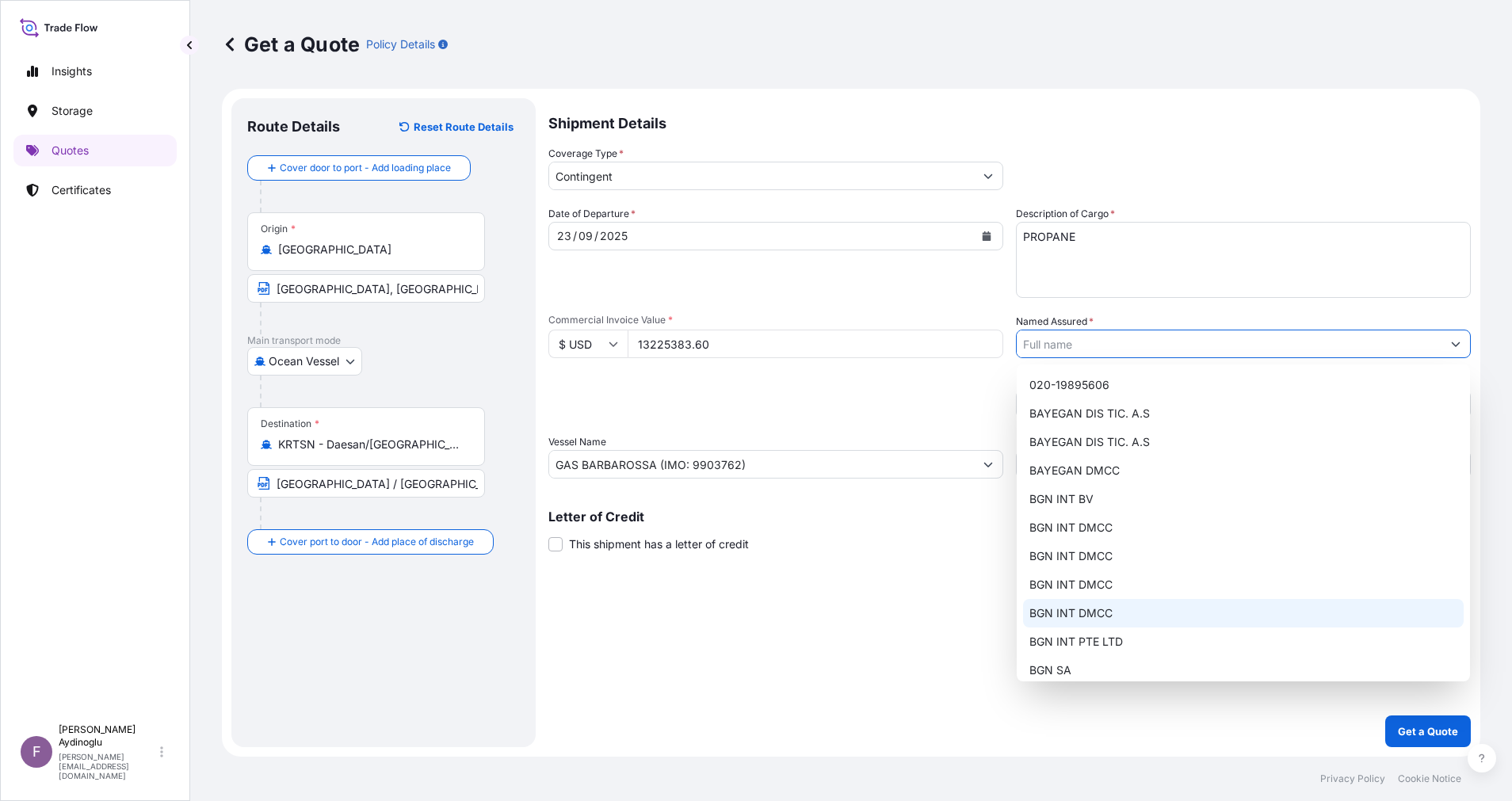
click at [1211, 593] on div "BGN INT DMCC" at bounding box center [1243, 584] width 440 height 29
type input "BGN INT DMCC"
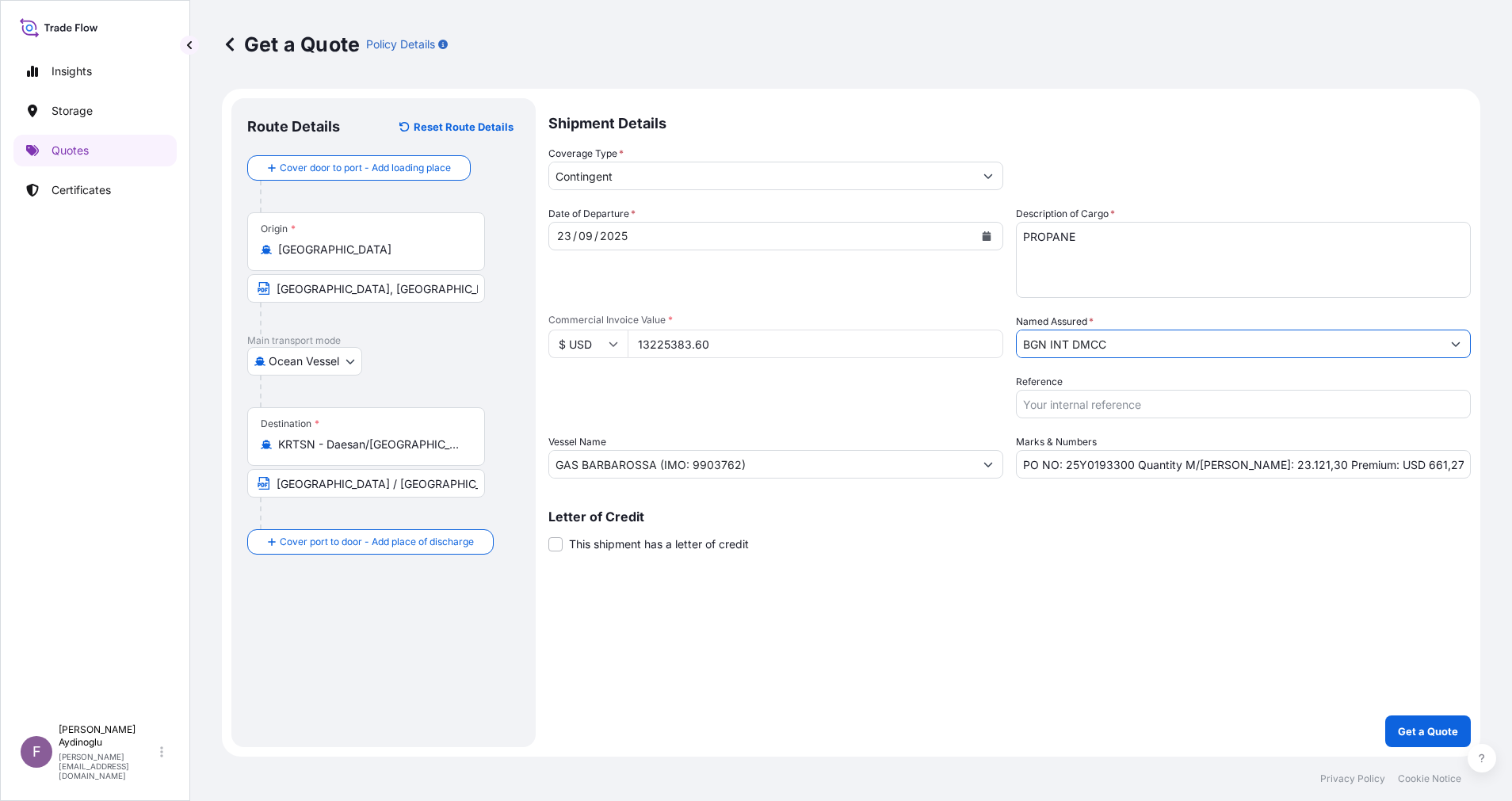
click at [987, 649] on div "Shipment Details Coverage Type * Contingent Date of Departure * [DATE] Cargo Ca…" at bounding box center [1010, 422] width 923 height 649
click at [1425, 724] on p "Get a Quote" at bounding box center [1428, 731] width 61 height 16
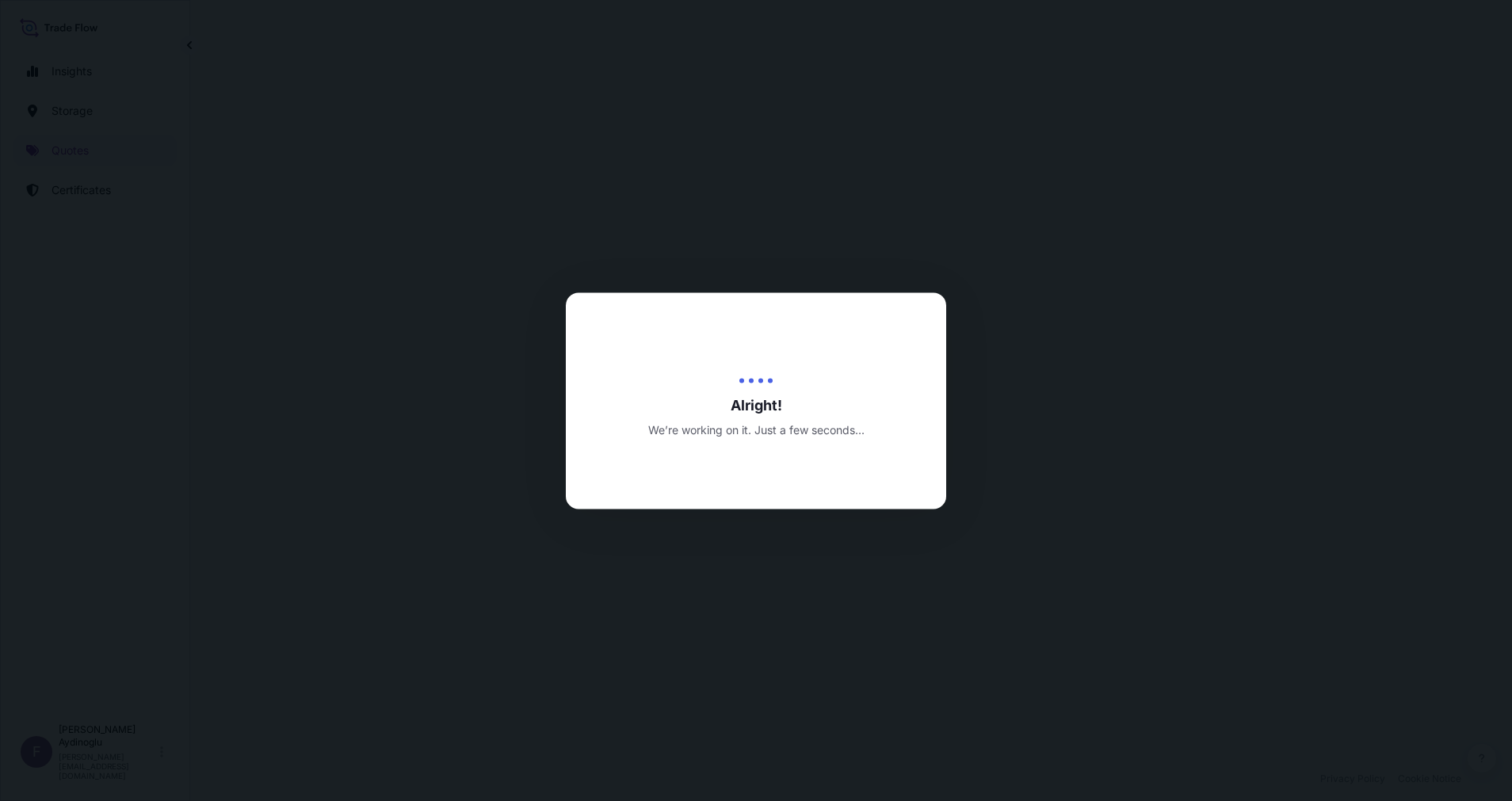
select select "Ocean Vessel"
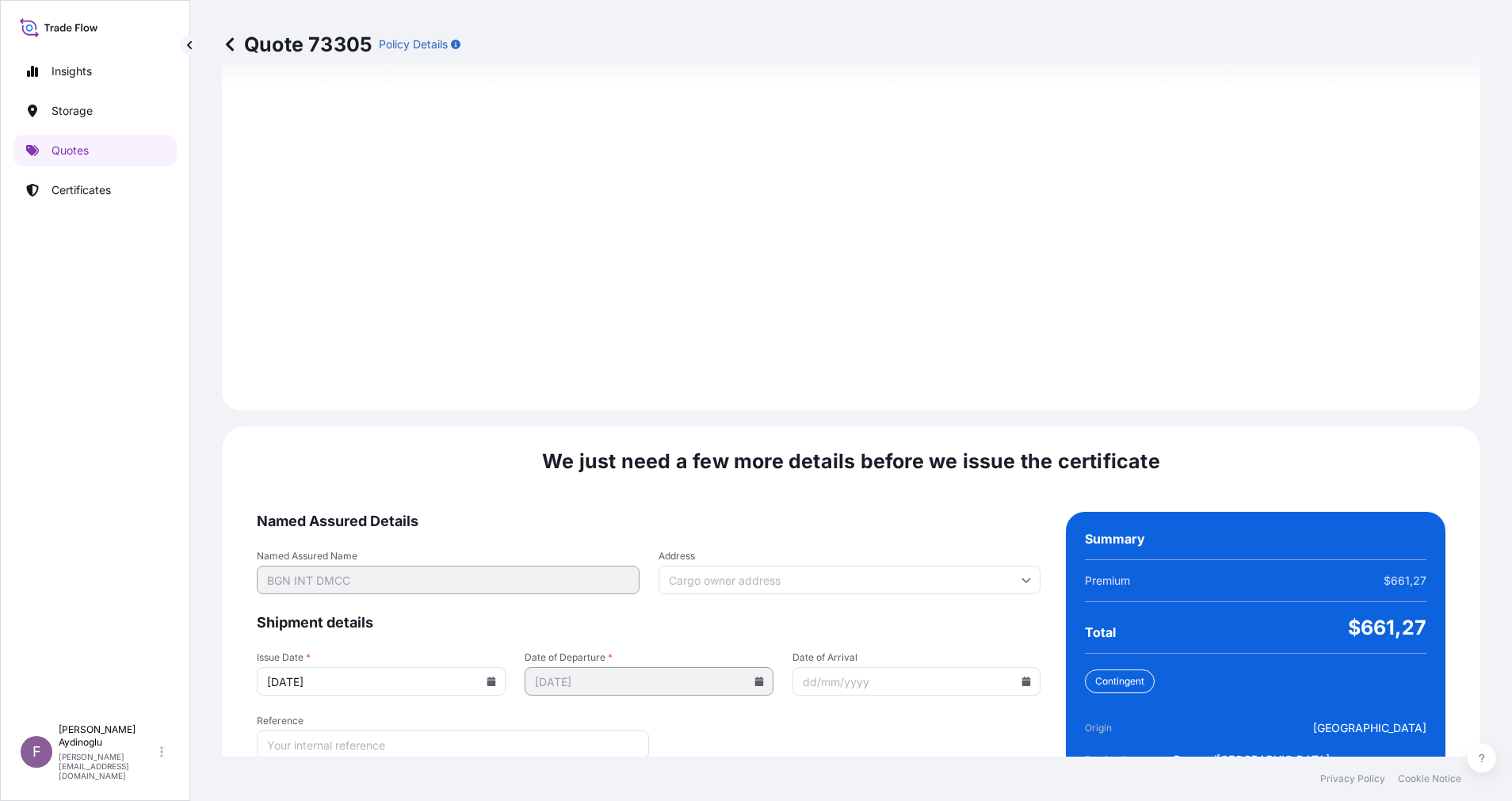
scroll to position [1700, 0]
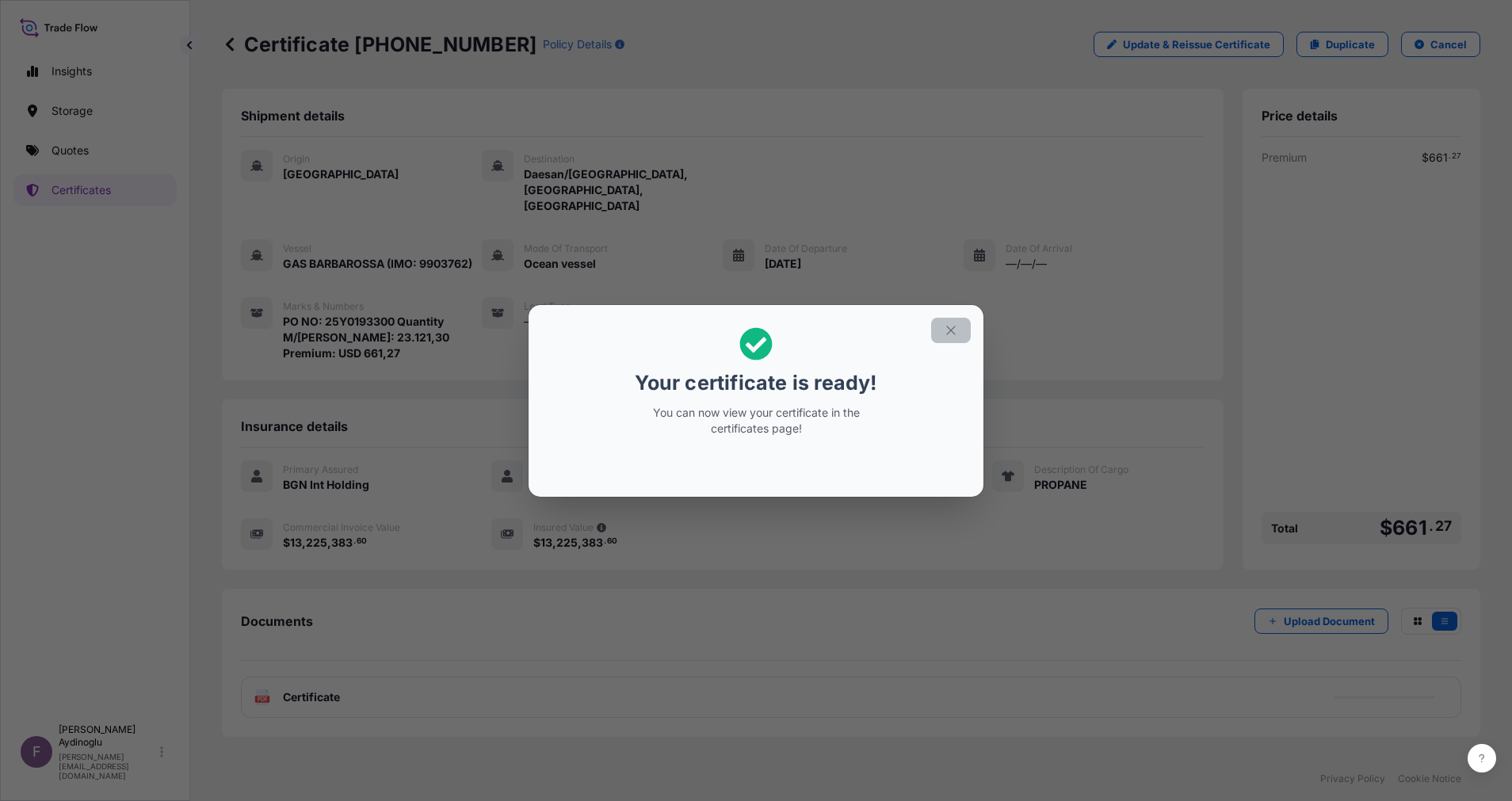
click at [942, 334] on button "button" at bounding box center [951, 331] width 40 height 26
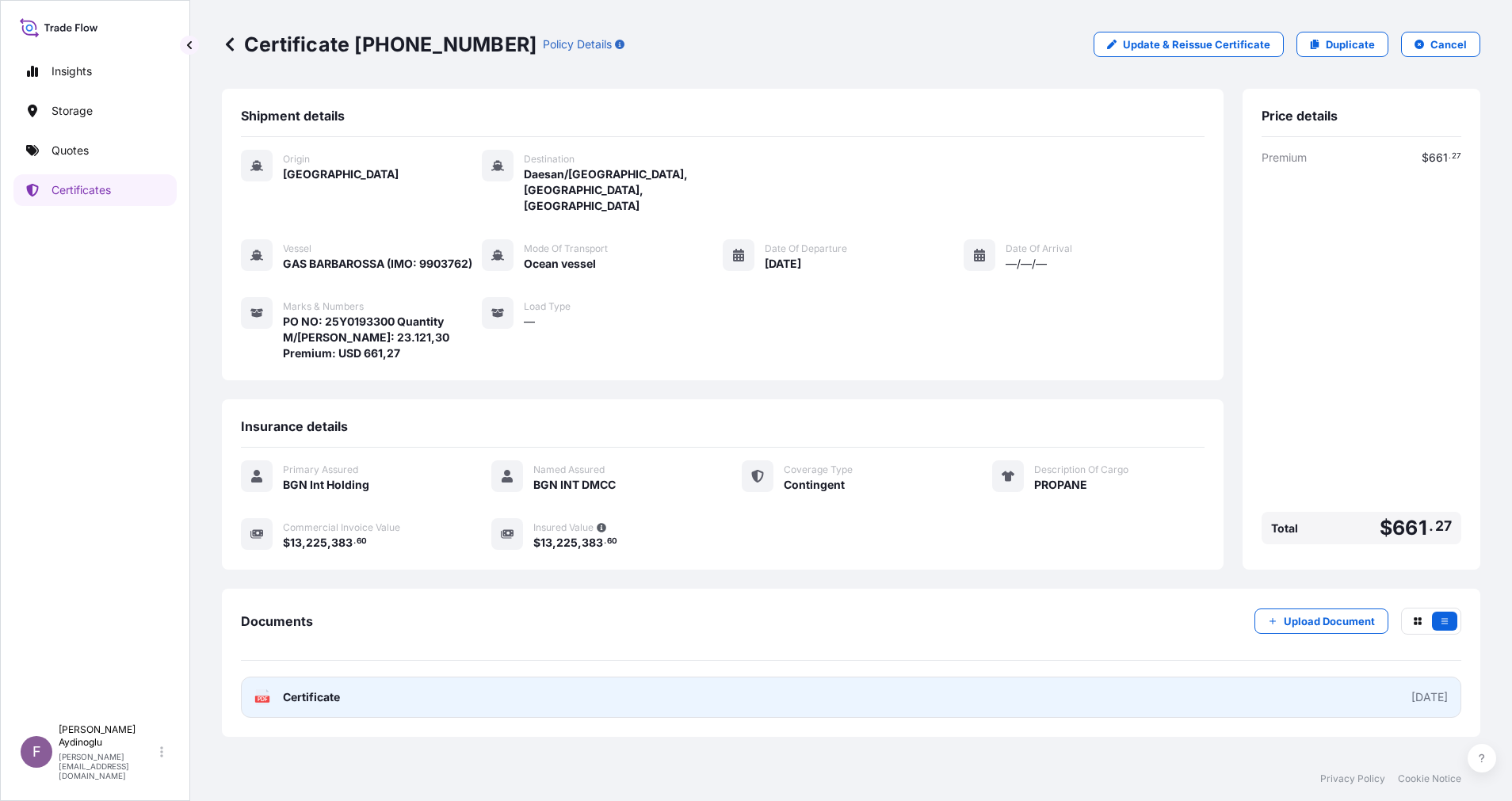
click at [885, 677] on link "PDF Certificate [DATE]" at bounding box center [851, 697] width 1221 height 41
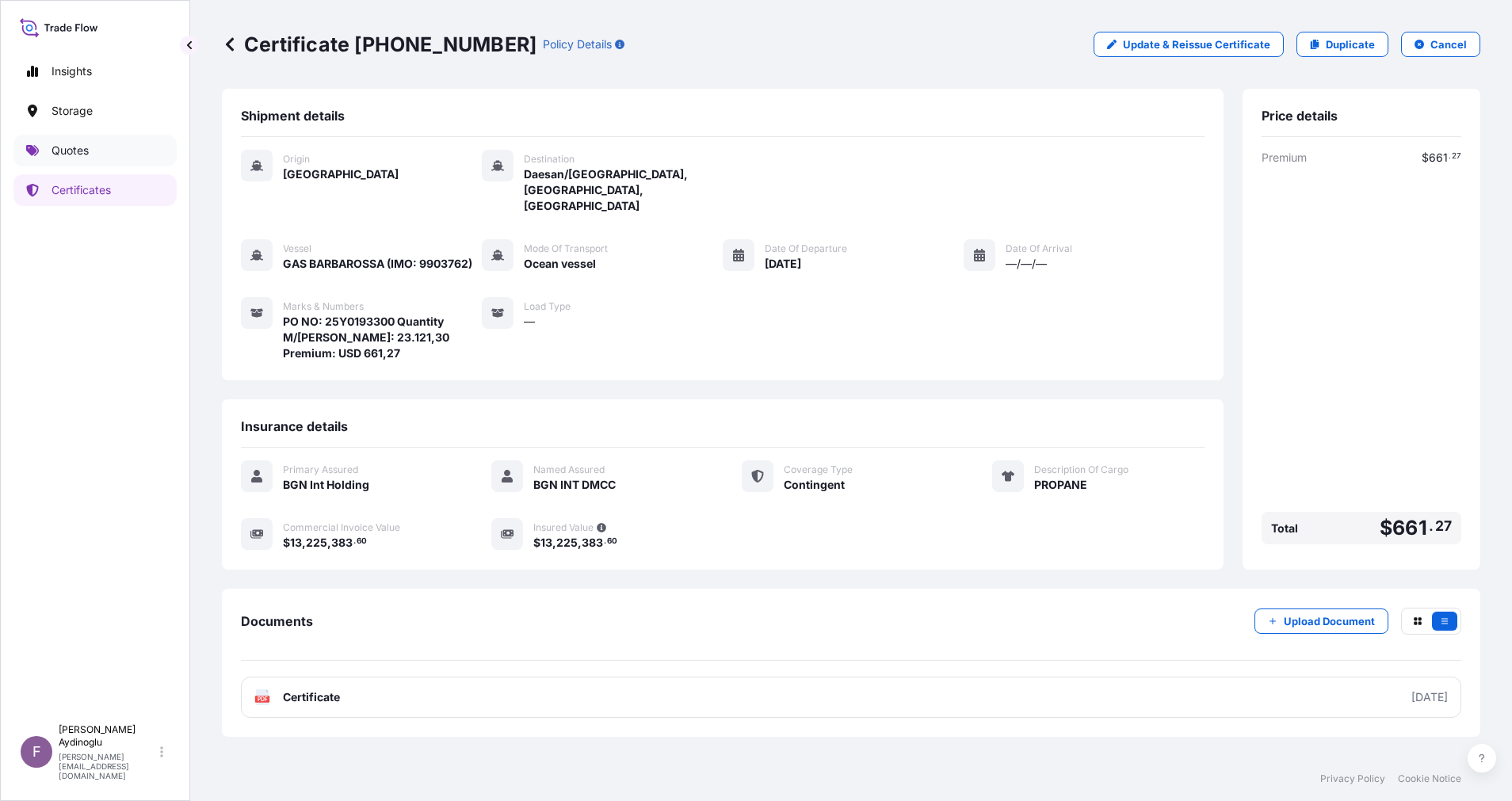
click at [123, 148] on link "Quotes" at bounding box center [95, 151] width 163 height 32
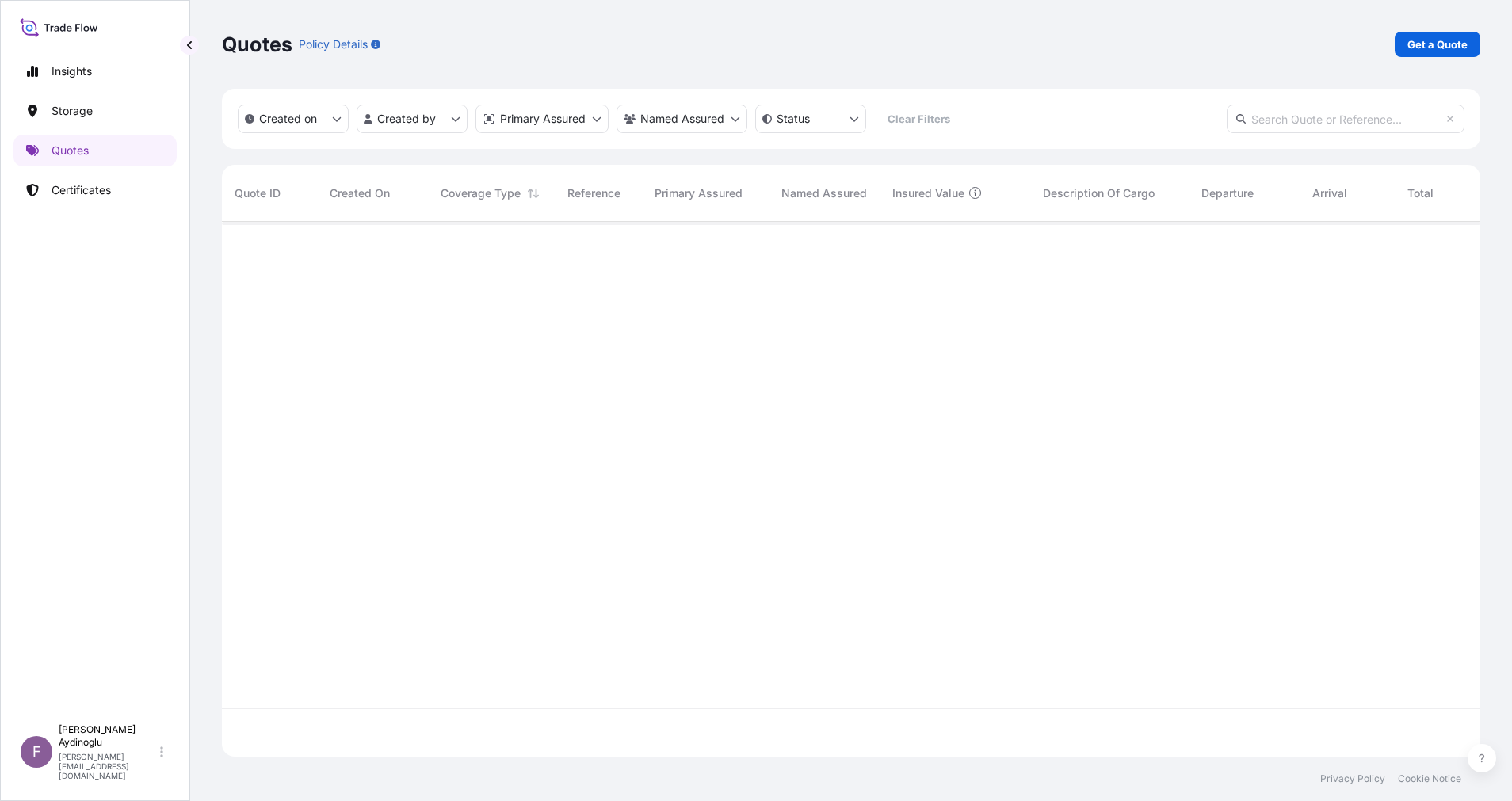
scroll to position [526, 1241]
click at [1445, 48] on p "Get a Quote" at bounding box center [1437, 45] width 61 height 16
select select "Ocean Vessel"
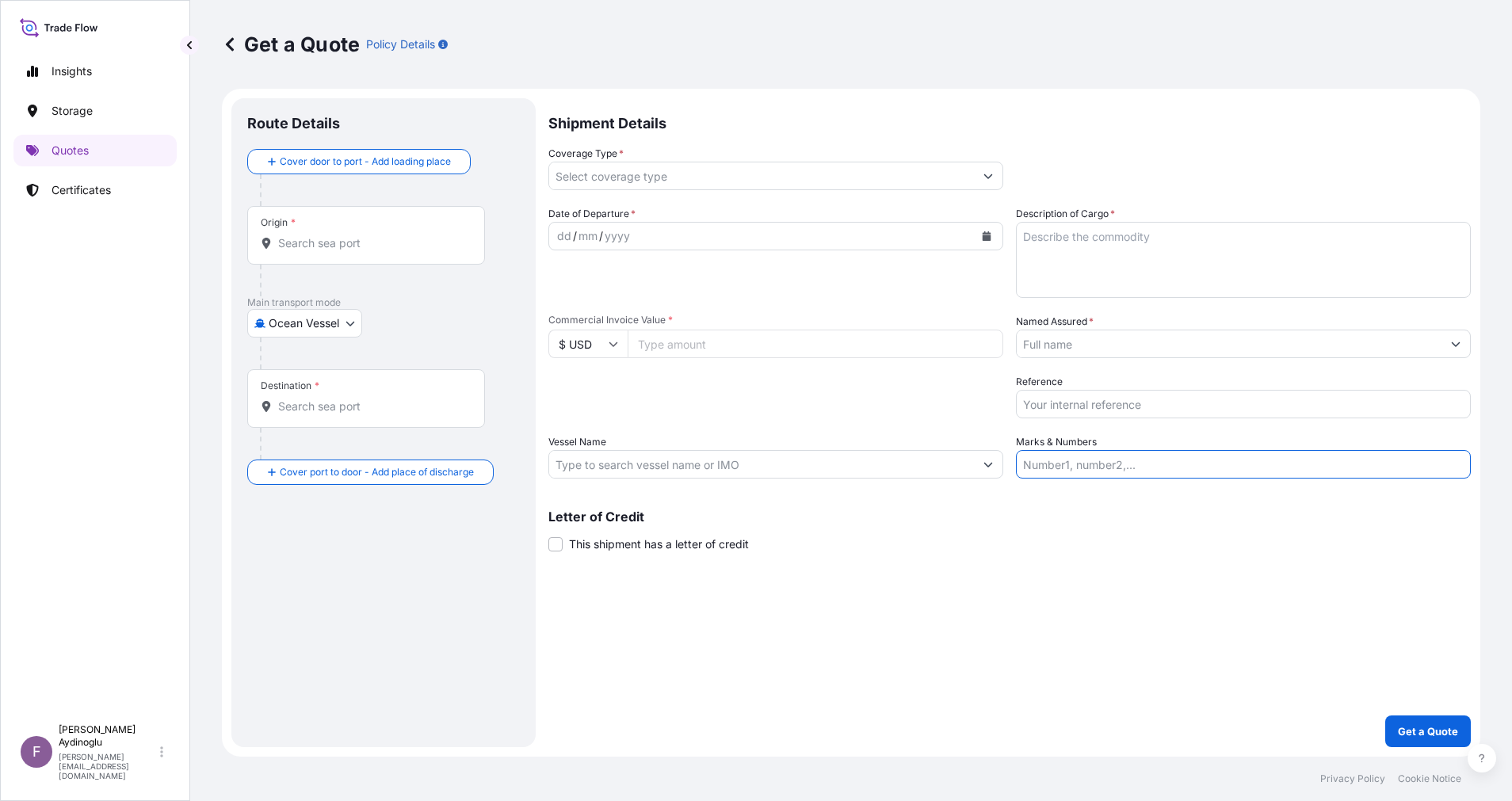
click at [1132, 462] on input "Marks & Numbers" at bounding box center [1244, 464] width 455 height 29
paste input "PO NO: 25Y0193300 Quantity M/[PERSON_NAME]: 23.121,30 Premium: USD 661,27"
click at [1119, 460] on input "PO NO: 25Y0193300 Quantity M/[PERSON_NAME]: 23.121,30 Premium: USD 661,27" at bounding box center [1244, 464] width 455 height 29
type input "PO NO: 25Y0193400 Quantity M/[PERSON_NAME]: 23.121,30 Premium: USD 661,27"
click at [1121, 272] on textarea "Description of Cargo *" at bounding box center [1244, 259] width 455 height 77
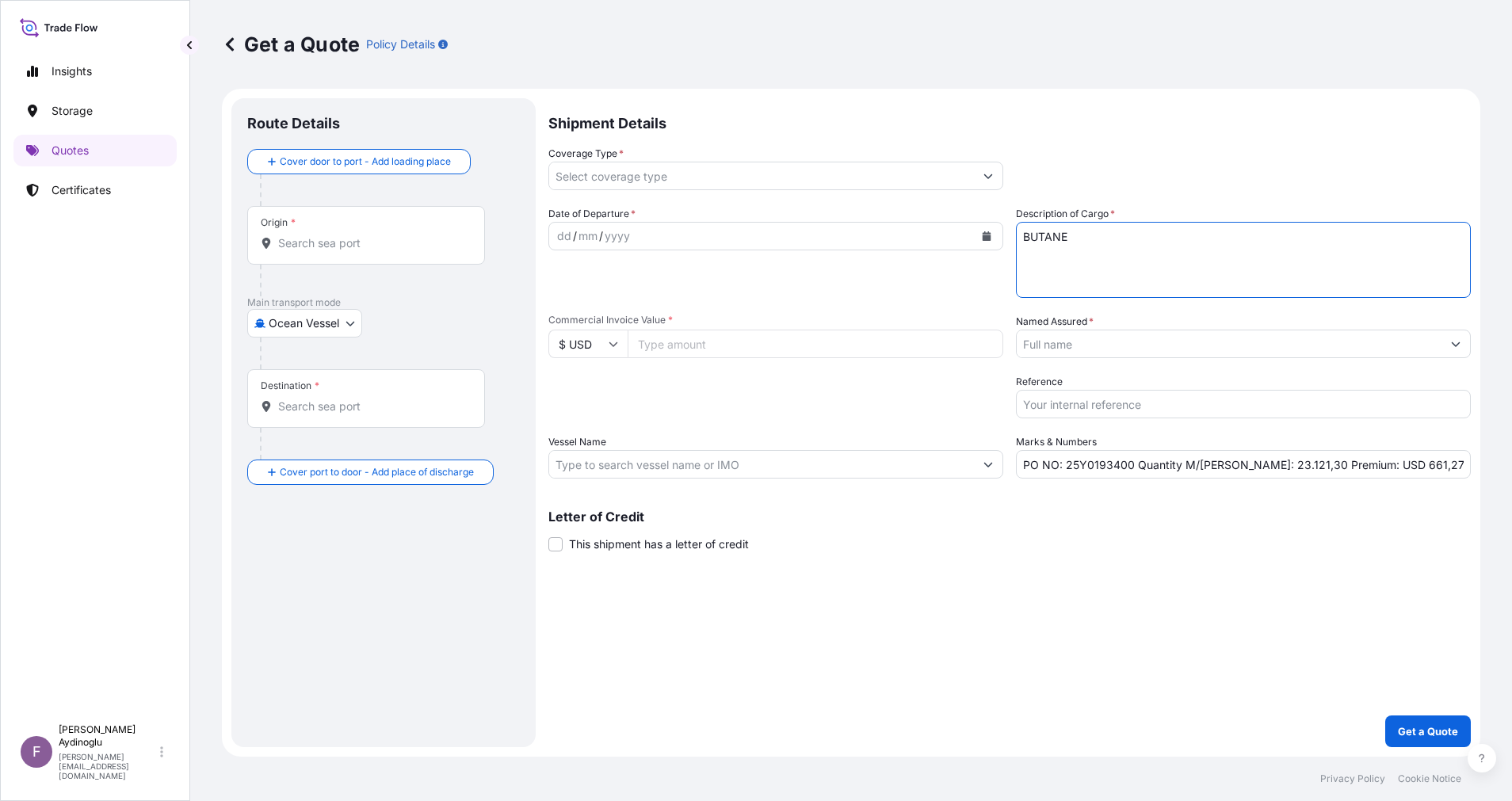
type textarea "BUTANE"
click at [682, 342] on input "Commercial Invoice Value *" at bounding box center [815, 344] width 376 height 29
type input "13290930.22"
click at [1260, 463] on input "PO NO: 25Y0193400 Quantity M/[PERSON_NAME]: 23.121,30 Premium: USD 661,27" at bounding box center [1244, 464] width 455 height 29
type input "PO NO: 25Y0193400 Quantity M/[PERSON_NAME]: 23.235,89 Premium: USD 661,27"
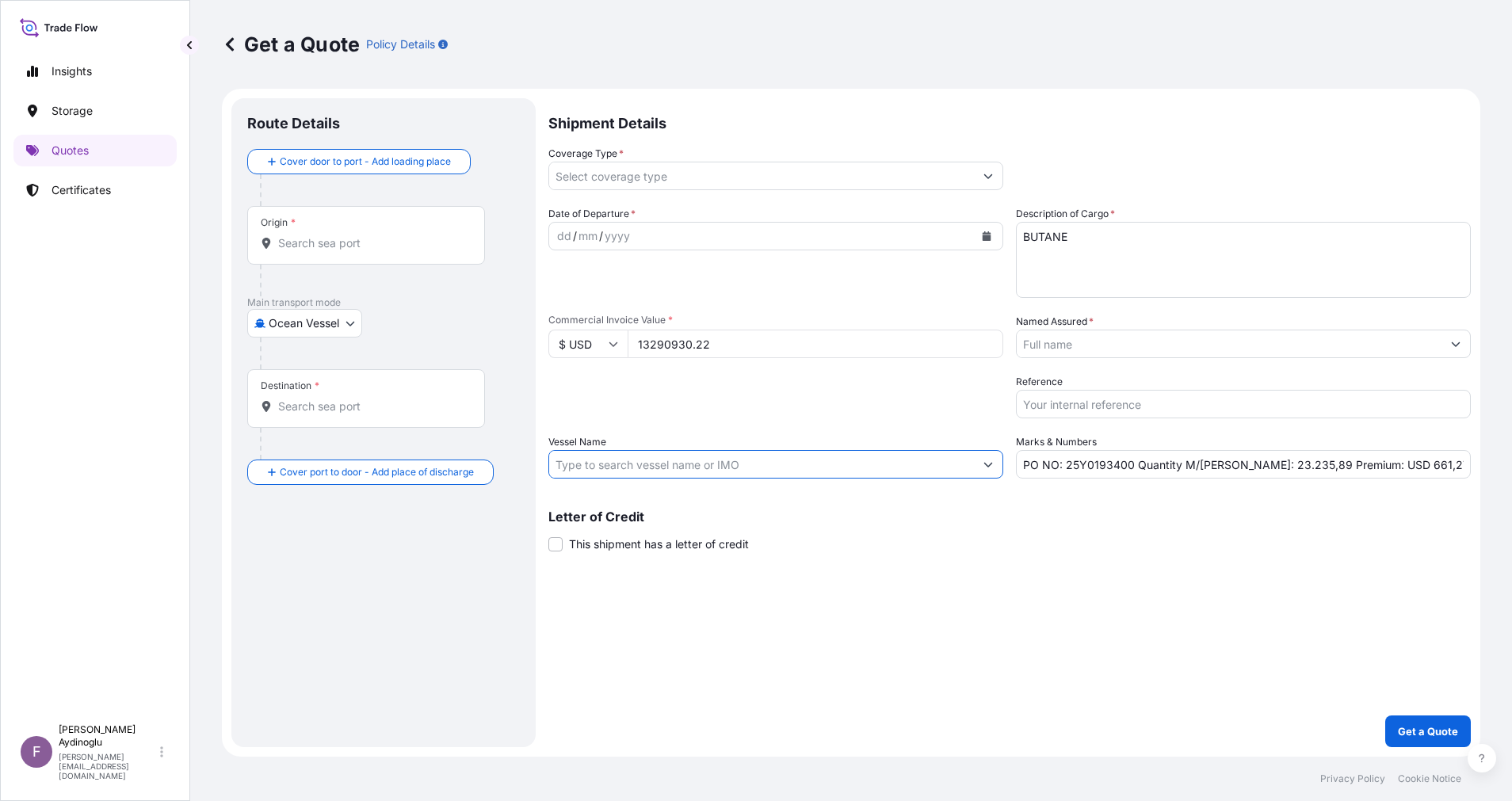
click at [818, 466] on input "Vessel Name" at bounding box center [760, 464] width 424 height 29
paste input "GAS BARBAROSSA (IMO: 9903762)"
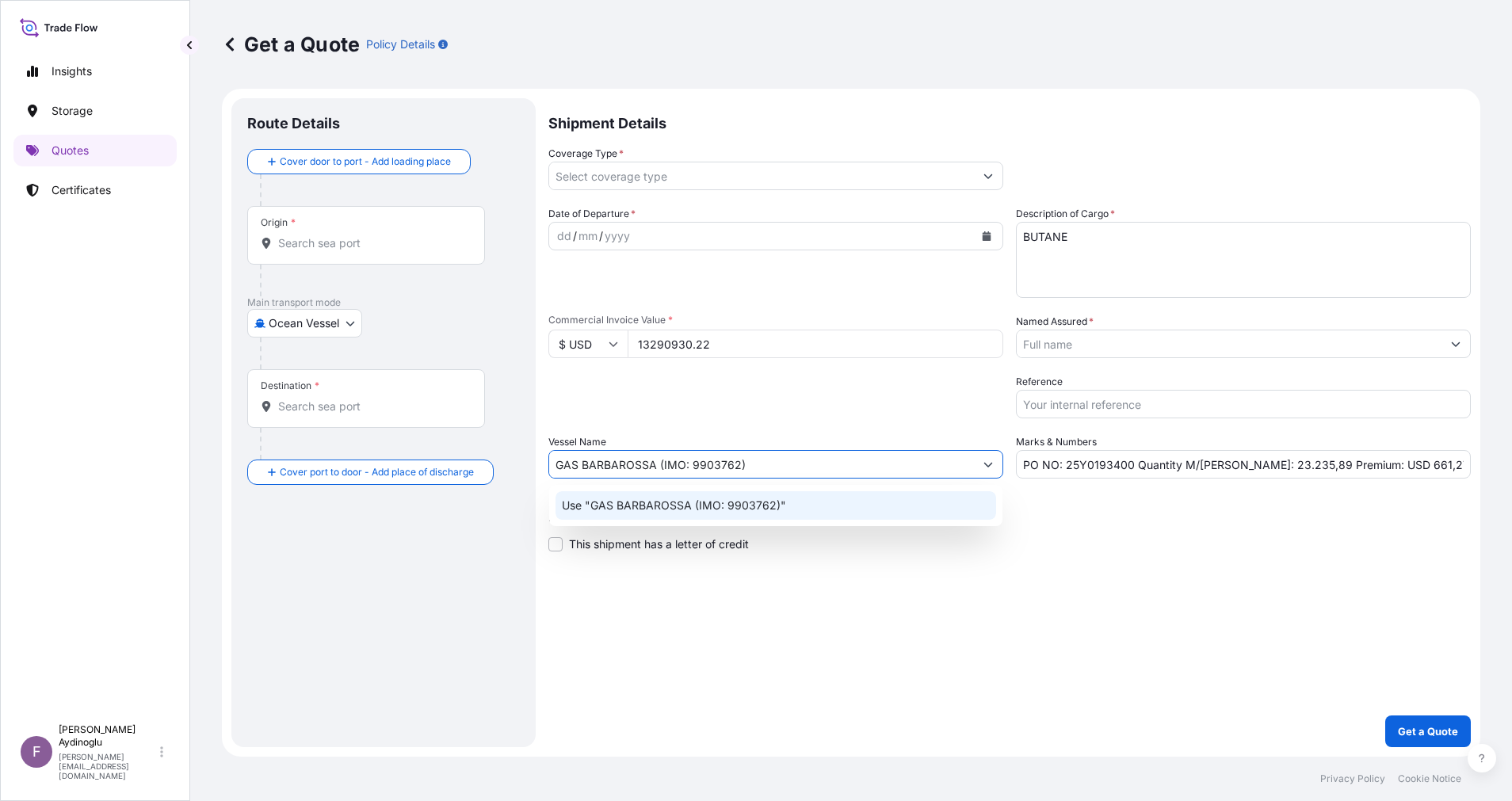
click at [799, 506] on div "Use "GAS BARBAROSSA (IMO: 9903762)"" at bounding box center [775, 505] width 440 height 29
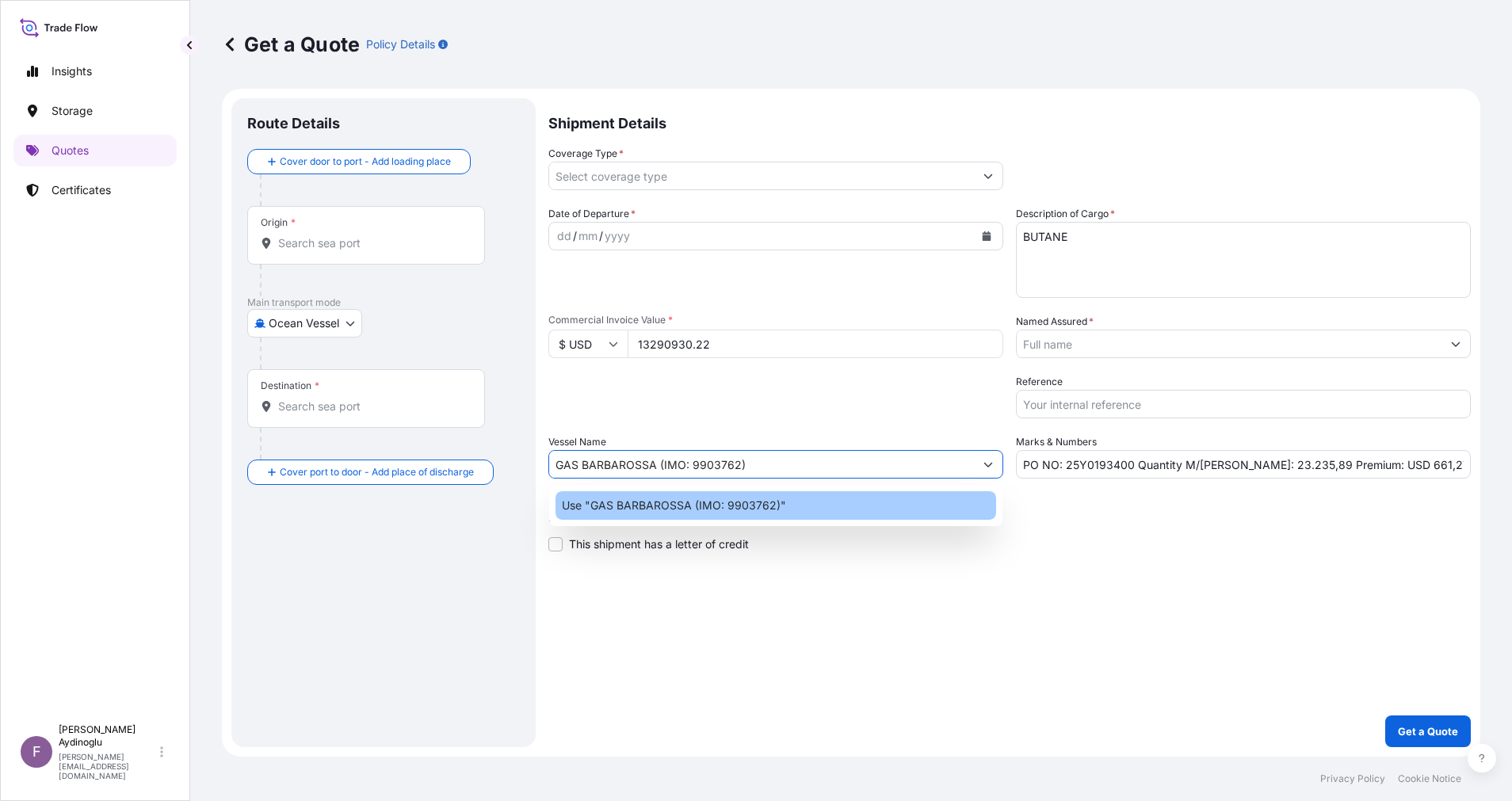
type input "GAS BARBAROSSA (IMO: 9903762)"
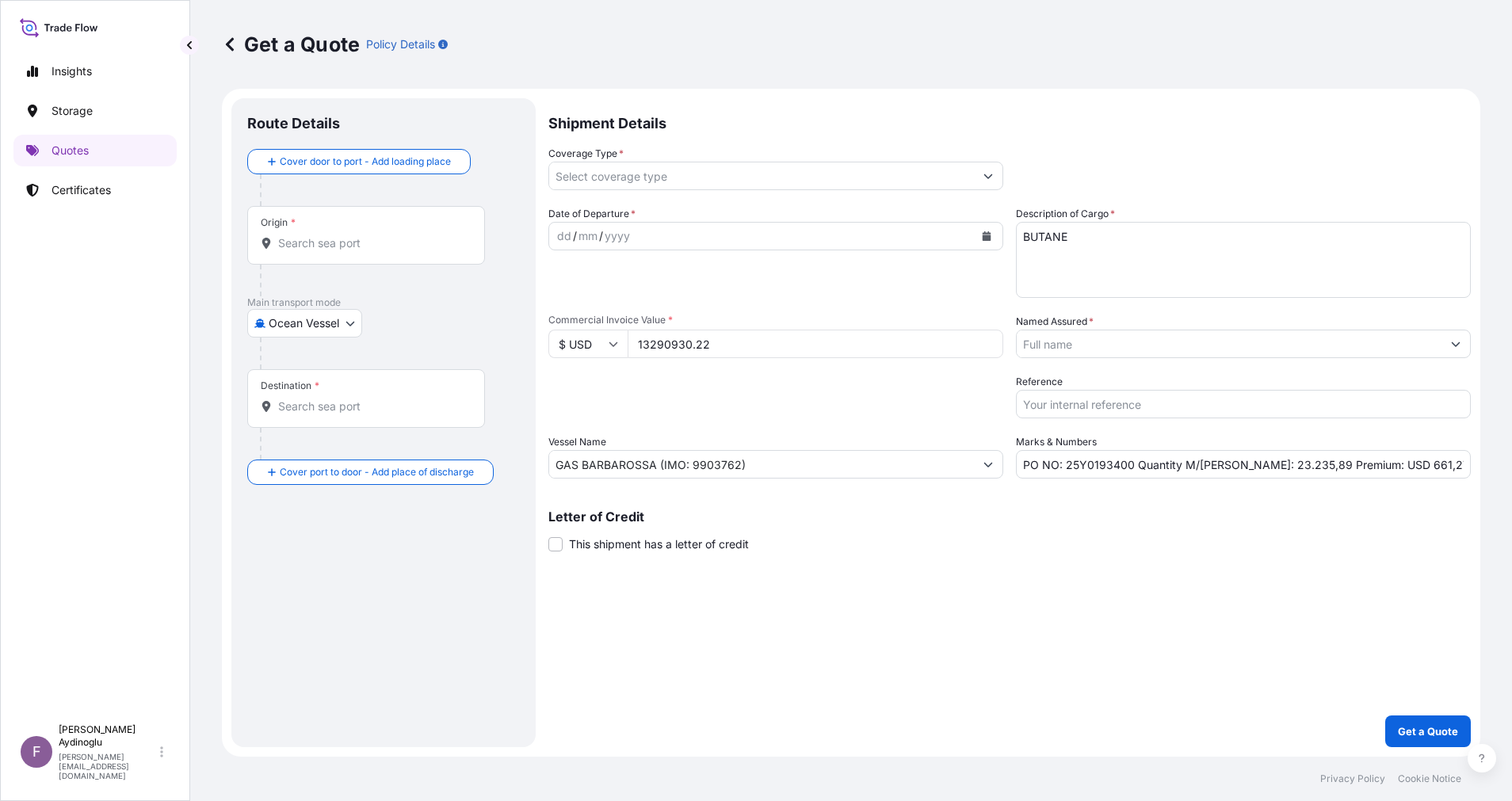
click at [922, 542] on div "Letter of Credit This shipment has a letter of credit Letter of credit * Letter…" at bounding box center [1010, 531] width 923 height 42
click at [349, 227] on div "Origin *" at bounding box center [366, 235] width 238 height 59
click at [349, 236] on input "Origin *" at bounding box center [372, 243] width 187 height 16
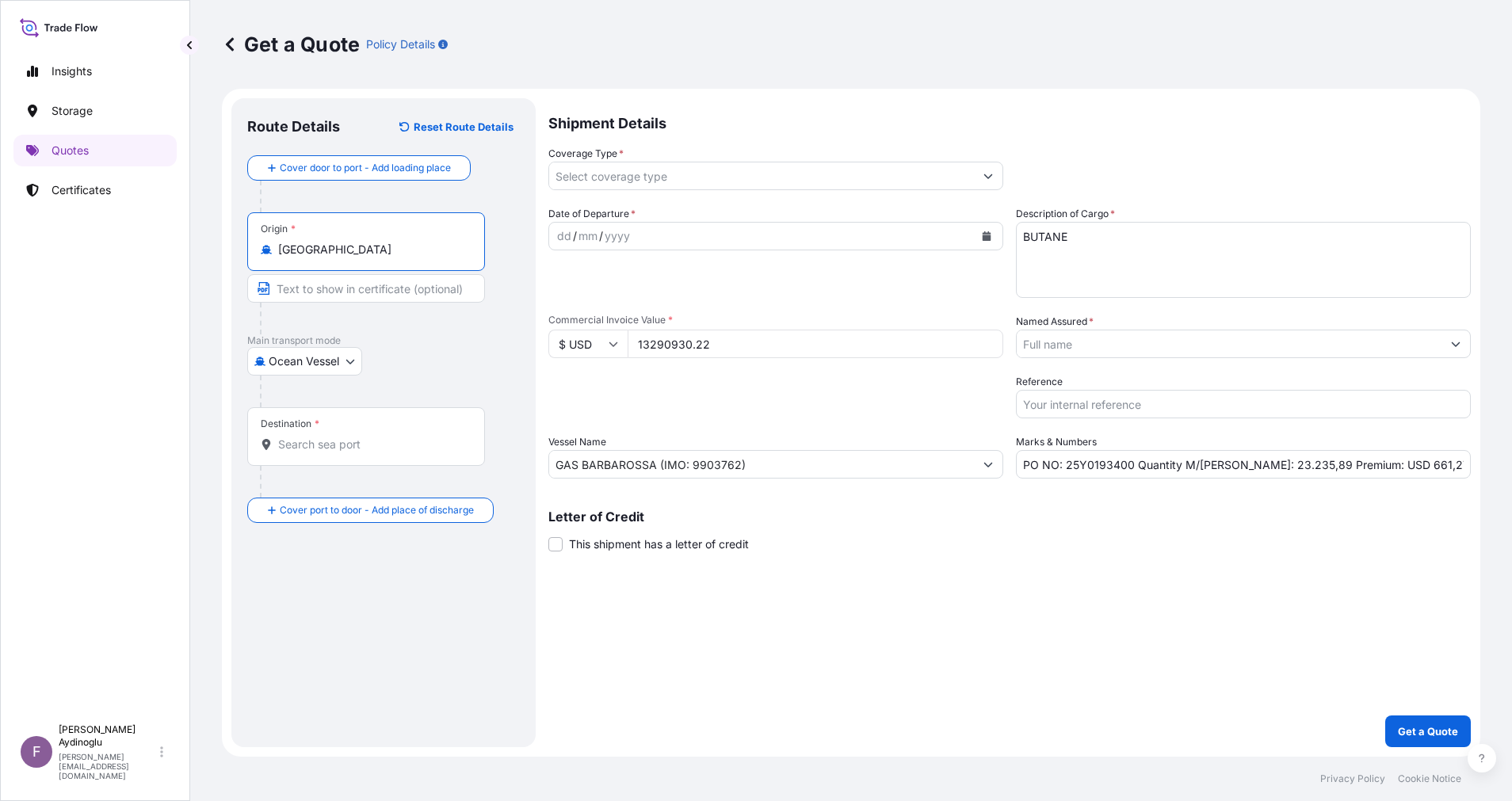
type input "[GEOGRAPHIC_DATA]"
click at [369, 282] on input "Text to appear on certificate" at bounding box center [366, 288] width 238 height 29
type input "[GEOGRAPHIC_DATA], [GEOGRAPHIC_DATA] / [GEOGRAPHIC_DATA]"
click at [425, 339] on p "Main transport mode" at bounding box center [384, 340] width 272 height 13
click at [383, 452] on div "Destination *" at bounding box center [366, 436] width 238 height 59
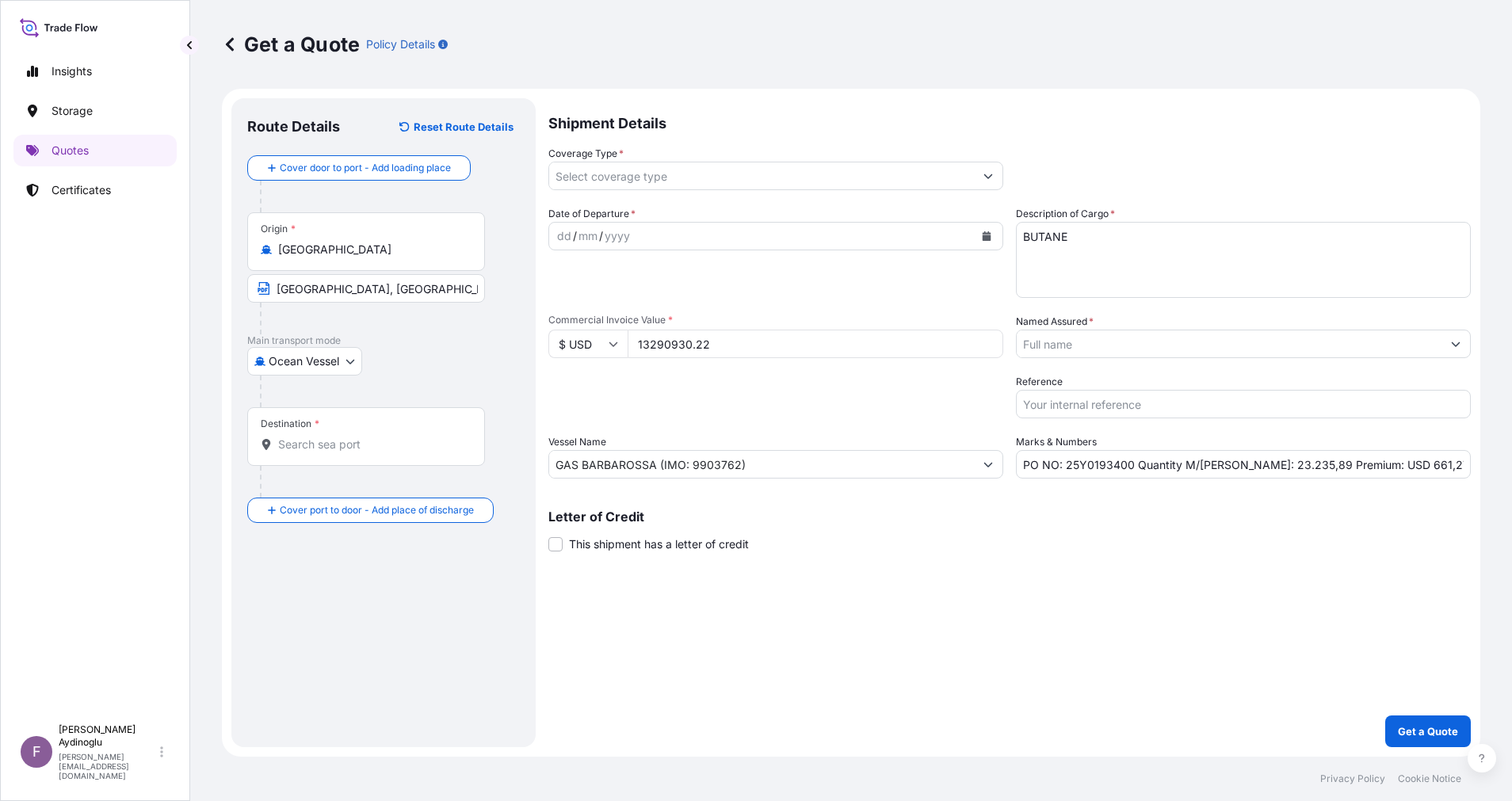
click at [383, 452] on input "Destination *" at bounding box center [372, 444] width 187 height 16
type input "KRTSN - Daesan/[GEOGRAPHIC_DATA], [GEOGRAPHIC_DATA], [GEOGRAPHIC_DATA]"
click at [382, 480] on input "Text to appear on certificate" at bounding box center [366, 483] width 238 height 29
type input "[GEOGRAPHIC_DATA] / [GEOGRAPHIC_DATA]"
click at [661, 632] on div "Shipment Details Coverage Type * Date of Departure * dd / mm / yyyy Cargo Categ…" at bounding box center [1010, 422] width 923 height 649
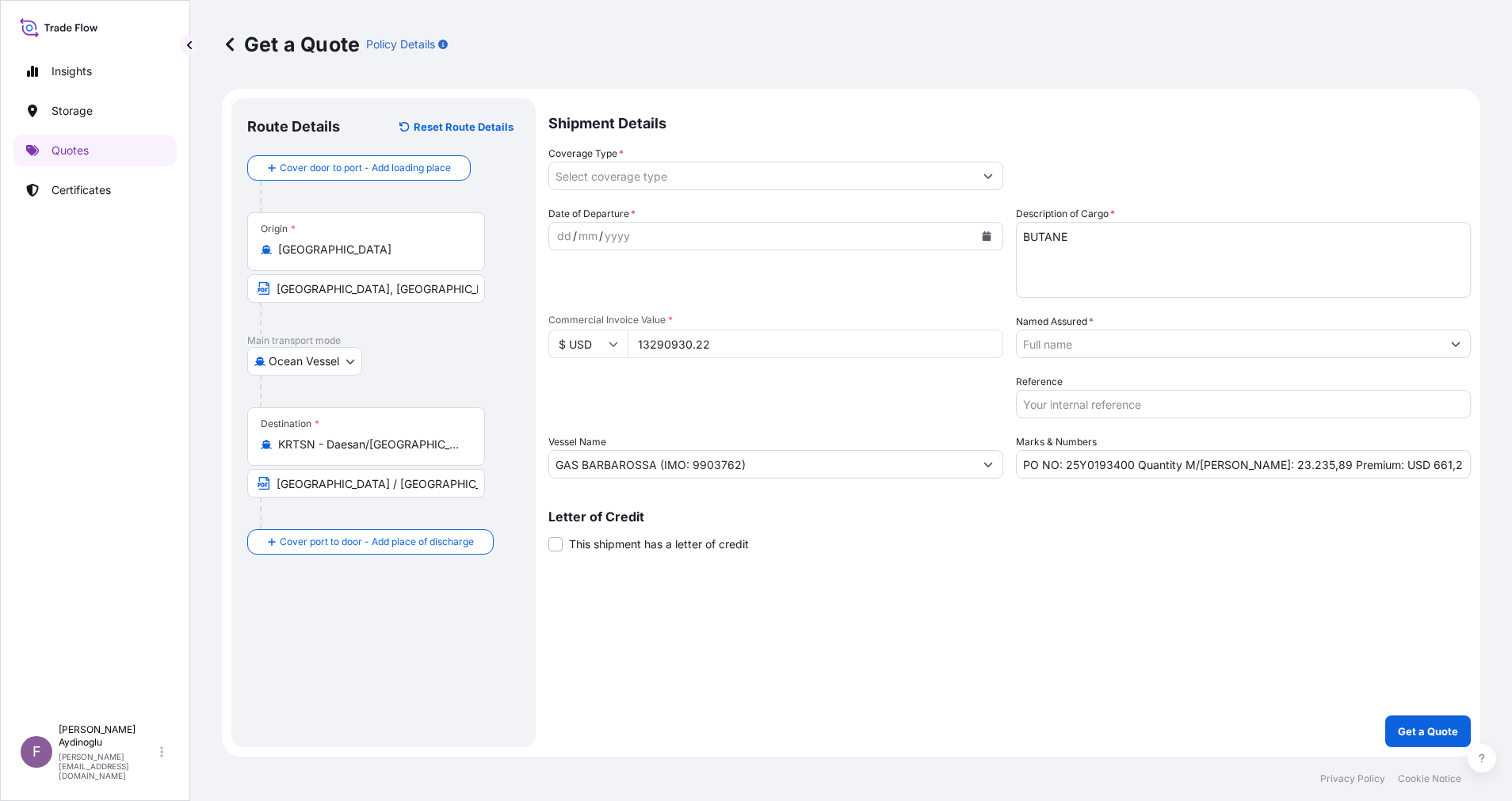
click at [799, 182] on input "Coverage Type *" at bounding box center [760, 176] width 424 height 29
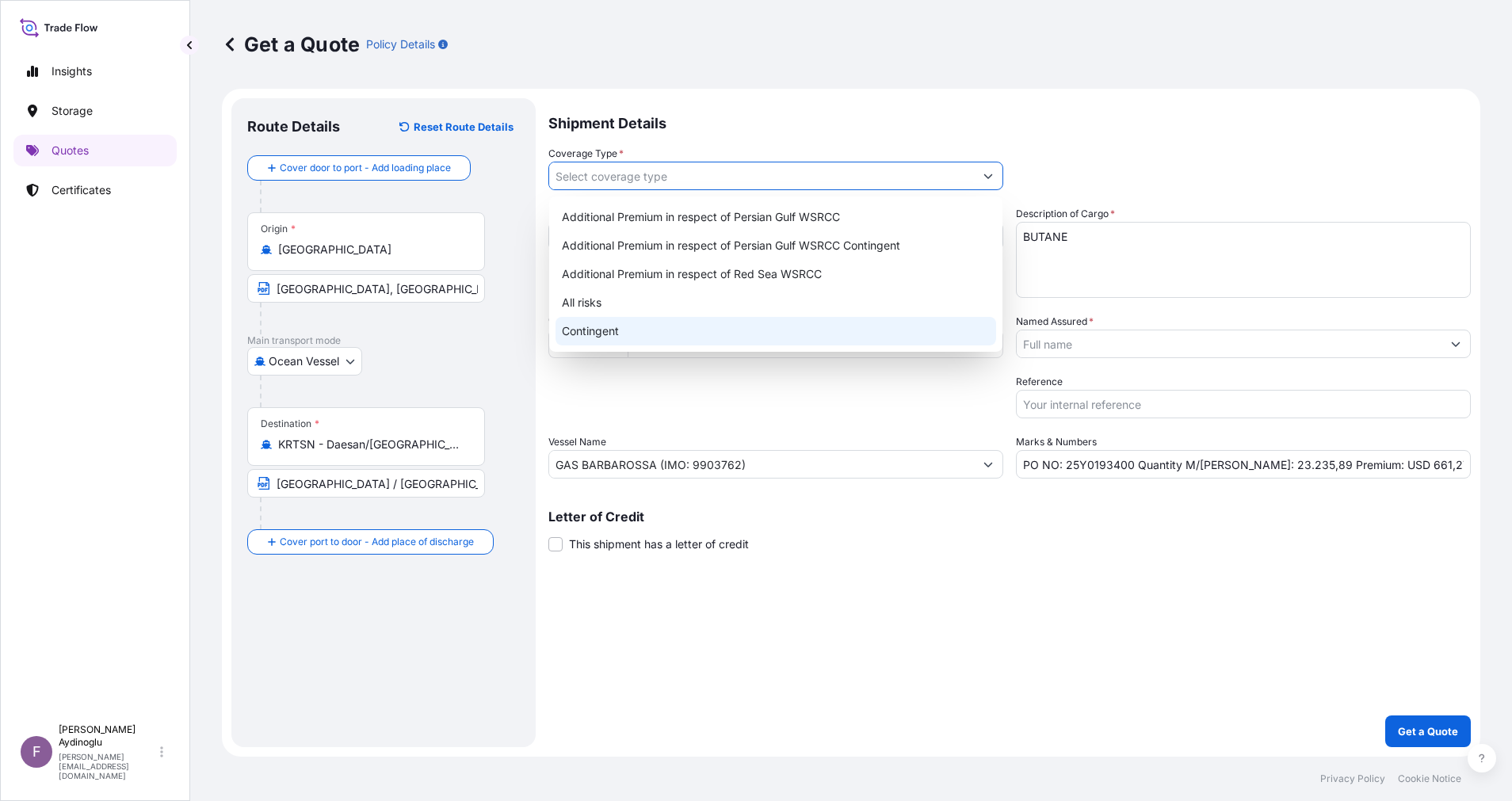
click at [756, 341] on div "Contingent" at bounding box center [775, 331] width 440 height 29
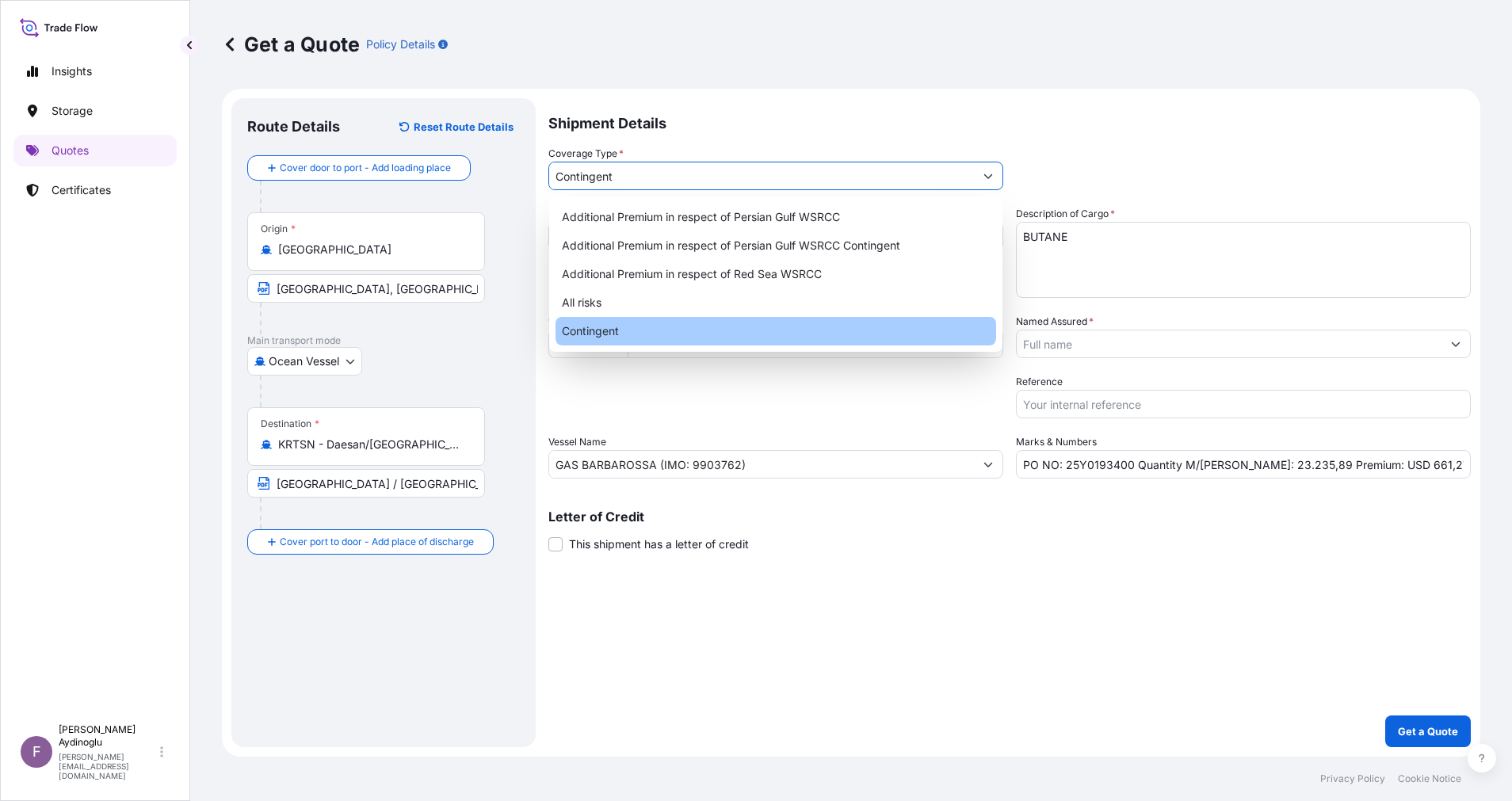
type input "Contingent"
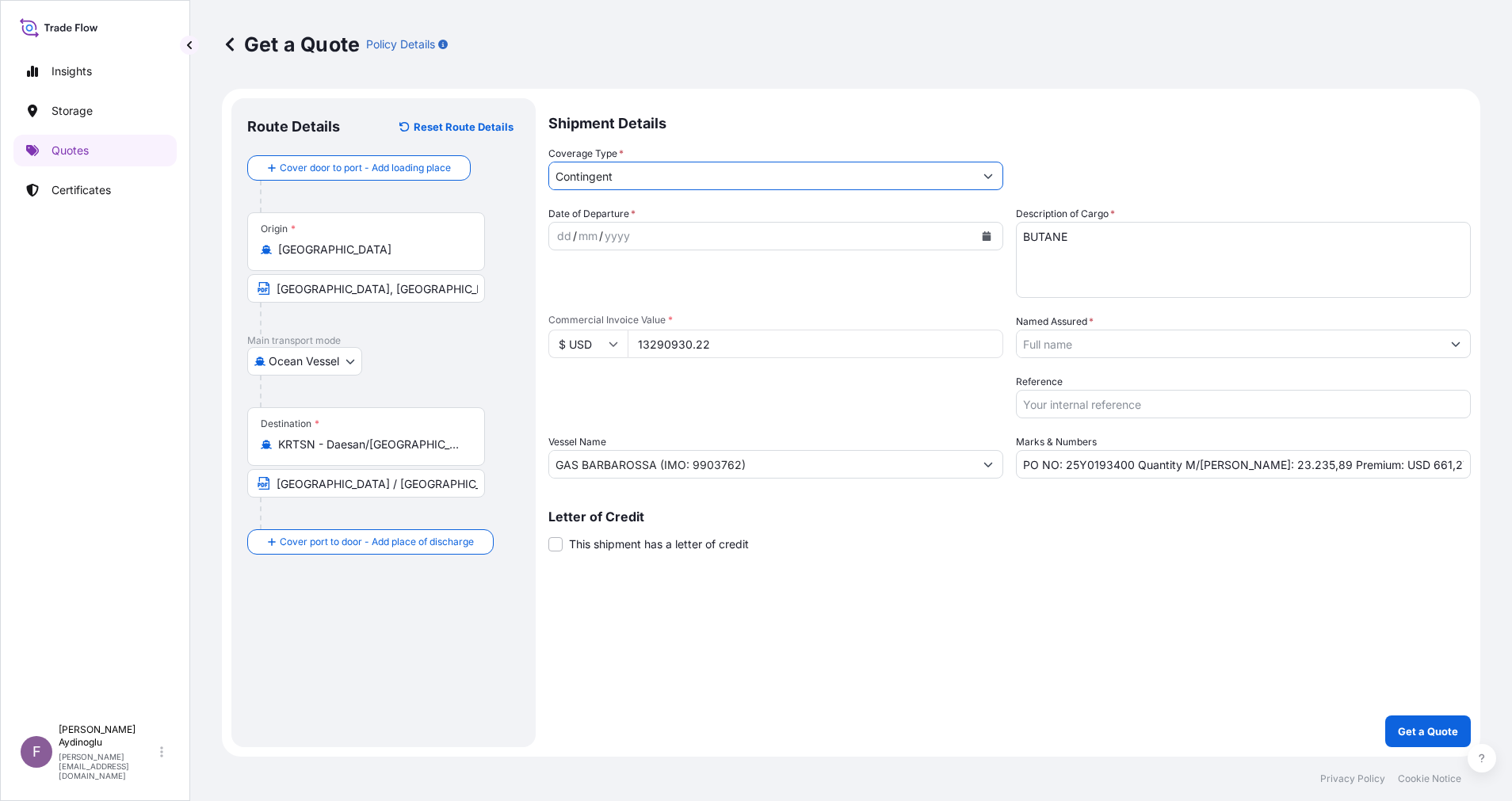
click at [806, 421] on div "Date of Departure * dd / mm / yyyy Cargo Category * LPG, Crude Oil, Utility Fue…" at bounding box center [1010, 342] width 923 height 272
click at [553, 232] on div "dd / mm / yyyy" at bounding box center [760, 236] width 424 height 29
click at [895, 614] on div "Shipment Details Coverage Type * Contingent Date of Departure * [DATE] Cargo Ca…" at bounding box center [1010, 422] width 923 height 649
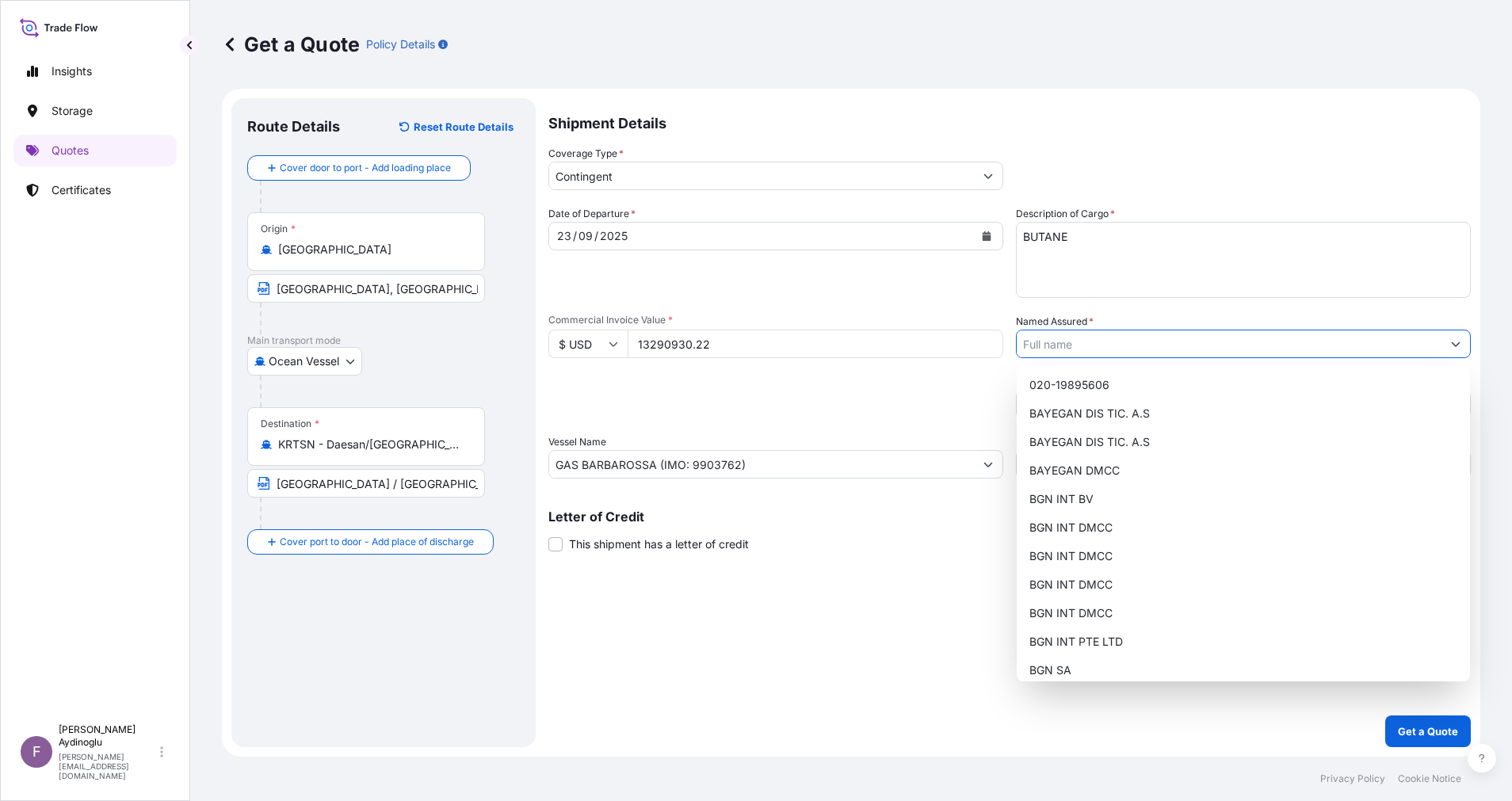
click at [1118, 351] on input "Named Assured *" at bounding box center [1229, 344] width 424 height 29
click at [1123, 592] on div "BGN INT DMCC" at bounding box center [1243, 584] width 440 height 29
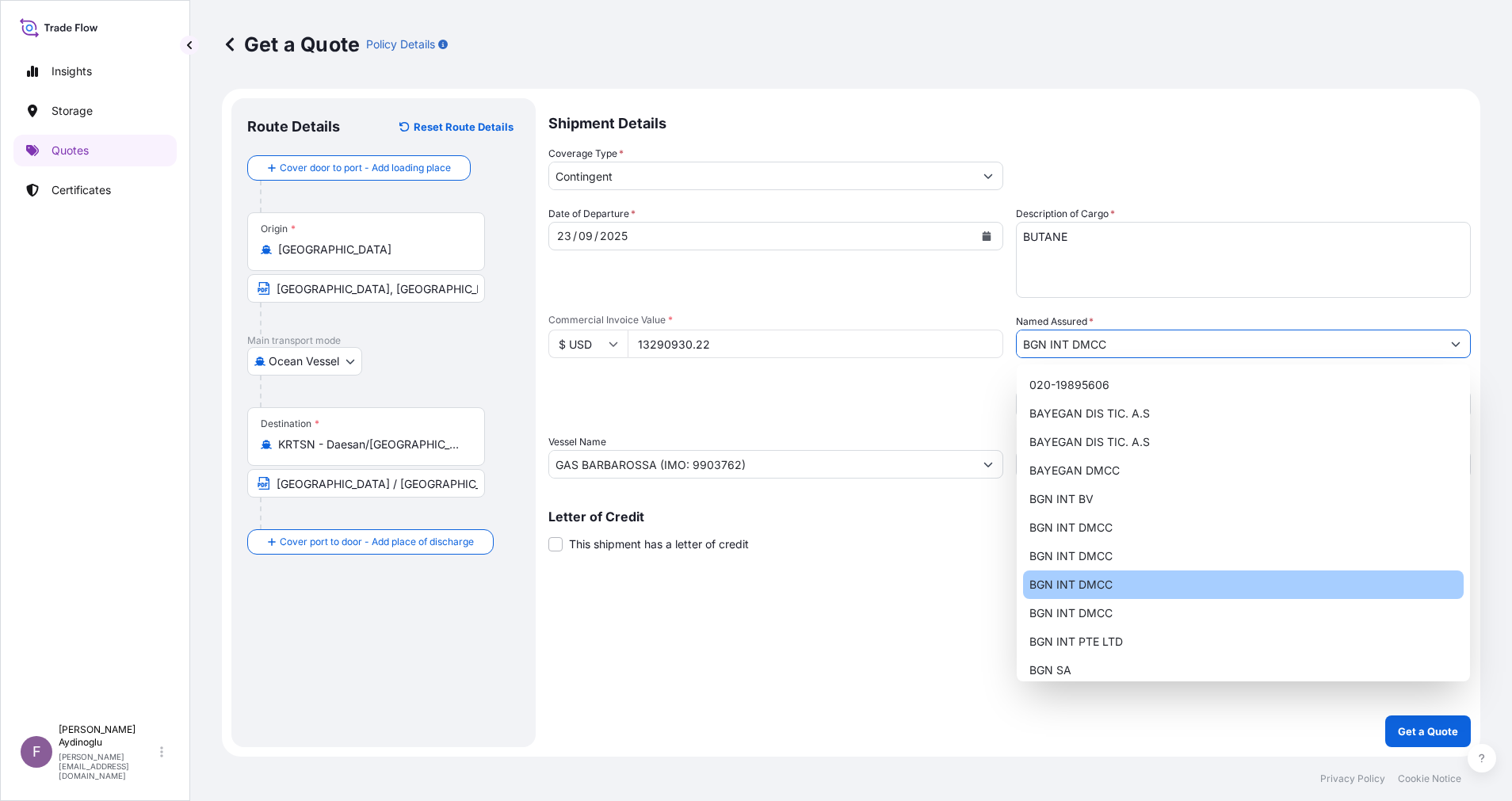
type input "BGN INT DMCC"
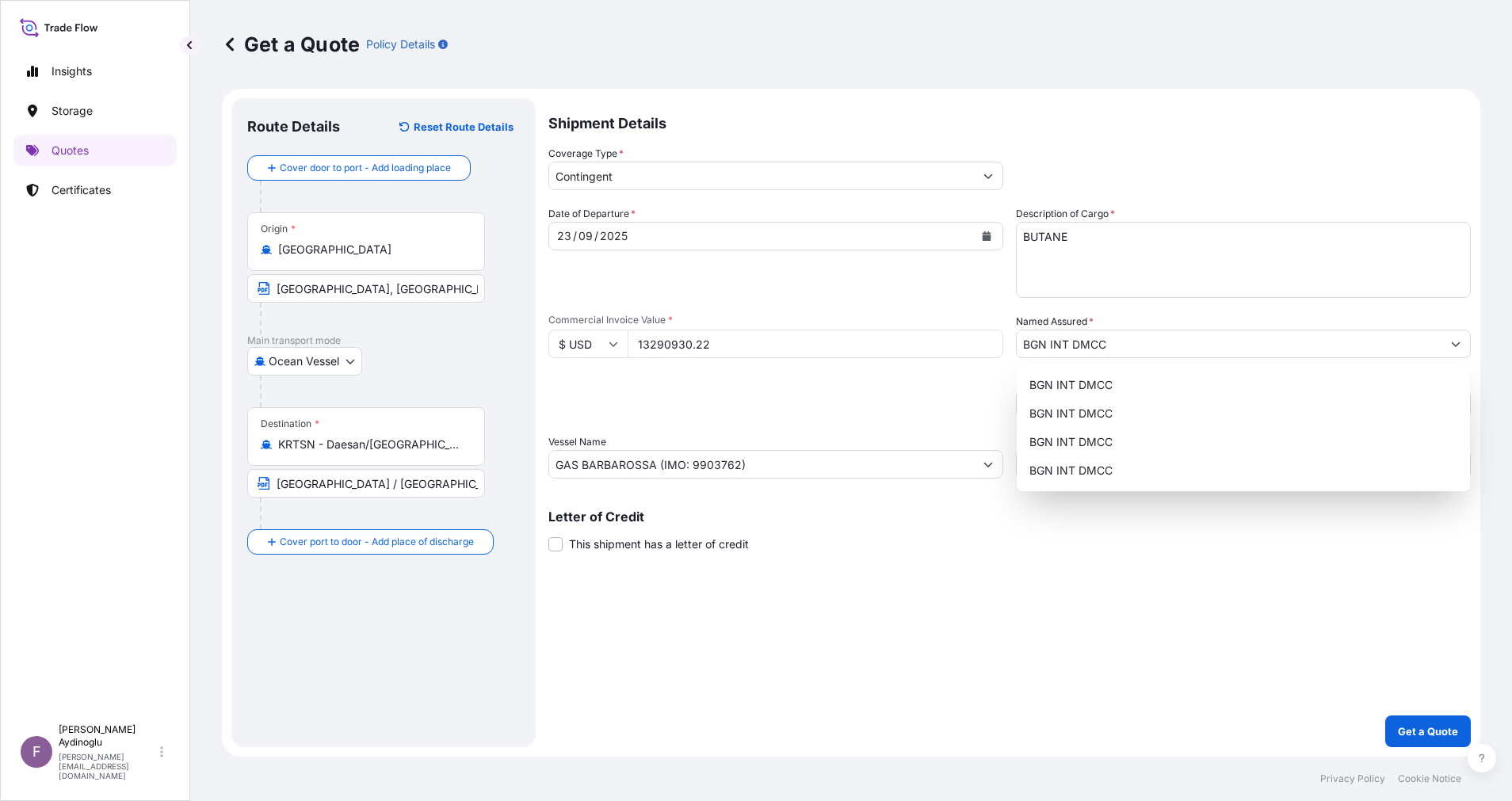
click at [1044, 658] on div "Shipment Details Coverage Type * Contingent Date of Departure * [DATE] Cargo Ca…" at bounding box center [1010, 422] width 923 height 649
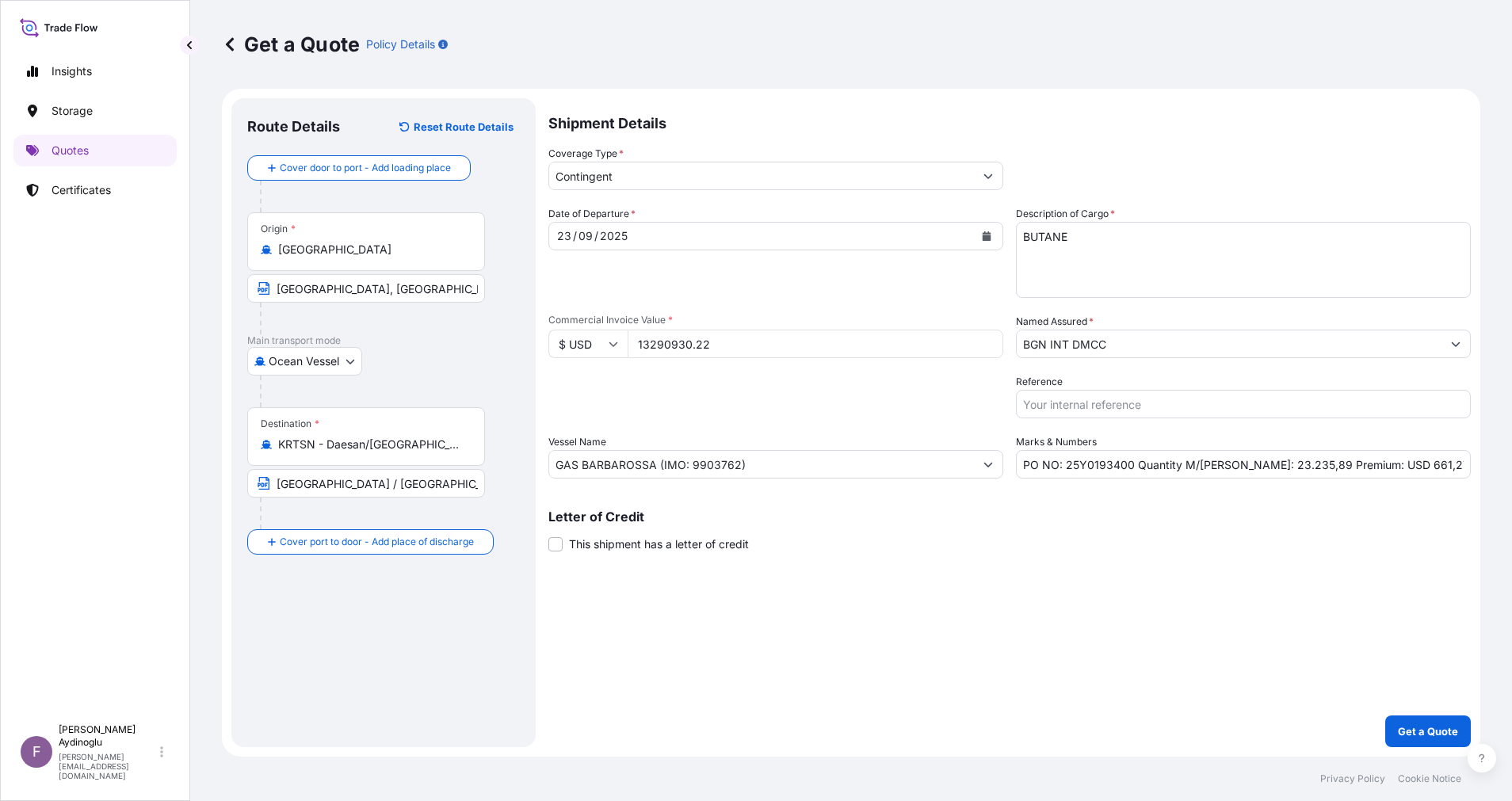
click at [1388, 468] on input "PO NO: 25Y0193400 Quantity M/[PERSON_NAME]: 23.235,89 Premium: USD 661,27" at bounding box center [1244, 464] width 455 height 29
type input "PO NO: 25Y0193400 Quantity M/[PERSON_NAME]: 23.235,89 Premium: USD 664,55"
click at [1439, 541] on div "Letter of Credit This shipment has a letter of credit Letter of credit * Letter…" at bounding box center [1010, 531] width 923 height 42
click at [1434, 722] on button "Get a Quote" at bounding box center [1428, 731] width 85 height 32
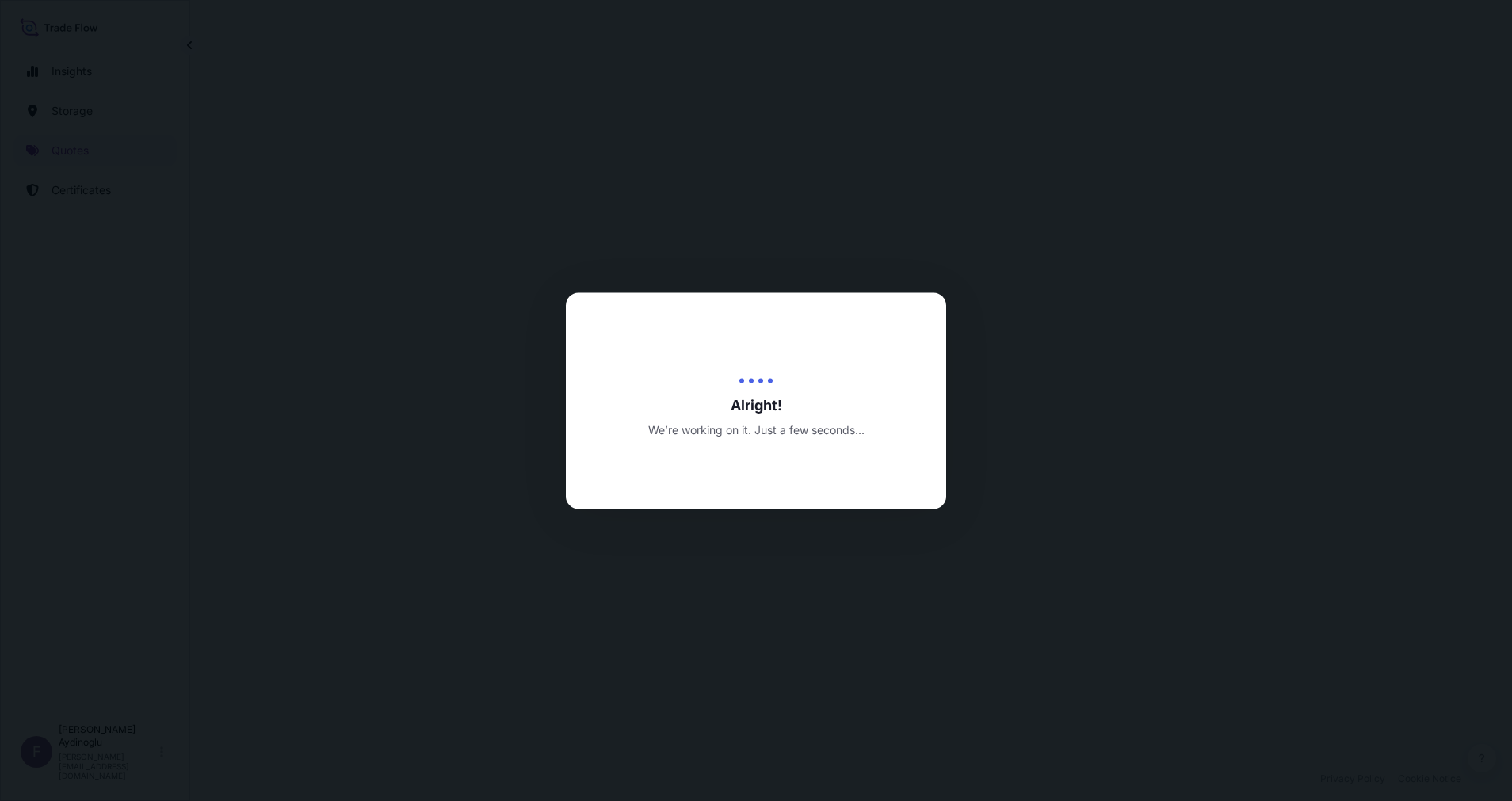
select select "Ocean Vessel"
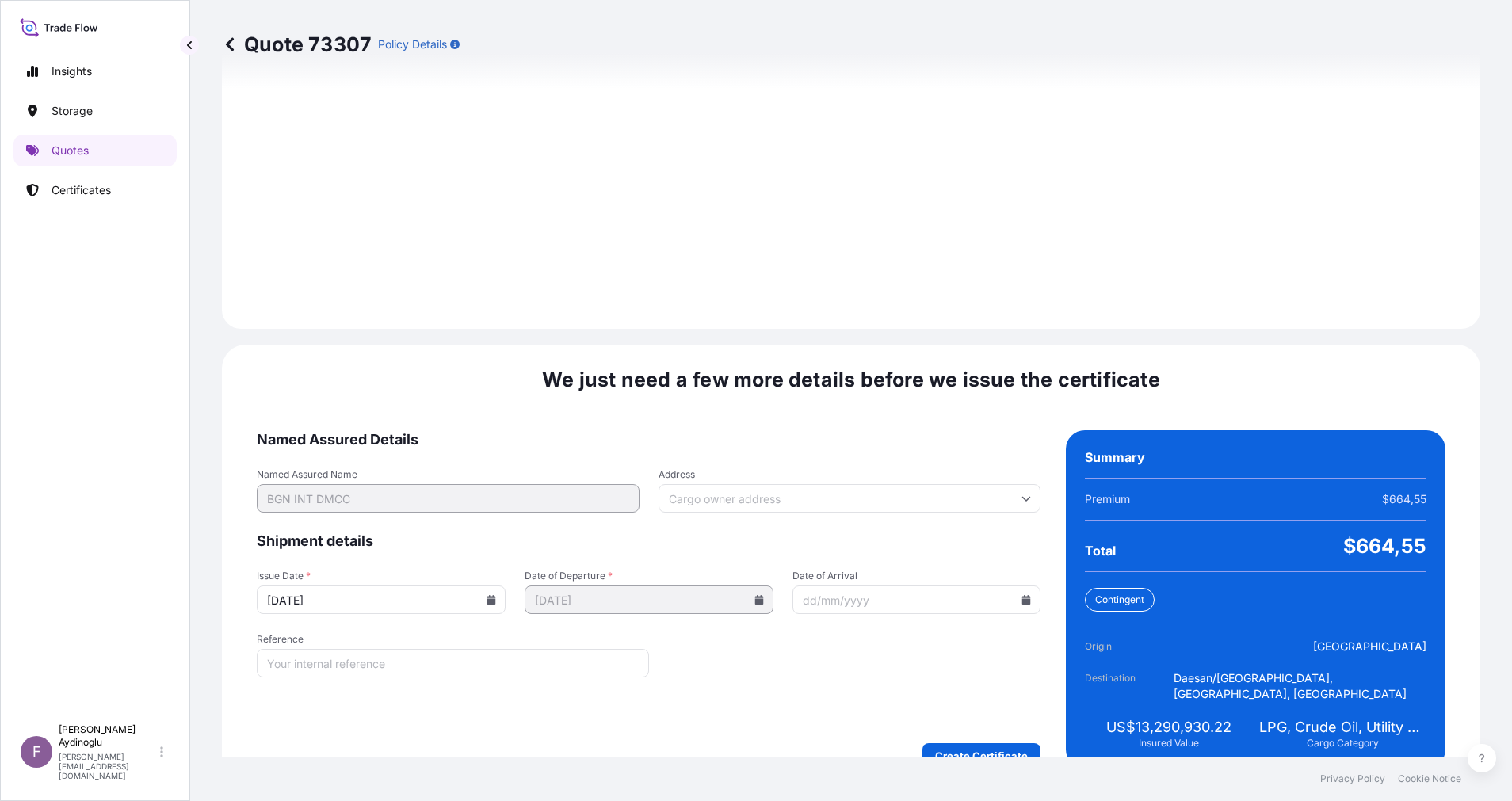
scroll to position [1700, 0]
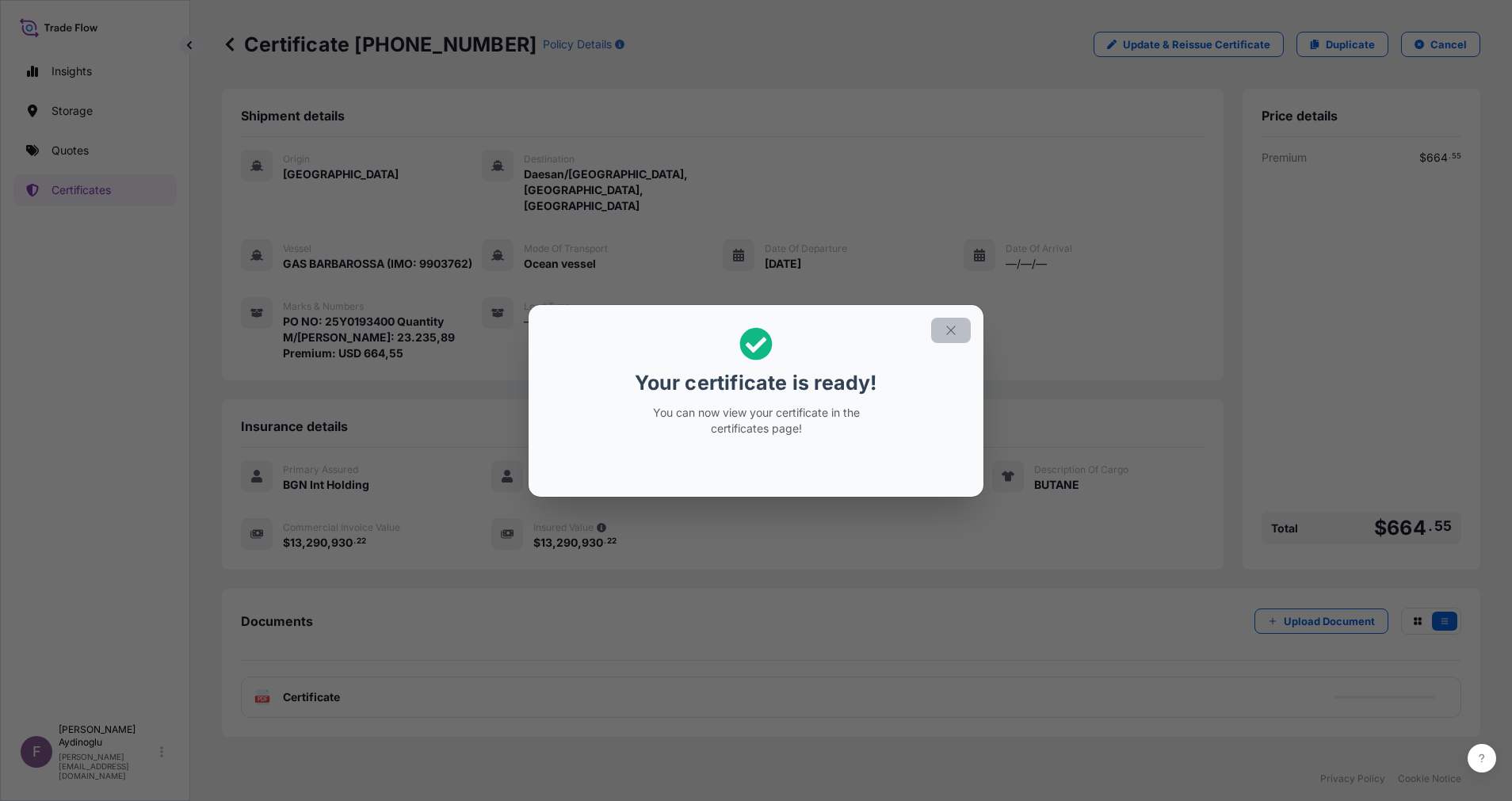
click at [953, 326] on icon "button" at bounding box center [950, 330] width 14 height 14
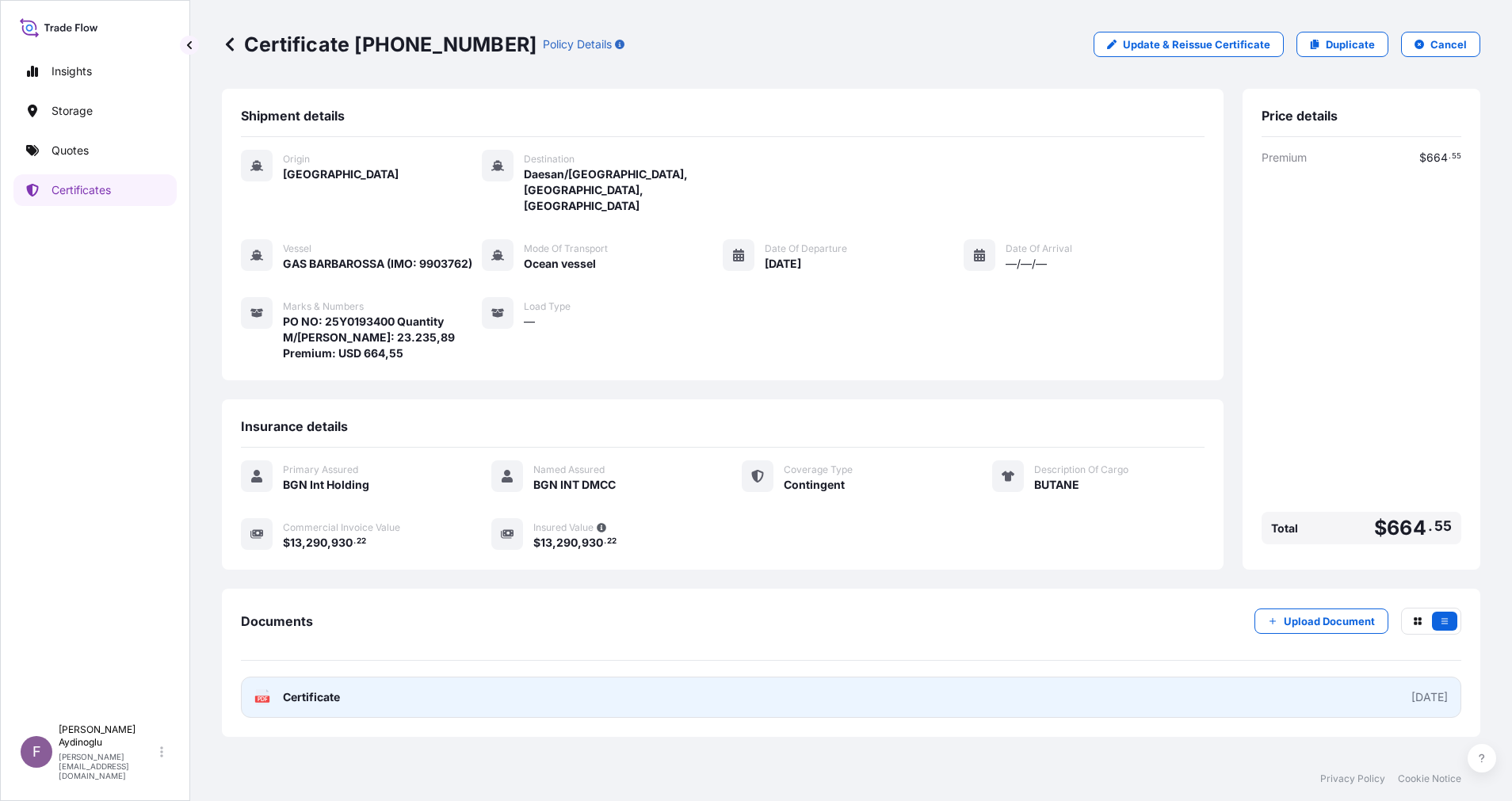
click at [828, 677] on link "PDF Certificate [DATE]" at bounding box center [851, 697] width 1221 height 41
